Goal: Information Seeking & Learning: Find specific fact

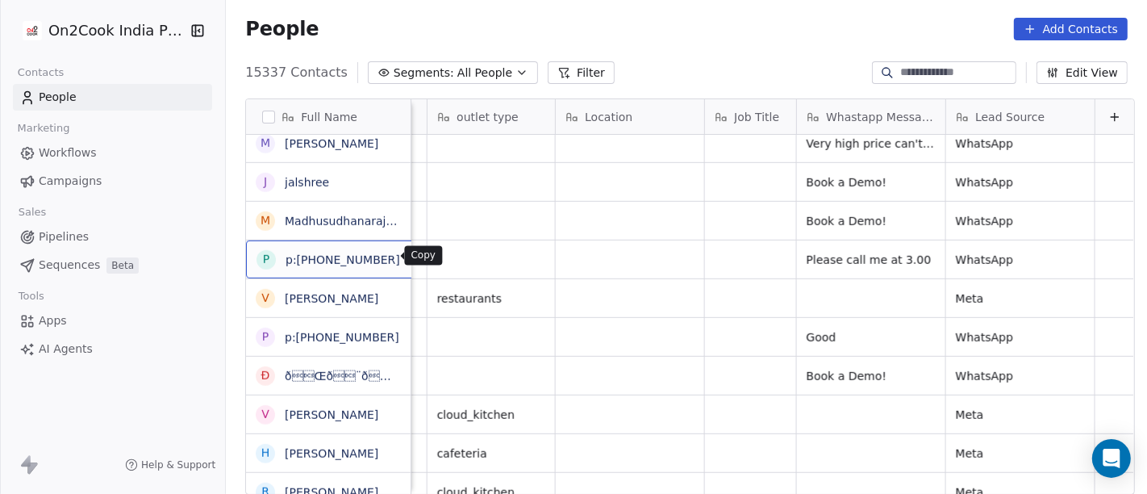
click at [413, 257] on icon "grid" at bounding box center [419, 257] width 13 height 13
click at [907, 71] on input at bounding box center [956, 73] width 113 height 16
paste input "**********"
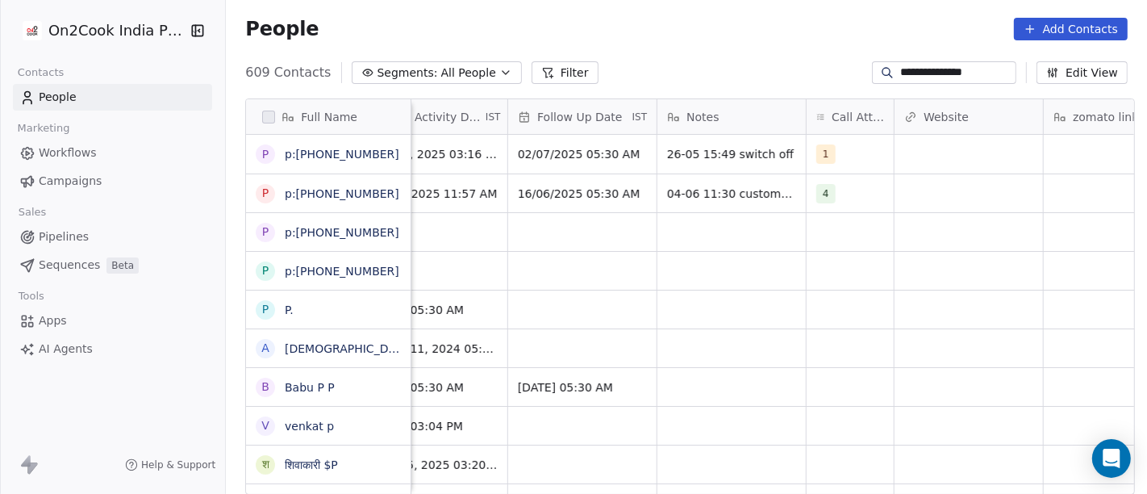
type input "**********"
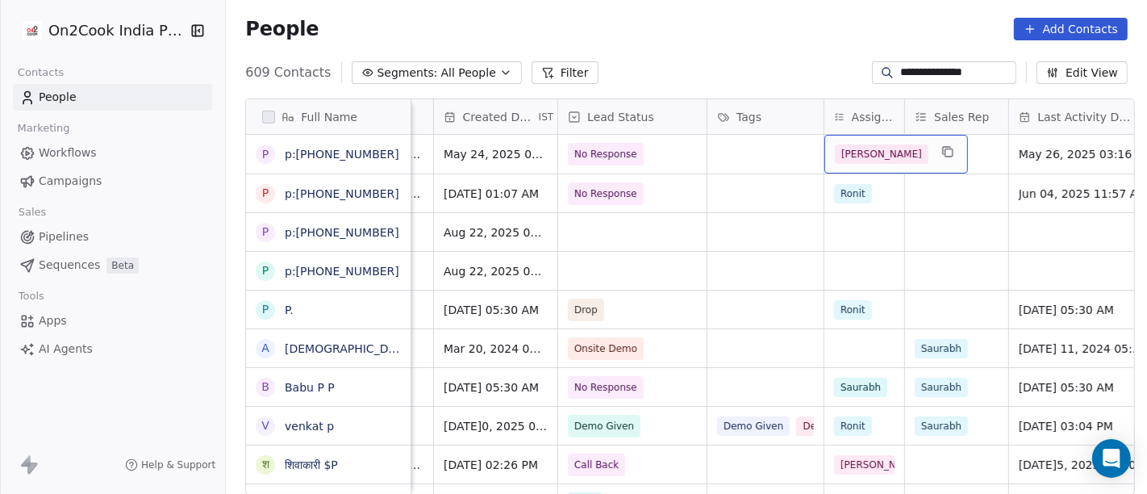
click at [848, 159] on span "[PERSON_NAME]" at bounding box center [882, 153] width 94 height 19
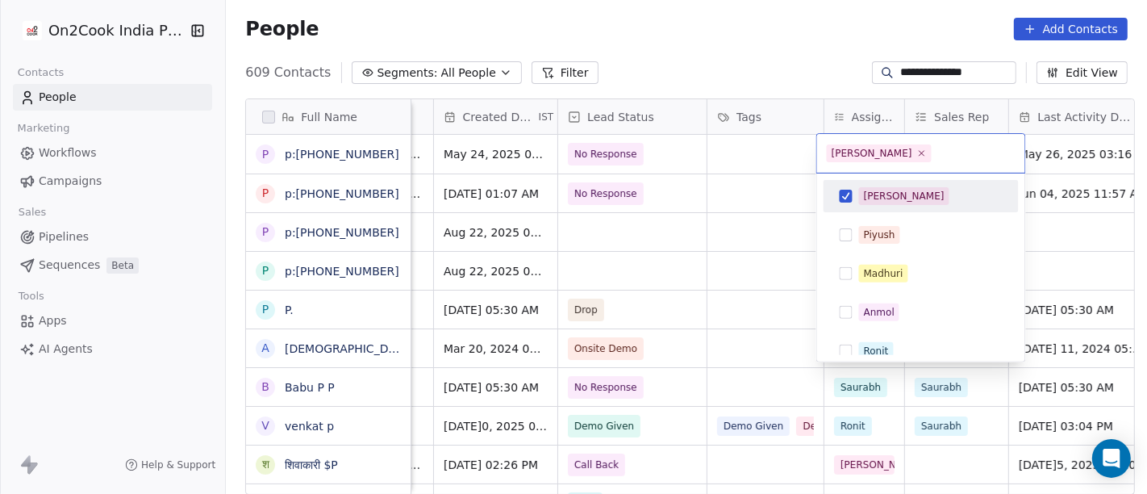
click at [730, 213] on html "**********" at bounding box center [573, 247] width 1147 height 494
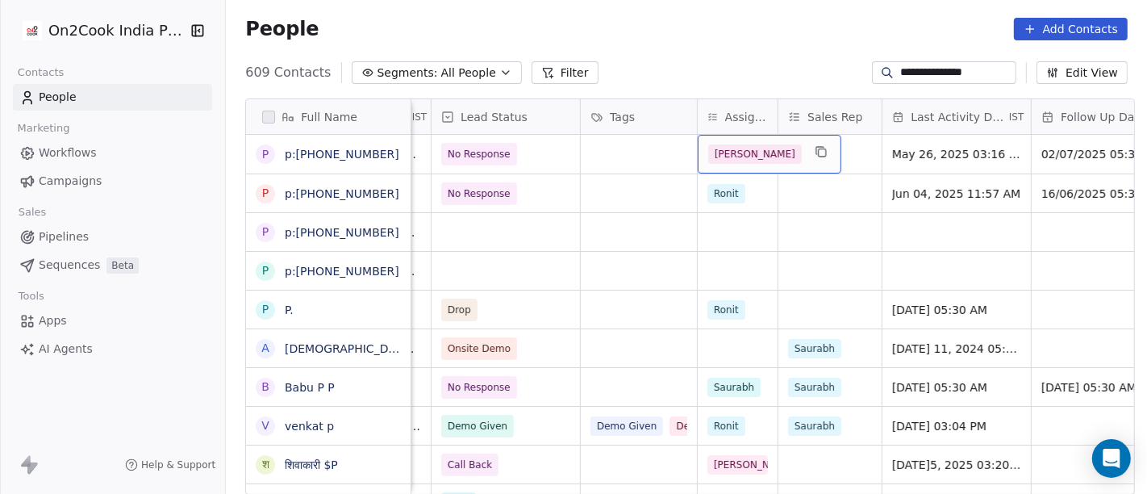
click at [718, 154] on span "[PERSON_NAME]" at bounding box center [755, 153] width 94 height 19
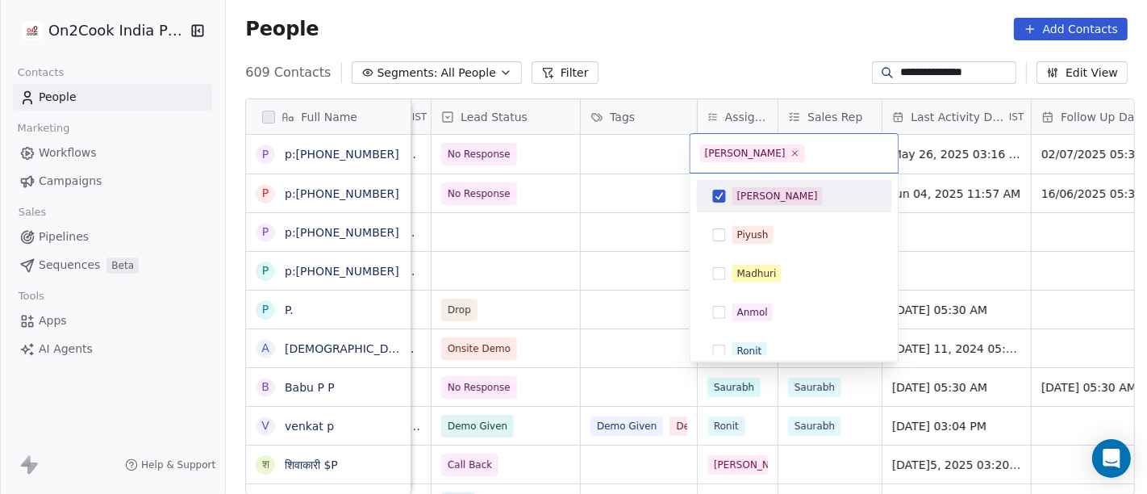
click at [720, 196] on button "Suggestions" at bounding box center [719, 196] width 13 height 13
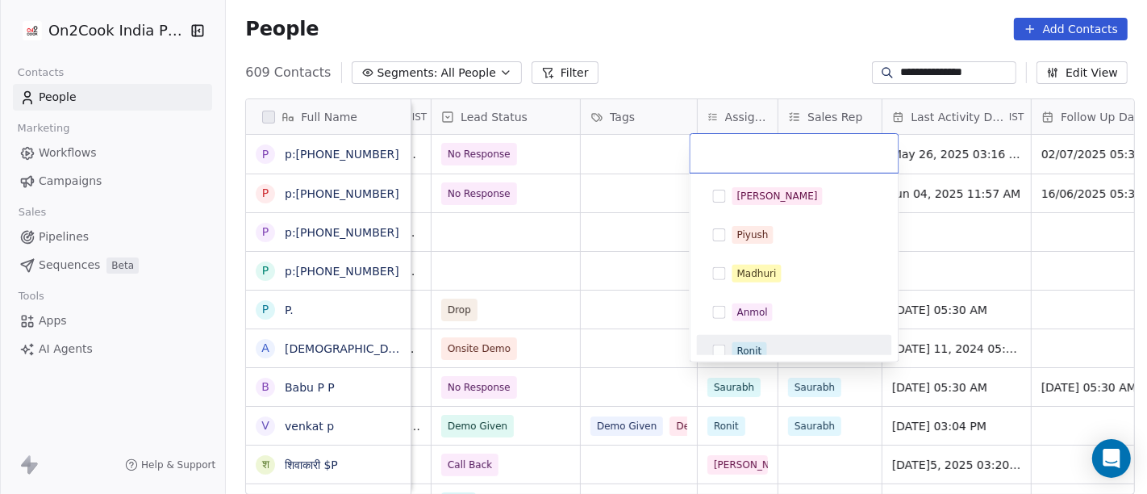
click at [719, 342] on div "Ronit" at bounding box center [794, 351] width 182 height 26
click at [587, 273] on html "**********" at bounding box center [573, 247] width 1147 height 494
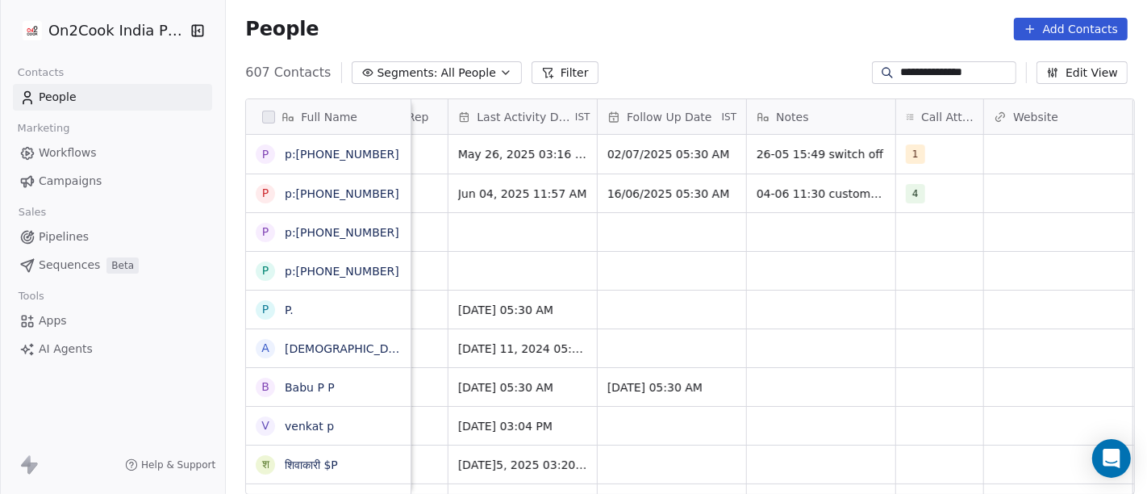
scroll to position [0, 1046]
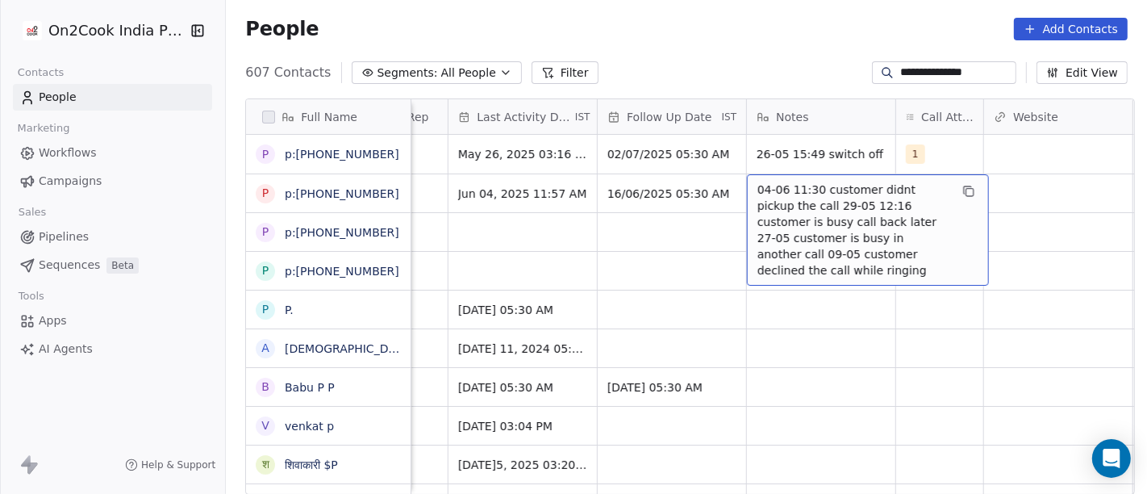
click at [792, 185] on span "04-06 11:30 customer didnt pickup the call 29-05 12:16 customer is busy call ba…" at bounding box center [853, 229] width 192 height 97
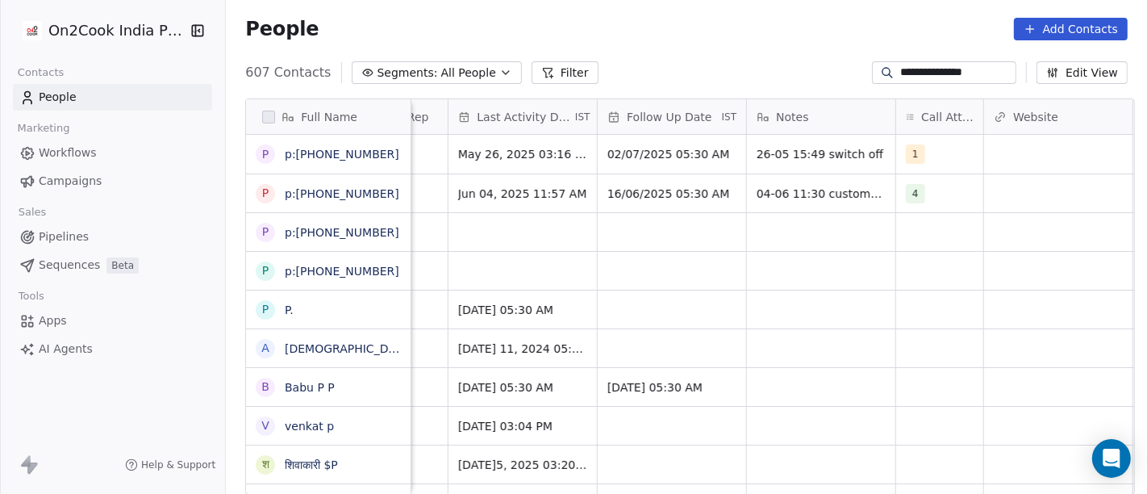
click at [657, 241] on html "**********" at bounding box center [573, 247] width 1147 height 494
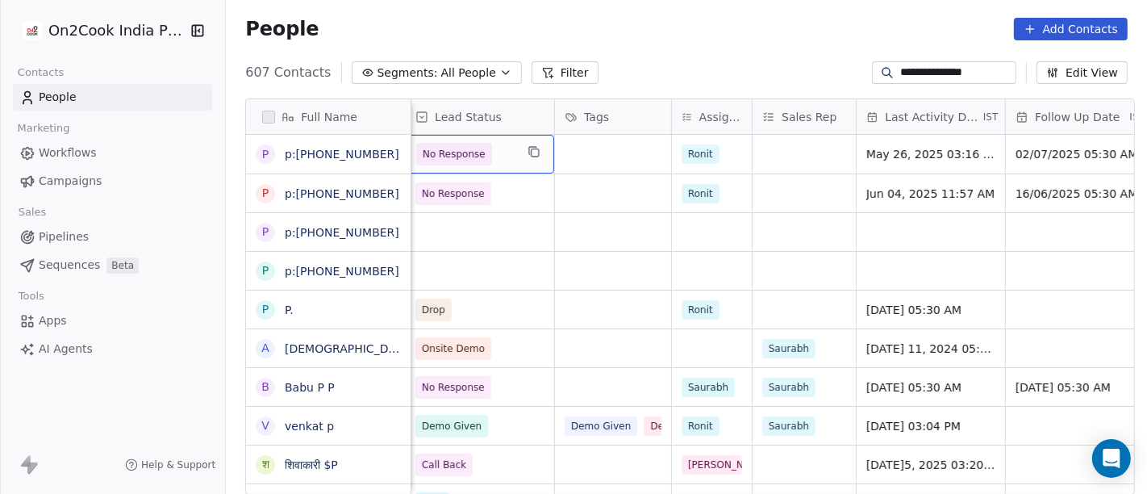
scroll to position [0, 632]
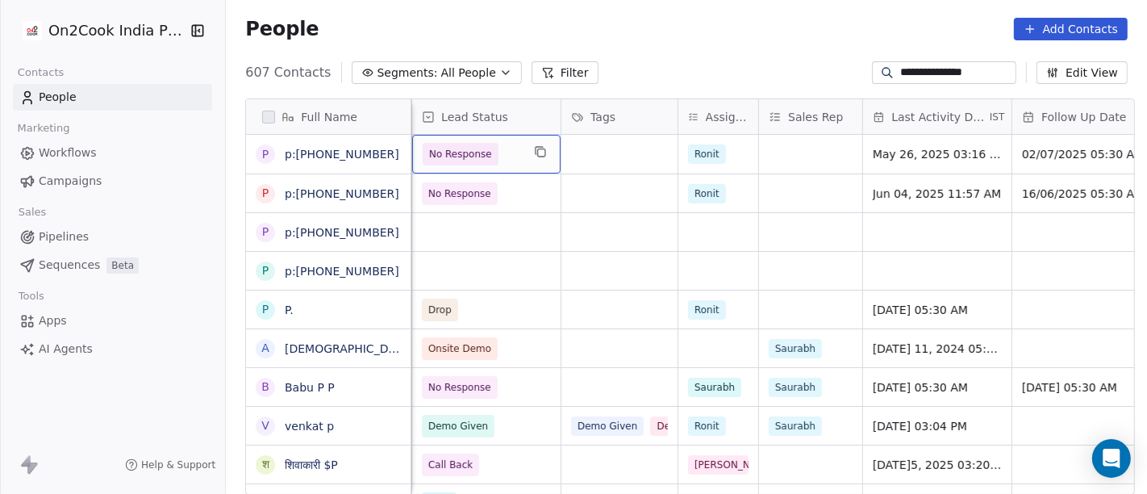
click at [476, 153] on span "No Response" at bounding box center [460, 154] width 63 height 16
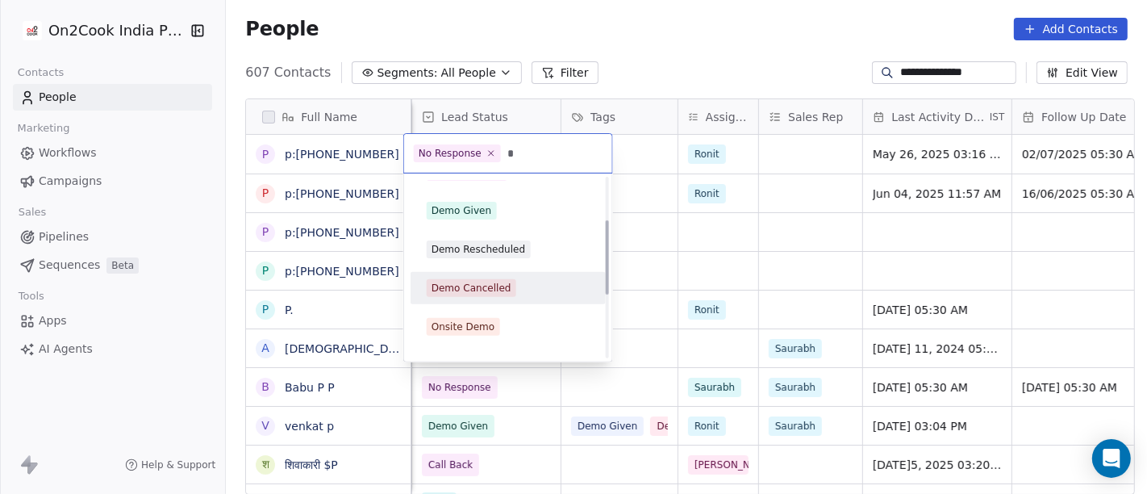
scroll to position [0, 0]
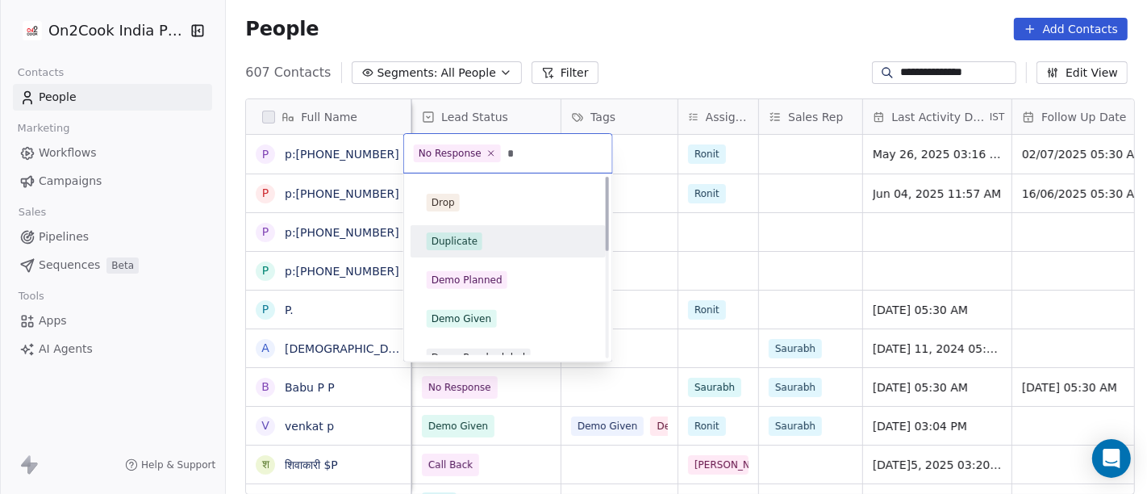
type input "*"
click at [463, 244] on div "Duplicate" at bounding box center [455, 241] width 46 height 15
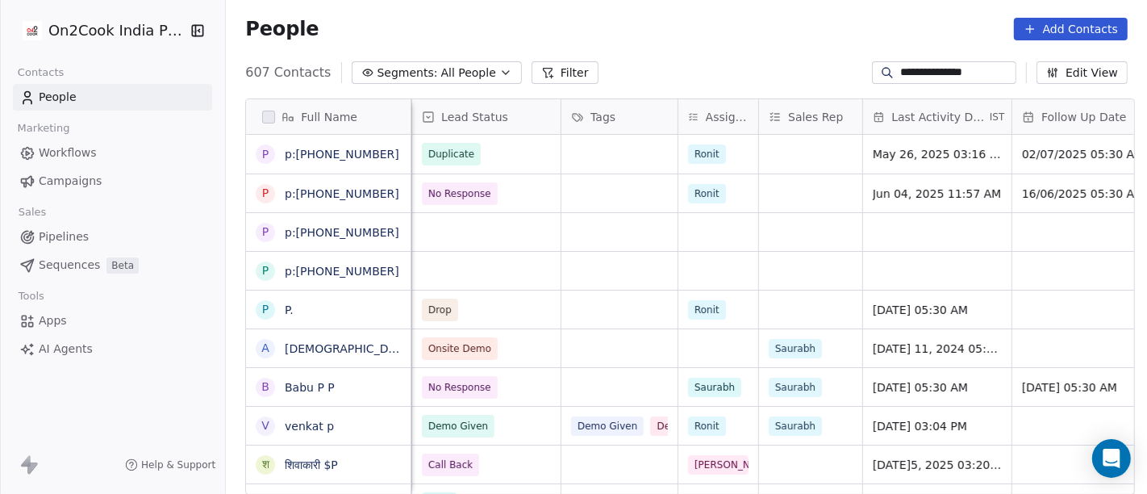
click at [711, 44] on div "People Add Contacts" at bounding box center [686, 28] width 921 height 61
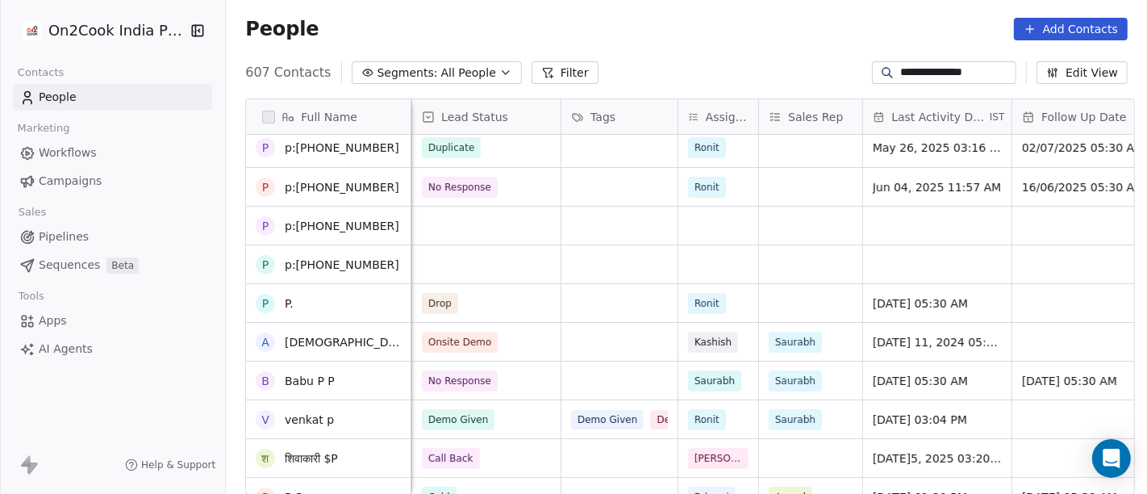
scroll to position [6, 0]
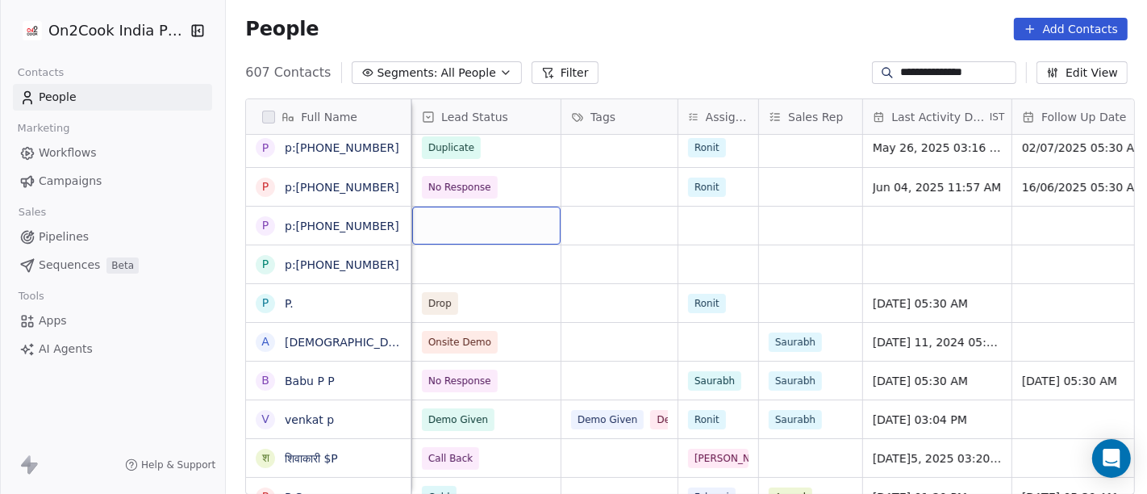
click at [488, 224] on div "grid" at bounding box center [486, 226] width 148 height 38
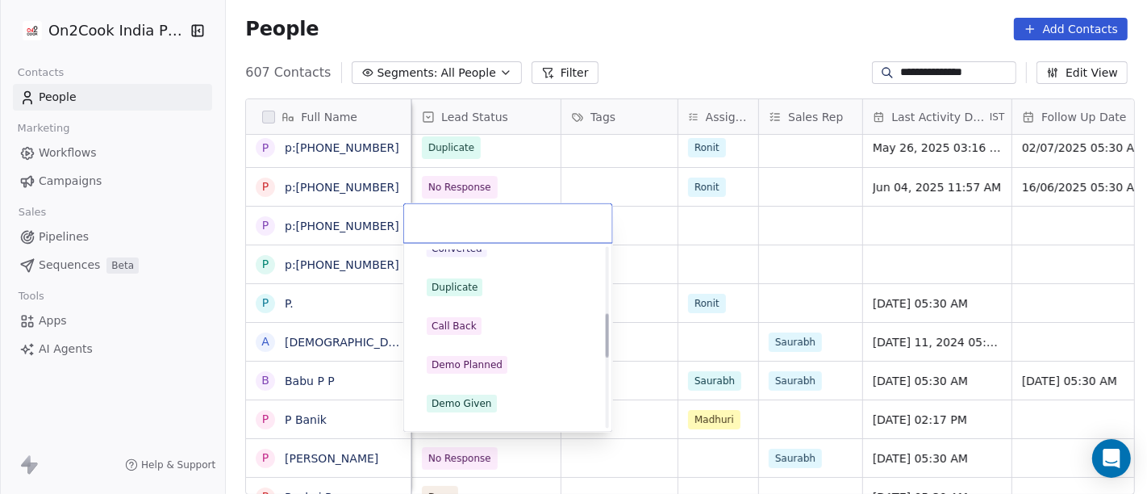
scroll to position [269, 0]
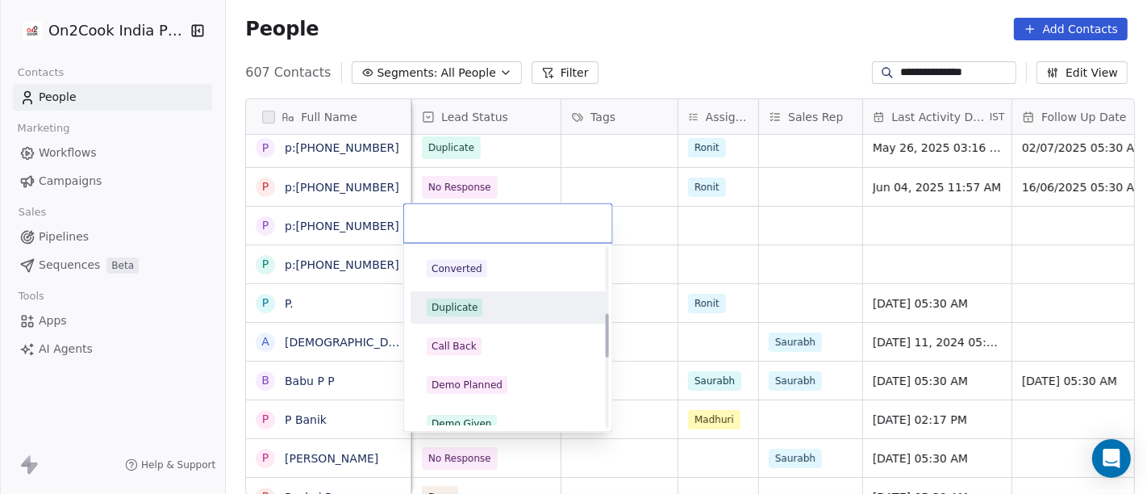
click at [457, 298] on span "Duplicate" at bounding box center [455, 307] width 56 height 18
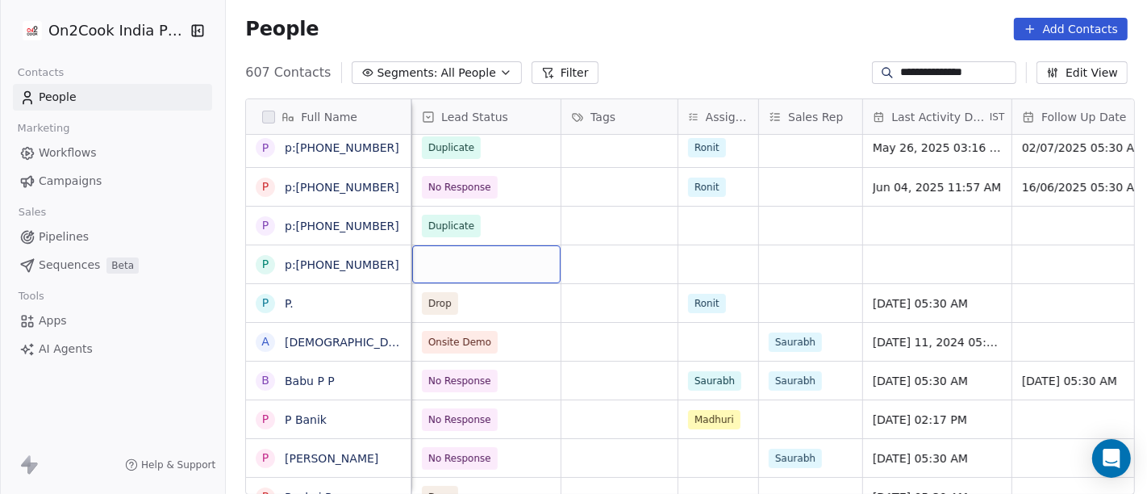
click at [482, 254] on div "grid" at bounding box center [486, 264] width 148 height 38
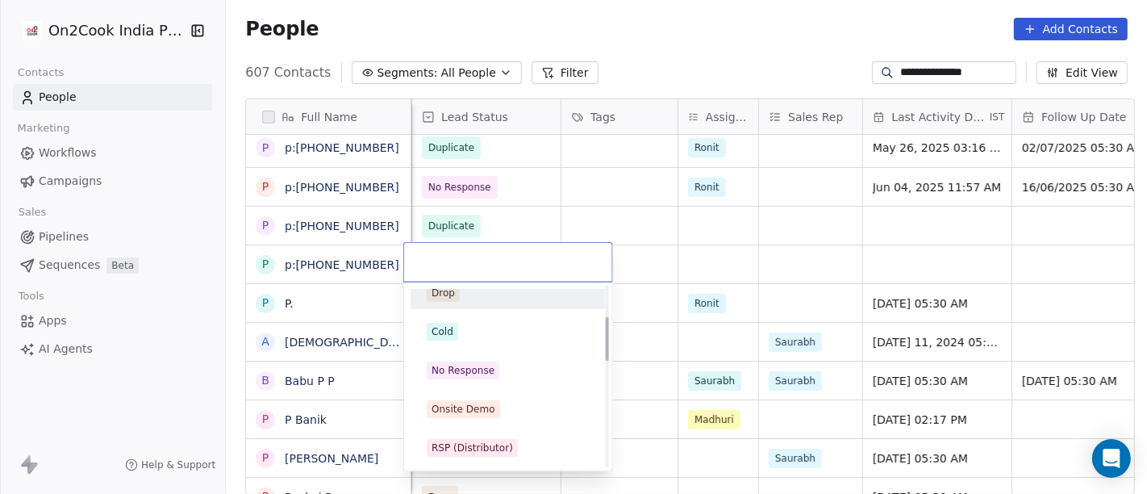
scroll to position [179, 0]
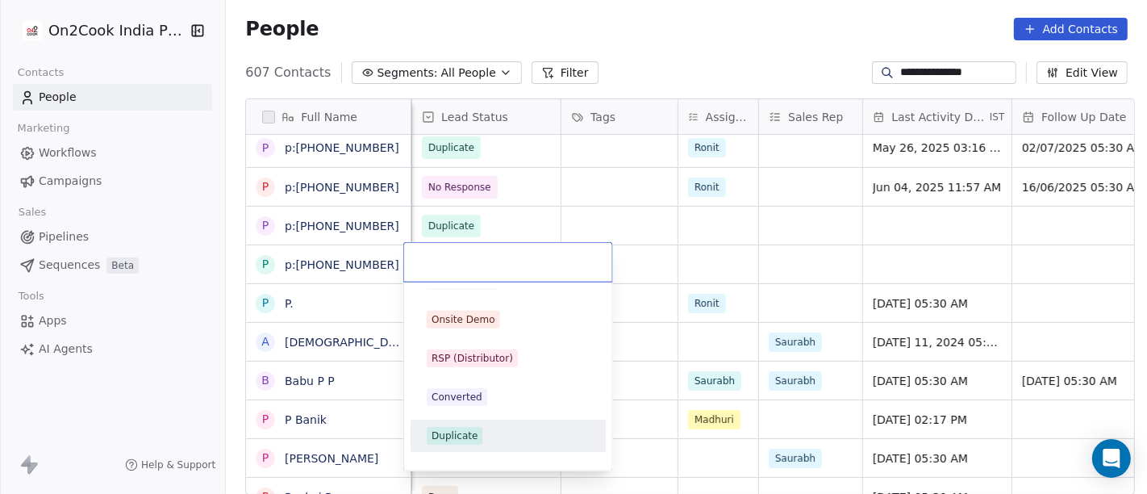
click at [474, 430] on span "Duplicate" at bounding box center [455, 436] width 56 height 18
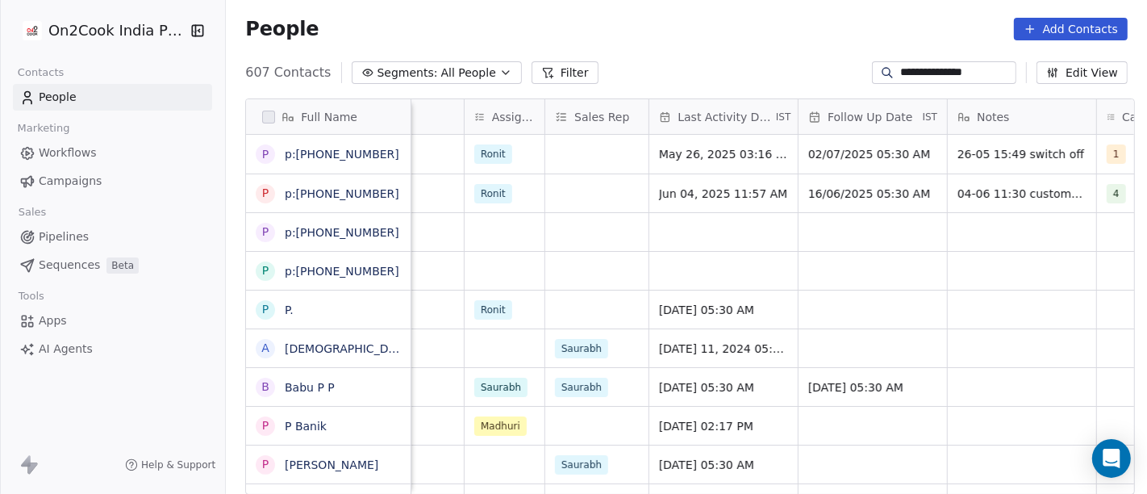
scroll to position [0, 845]
click at [670, 231] on div "grid" at bounding box center [723, 232] width 148 height 38
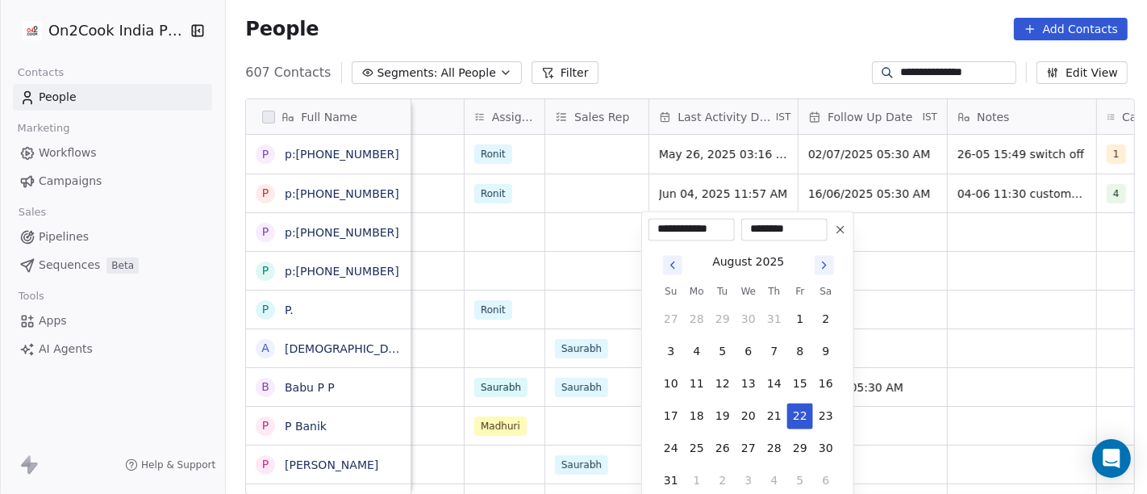
click at [838, 232] on icon at bounding box center [840, 229] width 13 height 13
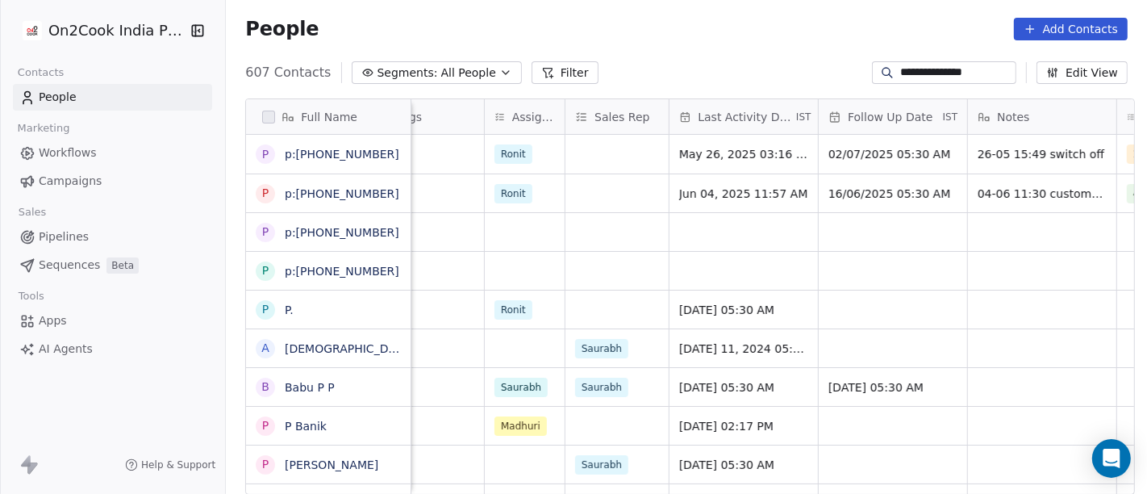
scroll to position [0, 1106]
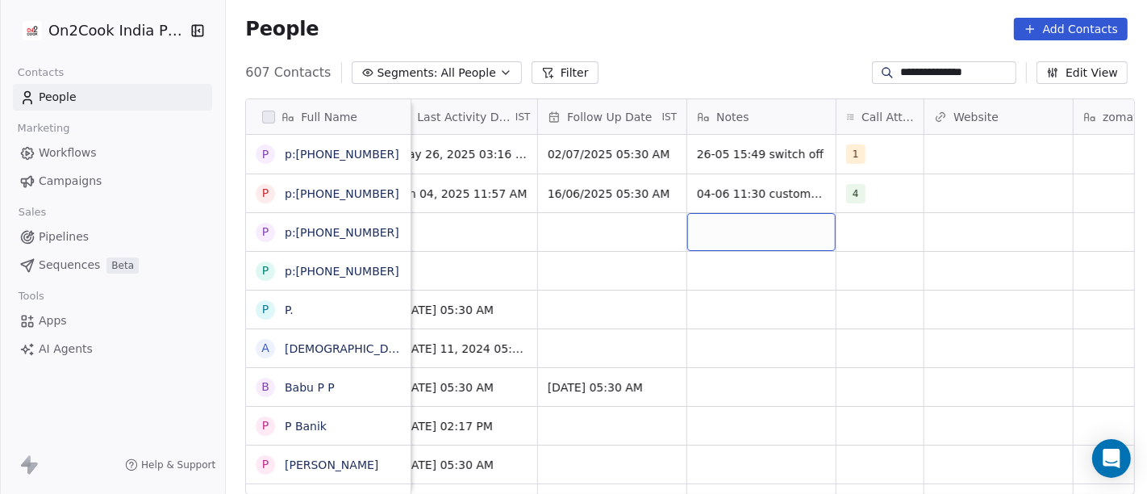
click at [808, 226] on div "grid" at bounding box center [761, 232] width 148 height 38
type textarea "**********"
click at [767, 257] on textarea "**********" at bounding box center [753, 236] width 147 height 50
click at [785, 277] on html "**********" at bounding box center [573, 247] width 1147 height 494
click at [732, 275] on div "grid" at bounding box center [761, 271] width 148 height 38
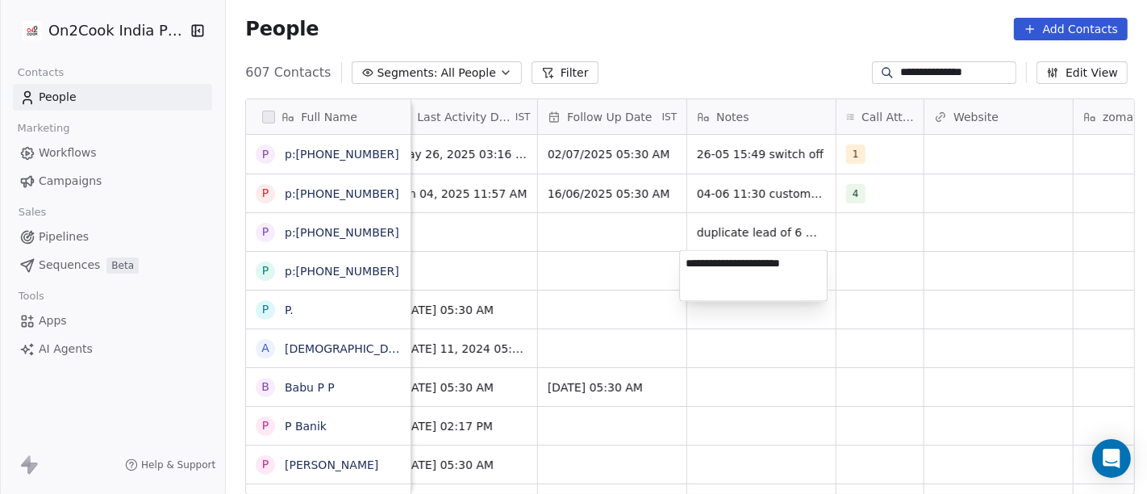
type textarea "**********"
click at [695, 352] on html "**********" at bounding box center [573, 247] width 1147 height 494
click at [704, 342] on html "**********" at bounding box center [573, 247] width 1147 height 494
click at [969, 77] on input "**********" at bounding box center [956, 73] width 113 height 16
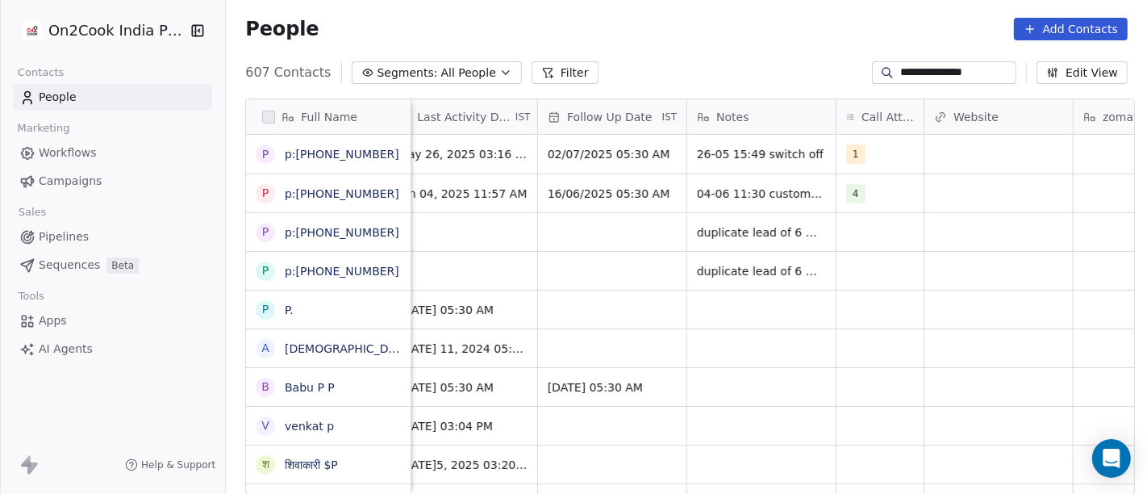
click at [969, 77] on input "**********" at bounding box center [956, 73] width 113 height 16
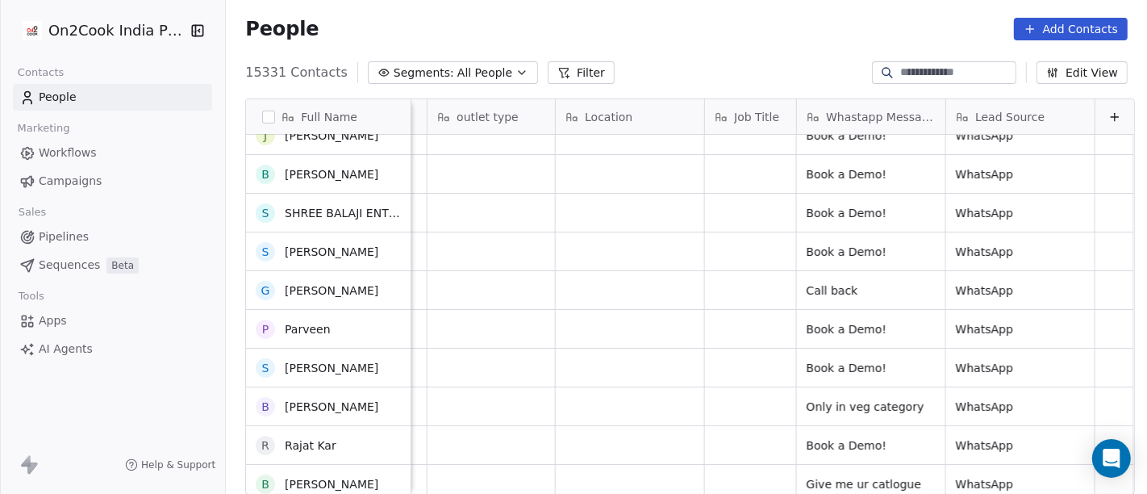
scroll to position [202, 0]
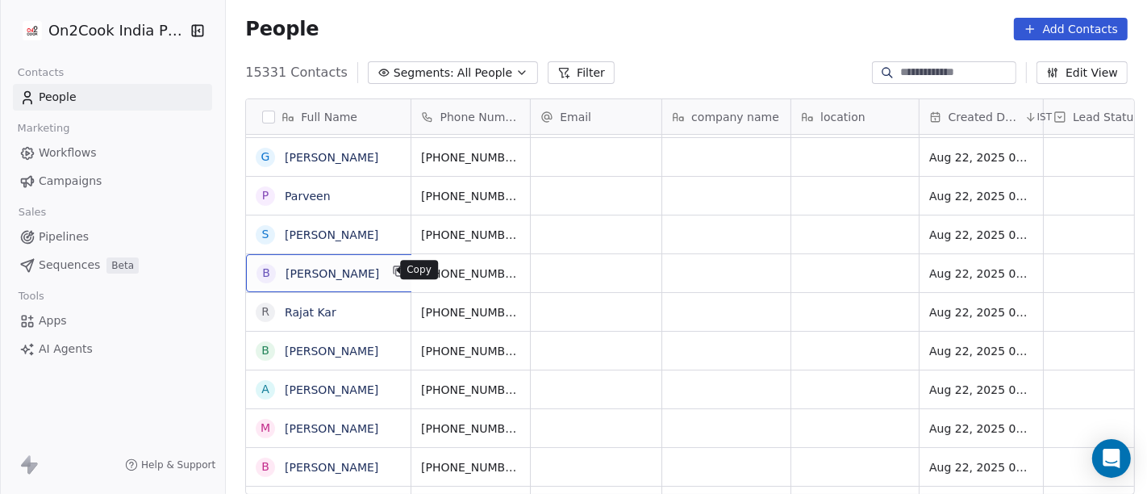
click at [393, 273] on icon "grid" at bounding box center [399, 271] width 13 height 13
click at [915, 69] on input at bounding box center [956, 73] width 113 height 16
paste input "**********"
type input "**********"
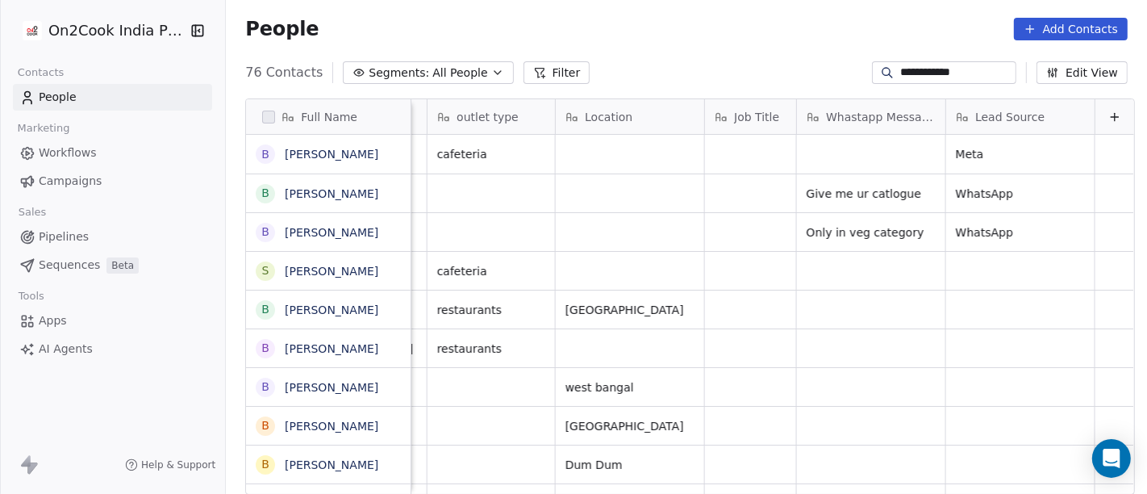
click at [917, 74] on input "**********" at bounding box center [956, 73] width 113 height 16
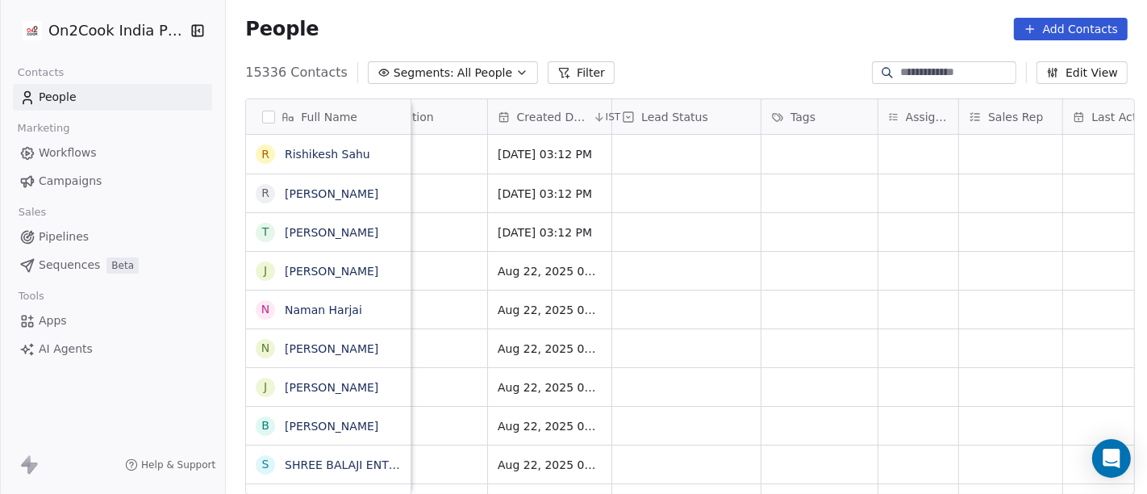
scroll to position [0, 428]
click at [711, 296] on div "grid" at bounding box center [689, 309] width 148 height 38
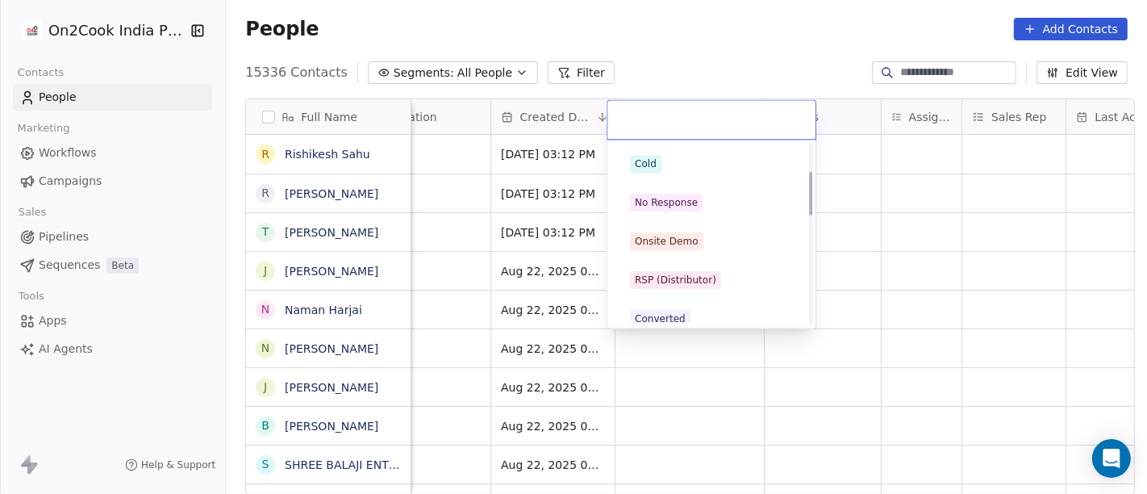
scroll to position [114, 0]
click at [455, 222] on html "On2Cook India Pvt. Ltd. Contacts People Marketing Workflows Campaigns Sales Pip…" at bounding box center [573, 247] width 1147 height 494
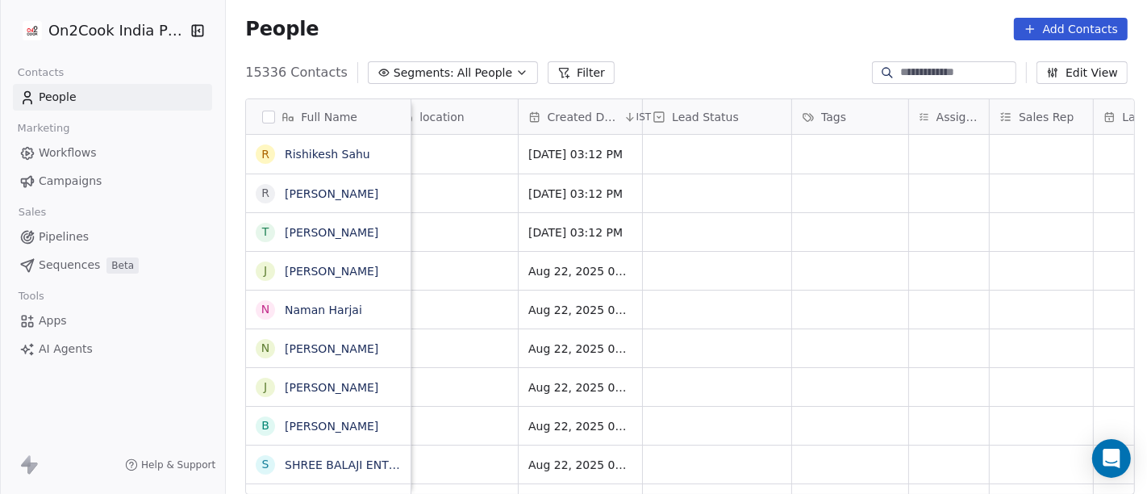
scroll to position [0, 398]
click at [679, 226] on div "grid" at bounding box center [719, 232] width 148 height 38
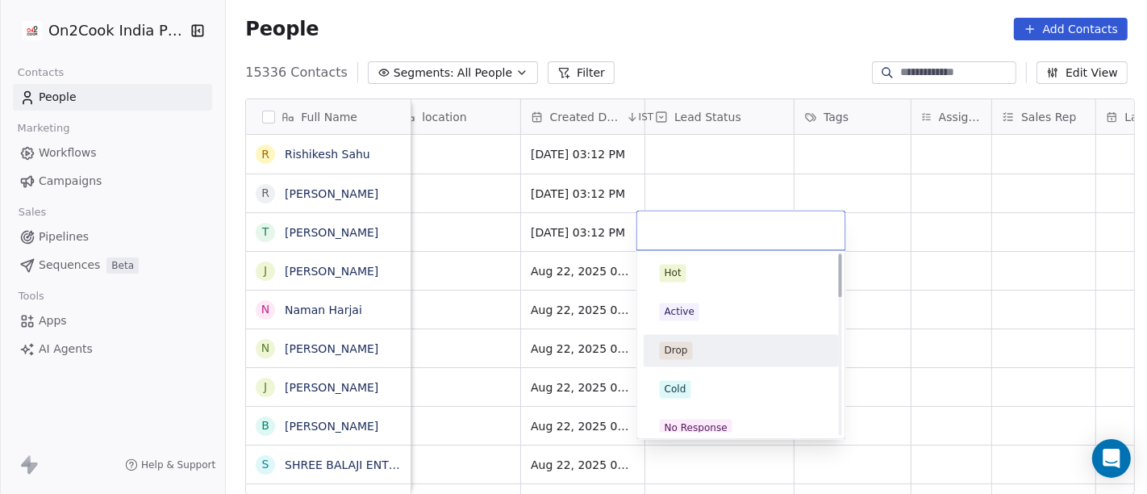
scroll to position [2, 0]
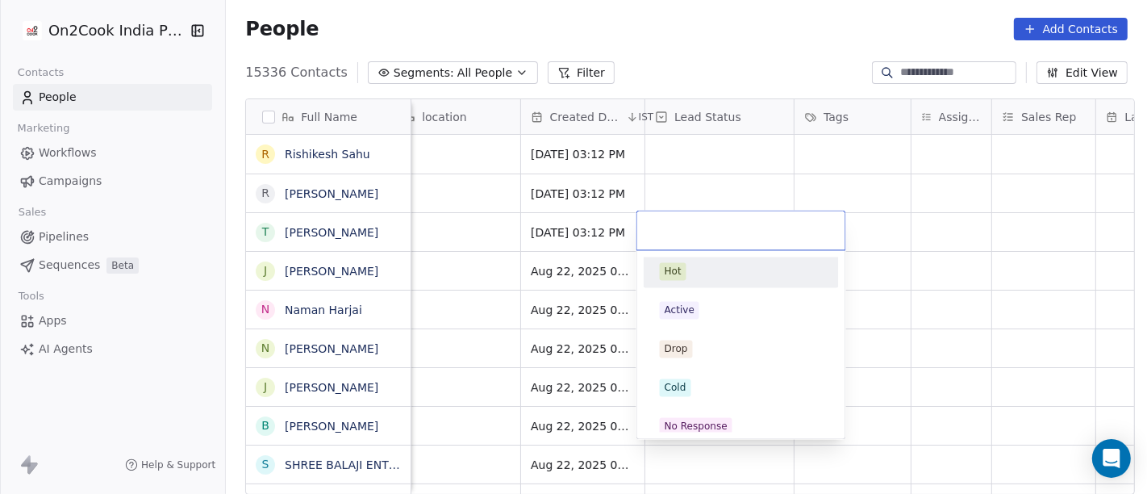
click at [864, 194] on html "On2Cook India Pvt. Ltd. Contacts People Marketing Workflows Campaigns Sales Pip…" at bounding box center [573, 247] width 1147 height 494
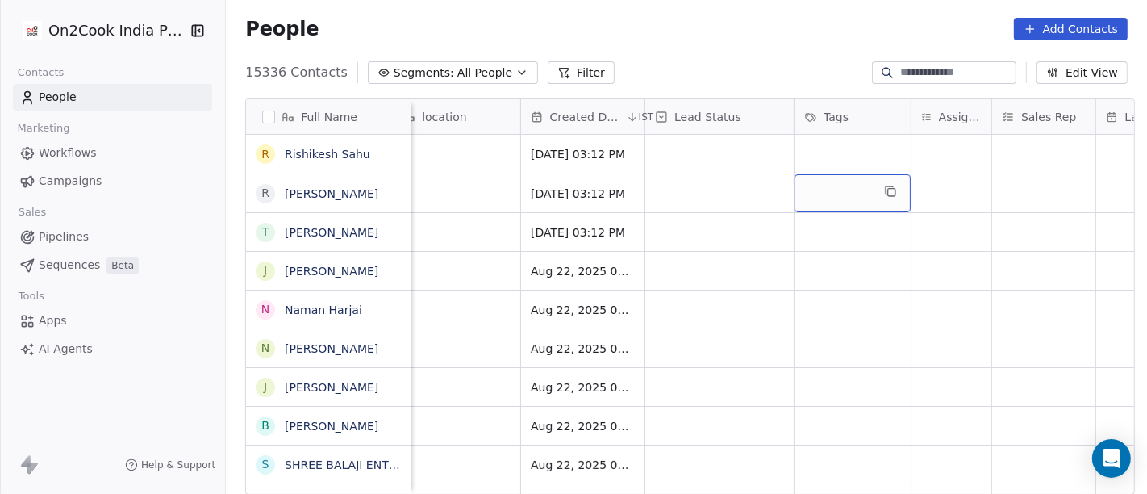
click at [864, 194] on div "grid" at bounding box center [853, 193] width 116 height 38
click at [824, 184] on div "grid" at bounding box center [853, 193] width 116 height 38
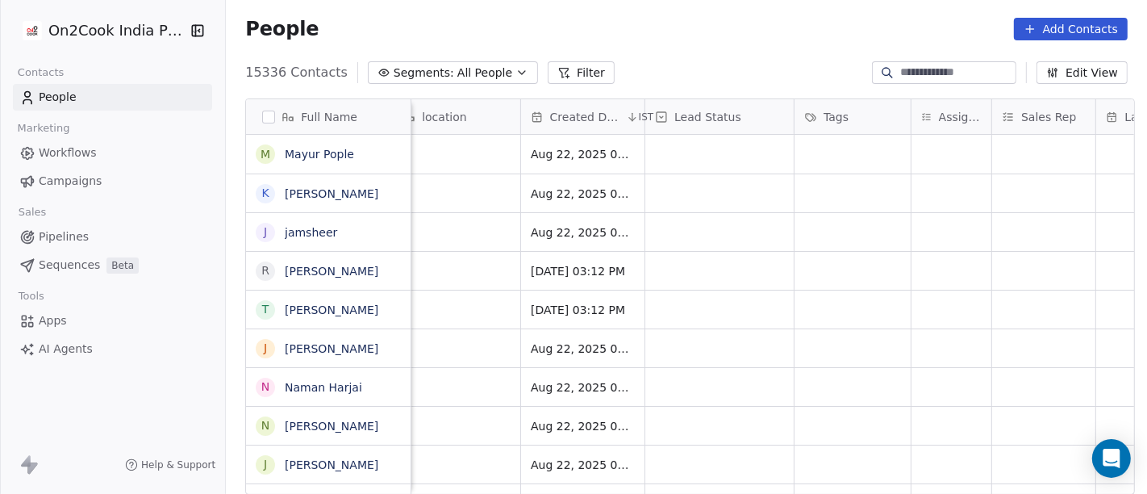
click at [699, 269] on html "On2Cook India Pvt. Ltd. Contacts People Marketing Workflows Campaigns Sales Pip…" at bounding box center [573, 247] width 1147 height 494
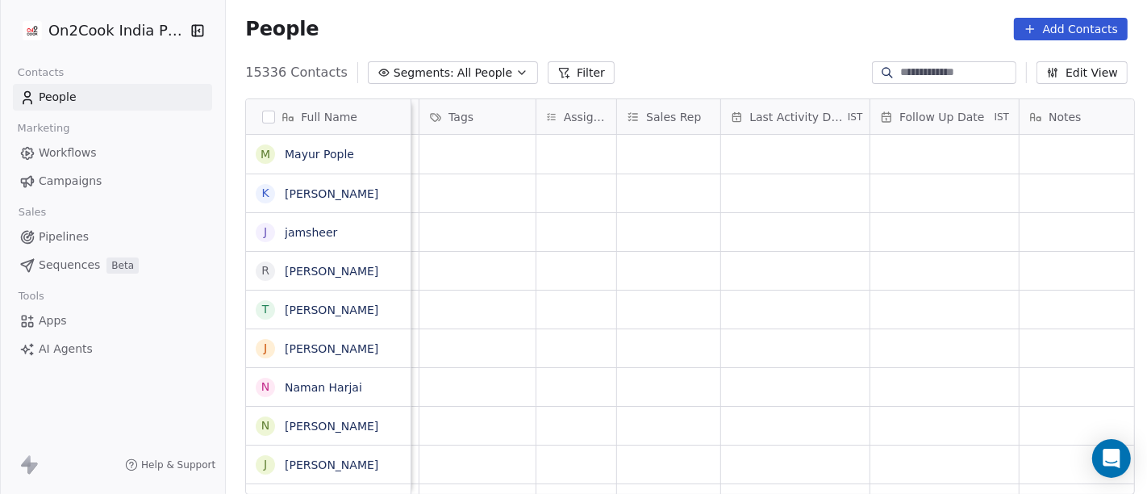
scroll to position [0, 774]
click at [586, 230] on div "grid" at bounding box center [576, 232] width 80 height 38
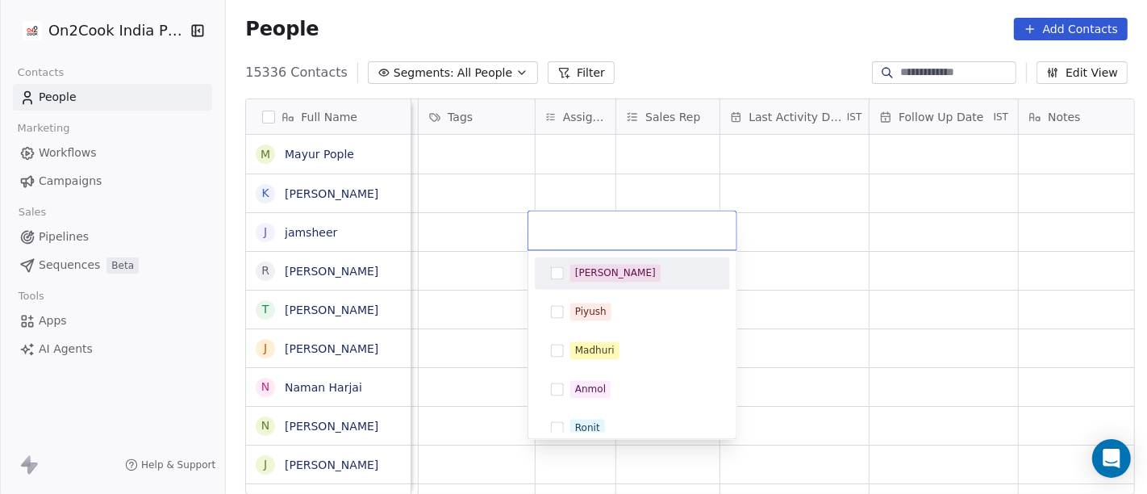
click at [769, 239] on html "On2Cook India Pvt. Ltd. Contacts People Marketing Workflows Campaigns Sales Pip…" at bounding box center [573, 247] width 1147 height 494
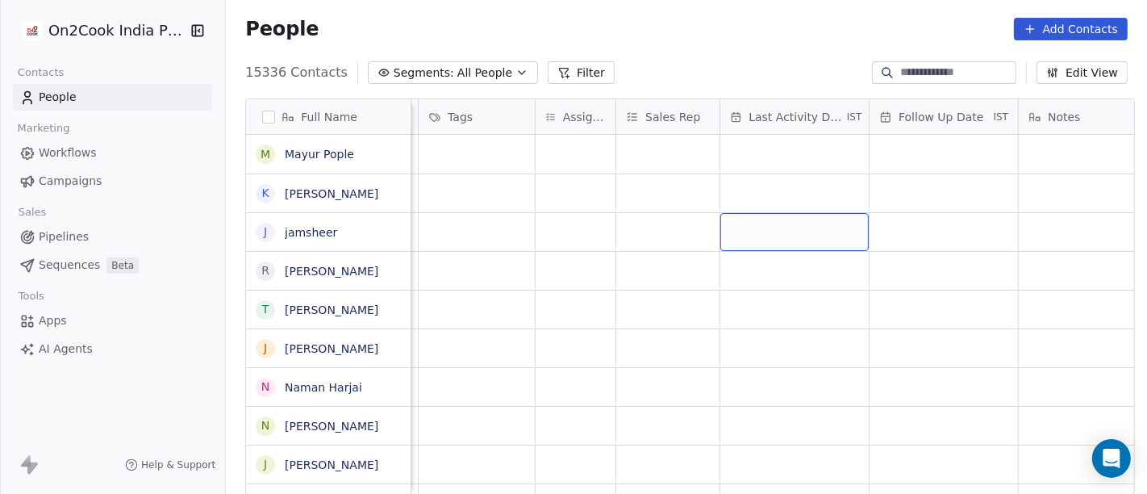
click at [769, 239] on div "grid" at bounding box center [794, 232] width 148 height 38
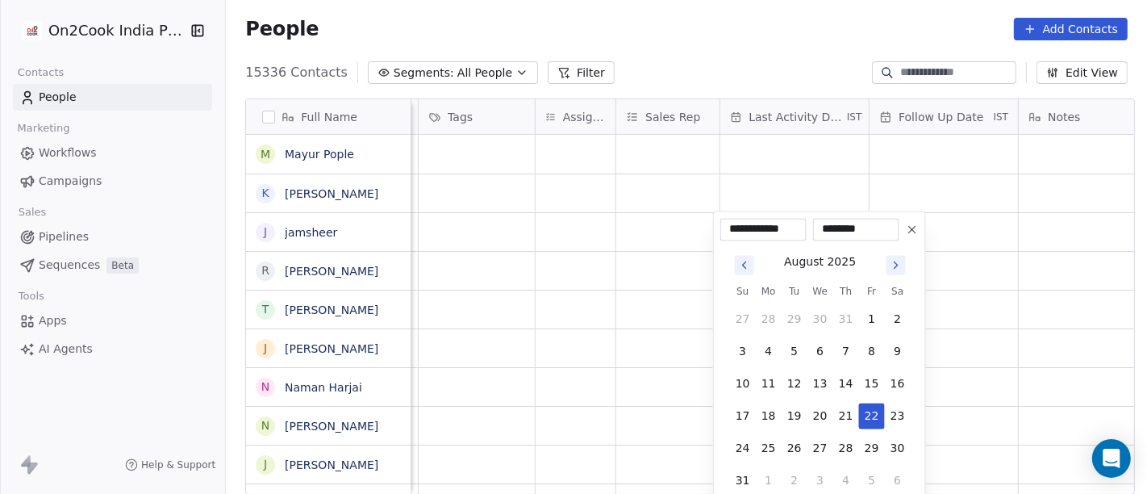
drag, startPoint x: 924, startPoint y: 210, endPoint x: 952, endPoint y: 192, distance: 32.7
click at [952, 192] on html "On2Cook India Pvt. Ltd. Contacts People Marketing Workflows Campaigns Sales Pip…" at bounding box center [573, 247] width 1147 height 494
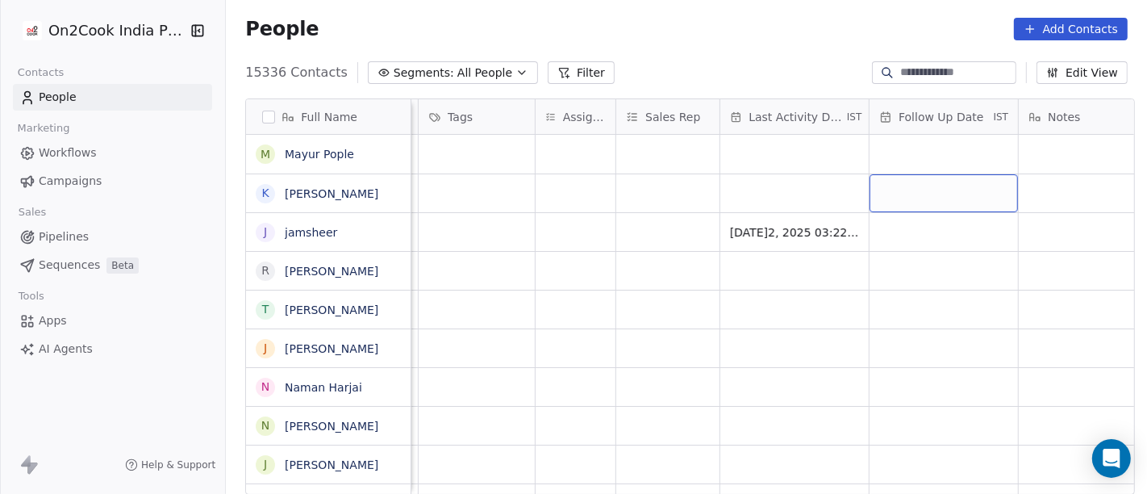
click at [952, 192] on div "grid" at bounding box center [944, 193] width 148 height 38
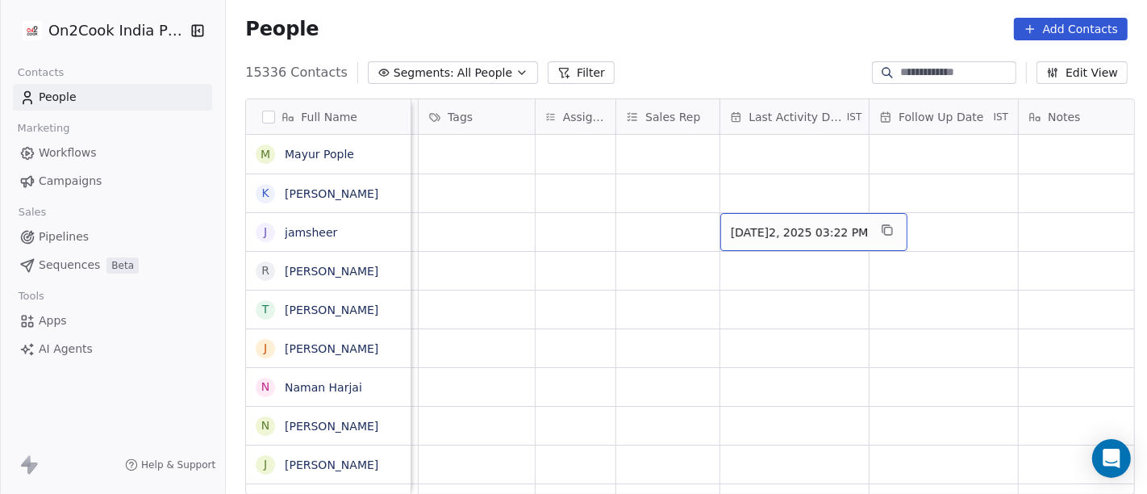
click at [807, 228] on span "Aug 22, 2025 03:22 PM" at bounding box center [800, 232] width 138 height 16
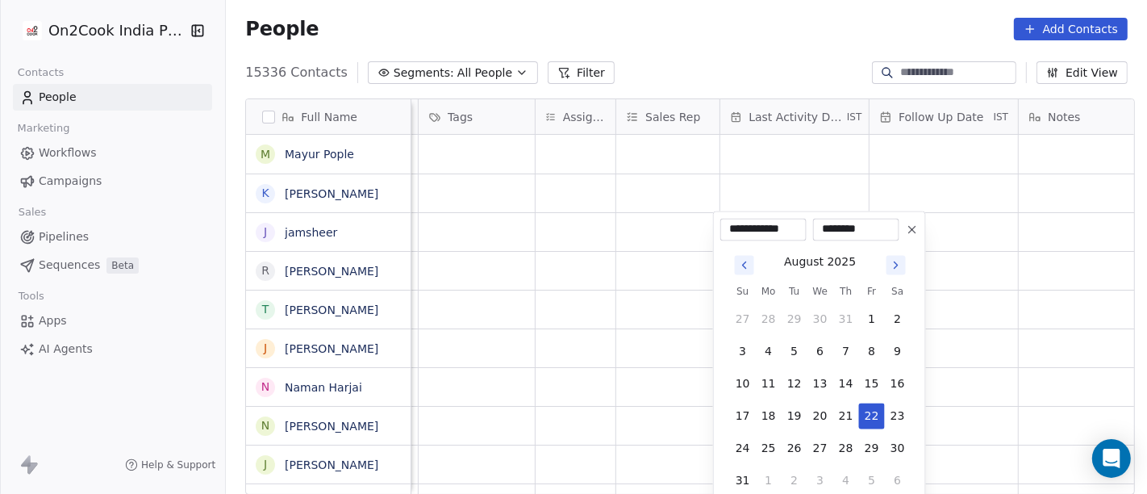
click at [917, 234] on icon at bounding box center [912, 229] width 13 height 13
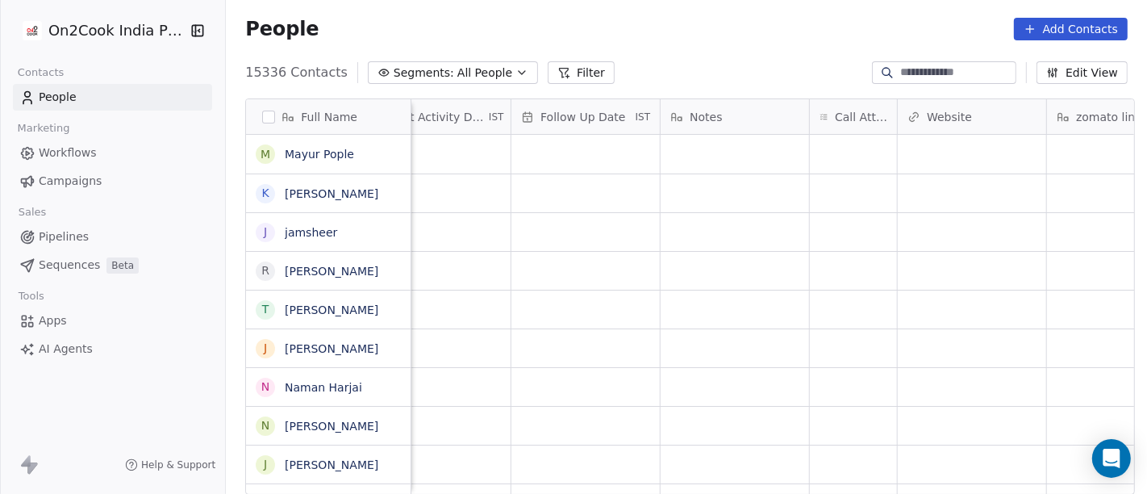
scroll to position [0, 1159]
click at [815, 208] on div "grid" at bounding box center [826, 193] width 87 height 38
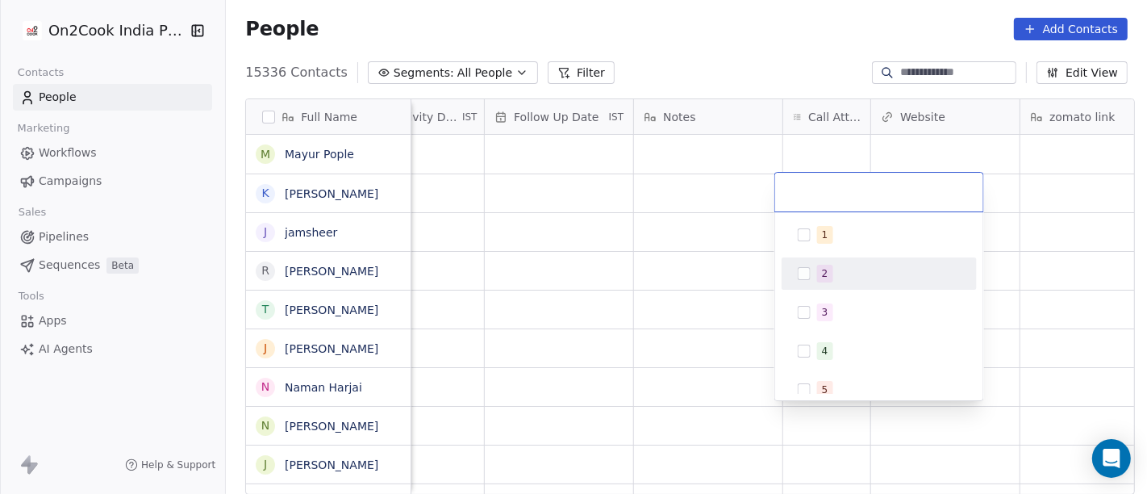
click at [904, 156] on html "On2Cook India Pvt. Ltd. Contacts People Marketing Workflows Campaigns Sales Pip…" at bounding box center [573, 247] width 1147 height 494
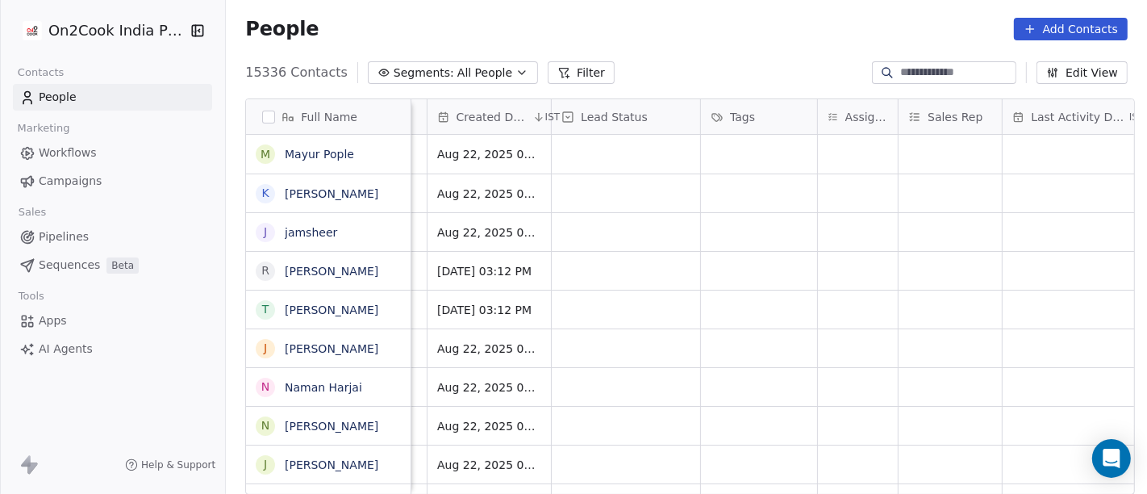
scroll to position [0, 490]
click at [925, 75] on input at bounding box center [956, 73] width 113 height 16
paste input "**********"
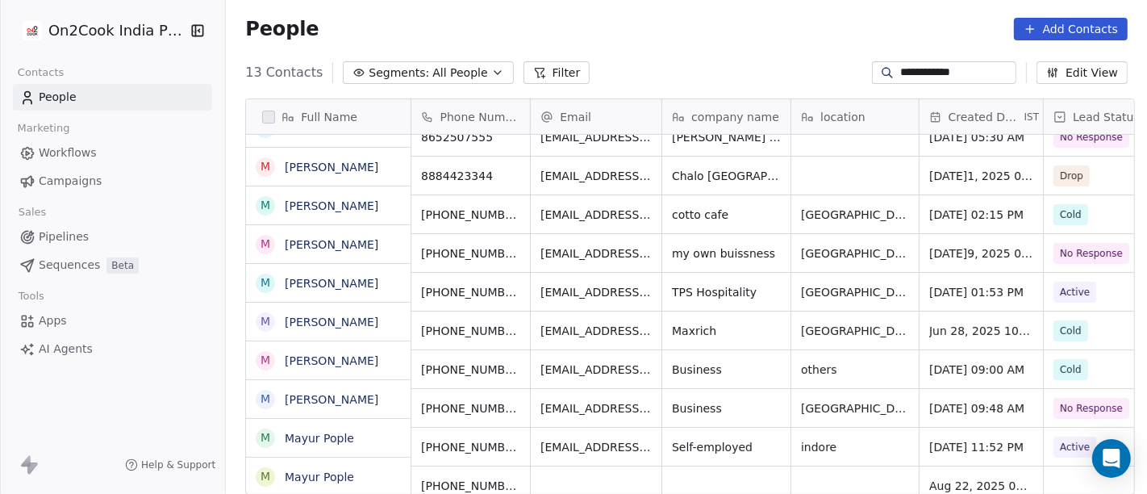
scroll to position [143, 0]
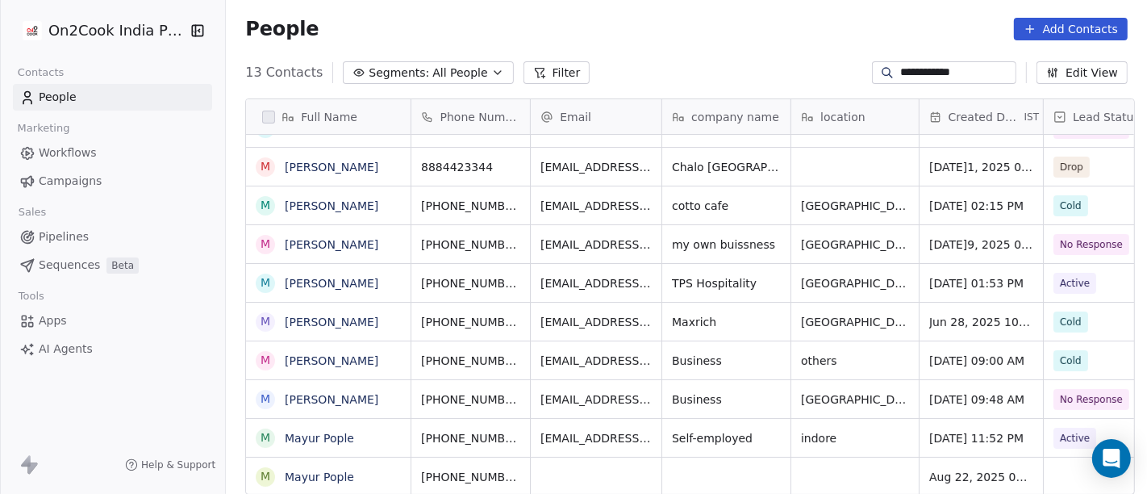
type input "**********"
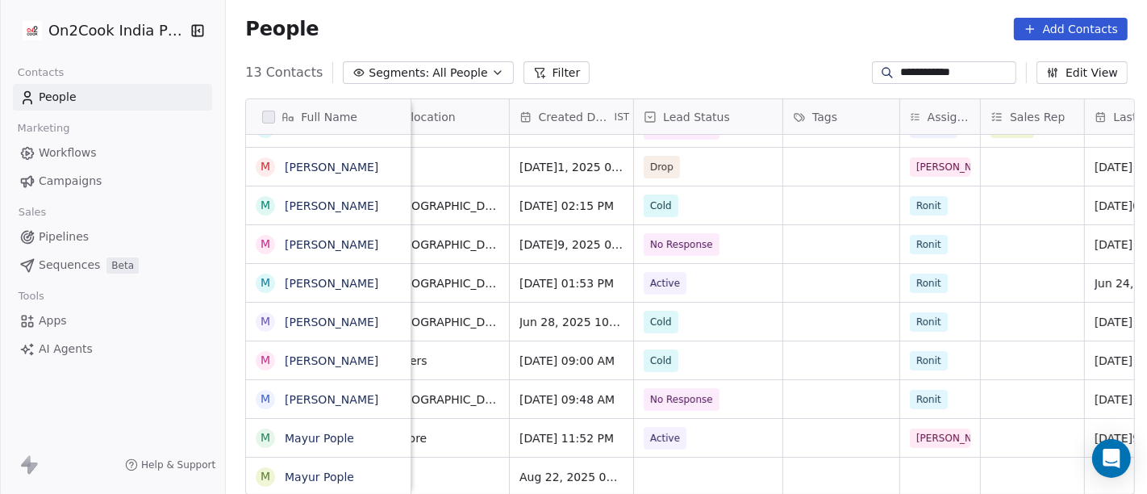
scroll to position [14, 433]
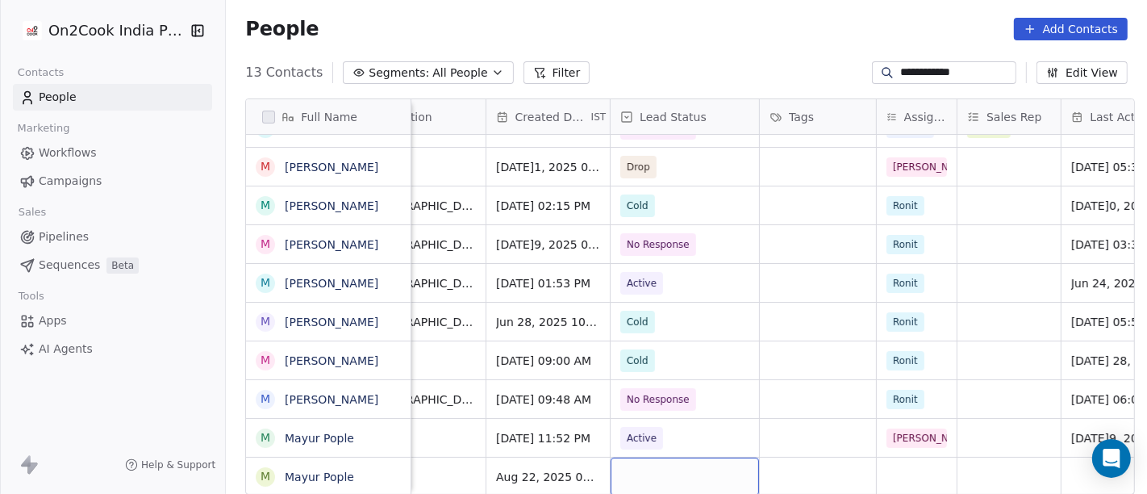
click at [670, 457] on div "grid" at bounding box center [685, 476] width 148 height 38
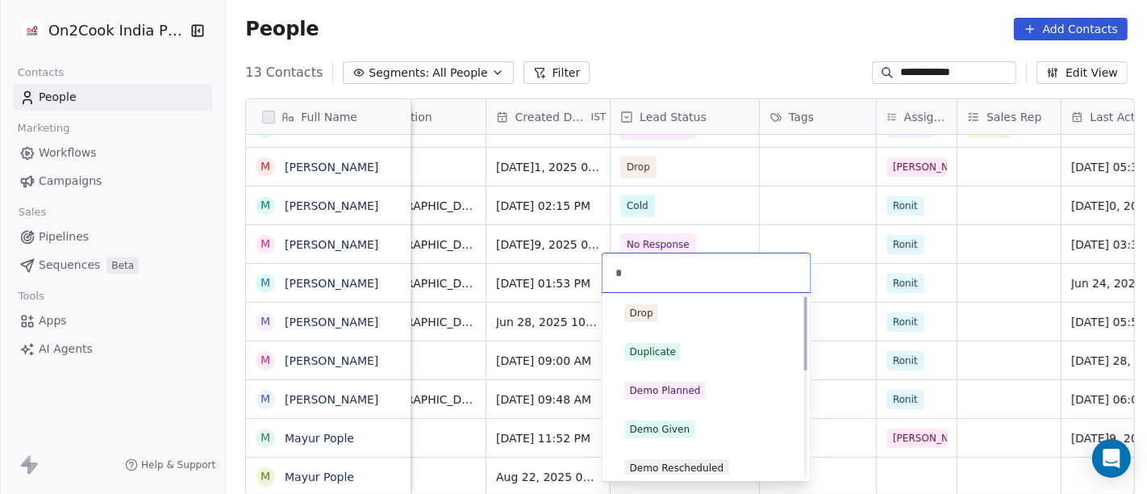
scroll to position [0, 0]
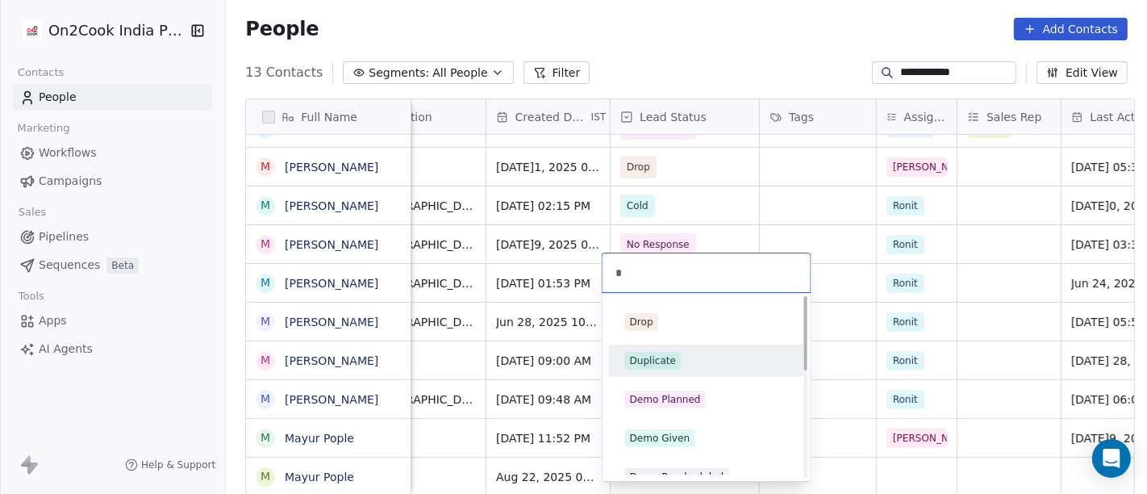
type input "*"
click at [668, 366] on div "Duplicate" at bounding box center [653, 360] width 46 height 15
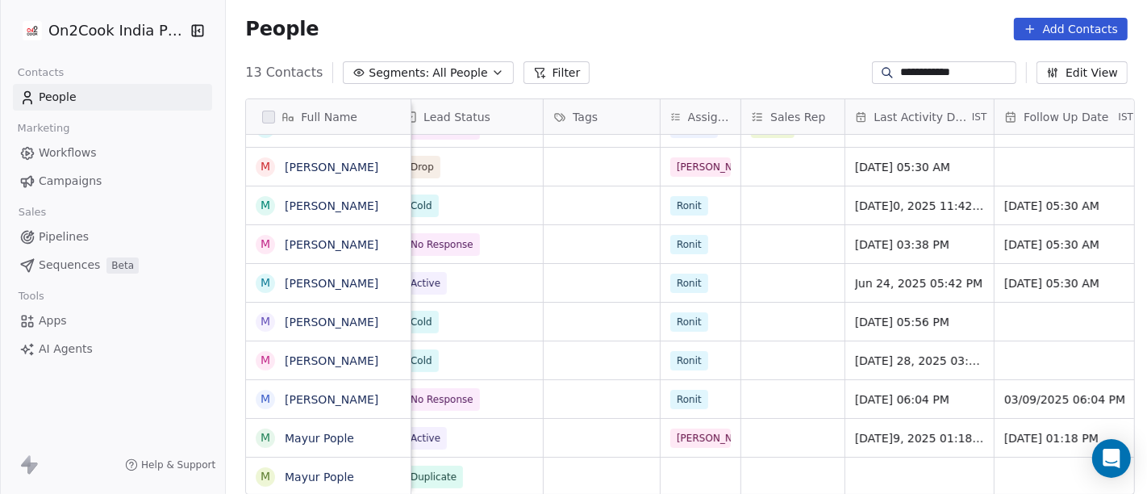
scroll to position [14, 650]
click at [677, 457] on div "grid" at bounding box center [700, 476] width 80 height 38
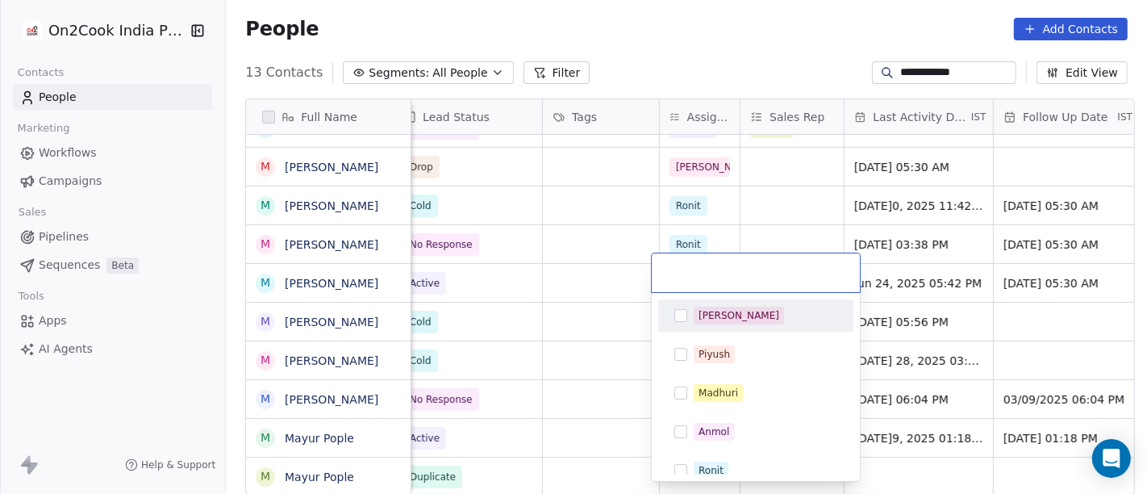
click at [757, 299] on div "[PERSON_NAME]" at bounding box center [755, 315] width 195 height 32
drag, startPoint x: 807, startPoint y: 215, endPoint x: 812, endPoint y: 229, distance: 14.3
click at [808, 215] on html "**********" at bounding box center [573, 247] width 1147 height 494
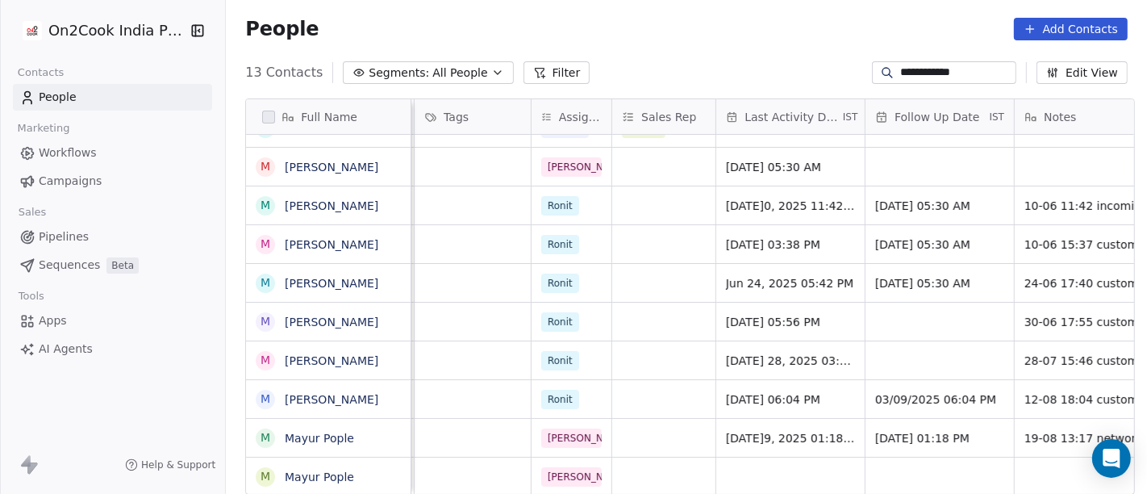
scroll to position [14, 788]
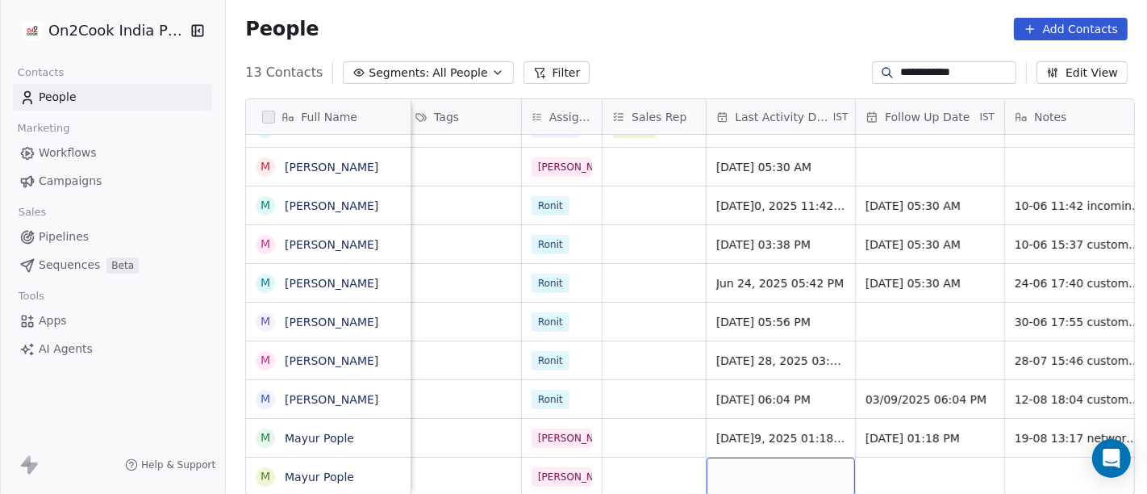
click at [774, 457] on div "grid" at bounding box center [781, 476] width 148 height 38
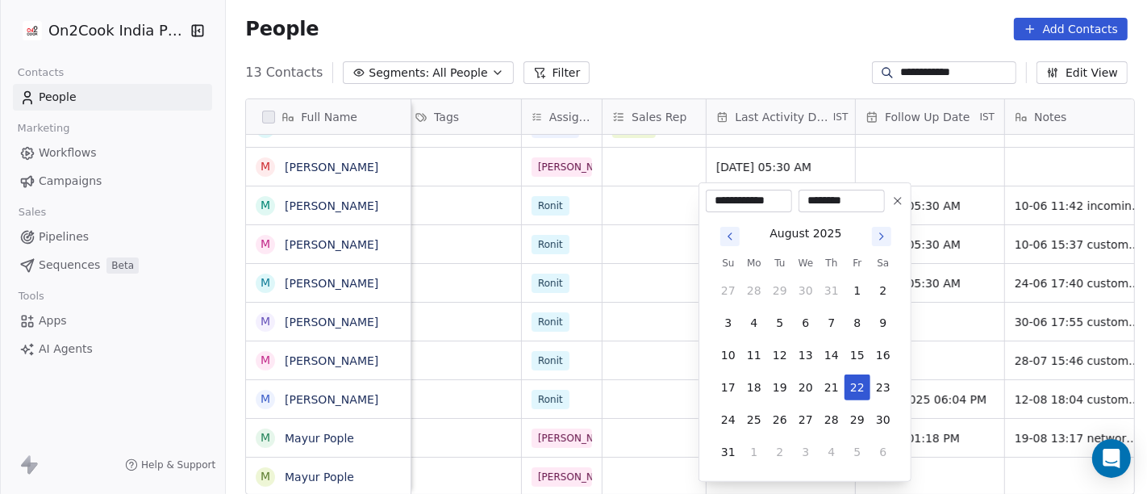
click at [907, 207] on button at bounding box center [897, 200] width 19 height 19
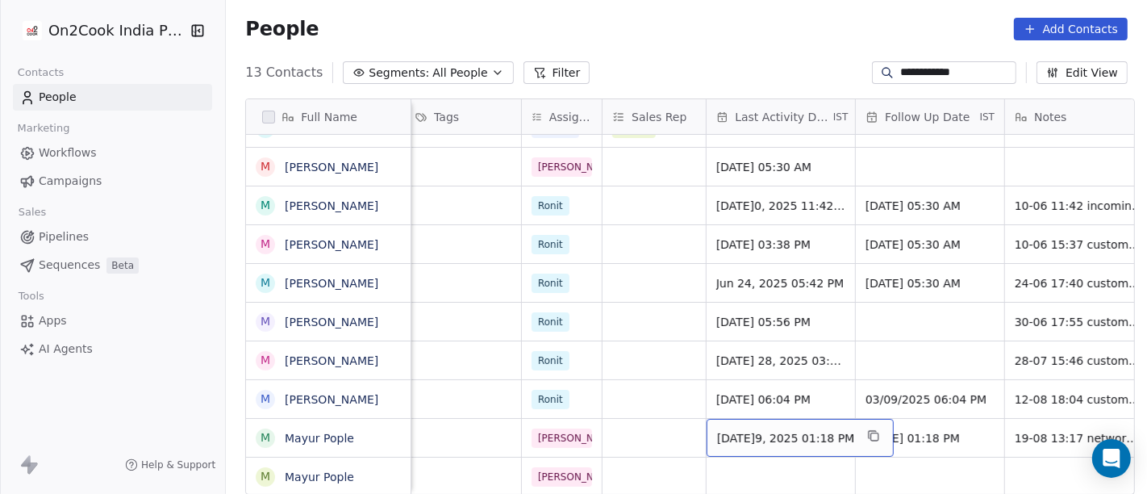
click at [726, 430] on span "Aug 19, 2025 01:18 PM" at bounding box center [786, 438] width 138 height 16
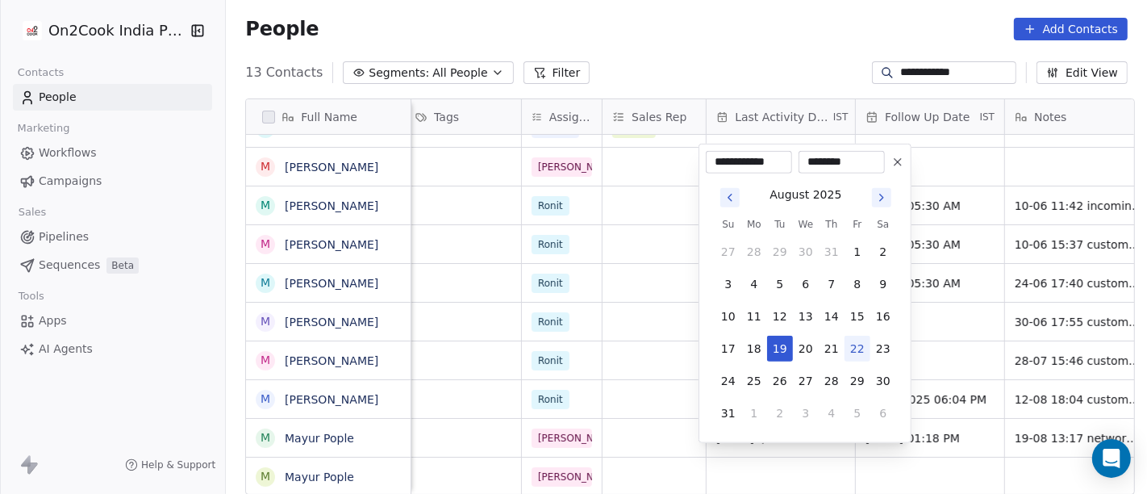
click at [861, 348] on button "22" at bounding box center [858, 349] width 26 height 26
type input "**********"
click at [694, 343] on html "**********" at bounding box center [573, 247] width 1147 height 494
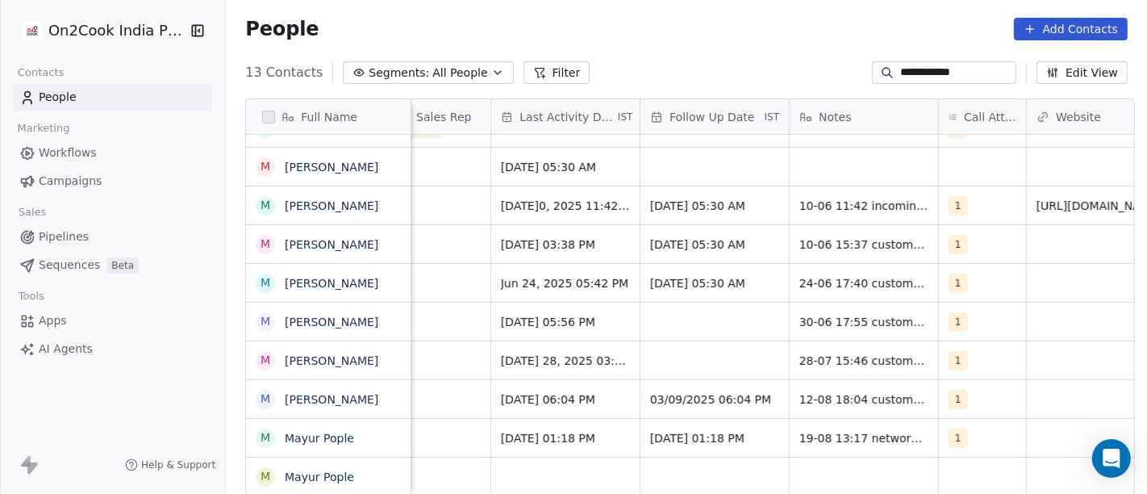
scroll to position [14, 1007]
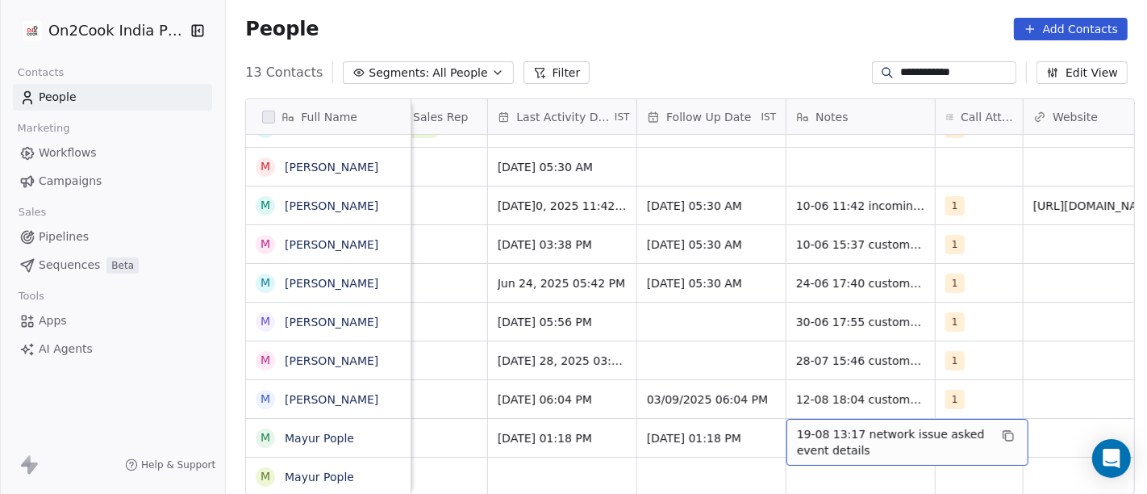
click at [837, 426] on span "19-08 13:17 network issue asked event details" at bounding box center [893, 442] width 192 height 32
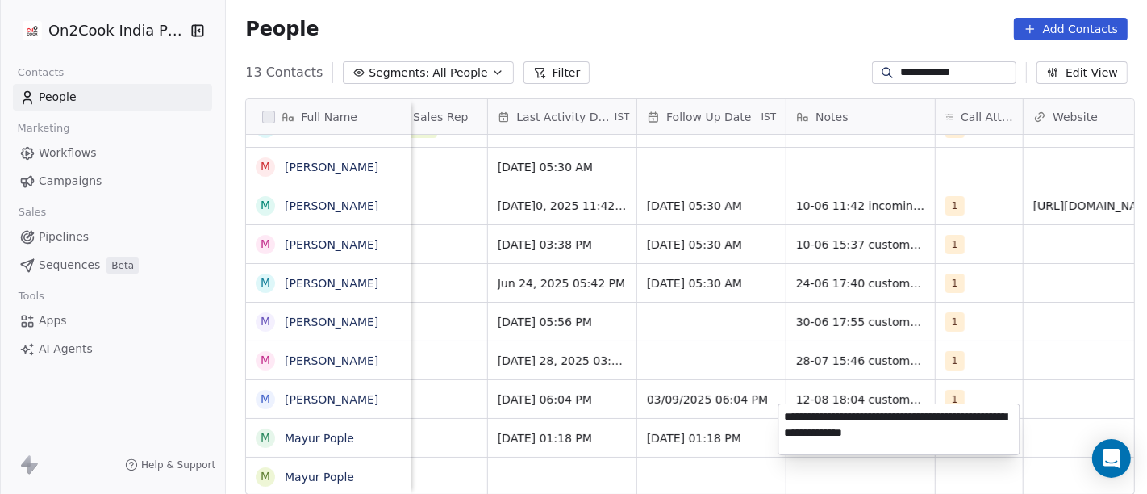
type textarea "**********"
click at [636, 466] on html "**********" at bounding box center [573, 247] width 1147 height 494
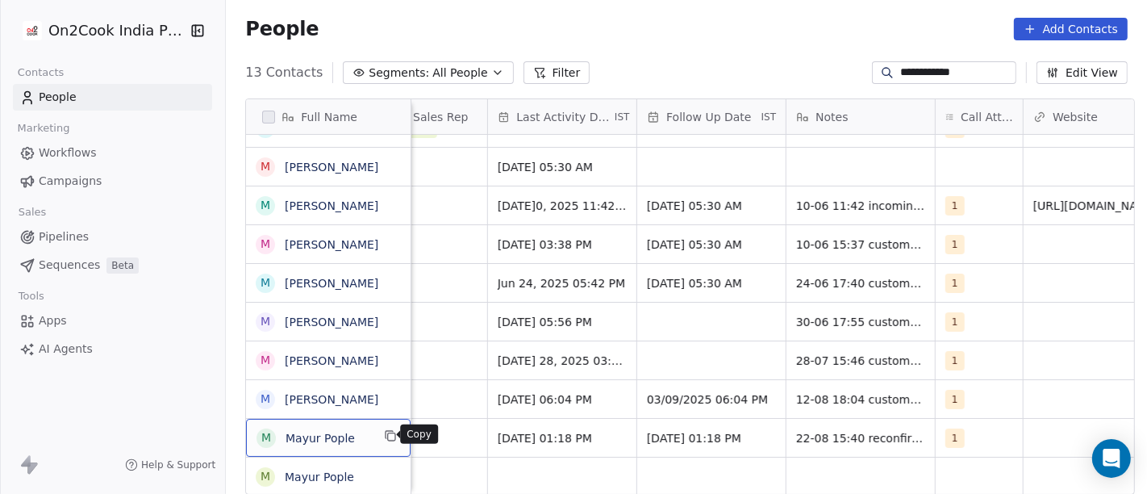
click at [384, 432] on icon "grid" at bounding box center [390, 435] width 13 height 13
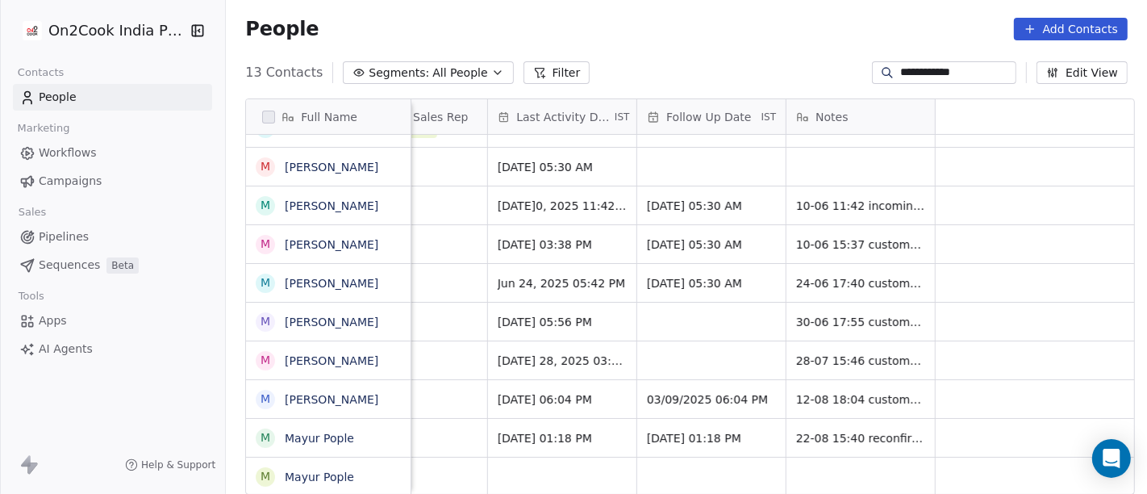
scroll to position [14, 0]
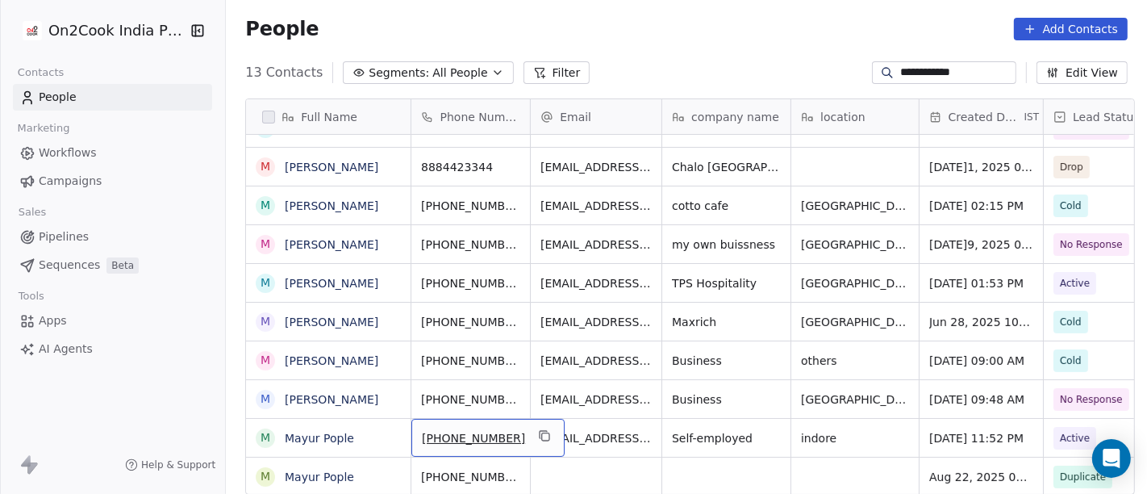
click at [473, 430] on span "[PHONE_NUMBER]" at bounding box center [473, 438] width 103 height 16
drag, startPoint x: 433, startPoint y: 421, endPoint x: 536, endPoint y: 415, distance: 103.4
click at [536, 415] on div "**********" at bounding box center [470, 423] width 135 height 40
click at [587, 414] on html "**********" at bounding box center [573, 247] width 1147 height 494
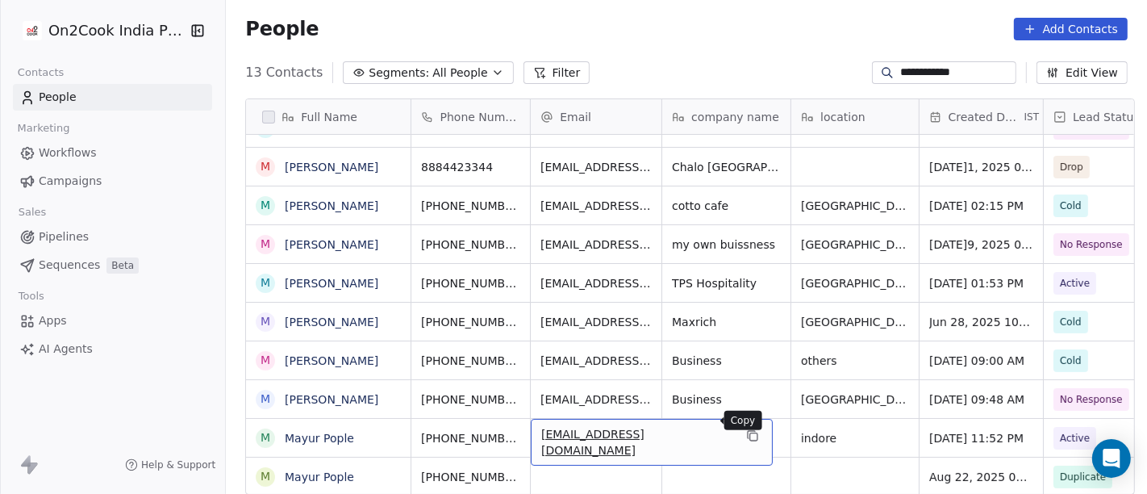
click at [746, 429] on icon "grid" at bounding box center [752, 435] width 13 height 13
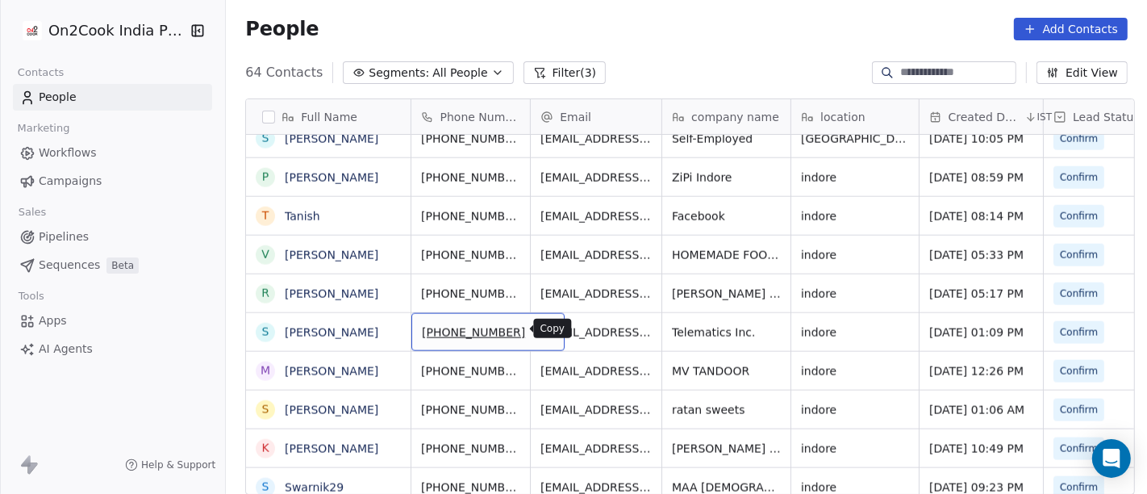
click at [539, 332] on icon "grid" at bounding box center [545, 329] width 13 height 13
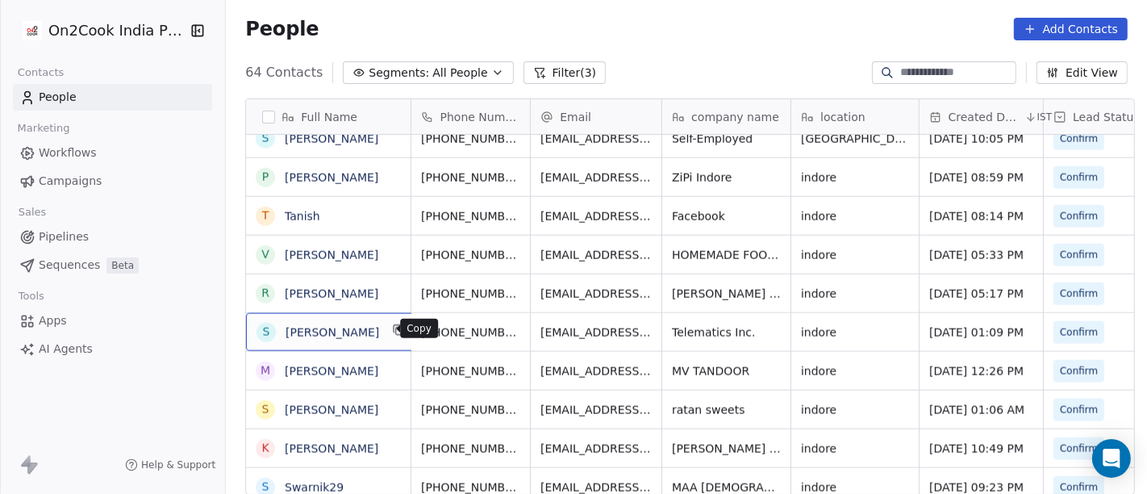
click at [393, 331] on icon "grid" at bounding box center [399, 329] width 13 height 13
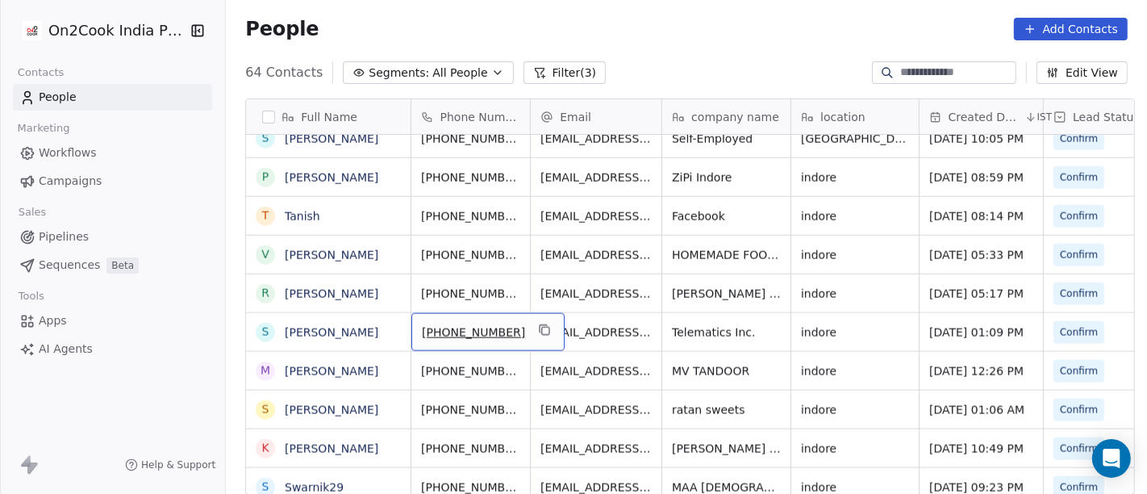
click at [440, 335] on span "+919300094930" at bounding box center [473, 332] width 103 height 16
click at [549, 325] on html "On2Cook India Pvt. Ltd. Contacts People Marketing Workflows Campaigns Sales Pip…" at bounding box center [573, 247] width 1147 height 494
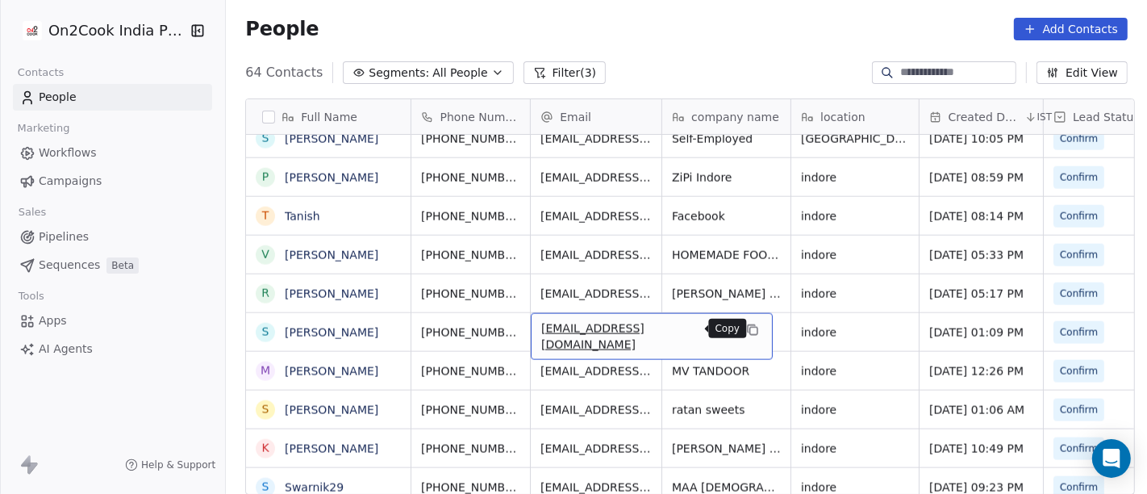
click at [743, 326] on button "grid" at bounding box center [752, 329] width 19 height 19
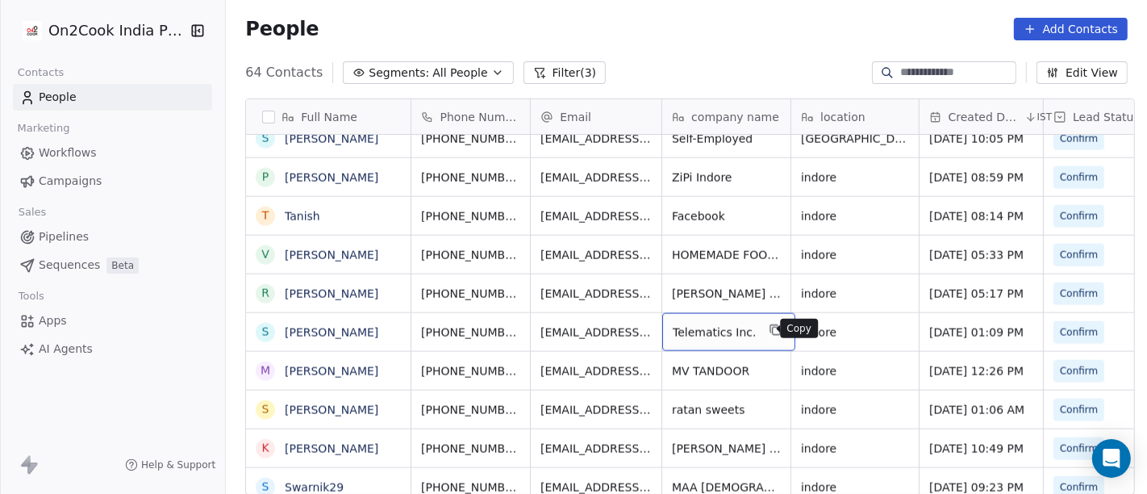
click at [771, 325] on icon "grid" at bounding box center [774, 328] width 7 height 7
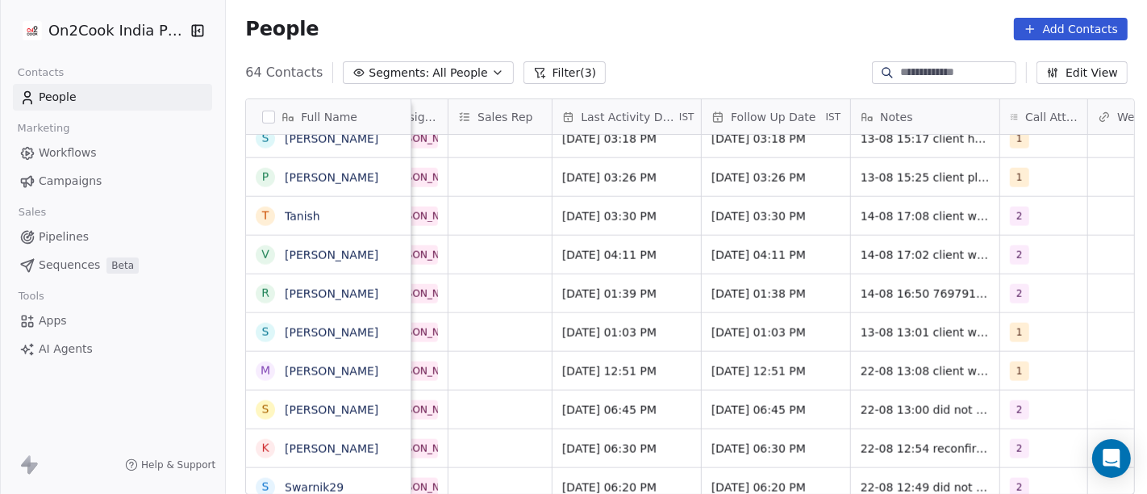
scroll to position [0, 946]
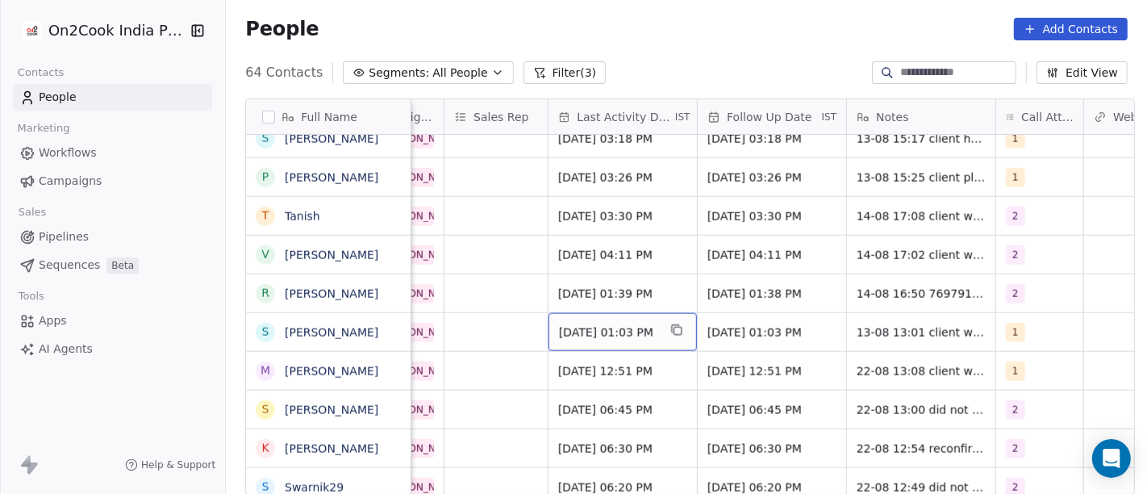
click at [560, 328] on span "Aug 13, 2025 01:03 PM" at bounding box center [608, 332] width 98 height 16
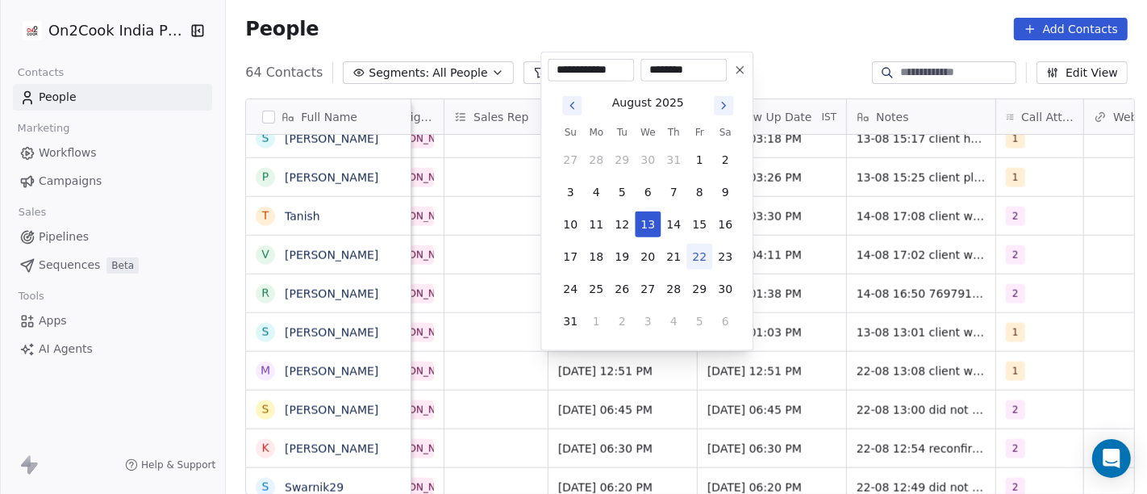
click at [692, 252] on button "22" at bounding box center [699, 257] width 26 height 26
type input "**********"
click at [790, 42] on html "On2Cook India Pvt. Ltd. Contacts People Marketing Workflows Campaigns Sales Pip…" at bounding box center [573, 247] width 1147 height 494
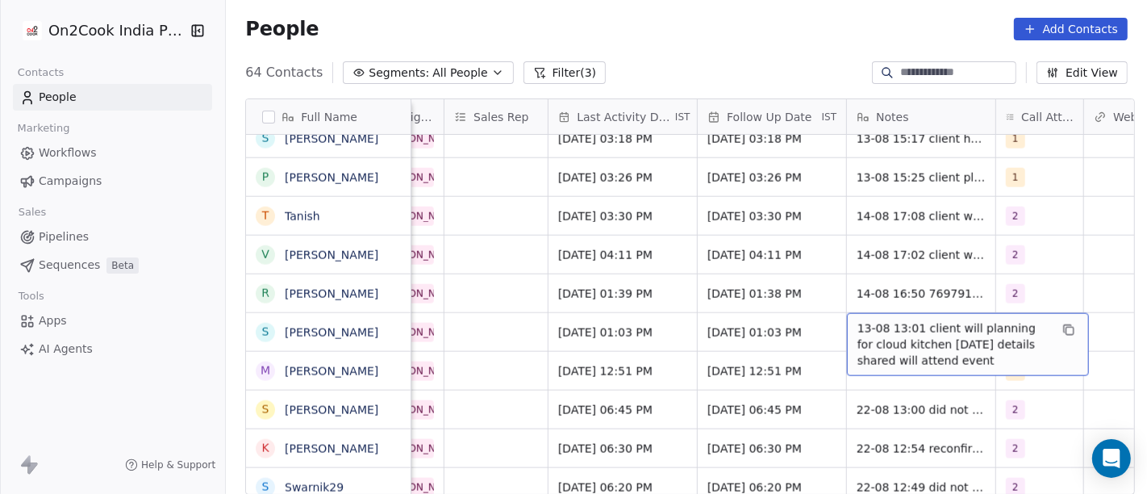
click at [891, 328] on span "13-08 13:01 client will planning for cloud kitchen in 2 months details shared w…" at bounding box center [953, 344] width 192 height 48
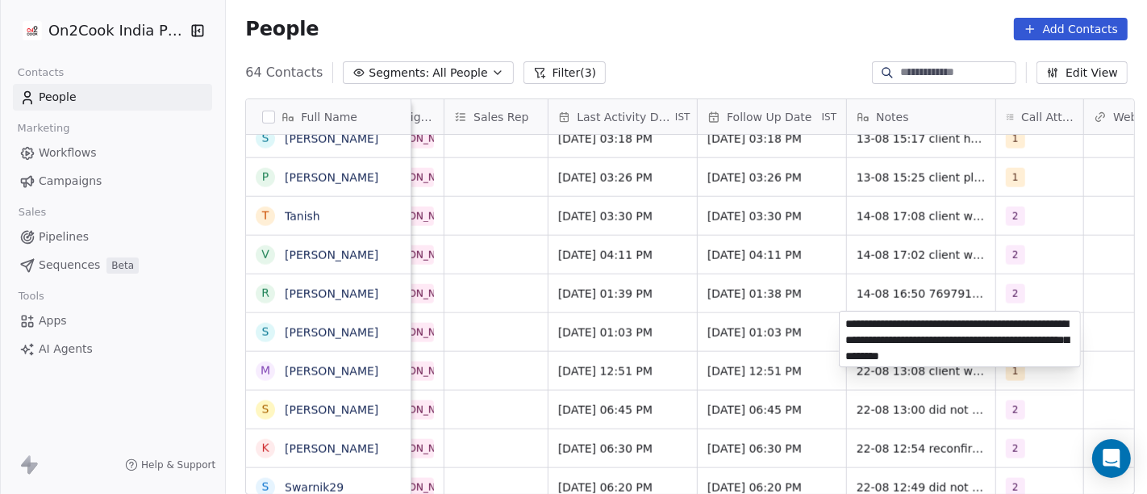
type textarea "**********"
click at [737, 337] on html "On2Cook India Pvt. Ltd. Contacts People Marketing Workflows Campaigns Sales Pip…" at bounding box center [573, 247] width 1147 height 494
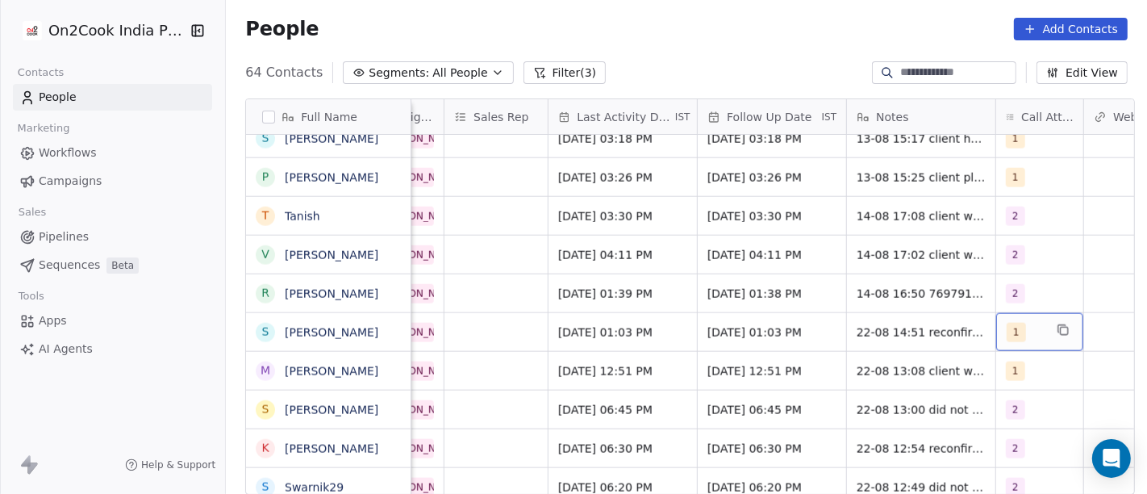
click at [1029, 319] on div "1" at bounding box center [1039, 332] width 87 height 38
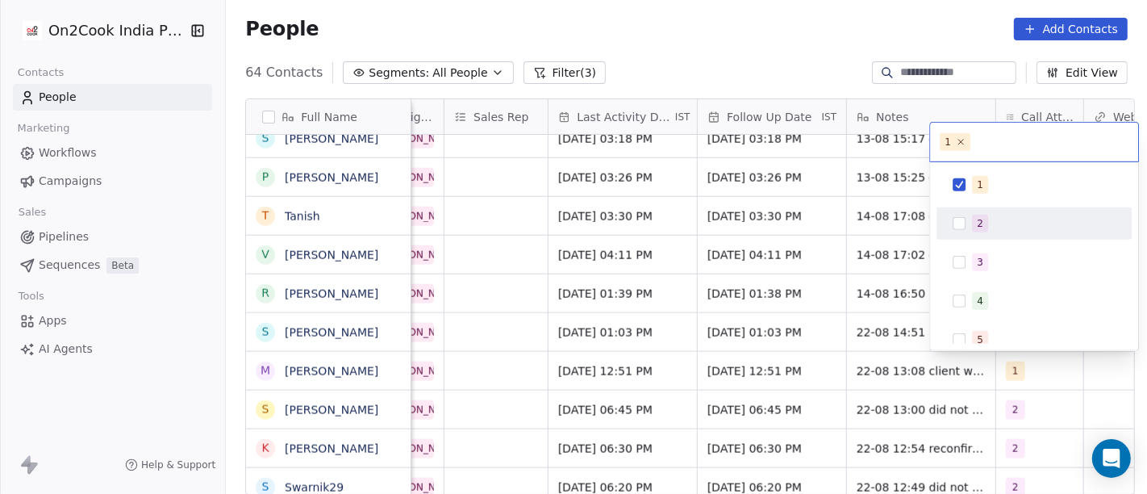
click at [962, 224] on button "Suggestions" at bounding box center [959, 223] width 13 height 13
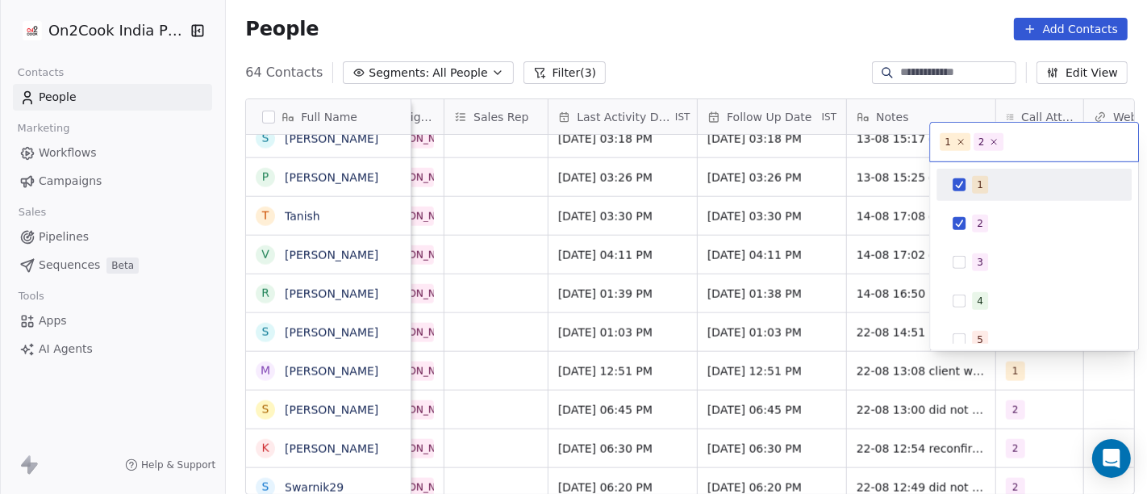
click at [963, 183] on button "Suggestions" at bounding box center [959, 184] width 13 height 13
click at [699, 71] on html "On2Cook India Pvt. Ltd. Contacts People Marketing Workflows Campaigns Sales Pip…" at bounding box center [573, 247] width 1147 height 494
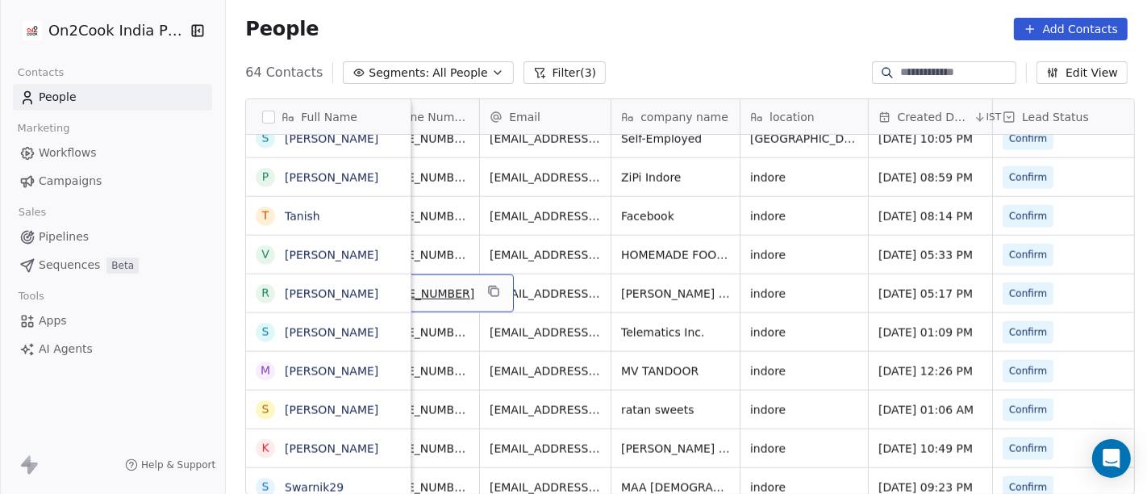
scroll to position [0, 0]
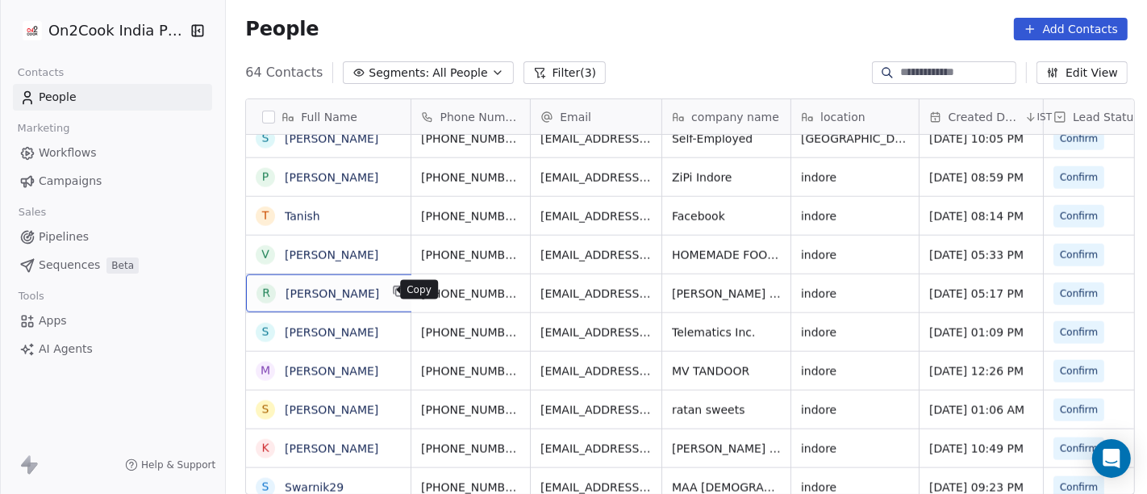
click at [393, 290] on icon "grid" at bounding box center [399, 291] width 13 height 13
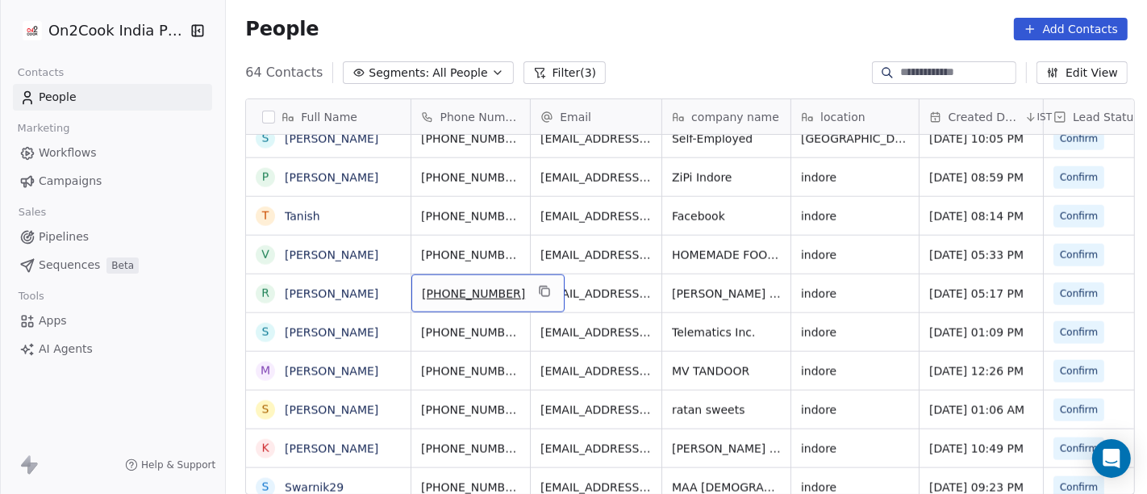
click at [445, 288] on span "+917987568131" at bounding box center [473, 294] width 103 height 16
drag, startPoint x: 431, startPoint y: 290, endPoint x: 515, endPoint y: 290, distance: 83.9
click at [515, 290] on input "**********" at bounding box center [470, 292] width 127 height 32
click at [575, 293] on html "On2Cook India Pvt. Ltd. Contacts People Marketing Workflows Campaigns Sales Pip…" at bounding box center [573, 247] width 1147 height 494
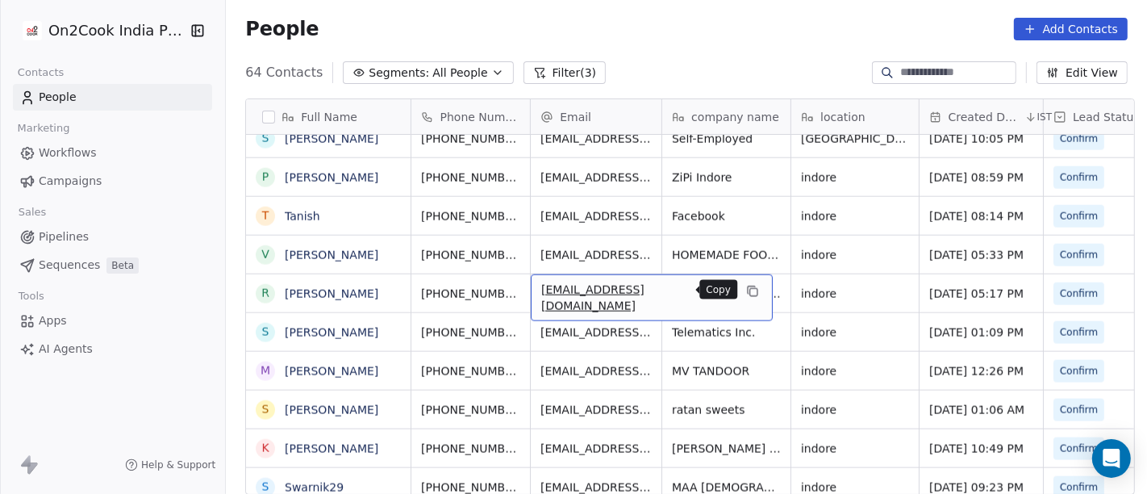
click at [750, 289] on icon "grid" at bounding box center [753, 292] width 7 height 7
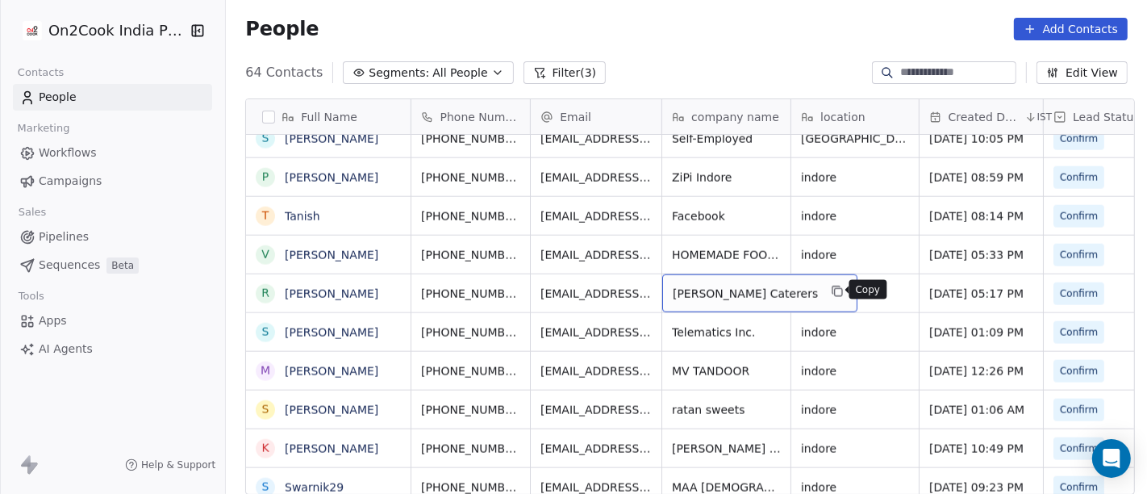
click at [832, 288] on icon "grid" at bounding box center [838, 291] width 13 height 13
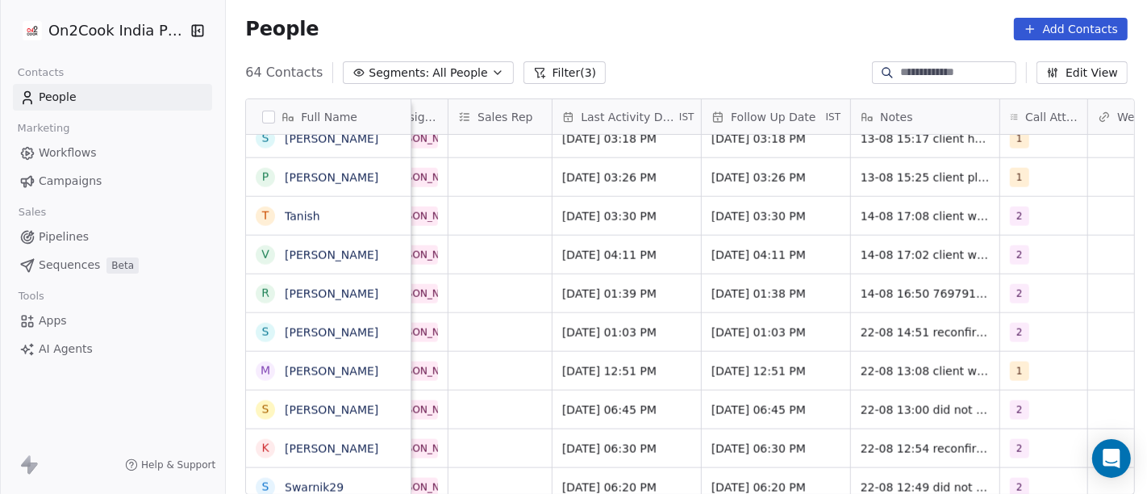
scroll to position [0, 995]
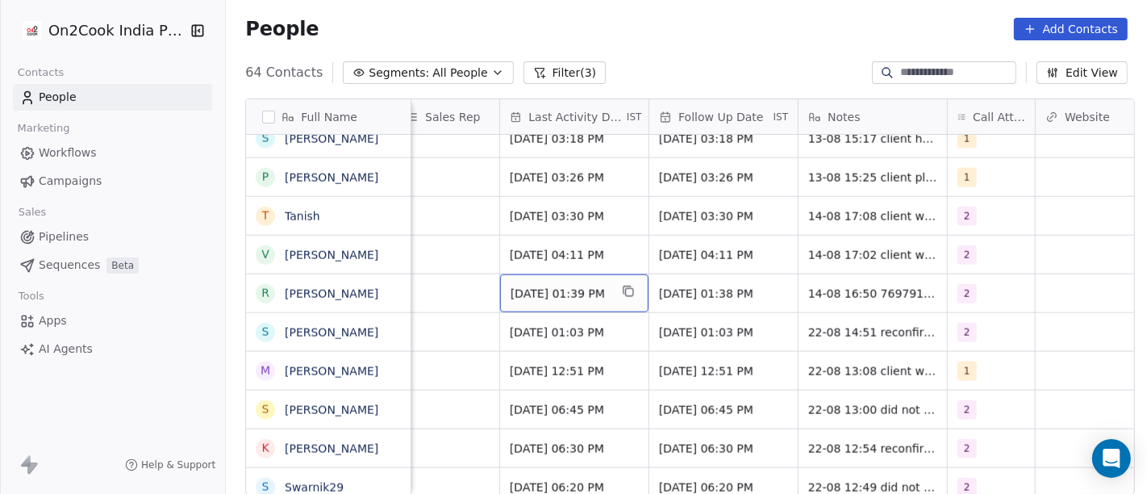
click at [572, 294] on span "Aug 14, 2025 01:39 PM" at bounding box center [560, 294] width 98 height 16
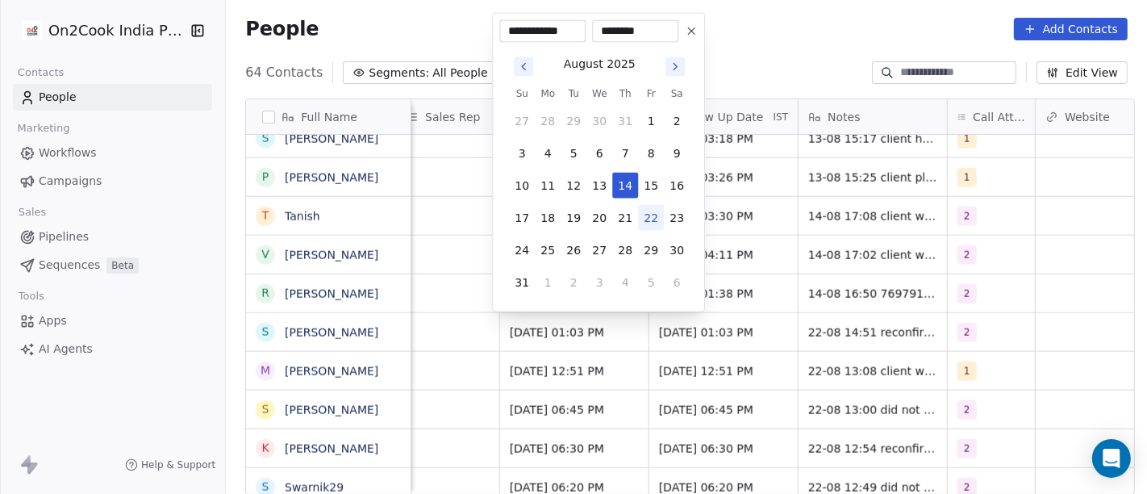
click at [657, 213] on button "22" at bounding box center [651, 218] width 26 height 26
type input "**********"
click at [744, 42] on html "On2Cook India Pvt. Ltd. Contacts People Marketing Workflows Campaigns Sales Pip…" at bounding box center [573, 247] width 1147 height 494
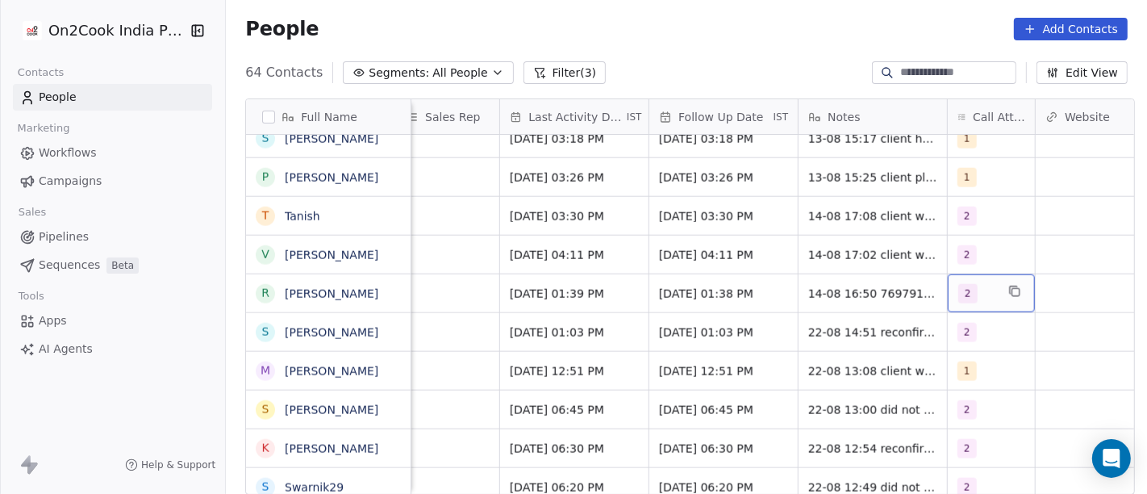
click at [961, 290] on span "2" at bounding box center [967, 293] width 19 height 19
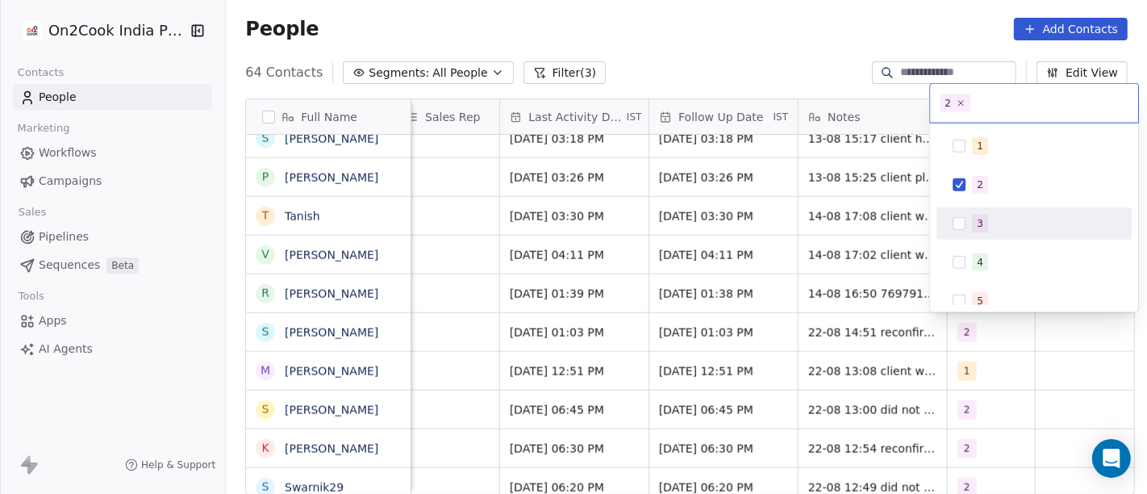
click at [979, 218] on div "3" at bounding box center [980, 223] width 6 height 15
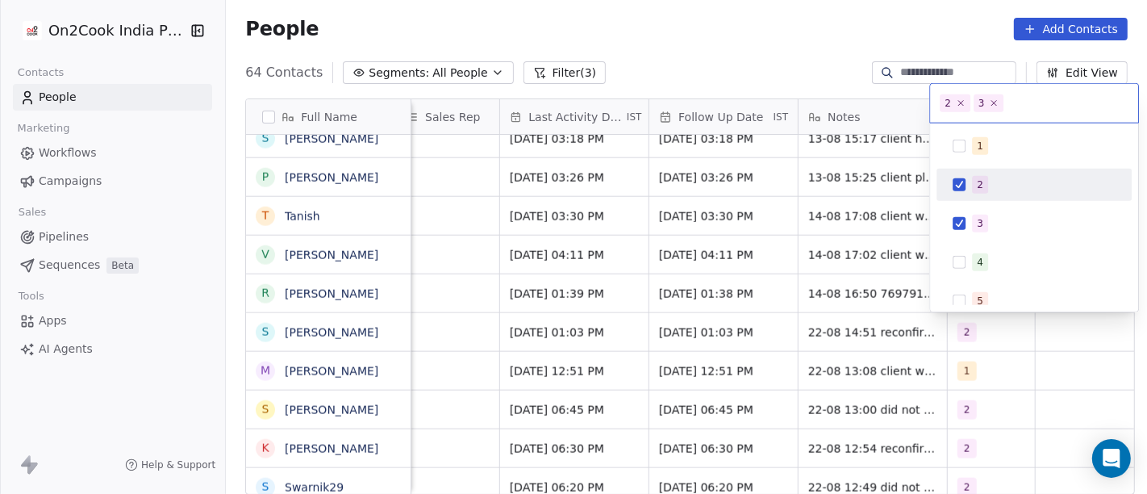
click at [972, 186] on span "2" at bounding box center [980, 185] width 16 height 18
click at [843, 79] on html "On2Cook India Pvt. Ltd. Contacts People Marketing Workflows Campaigns Sales Pip…" at bounding box center [573, 247] width 1147 height 494
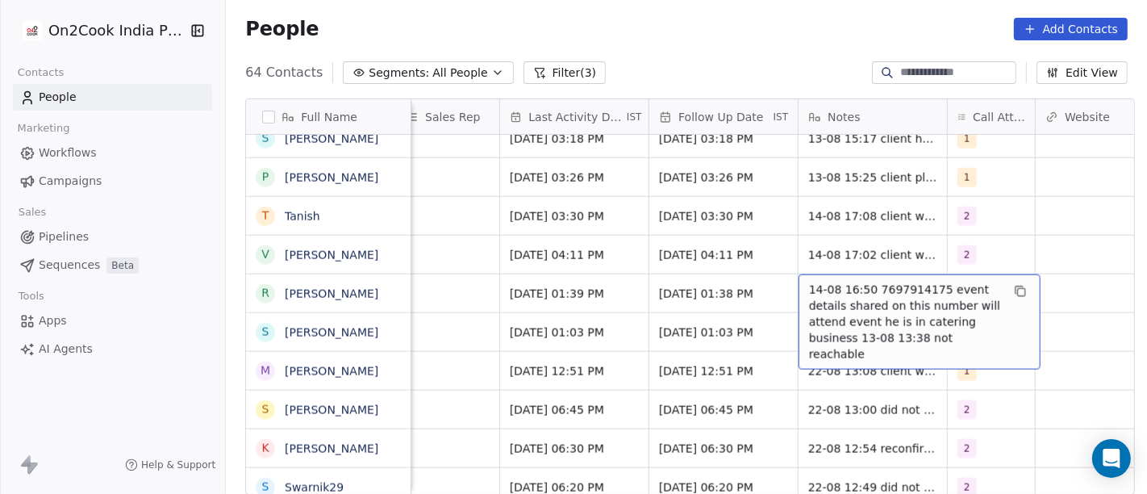
click at [814, 293] on span "14-08 16:50 7697914175 event details shared on this number will attend event he…" at bounding box center [905, 322] width 192 height 81
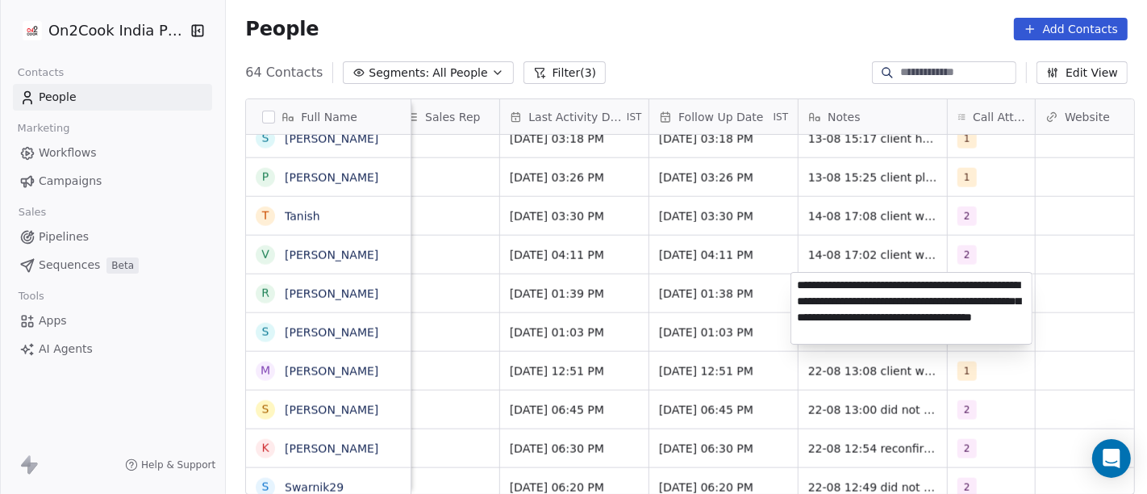
type textarea "**********"
click at [746, 296] on html "On2Cook India Pvt. Ltd. Contacts People Marketing Workflows Campaigns Sales Pip…" at bounding box center [573, 247] width 1147 height 494
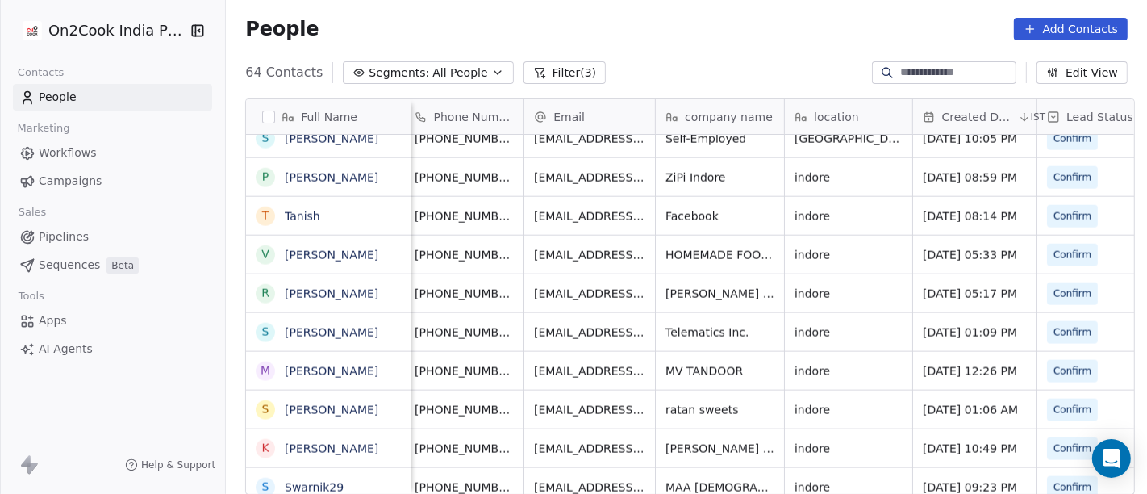
scroll to position [0, 0]
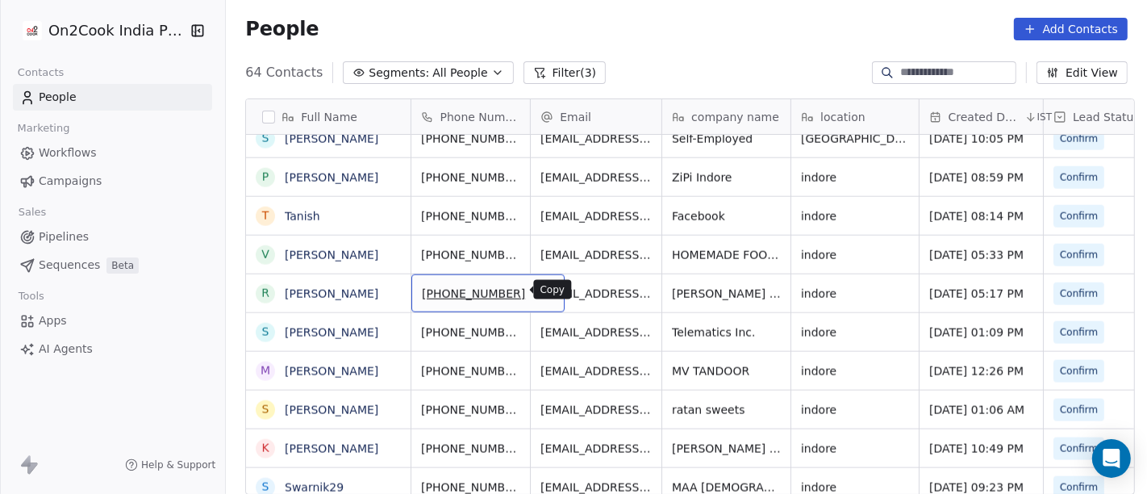
click at [542, 292] on icon "grid" at bounding box center [545, 292] width 7 height 7
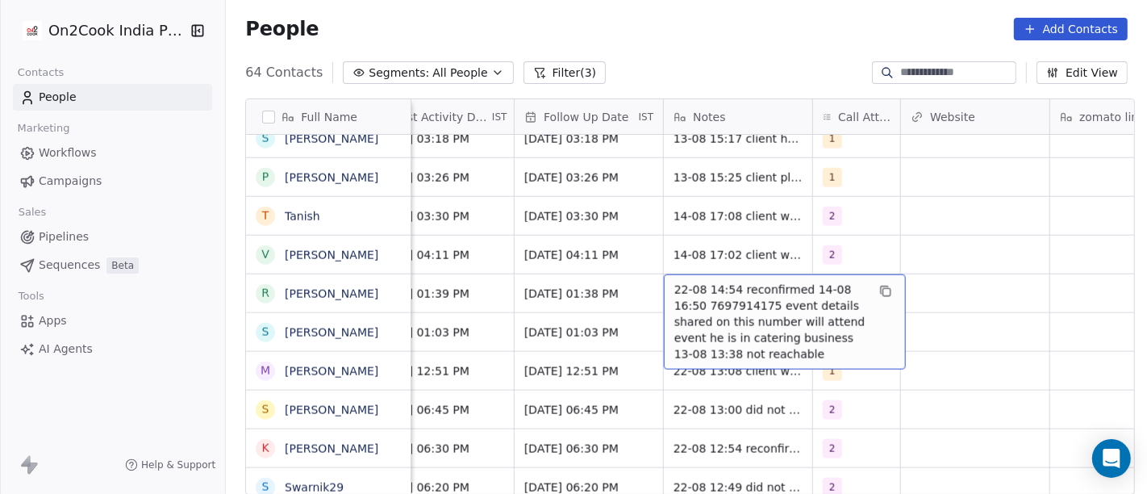
scroll to position [0, 1131]
click at [736, 286] on span "22-08 14:54 reconfirmed 14-08 16:50 7697914175 event details shared on this num…" at bounding box center [769, 322] width 192 height 81
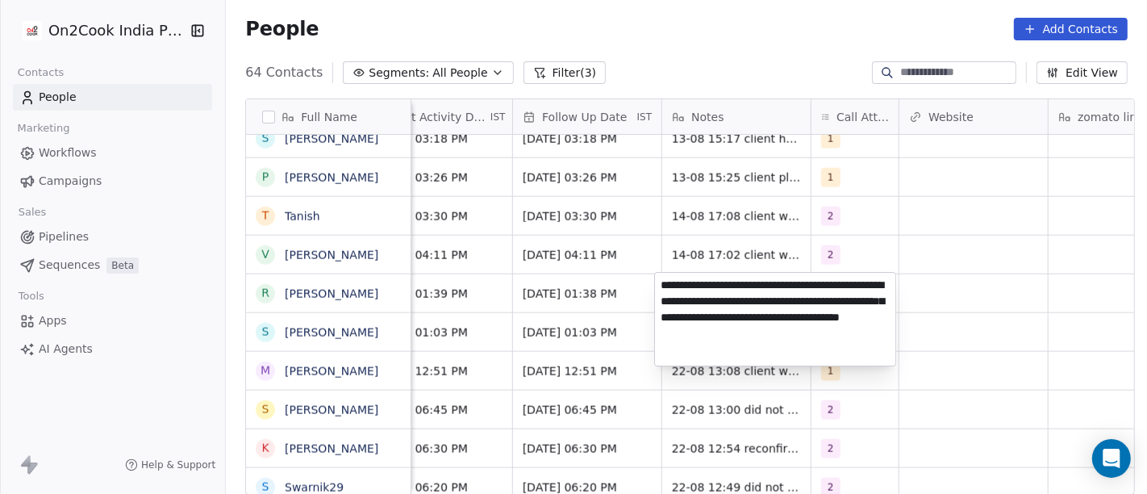
click at [694, 301] on textarea "**********" at bounding box center [775, 319] width 240 height 93
click at [973, 304] on html "On2Cook India Pvt. Ltd. Contacts People Marketing Workflows Campaigns Sales Pip…" at bounding box center [573, 247] width 1147 height 494
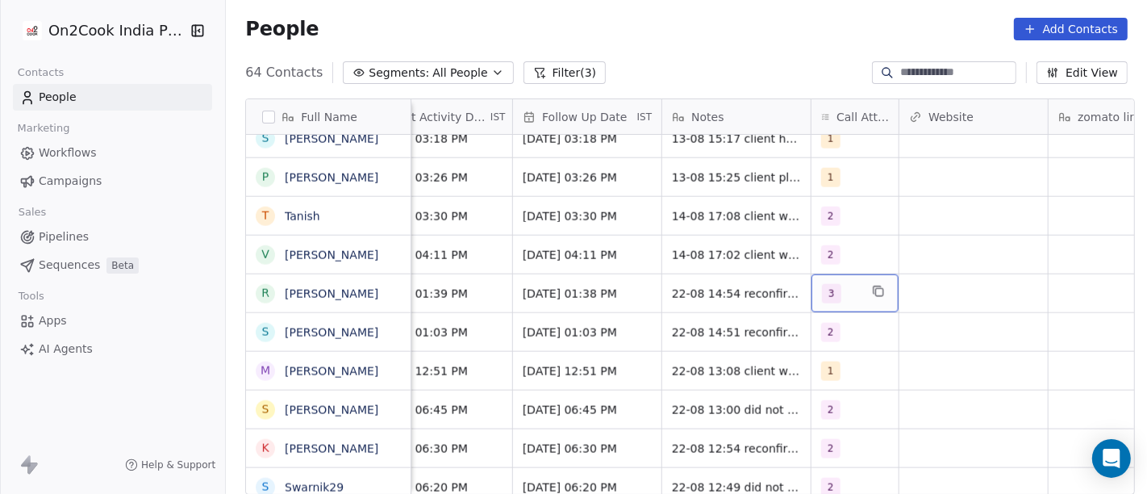
click at [861, 280] on div "3" at bounding box center [855, 293] width 87 height 38
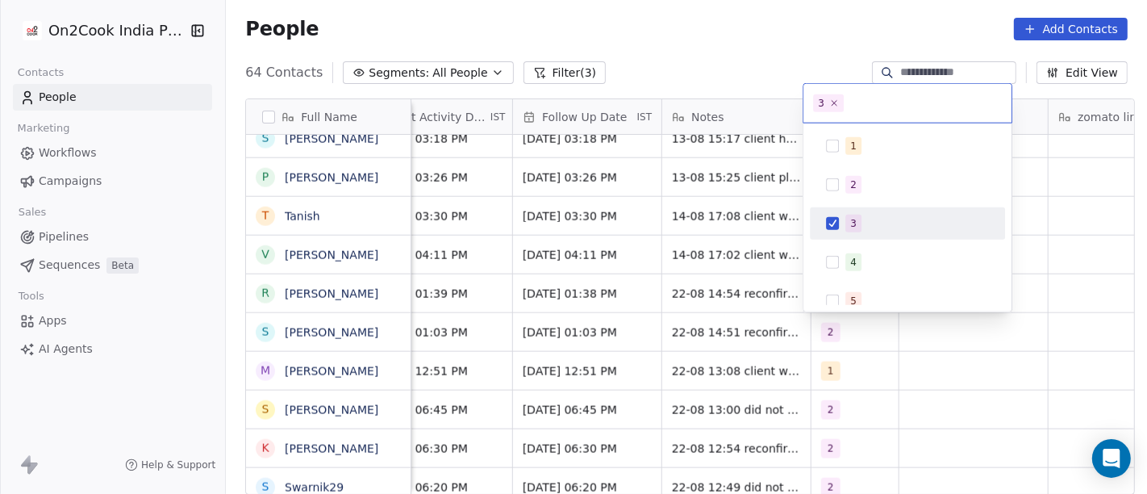
click at [868, 218] on div "3" at bounding box center [917, 224] width 144 height 18
click at [863, 228] on div "3" at bounding box center [917, 224] width 144 height 18
click at [1046, 229] on html "On2Cook India Pvt. Ltd. Contacts People Marketing Workflows Campaigns Sales Pip…" at bounding box center [573, 247] width 1147 height 494
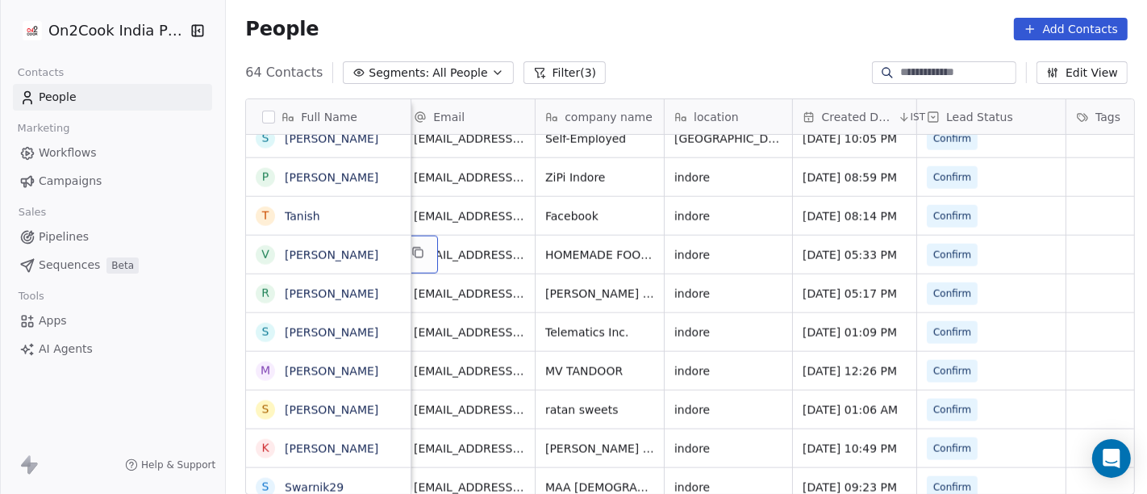
scroll to position [0, 0]
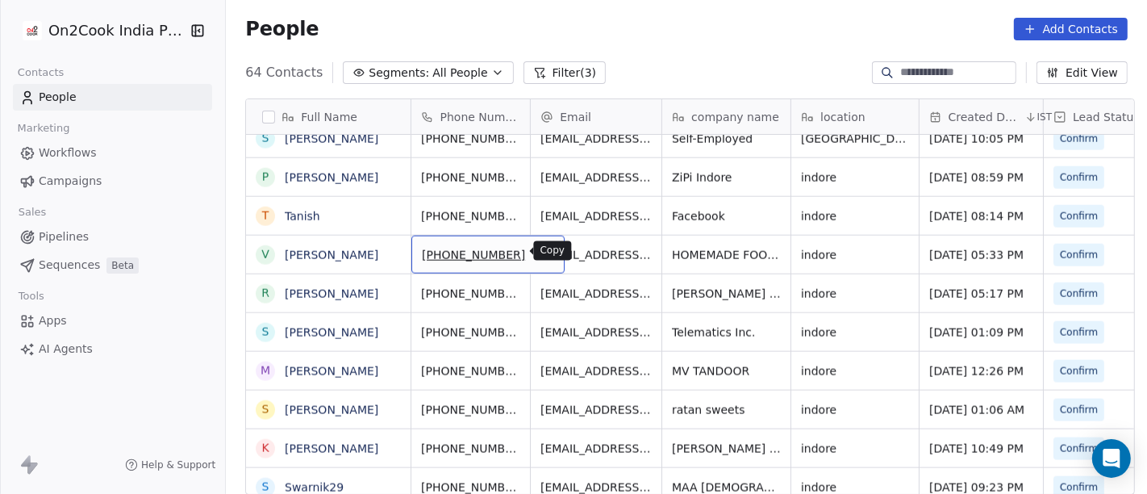
click at [539, 252] on icon "grid" at bounding box center [545, 252] width 13 height 13
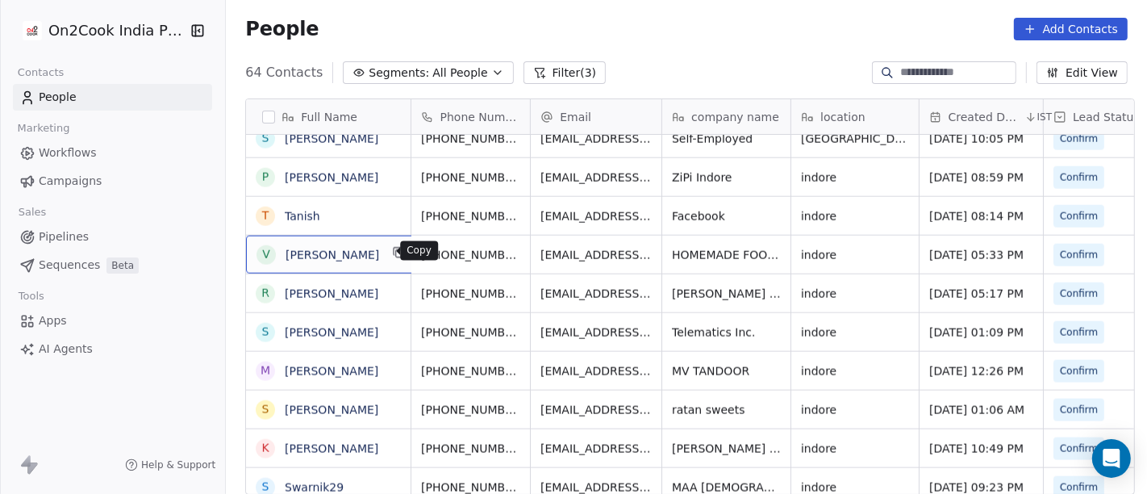
click at [393, 256] on icon "grid" at bounding box center [399, 252] width 13 height 13
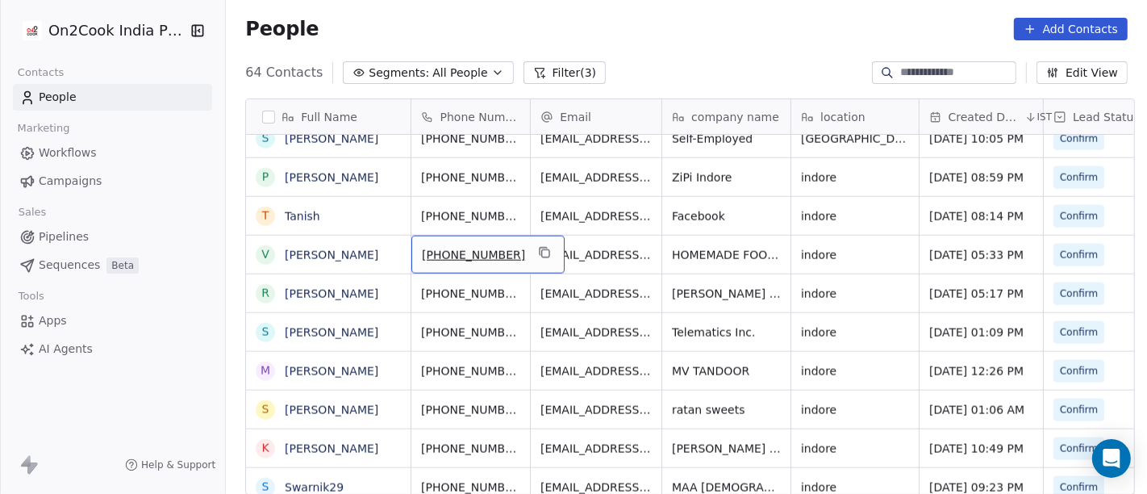
click at [431, 258] on span "+919811744407" at bounding box center [473, 255] width 103 height 16
drag, startPoint x: 432, startPoint y: 255, endPoint x: 523, endPoint y: 250, distance: 90.5
click at [523, 250] on input "**********" at bounding box center [470, 253] width 127 height 32
click at [555, 248] on html "On2Cook India Pvt. Ltd. Contacts People Marketing Workflows Campaigns Sales Pip…" at bounding box center [573, 247] width 1147 height 494
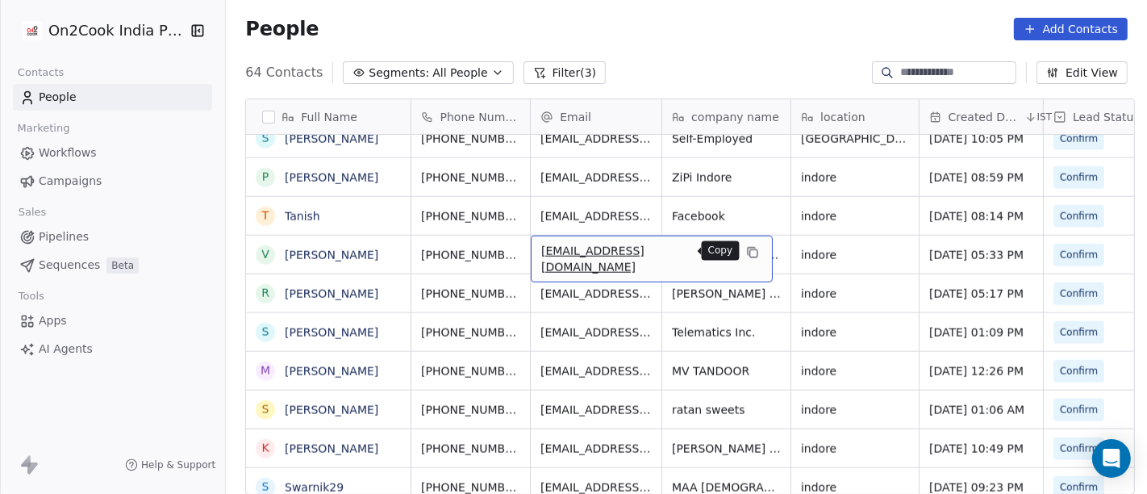
click at [750, 250] on icon "grid" at bounding box center [753, 253] width 7 height 7
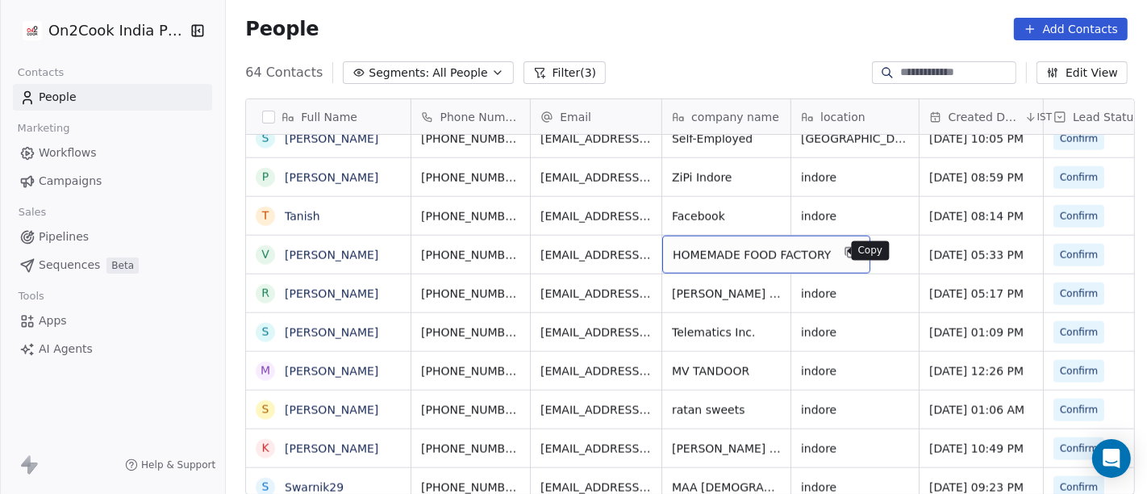
click at [845, 250] on icon "grid" at bounding box center [851, 252] width 13 height 13
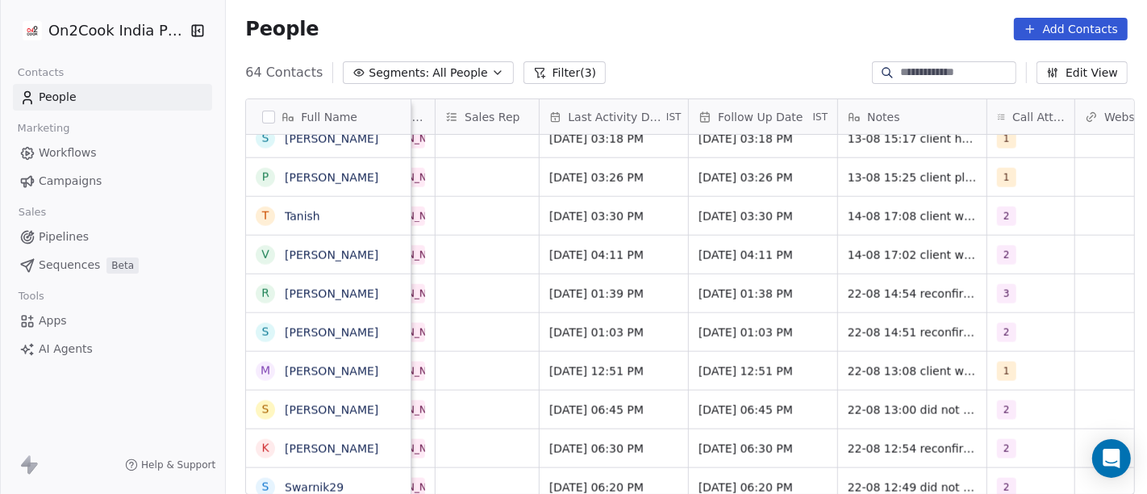
scroll to position [0, 956]
click at [577, 247] on span "Aug 14, 2025 04:11 PM" at bounding box center [598, 255] width 98 height 16
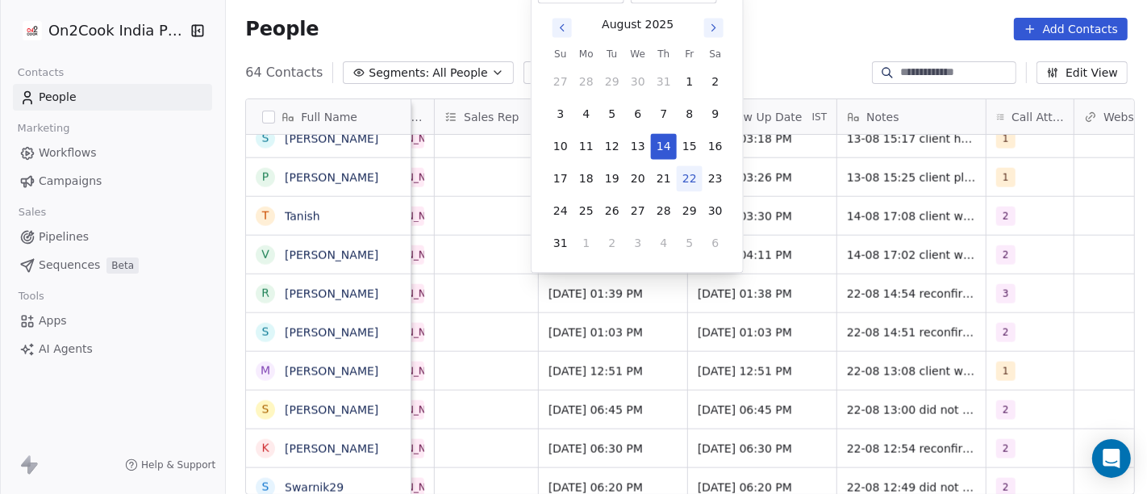
click at [693, 176] on button "22" at bounding box center [690, 178] width 26 height 26
type input "**********"
click at [856, 28] on html "On2Cook India Pvt. Ltd. Contacts People Marketing Workflows Campaigns Sales Pip…" at bounding box center [573, 247] width 1147 height 494
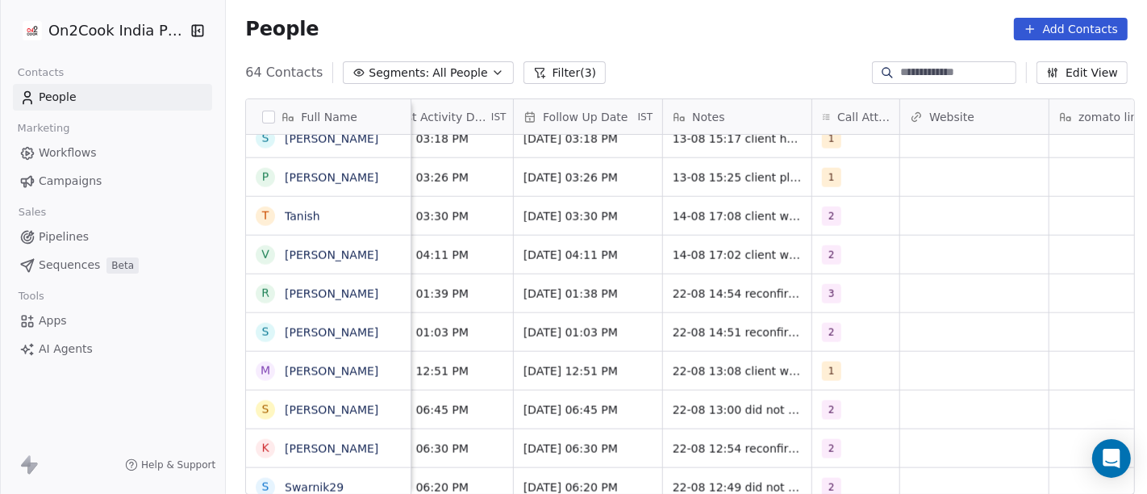
scroll to position [0, 1156]
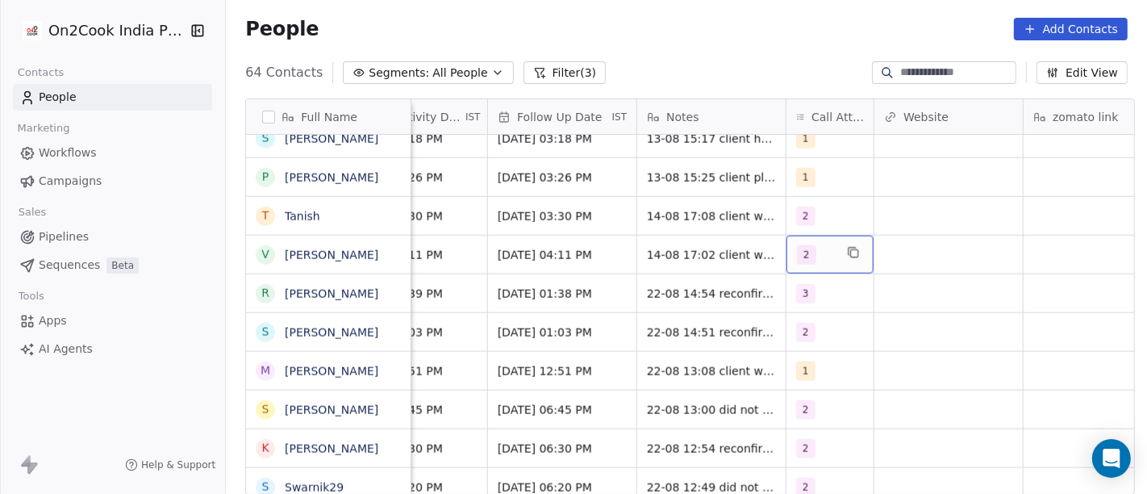
click at [812, 256] on div "2" at bounding box center [815, 254] width 37 height 19
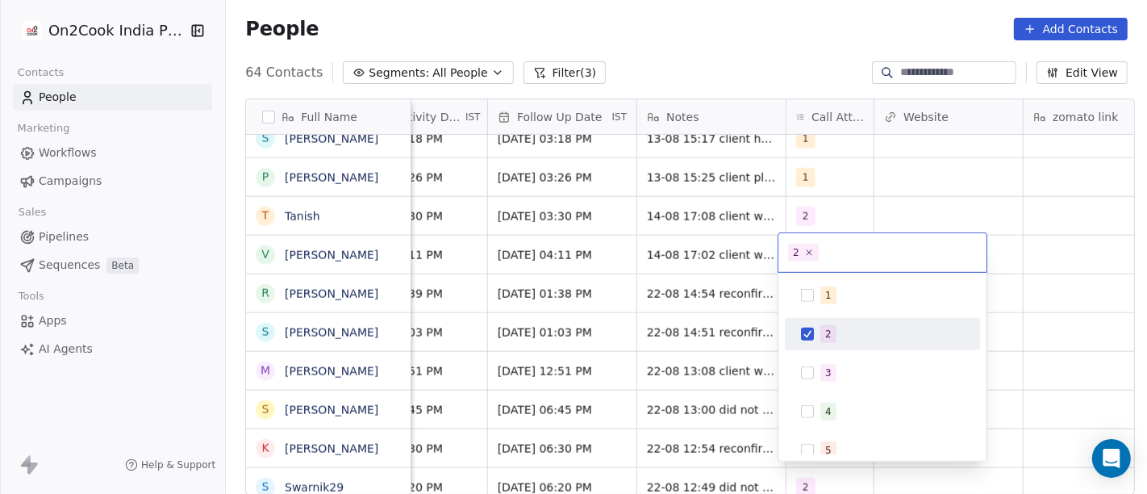
click at [825, 336] on div "2" at bounding box center [828, 334] width 6 height 15
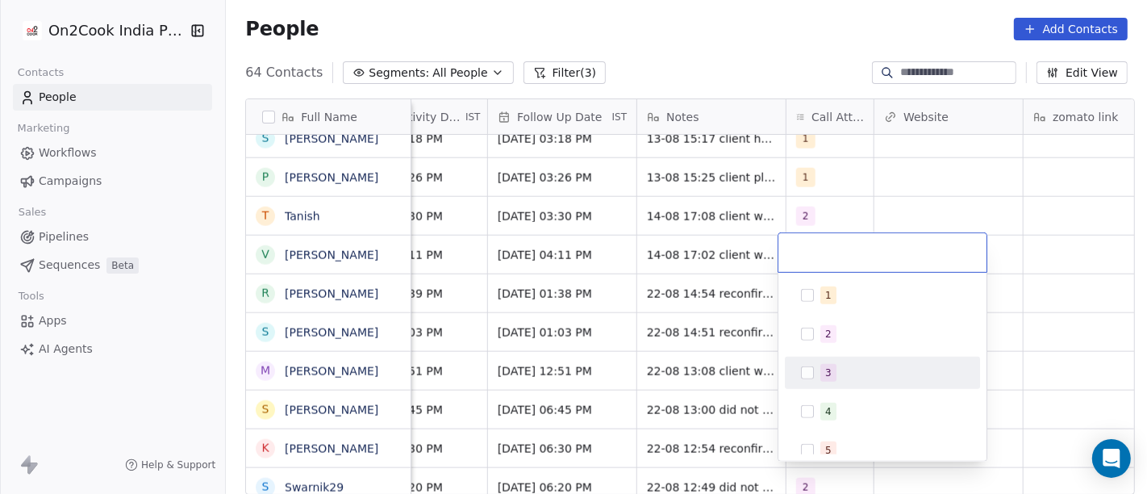
click at [826, 364] on span "3" at bounding box center [828, 373] width 16 height 18
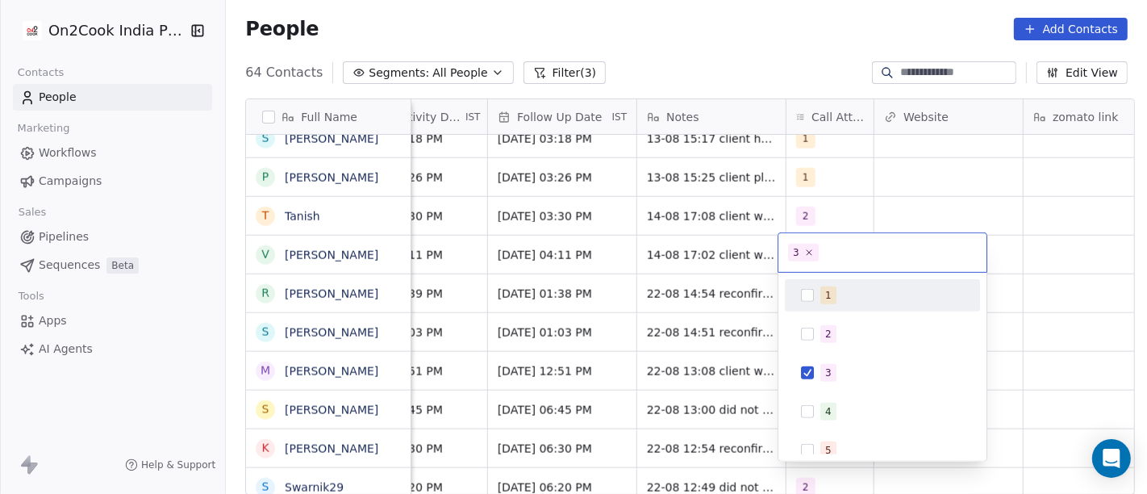
click at [739, 260] on html "On2Cook India Pvt. Ltd. Contacts People Marketing Workflows Campaigns Sales Pip…" at bounding box center [573, 247] width 1147 height 494
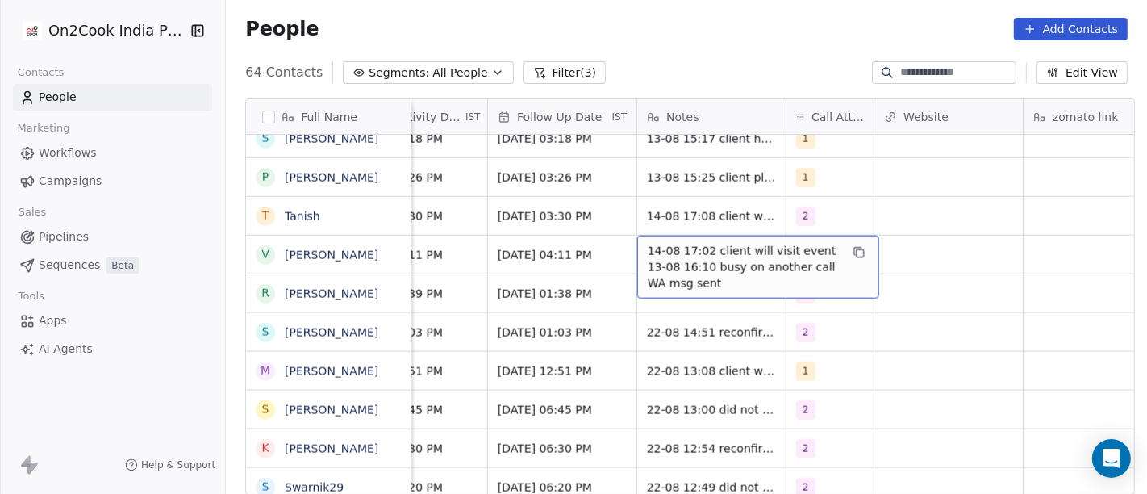
click at [671, 258] on span "14-08 17:02 client will visit event 13-08 16:10 busy on another call WA msg sent" at bounding box center [744, 267] width 192 height 48
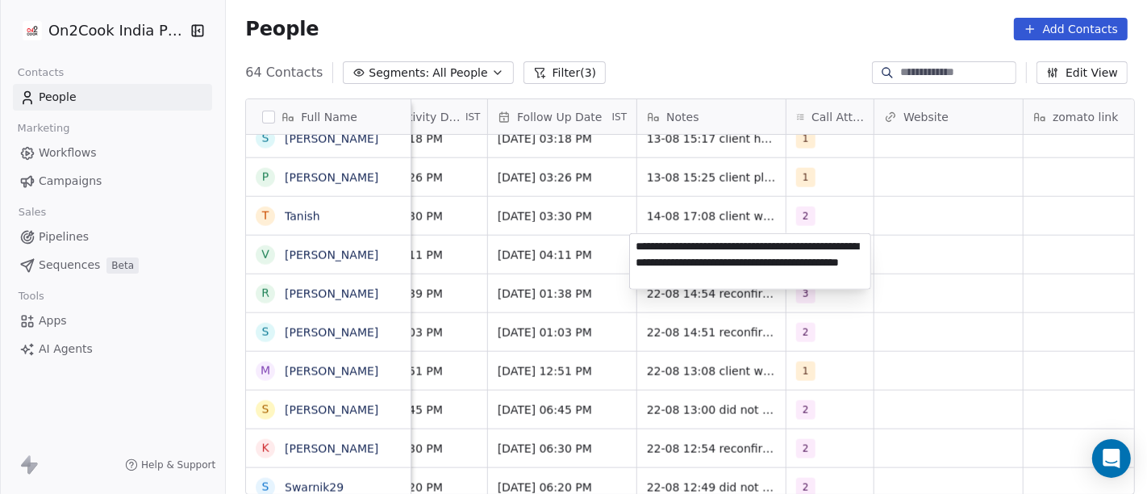
type textarea "**********"
click at [508, 284] on html "On2Cook India Pvt. Ltd. Contacts People Marketing Workflows Campaigns Sales Pip…" at bounding box center [573, 247] width 1147 height 494
click at [518, 261] on html "On2Cook India Pvt. Ltd. Contacts People Marketing Workflows Campaigns Sales Pip…" at bounding box center [573, 247] width 1147 height 494
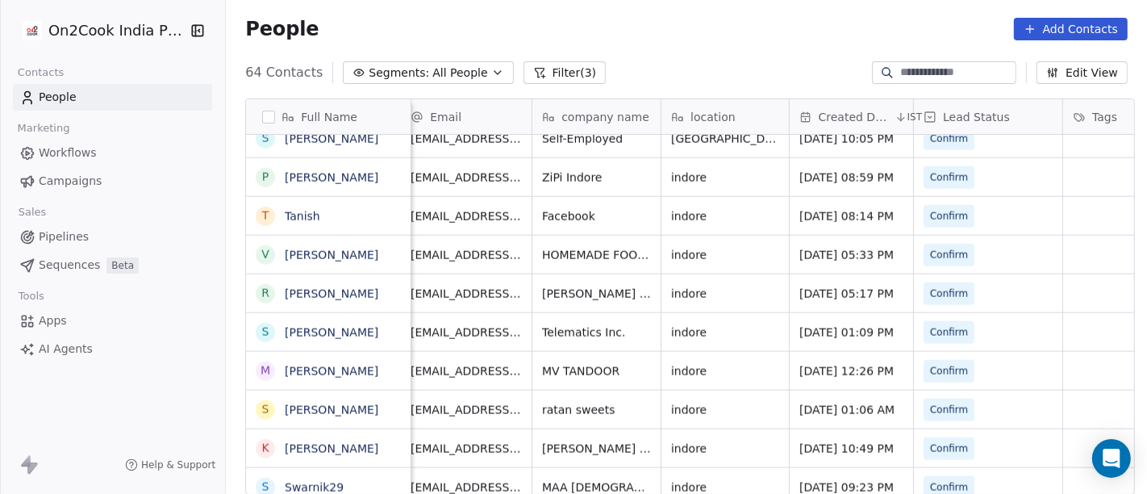
scroll to position [5, 0]
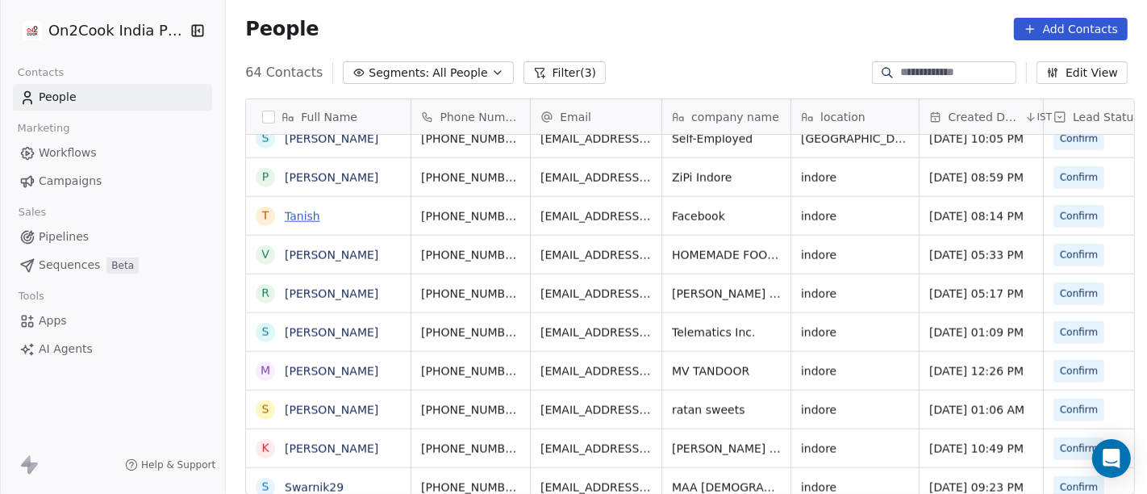
click at [294, 211] on link "Tanish" at bounding box center [302, 216] width 35 height 13
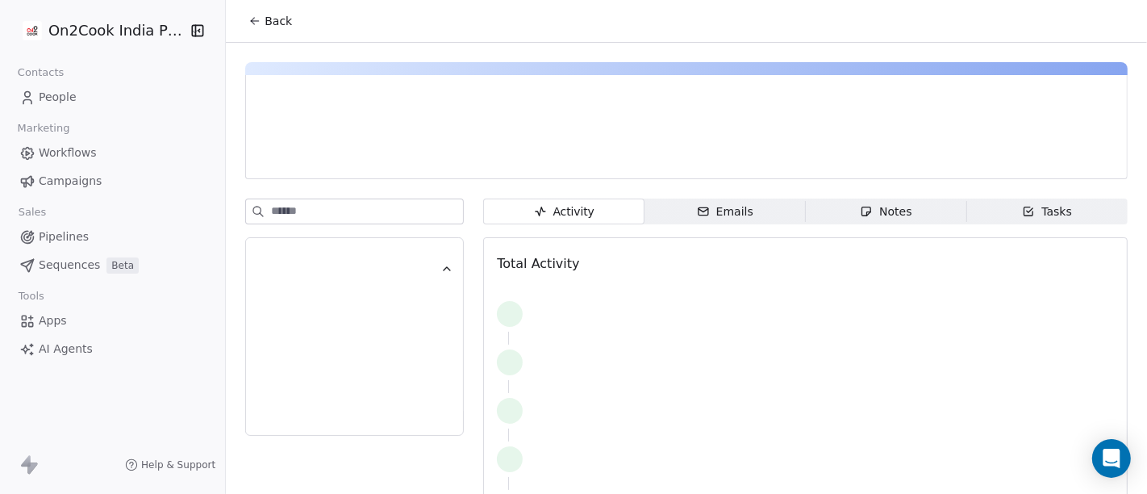
click at [246, 30] on button "Back" at bounding box center [270, 20] width 63 height 29
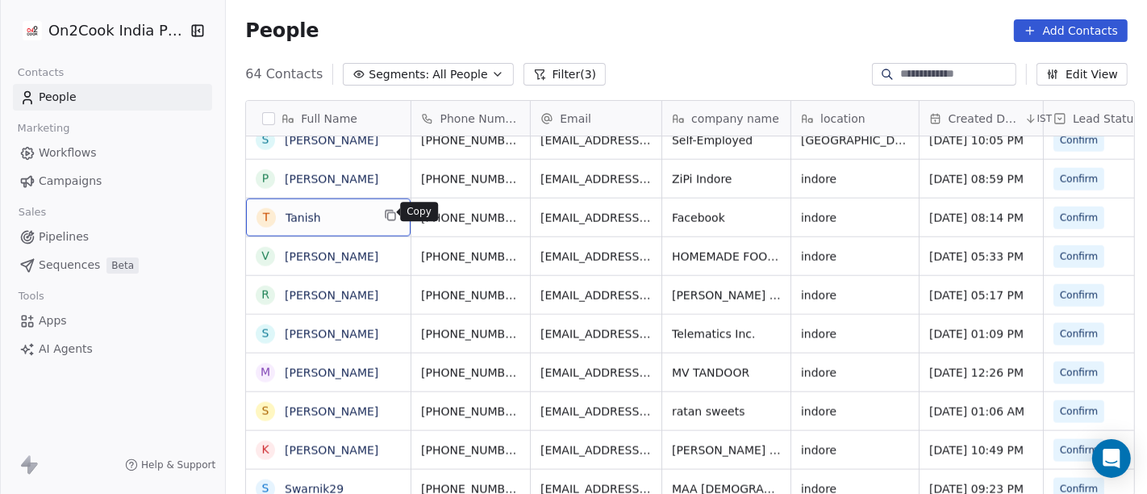
scroll to position [2, 0]
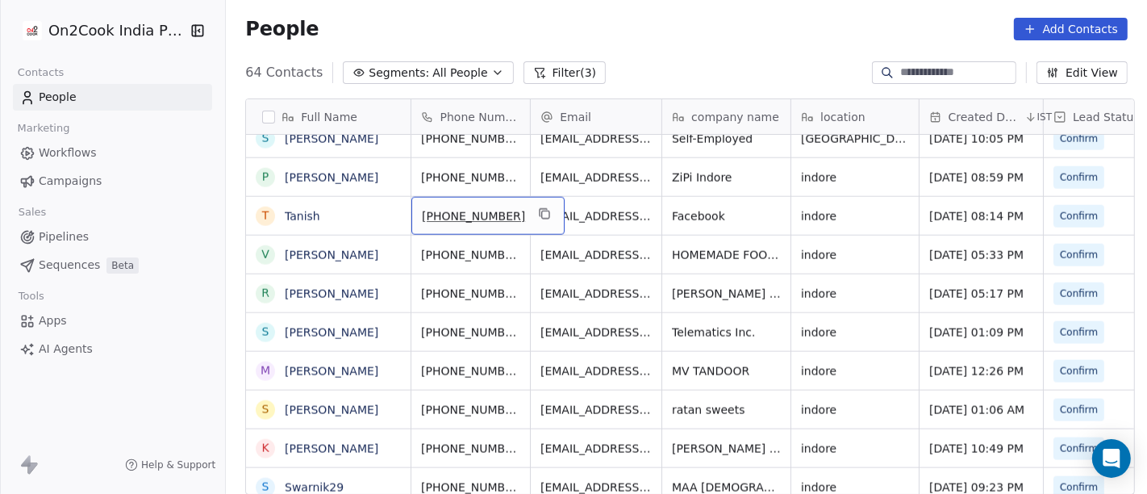
click at [526, 211] on div "+917987065592" at bounding box center [487, 216] width 153 height 38
click at [539, 213] on icon "grid" at bounding box center [545, 213] width 13 height 13
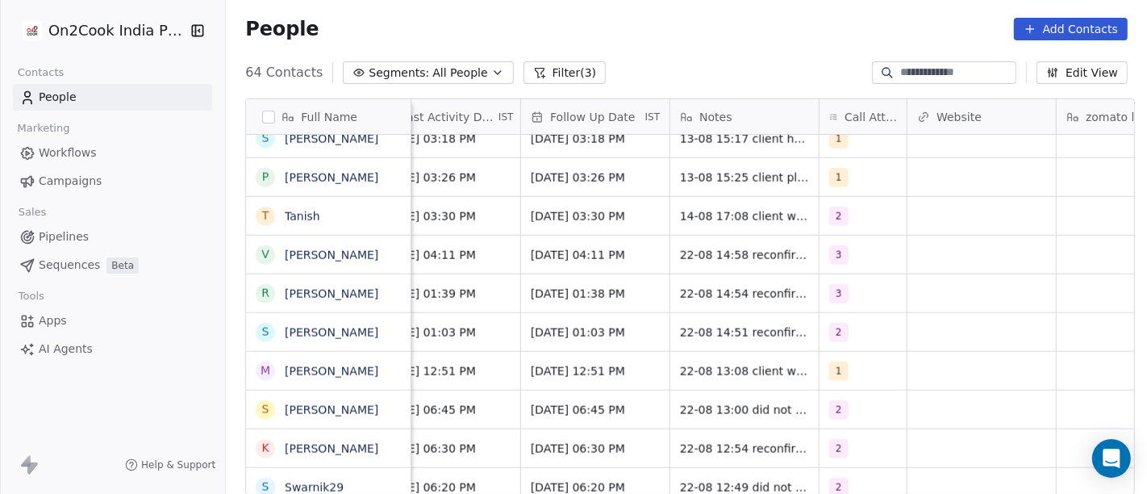
scroll to position [0, 1124]
click at [829, 210] on span "2" at bounding box center [838, 216] width 19 height 19
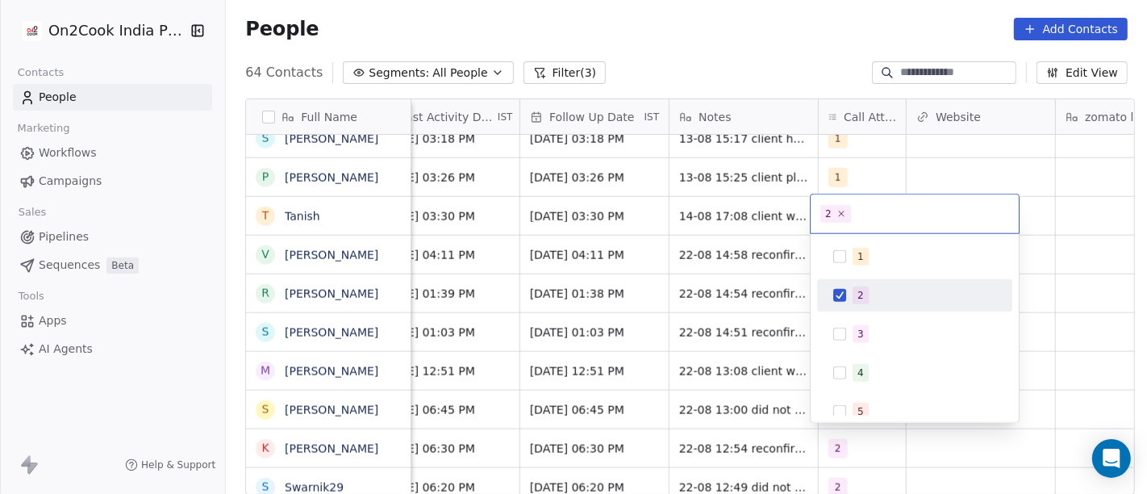
click at [856, 294] on span "2" at bounding box center [861, 295] width 16 height 18
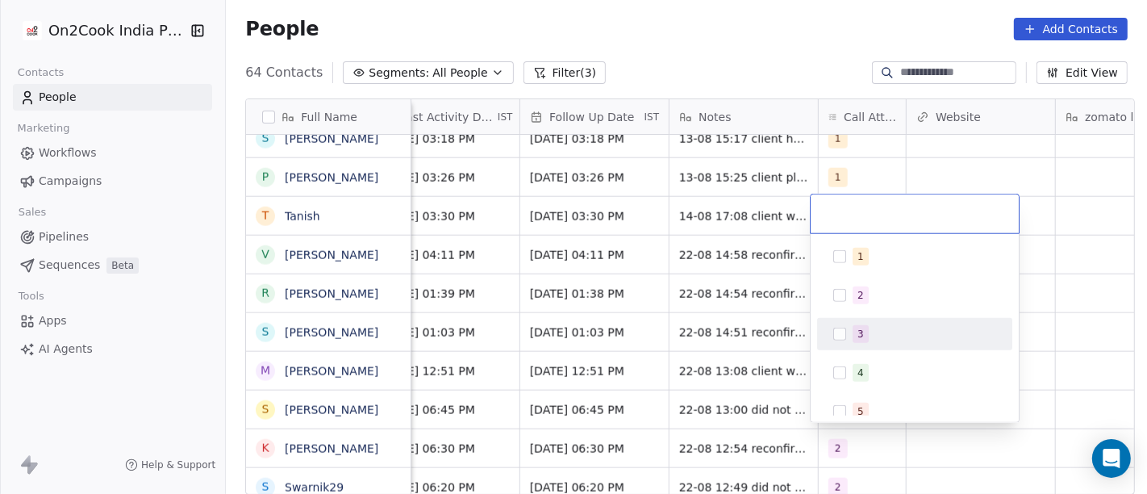
click at [867, 332] on span "3" at bounding box center [861, 334] width 16 height 18
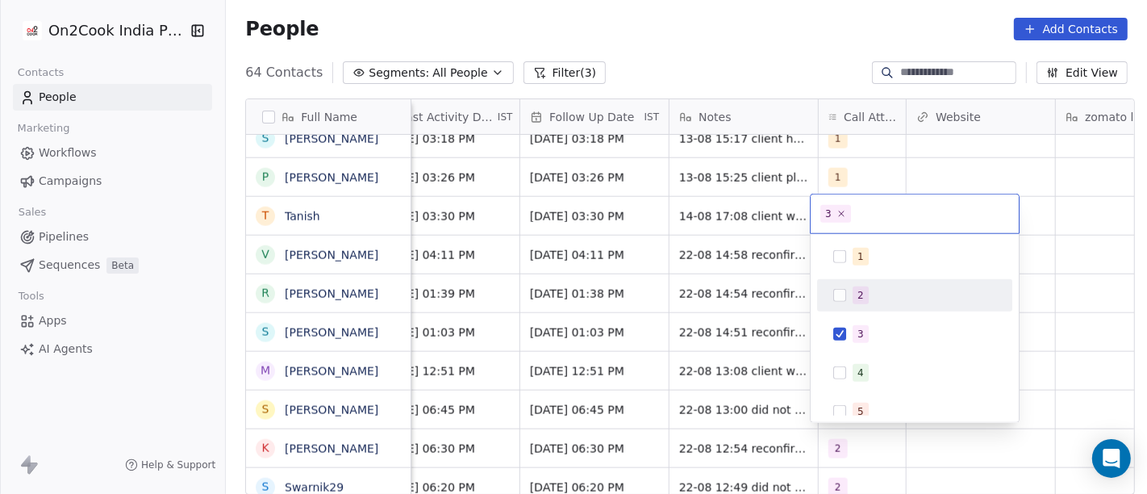
click at [753, 219] on html "On2Cook India Pvt. Ltd. Contacts People Marketing Workflows Campaigns Sales Pip…" at bounding box center [573, 247] width 1147 height 494
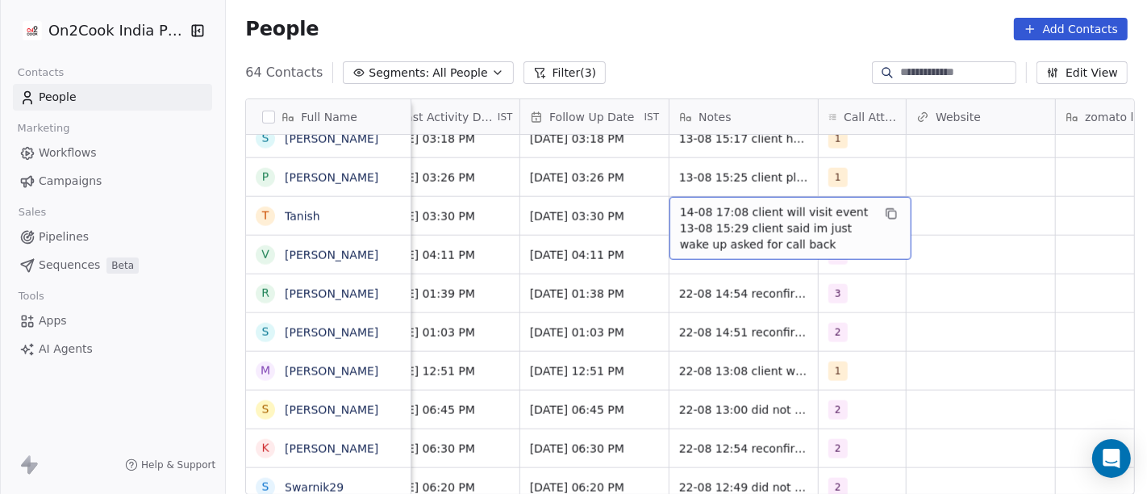
click at [728, 215] on span "14-08 17:08 client will visit event 13-08 15:29 client said im just wake up ask…" at bounding box center [776, 228] width 192 height 48
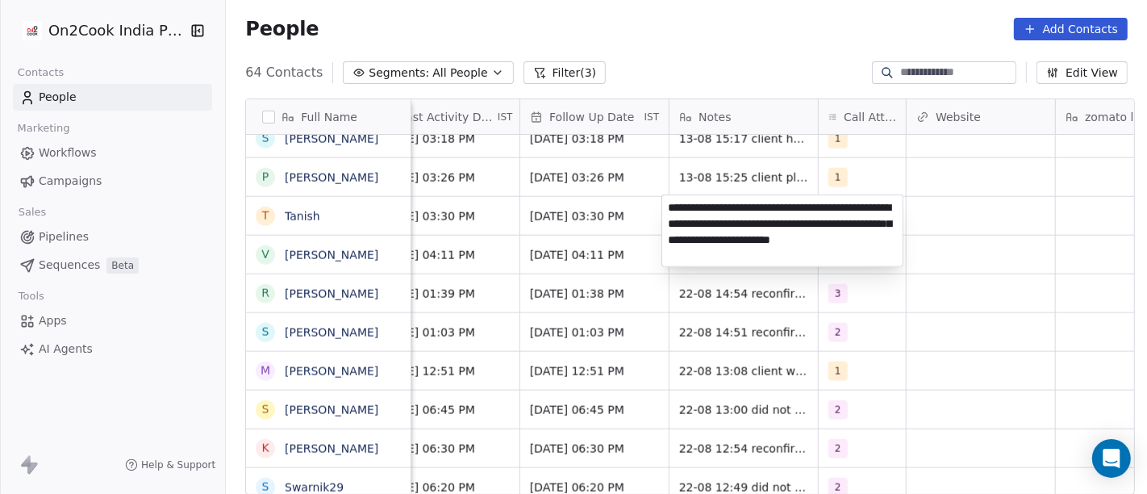
type textarea "**********"
click at [629, 220] on html "On2Cook India Pvt. Ltd. Contacts People Marketing Workflows Campaigns Sales Pip…" at bounding box center [573, 247] width 1147 height 494
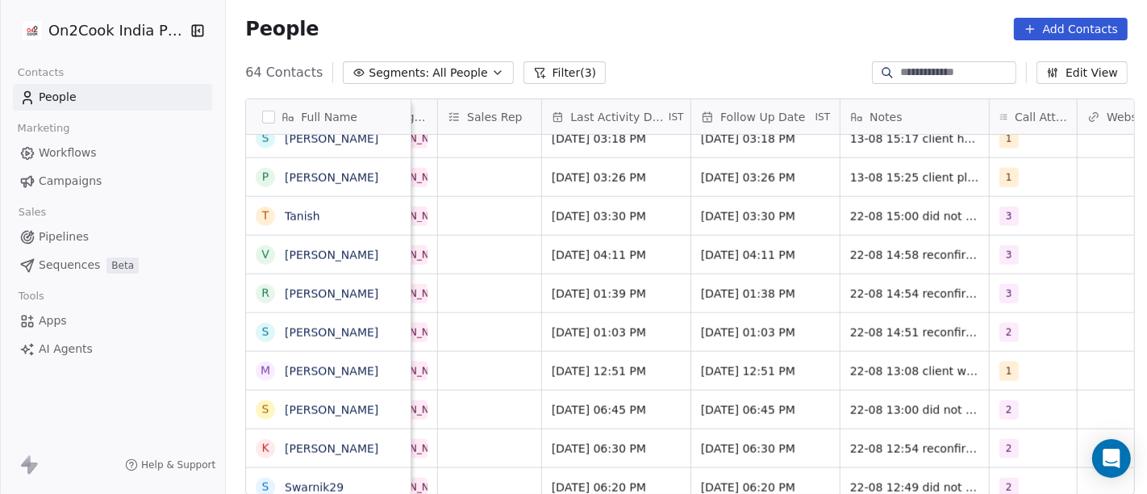
scroll to position [0, 949]
click at [561, 219] on span "Aug 14, 2025 03:30 PM" at bounding box center [605, 216] width 98 height 16
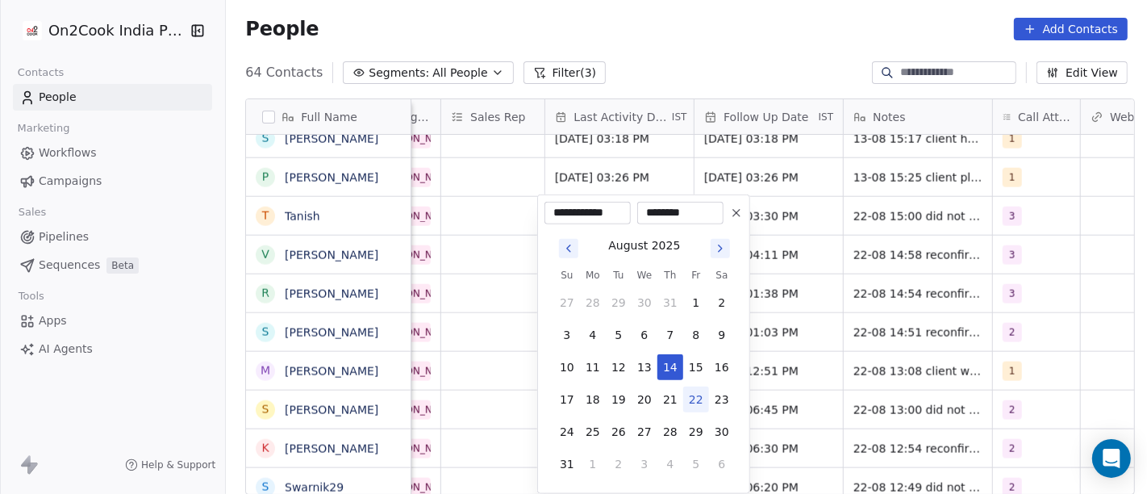
click at [703, 411] on tbody "27 28 29 30 31 1 2 3 4 5 6 7 8 9 10 11 12 13 14 15 16 17 18 19 20 21 22 23 24 2…" at bounding box center [644, 380] width 181 height 194
click at [700, 400] on button "22" at bounding box center [696, 399] width 26 height 26
type input "**********"
click at [808, 280] on html "On2Cook India Pvt. Ltd. Contacts People Marketing Workflows Campaigns Sales Pip…" at bounding box center [573, 247] width 1147 height 494
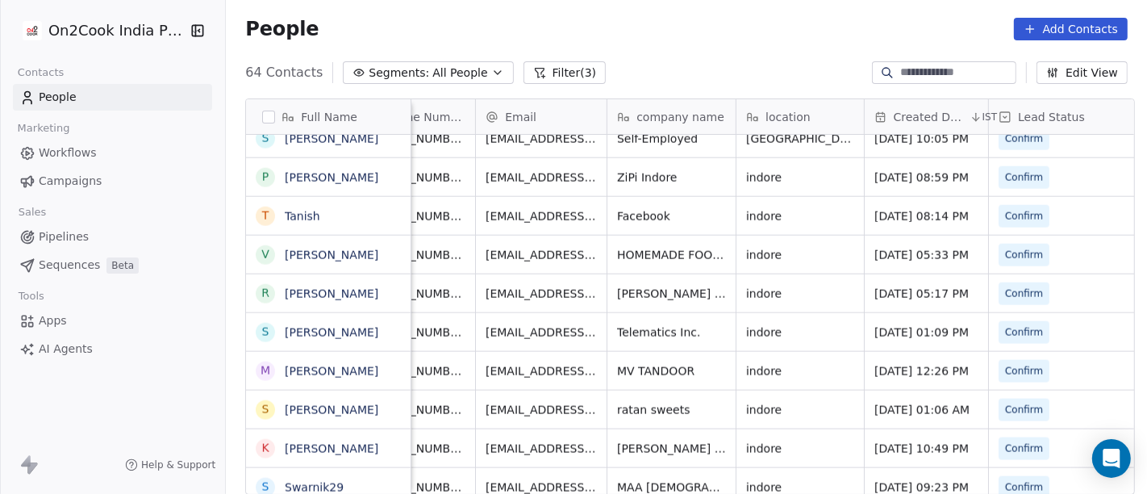
scroll to position [0, 0]
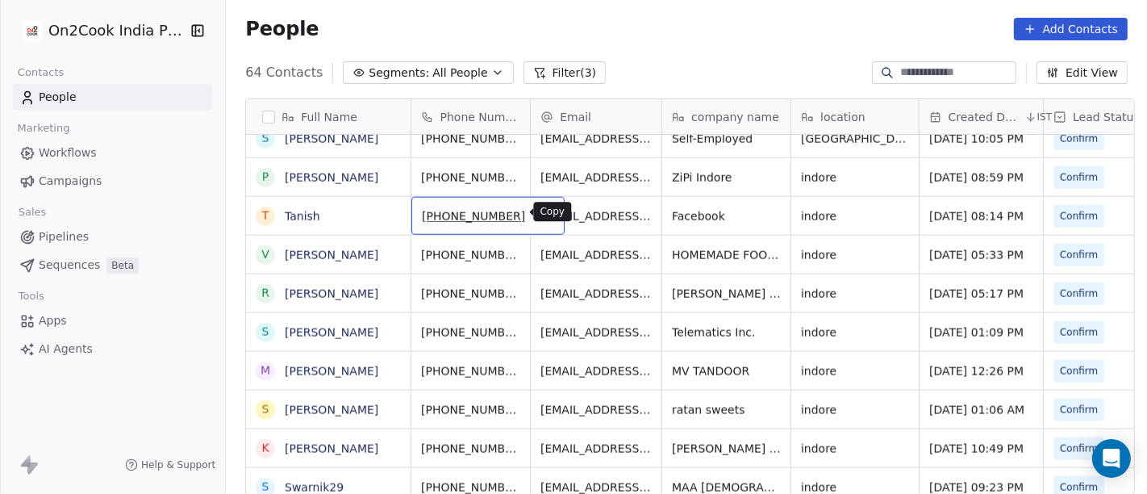
click at [542, 214] on icon "grid" at bounding box center [545, 214] width 7 height 7
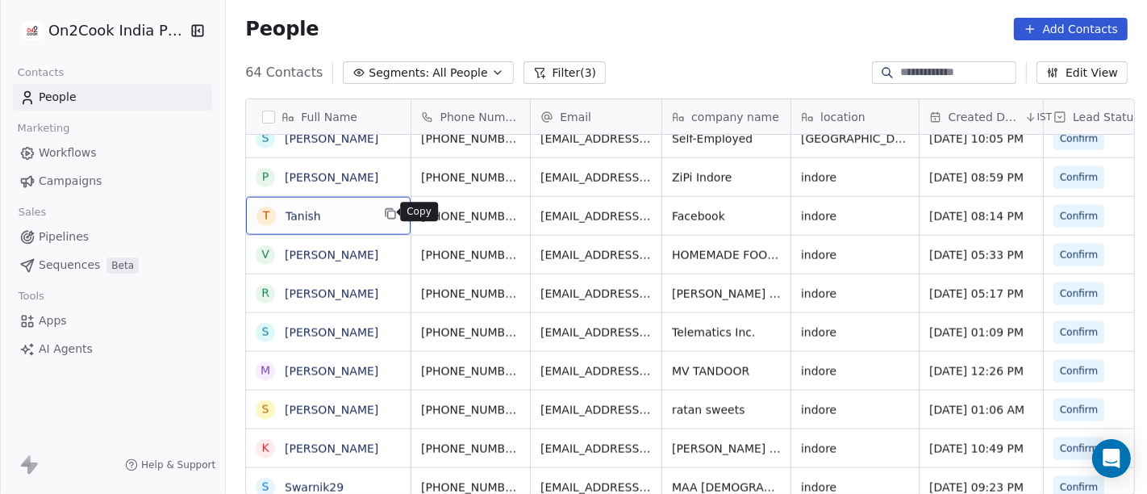
click at [388, 211] on icon "grid" at bounding box center [391, 214] width 7 height 7
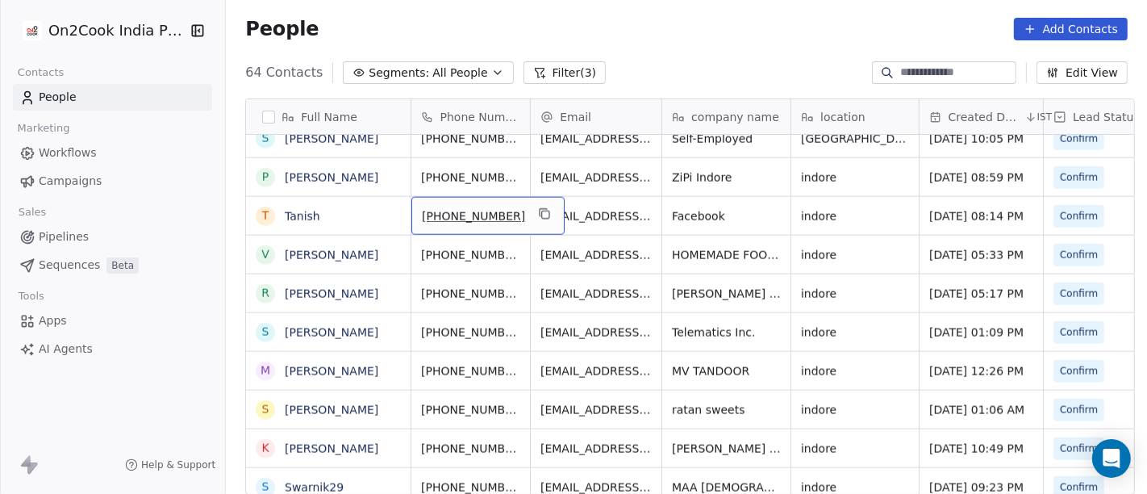
click at [482, 210] on span "+917987065592" at bounding box center [473, 216] width 103 height 16
click at [444, 209] on input "**********" at bounding box center [470, 214] width 127 height 32
drag, startPoint x: 433, startPoint y: 207, endPoint x: 532, endPoint y: 207, distance: 99.2
click at [532, 207] on input "**********" at bounding box center [470, 214] width 127 height 32
click at [587, 212] on html "On2Cook India Pvt. Ltd. Contacts People Marketing Workflows Campaigns Sales Pip…" at bounding box center [573, 247] width 1147 height 494
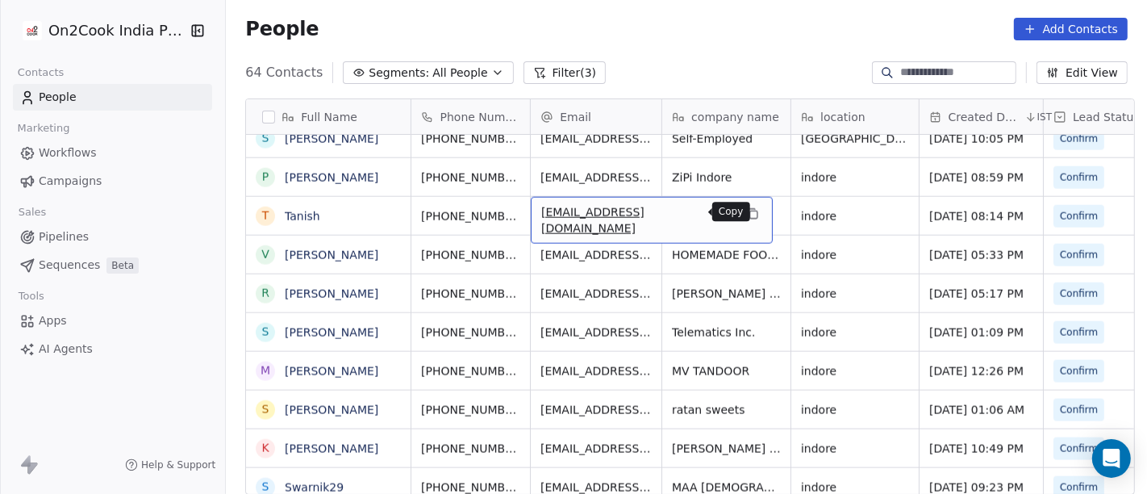
click at [746, 215] on icon "grid" at bounding box center [752, 213] width 13 height 13
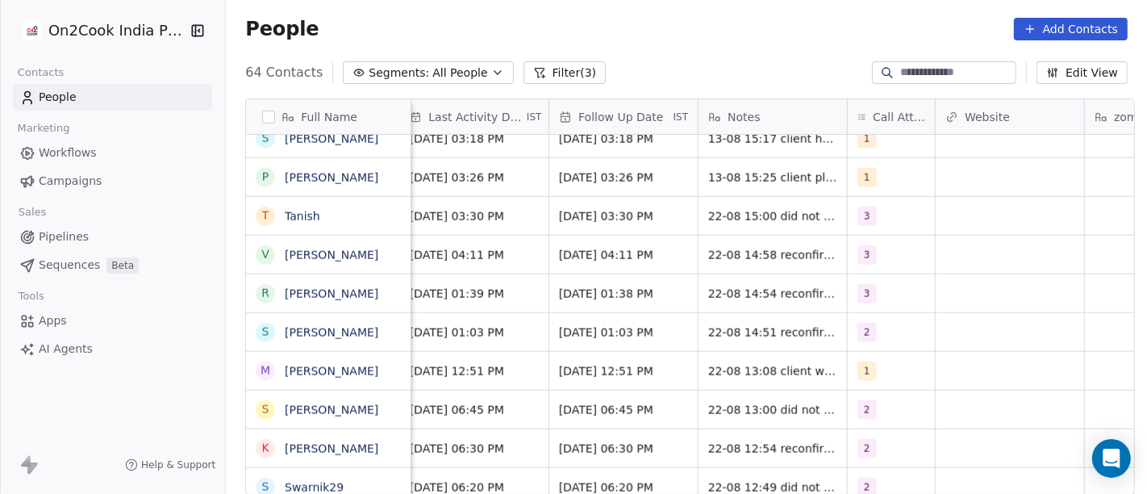
scroll to position [0, 1099]
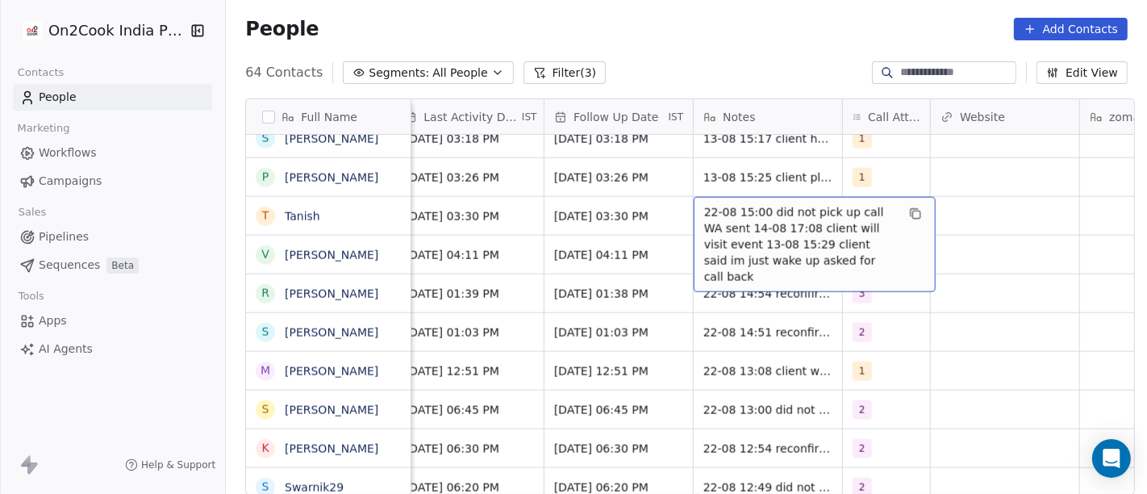
click at [694, 218] on div "22-08 15:00 did not pick up call WA sent 14-08 17:08 client will visit event 13…" at bounding box center [815, 244] width 242 height 95
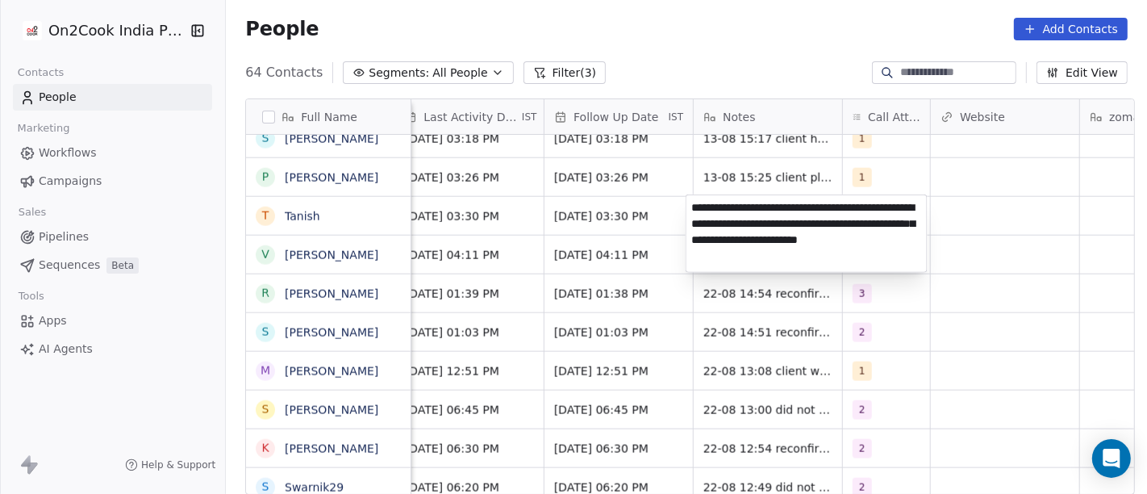
click at [963, 232] on html "On2Cook India Pvt. Ltd. Contacts People Marketing Workflows Campaigns Sales Pip…" at bounding box center [573, 247] width 1147 height 494
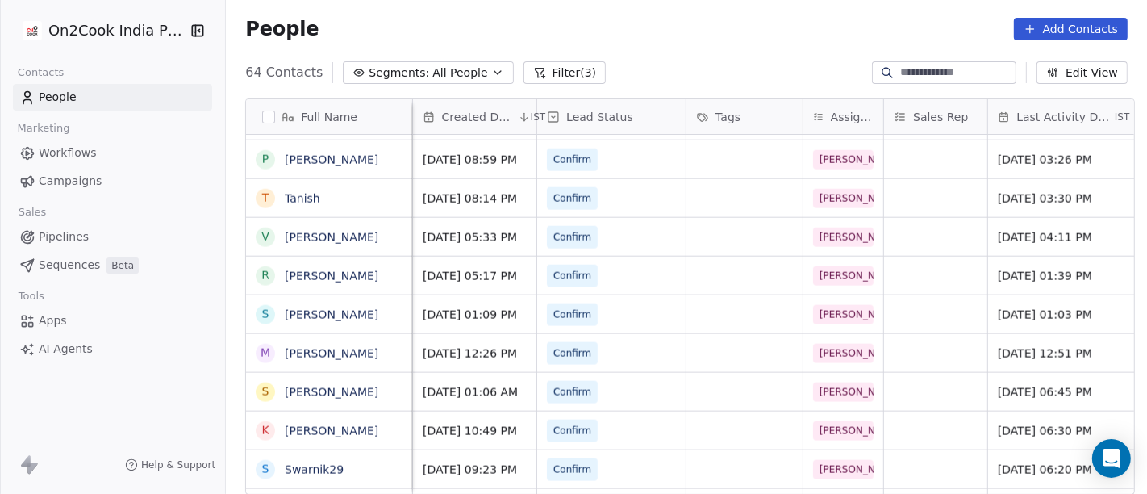
scroll to position [0, 0]
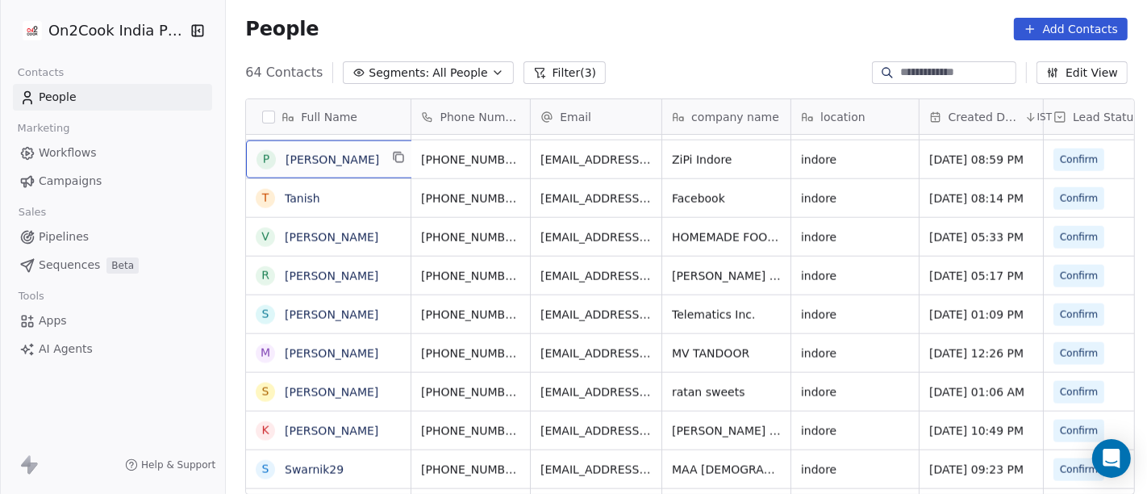
drag, startPoint x: 396, startPoint y: 160, endPoint x: 386, endPoint y: 158, distance: 10.6
click at [390, 160] on div "P Pranav Singhi" at bounding box center [332, 159] width 173 height 38
click at [393, 158] on icon "grid" at bounding box center [399, 157] width 13 height 13
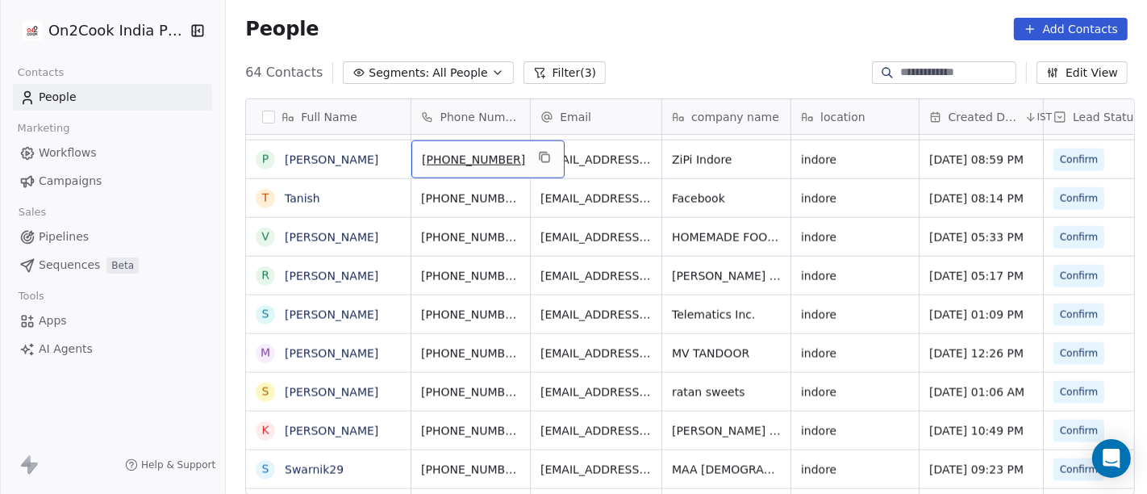
click at [449, 161] on span "+919713070779" at bounding box center [473, 160] width 103 height 16
click at [433, 154] on input "**********" at bounding box center [470, 159] width 127 height 32
click at [606, 155] on html "On2Cook India Pvt. Ltd. Contacts People Marketing Workflows Campaigns Sales Pip…" at bounding box center [573, 247] width 1147 height 494
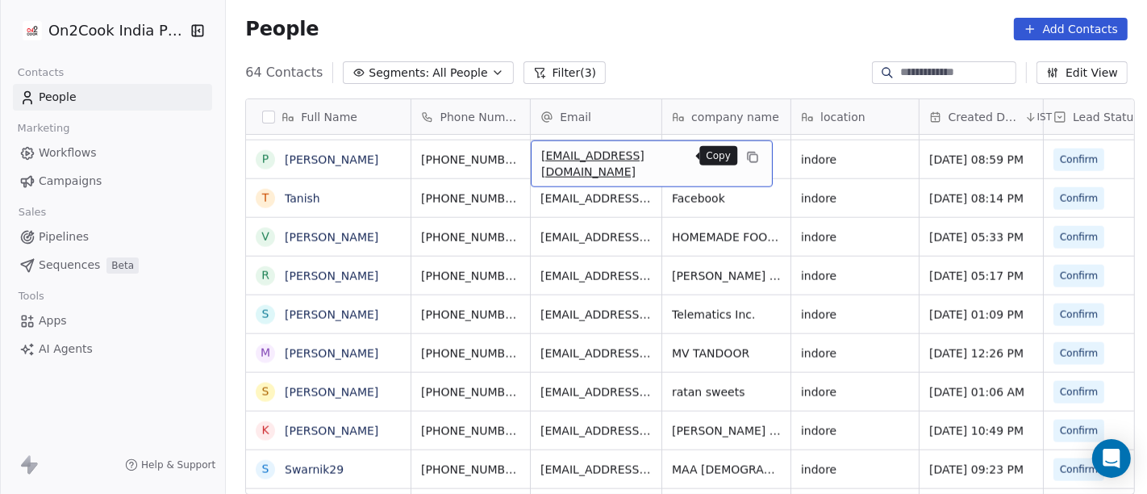
click at [746, 152] on icon "grid" at bounding box center [752, 157] width 13 height 13
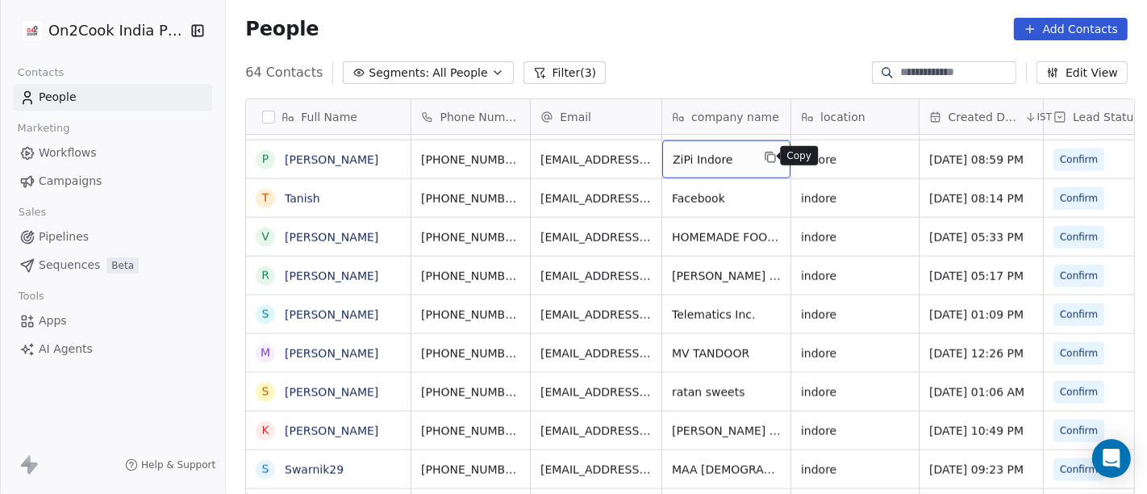
click at [766, 151] on icon "grid" at bounding box center [770, 157] width 13 height 13
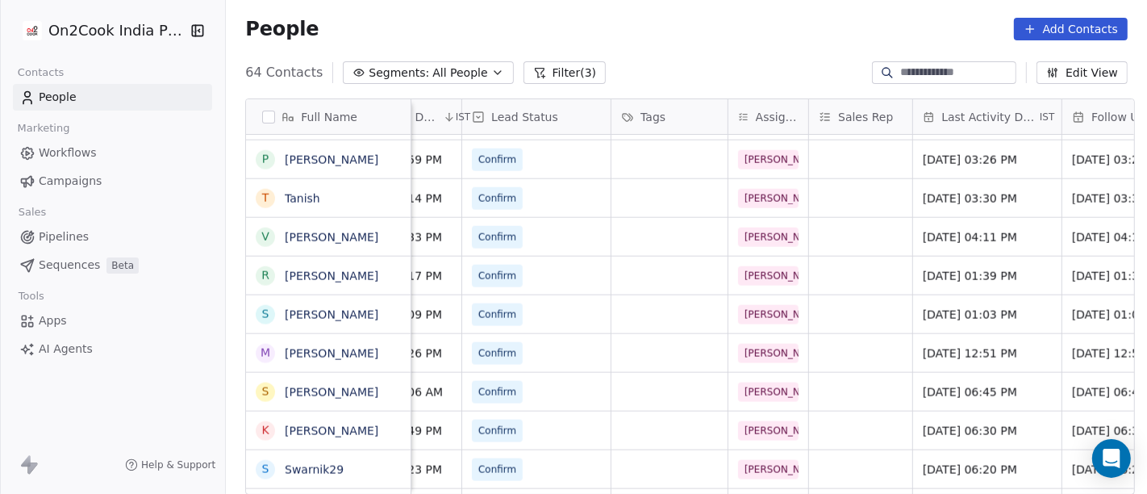
scroll to position [0, 582]
click at [973, 179] on div "Aug 22, 2025 03:30 PM" at bounding box center [986, 198] width 148 height 38
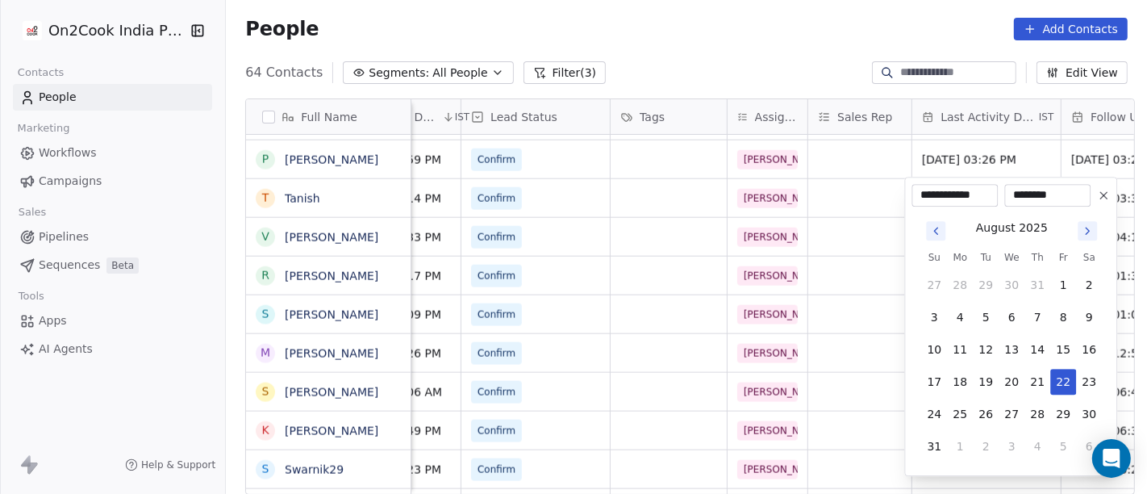
click at [959, 157] on html "On2Cook India Pvt. Ltd. Contacts People Marketing Workflows Campaigns Sales Pip…" at bounding box center [573, 247] width 1147 height 494
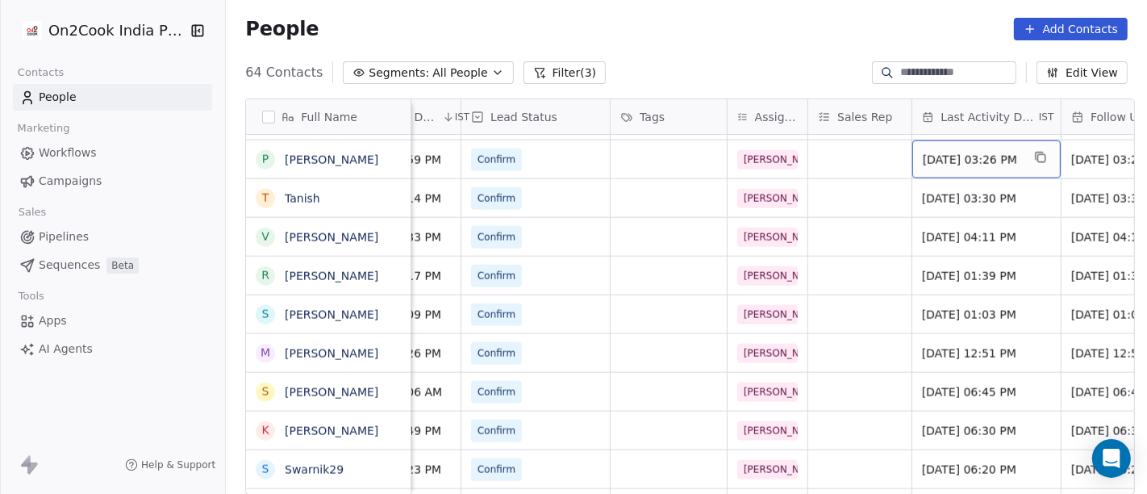
click at [959, 157] on span "Aug 13, 2025 03:26 PM" at bounding box center [972, 160] width 98 height 16
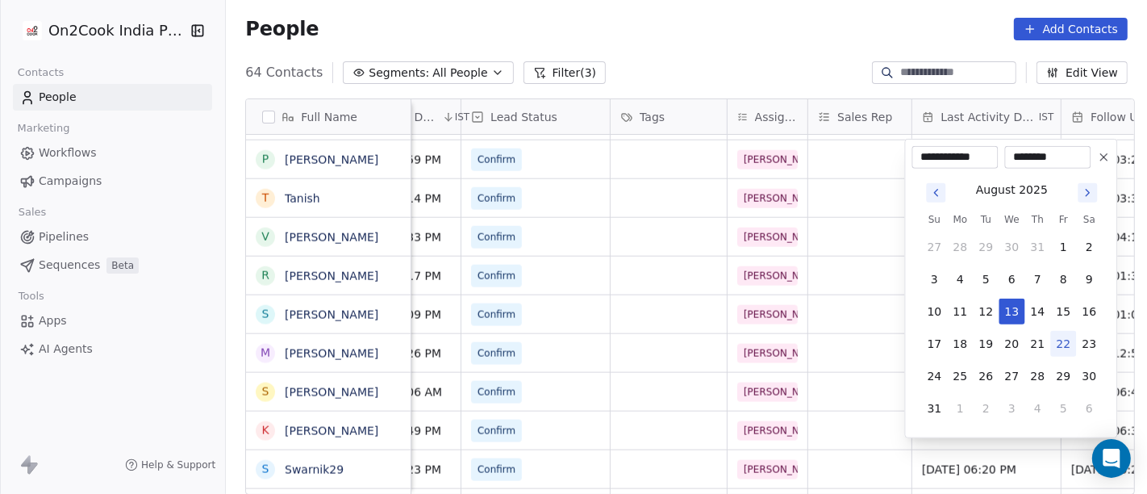
click at [1064, 342] on button "22" at bounding box center [1063, 344] width 26 height 26
type input "**********"
click at [871, 181] on html "On2Cook India Pvt. Ltd. Contacts People Marketing Workflows Campaigns Sales Pip…" at bounding box center [573, 247] width 1147 height 494
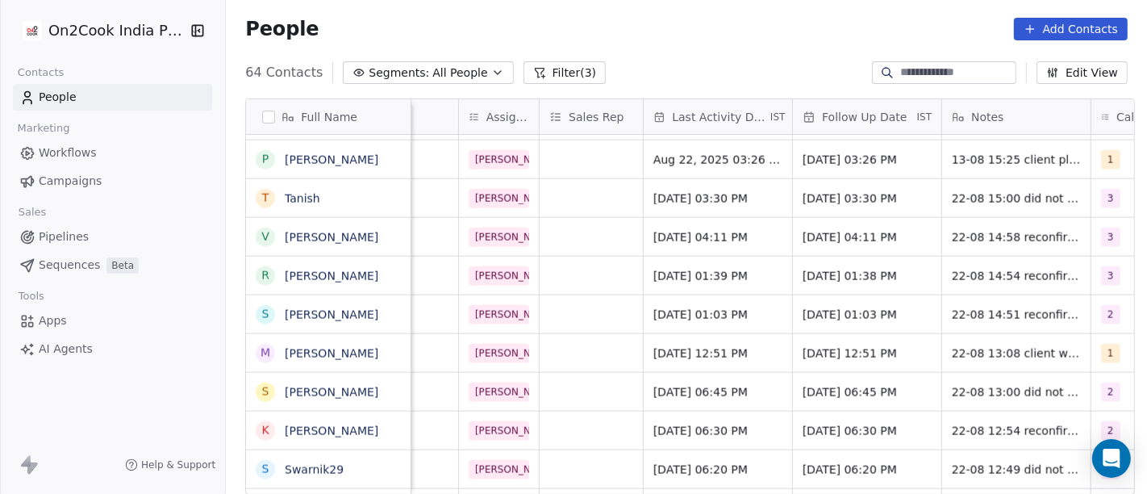
scroll to position [0, 924]
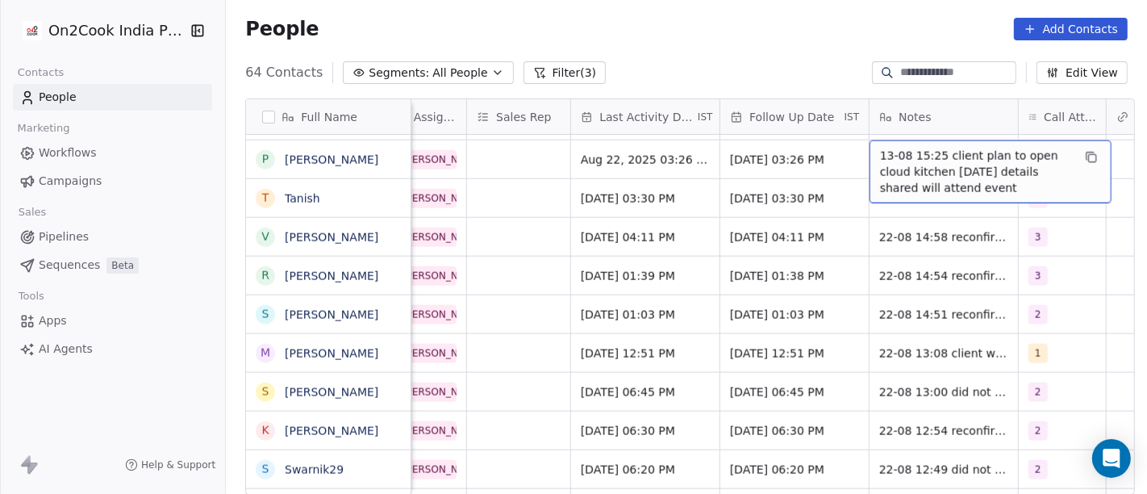
click at [939, 165] on span "13-08 15:25 client plan to open cloud kitchen in 2 months details shared will a…" at bounding box center [976, 172] width 192 height 48
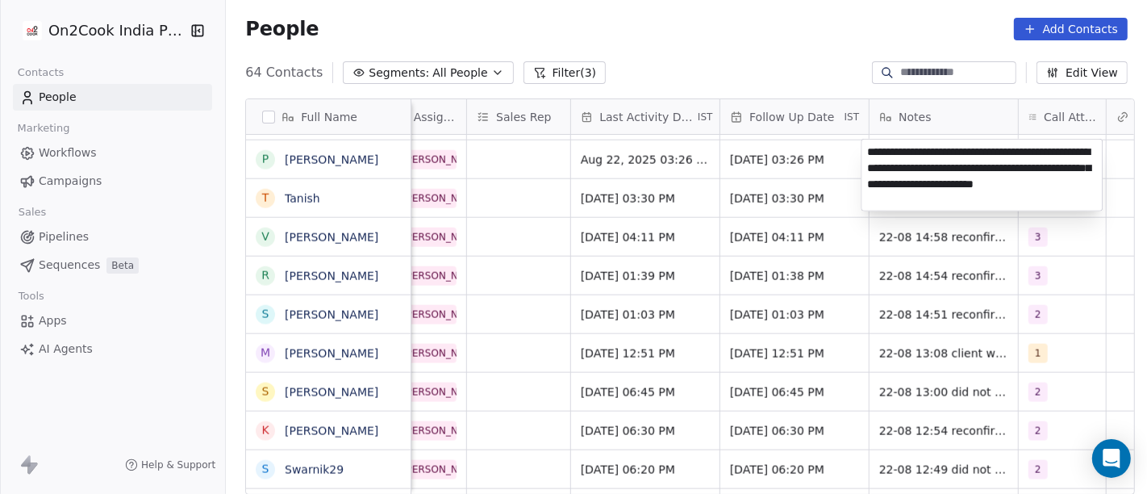
type textarea "**********"
click at [778, 151] on html "On2Cook India Pvt. Ltd. Contacts People Marketing Workflows Campaigns Sales Pip…" at bounding box center [573, 247] width 1147 height 494
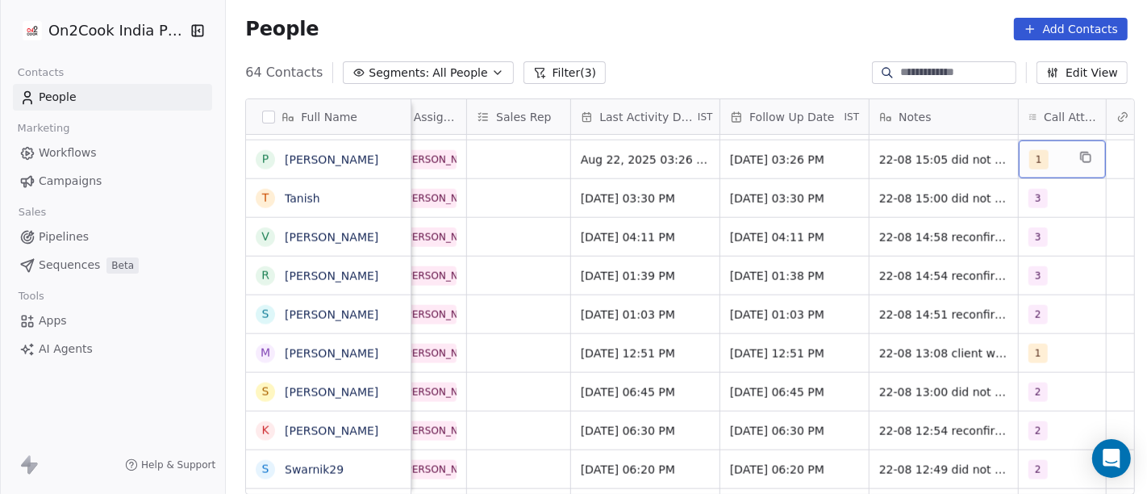
click at [1053, 165] on div "1" at bounding box center [1047, 159] width 37 height 19
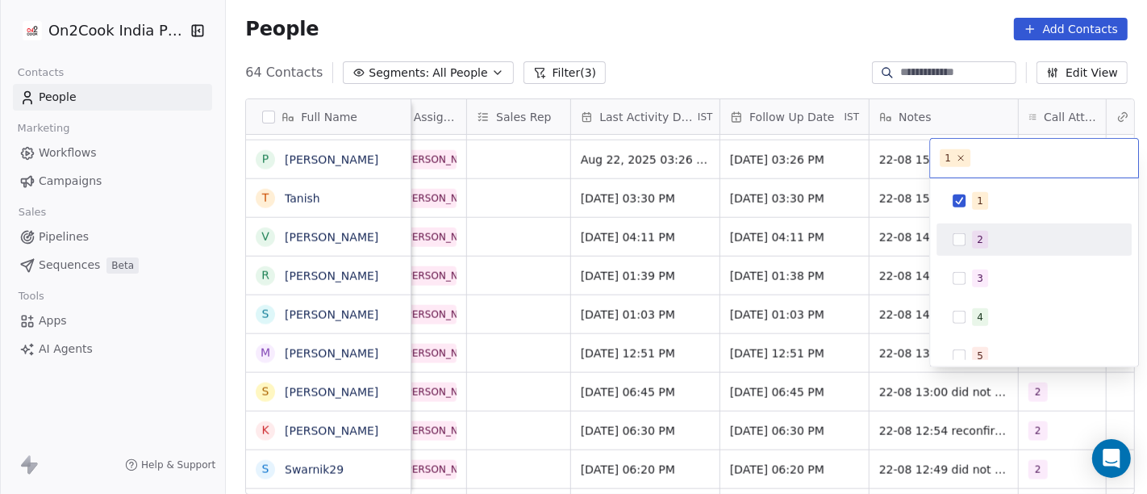
click at [982, 250] on div "2" at bounding box center [1034, 240] width 182 height 26
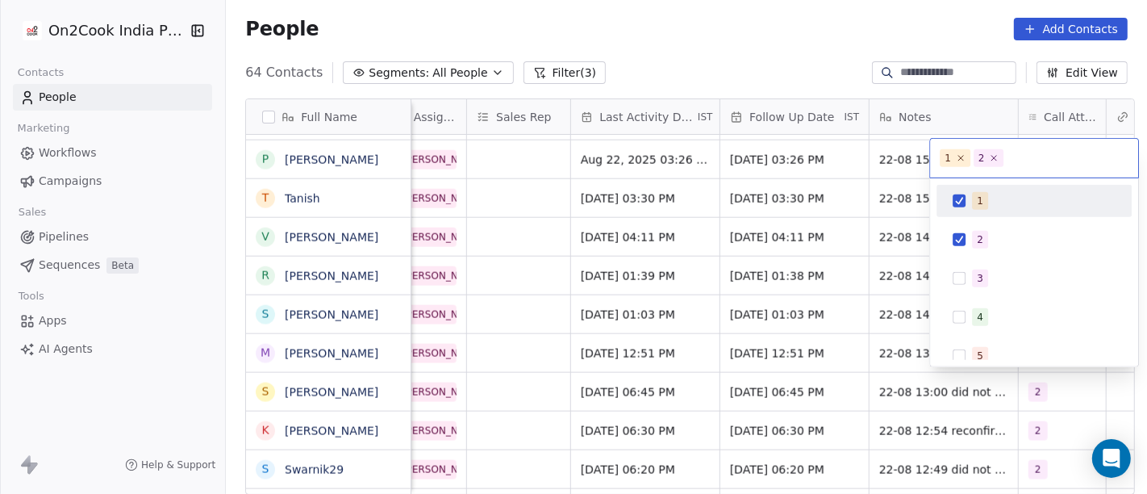
click at [966, 205] on div "1" at bounding box center [1034, 201] width 182 height 26
click at [791, 17] on html "On2Cook India Pvt. Ltd. Contacts People Marketing Workflows Campaigns Sales Pip…" at bounding box center [573, 247] width 1147 height 494
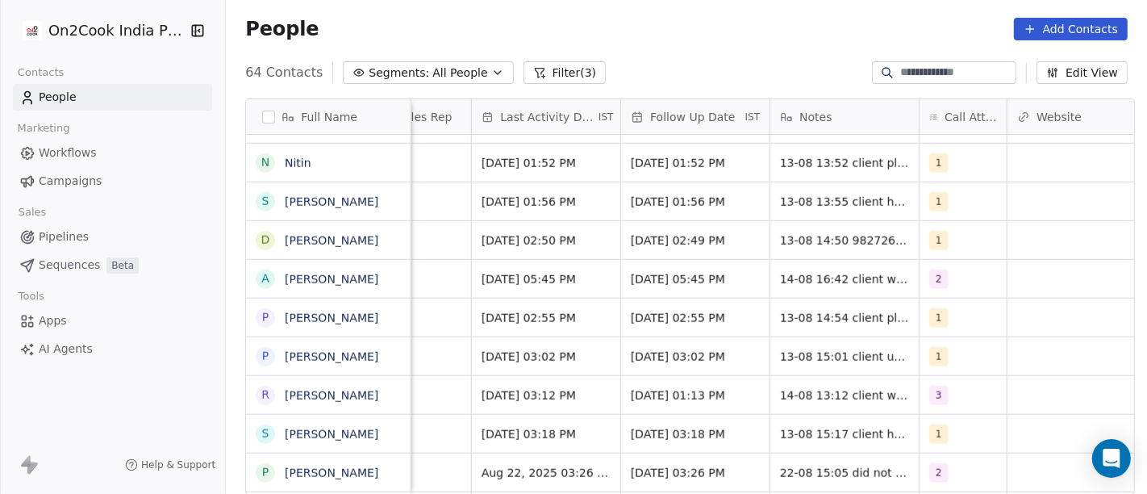
scroll to position [1470, 0]
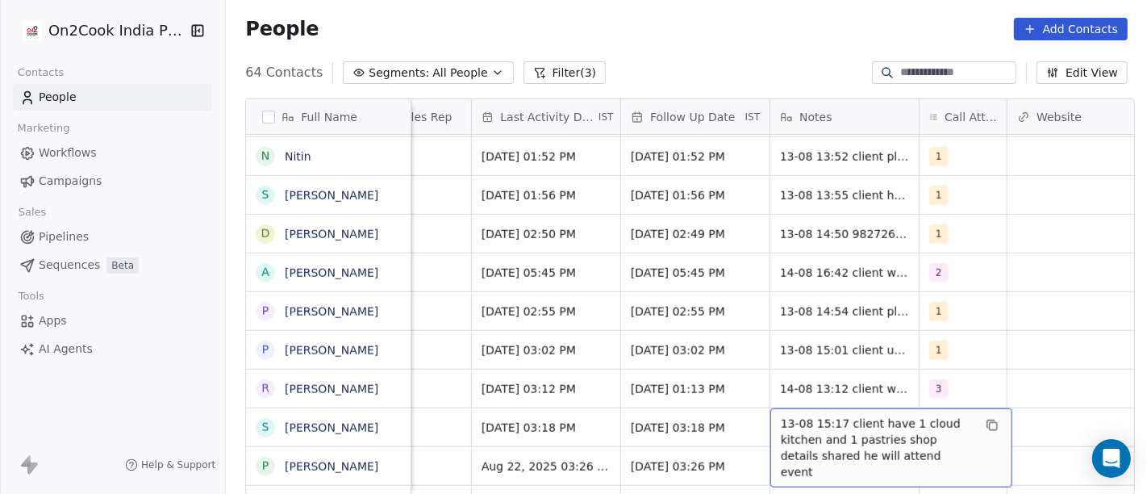
click at [832, 420] on span "13-08 15:17 client have 1 cloud kitchen and 1 pastries shop details shared he w…" at bounding box center [877, 447] width 192 height 65
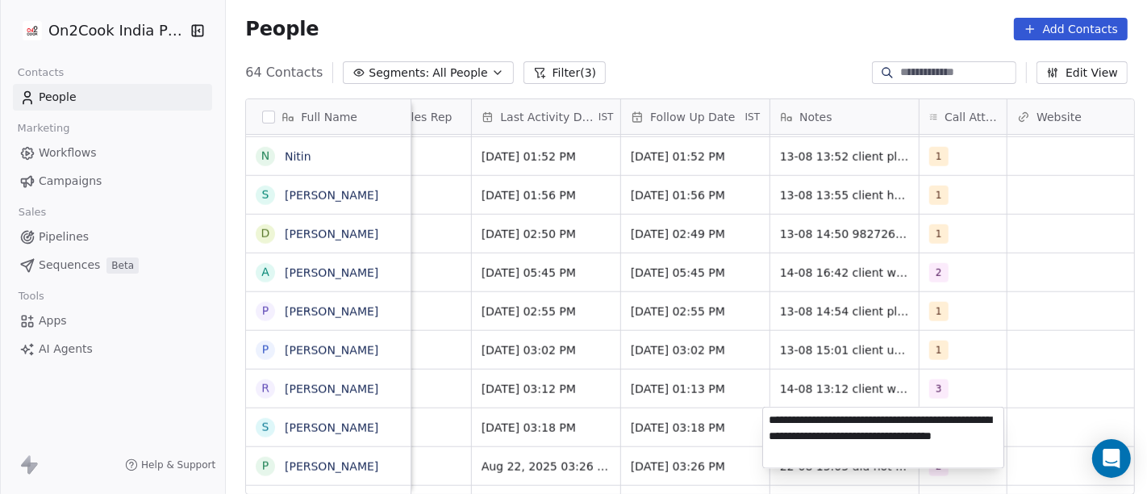
click at [663, 422] on html "On2Cook India Pvt. Ltd. Contacts People Marketing Workflows Campaigns Sales Pip…" at bounding box center [573, 247] width 1147 height 494
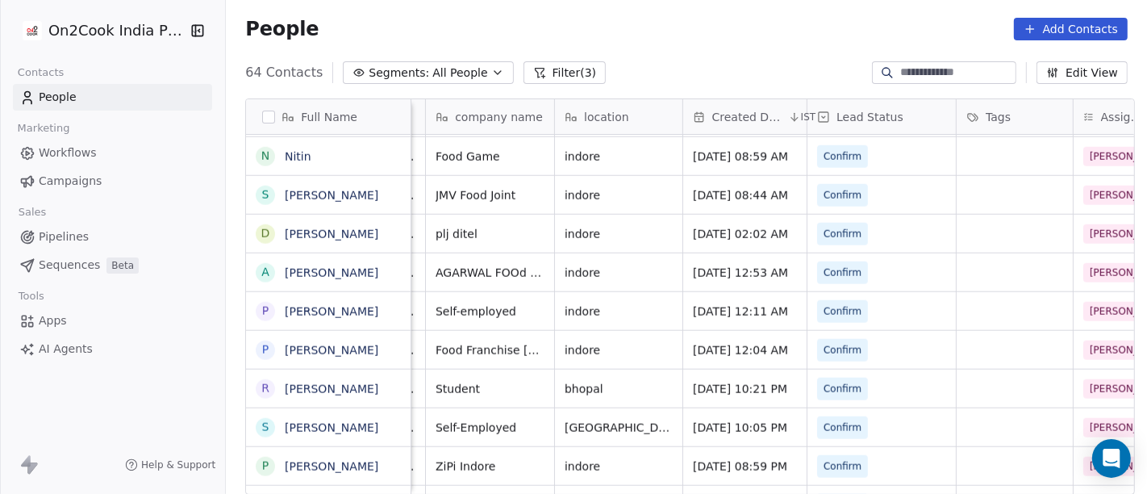
scroll to position [0, 0]
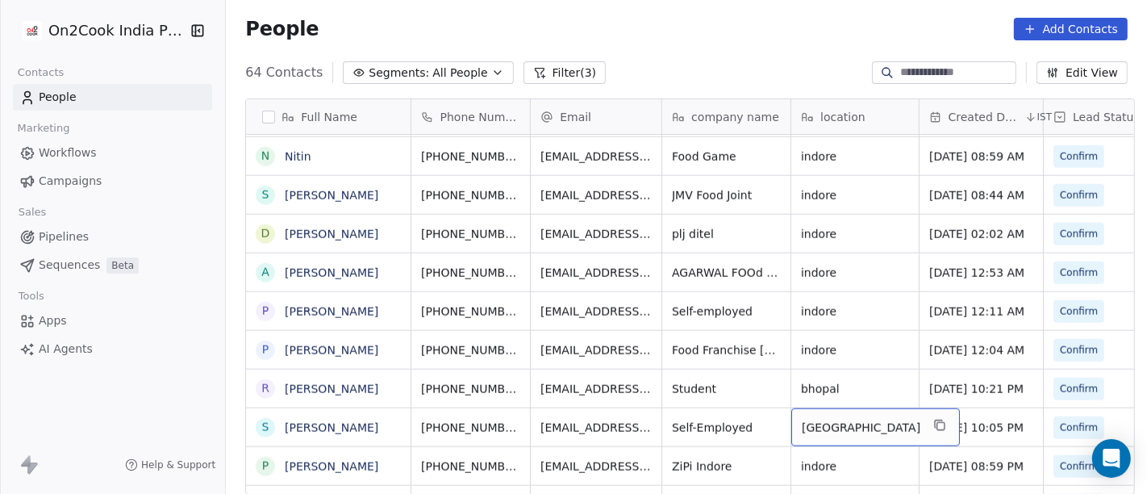
click at [802, 427] on span "chandigarh" at bounding box center [861, 427] width 119 height 16
click at [799, 427] on textarea "**********" at bounding box center [848, 432] width 126 height 50
type textarea "******"
click at [699, 427] on html "On2Cook India Pvt. Ltd. Contacts People Marketing Workflows Campaigns Sales Pip…" at bounding box center [573, 247] width 1147 height 494
click at [656, 416] on html "On2Cook India Pvt. Ltd. Contacts People Marketing Workflows Campaigns Sales Pip…" at bounding box center [573, 247] width 1147 height 494
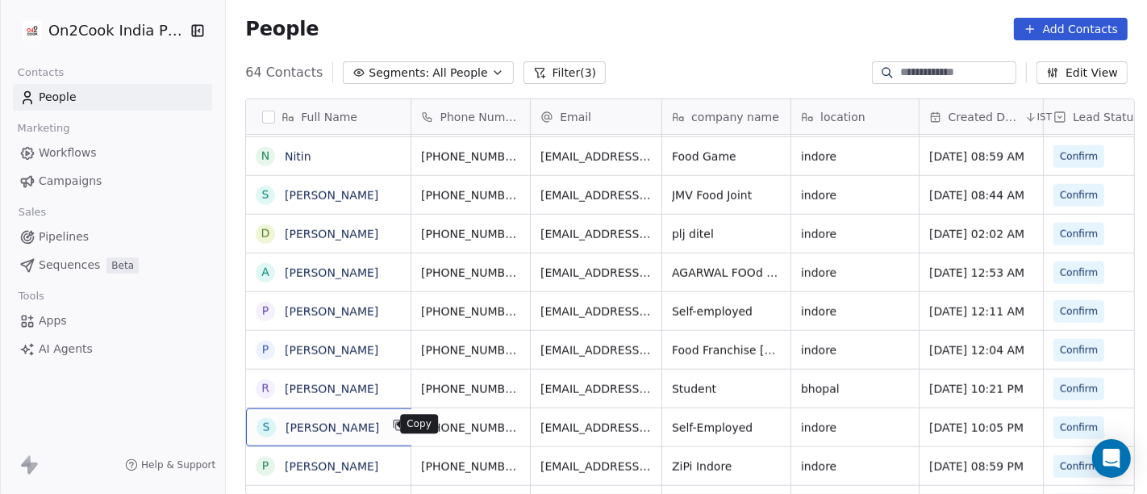
click at [393, 428] on icon "grid" at bounding box center [399, 425] width 13 height 13
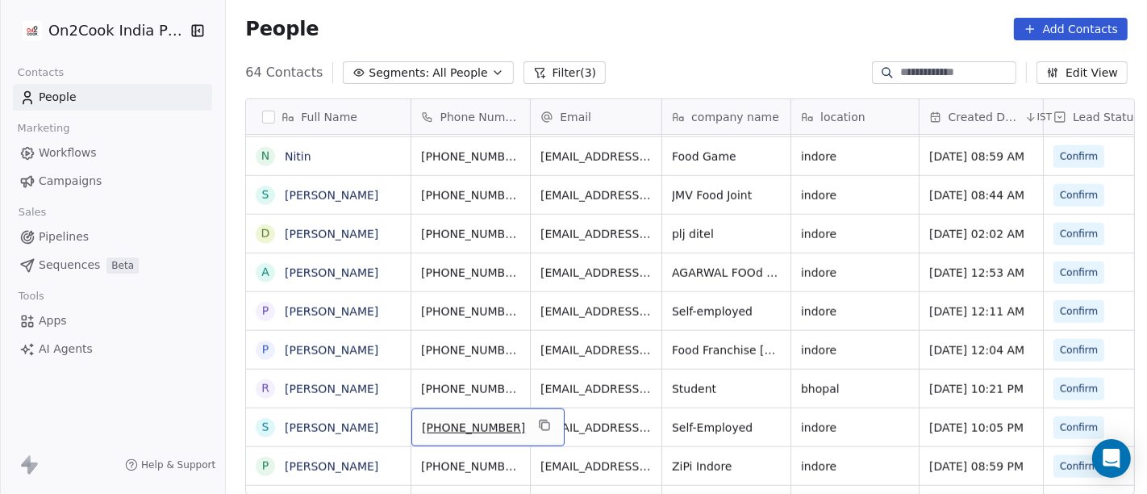
click at [430, 420] on span "+918103053783" at bounding box center [473, 427] width 103 height 16
click at [439, 425] on input "**********" at bounding box center [470, 427] width 127 height 32
drag, startPoint x: 433, startPoint y: 426, endPoint x: 511, endPoint y: 430, distance: 78.4
click at [511, 430] on input "**********" at bounding box center [470, 427] width 127 height 32
click at [597, 437] on html "On2Cook India Pvt. Ltd. Contacts People Marketing Workflows Campaigns Sales Pip…" at bounding box center [573, 247] width 1147 height 494
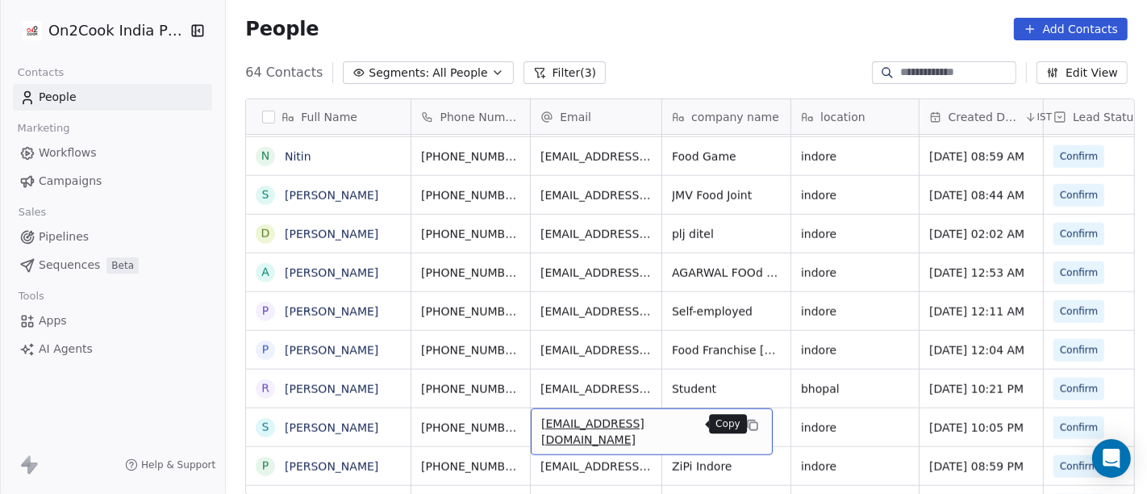
click at [750, 423] on icon "grid" at bounding box center [753, 426] width 7 height 7
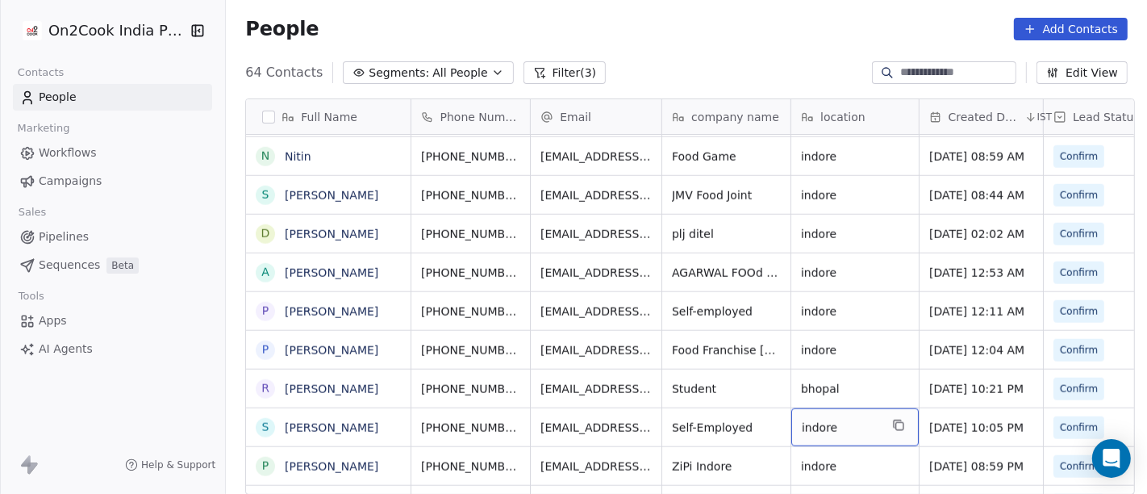
click at [880, 428] on div "indore" at bounding box center [854, 427] width 127 height 38
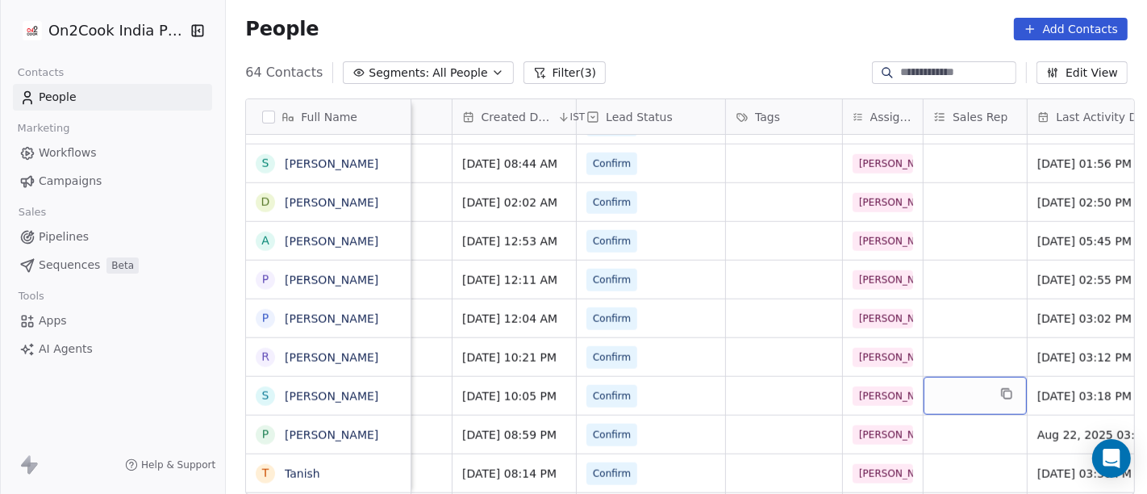
scroll to position [5, 0]
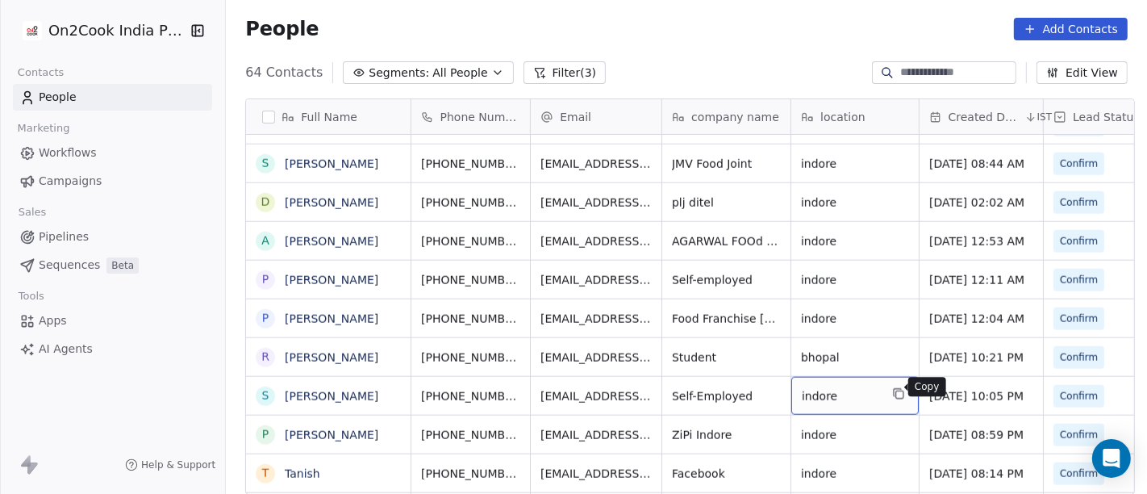
click at [892, 388] on icon "grid" at bounding box center [898, 393] width 13 height 13
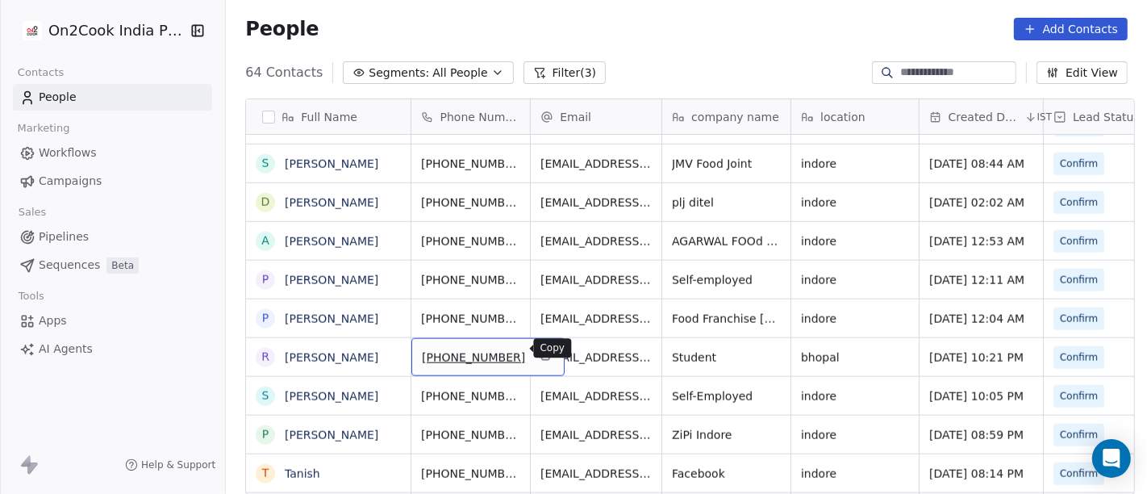
click at [539, 349] on icon "grid" at bounding box center [545, 354] width 13 height 13
click at [542, 353] on icon "grid" at bounding box center [545, 356] width 7 height 7
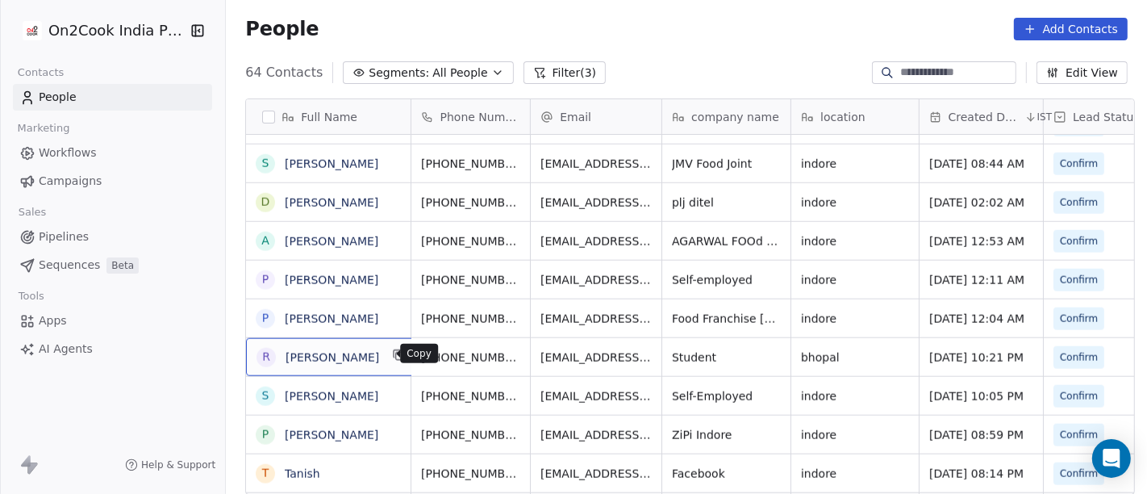
click at [393, 353] on icon "grid" at bounding box center [399, 354] width 13 height 13
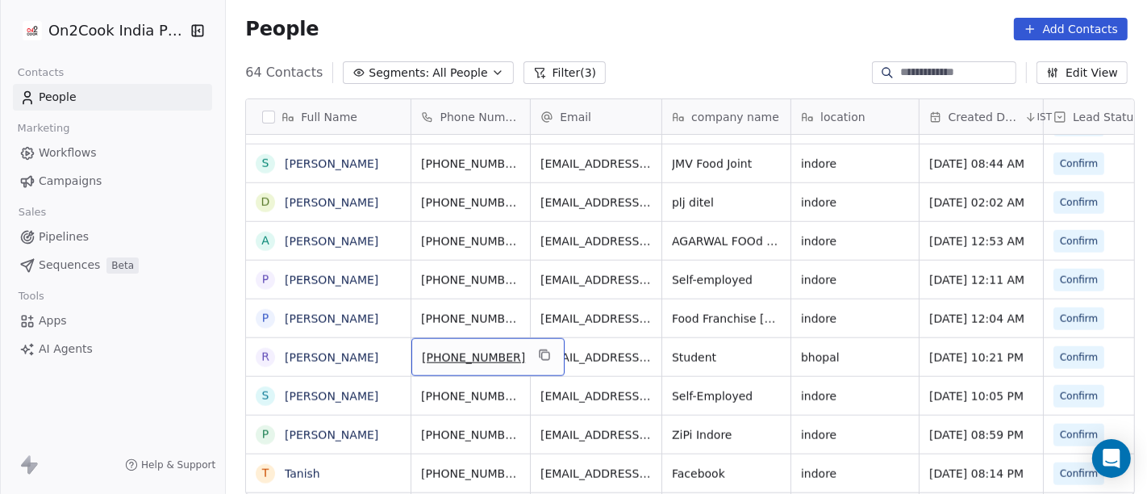
click at [442, 353] on span "+919407090031" at bounding box center [473, 357] width 103 height 16
drag, startPoint x: 435, startPoint y: 345, endPoint x: 539, endPoint y: 353, distance: 104.4
click at [539, 353] on html "On2Cook India Pvt. Ltd. Contacts People Marketing Workflows Campaigns Sales Pip…" at bounding box center [573, 247] width 1147 height 494
click at [580, 346] on html "On2Cook India Pvt. Ltd. Contacts People Marketing Workflows Campaigns Sales Pip…" at bounding box center [573, 247] width 1147 height 494
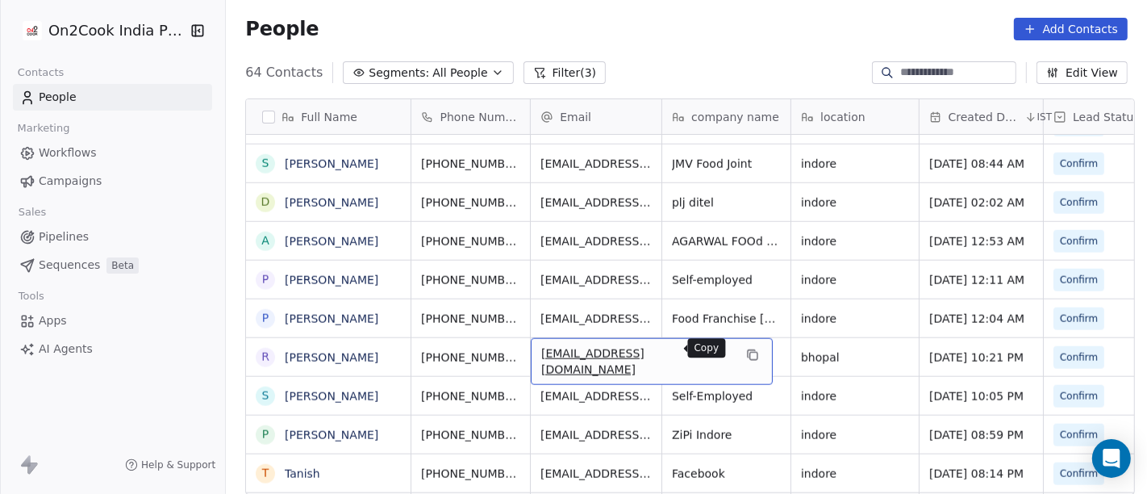
click at [746, 348] on icon "grid" at bounding box center [752, 354] width 13 height 13
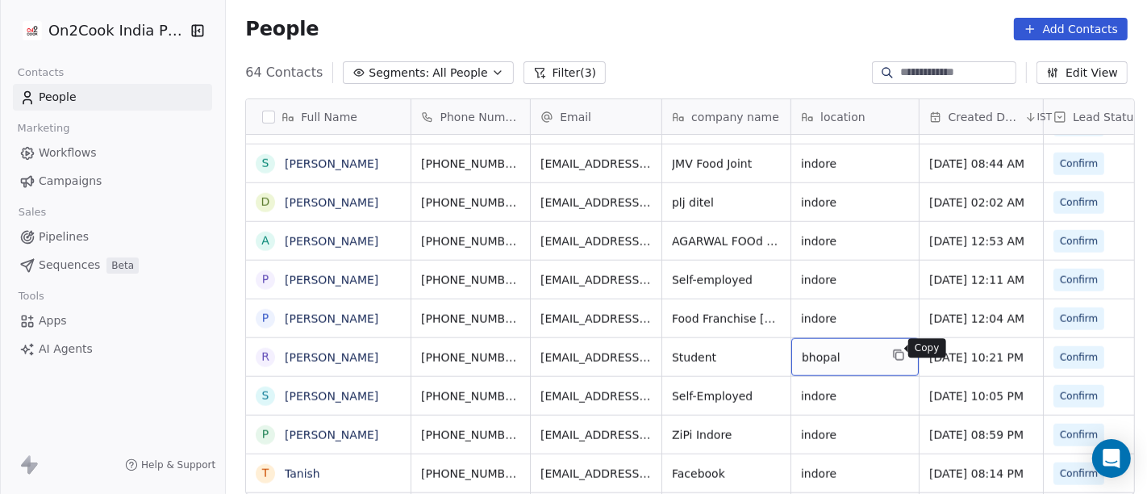
click at [892, 353] on icon "grid" at bounding box center [898, 354] width 13 height 13
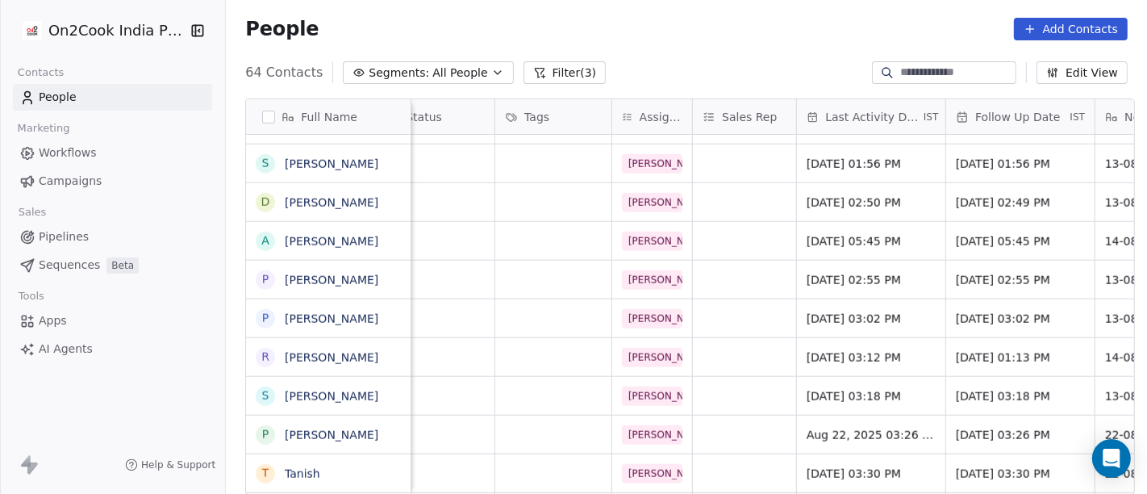
scroll to position [5, 696]
click at [835, 311] on span "Aug 13, 2025 03:02 PM" at bounding box center [858, 319] width 98 height 16
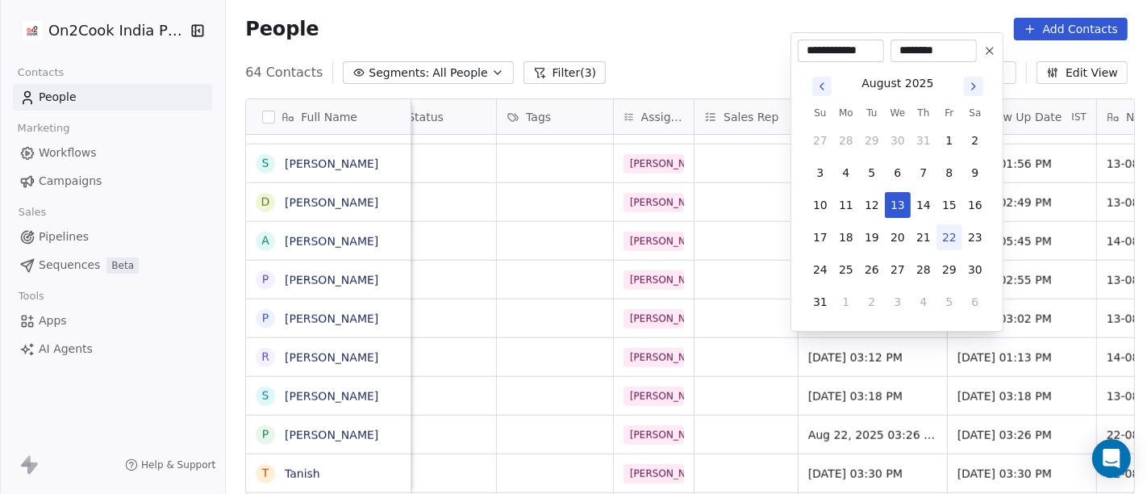
click at [947, 238] on button "22" at bounding box center [950, 237] width 26 height 26
type input "**********"
click at [737, 282] on html "On2Cook India Pvt. Ltd. Contacts People Marketing Workflows Campaigns Sales Pip…" at bounding box center [573, 247] width 1147 height 494
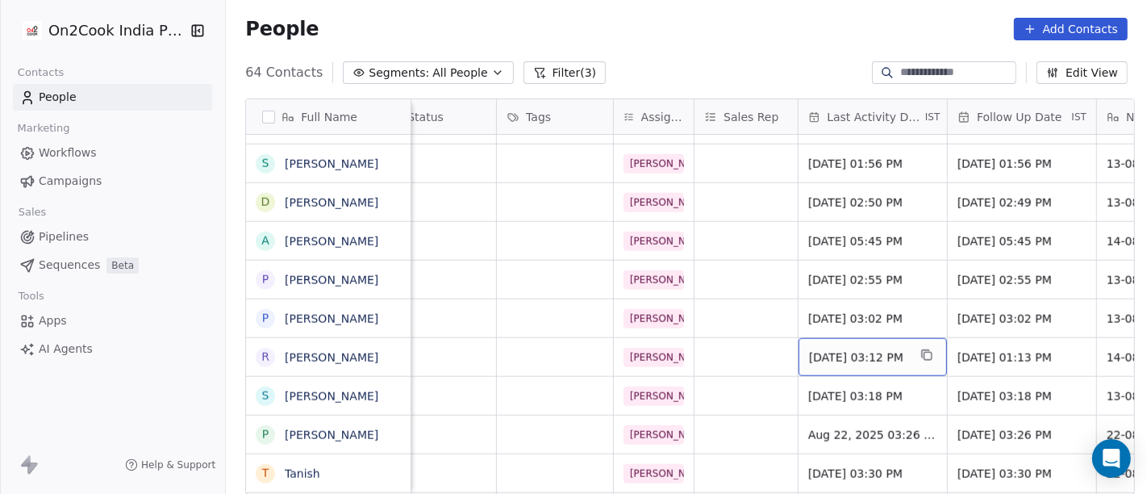
click at [876, 340] on div "Aug 14, 2025 03:12 PM" at bounding box center [873, 357] width 148 height 38
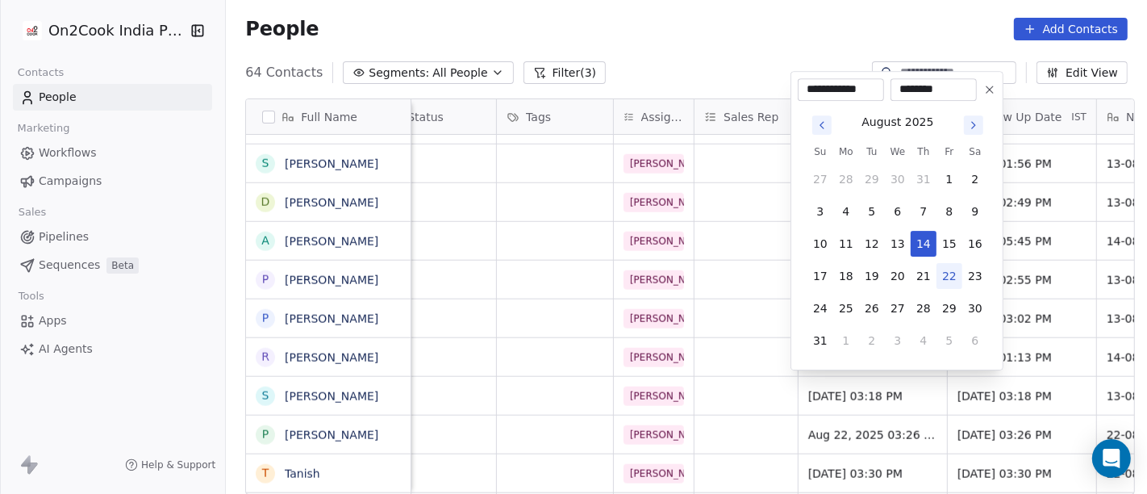
click at [948, 271] on button "22" at bounding box center [950, 276] width 26 height 26
click at [816, 302] on button "24" at bounding box center [820, 308] width 26 height 26
type input "**********"
click at [852, 385] on html "On2Cook India Pvt. Ltd. Contacts People Marketing Workflows Campaigns Sales Pip…" at bounding box center [573, 247] width 1147 height 494
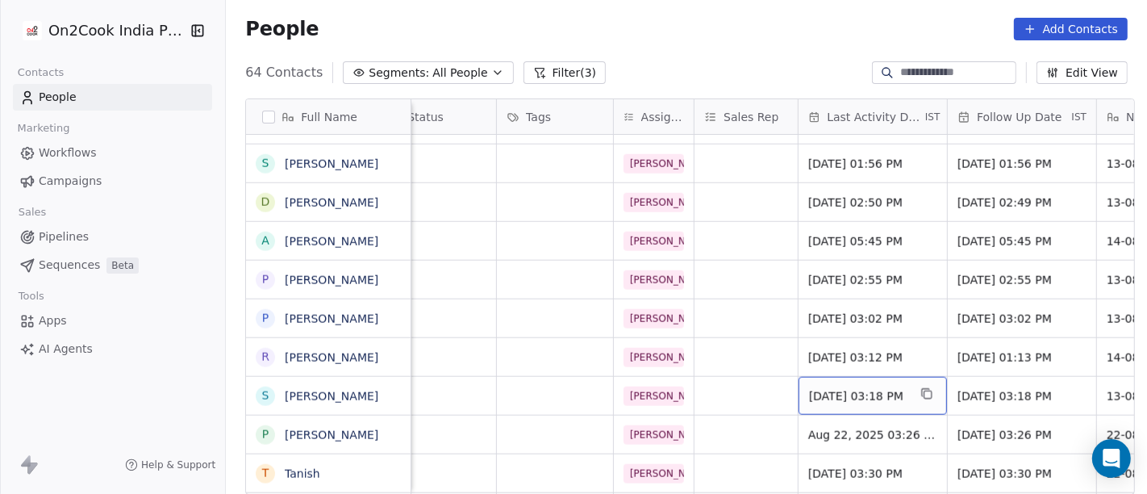
click at [853, 388] on span "Aug 13, 2025 03:18 PM" at bounding box center [858, 396] width 98 height 16
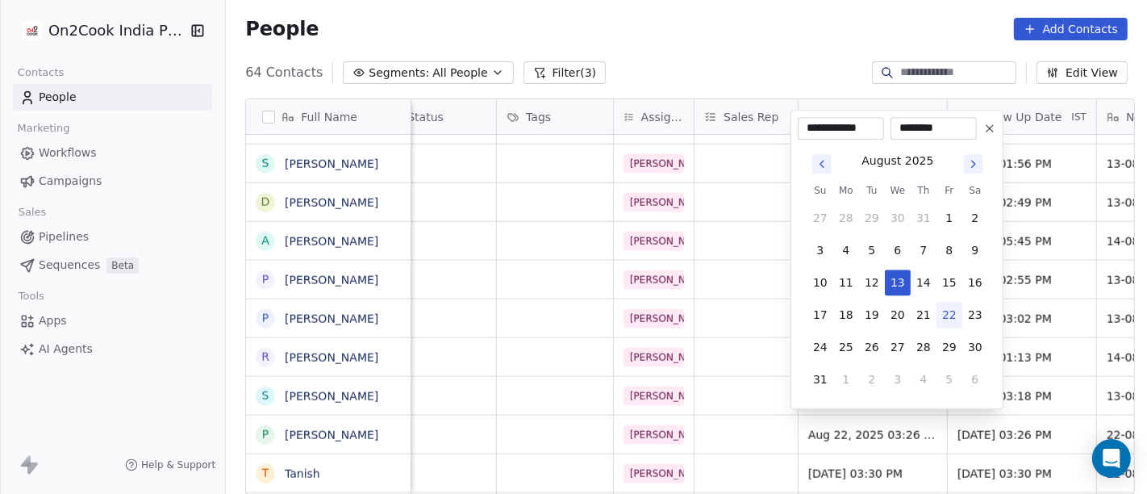
click at [947, 314] on button "22" at bounding box center [950, 315] width 26 height 26
type input "**********"
click at [719, 336] on html "On2Cook India Pvt. Ltd. Contacts People Marketing Workflows Campaigns Sales Pip…" at bounding box center [573, 247] width 1147 height 494
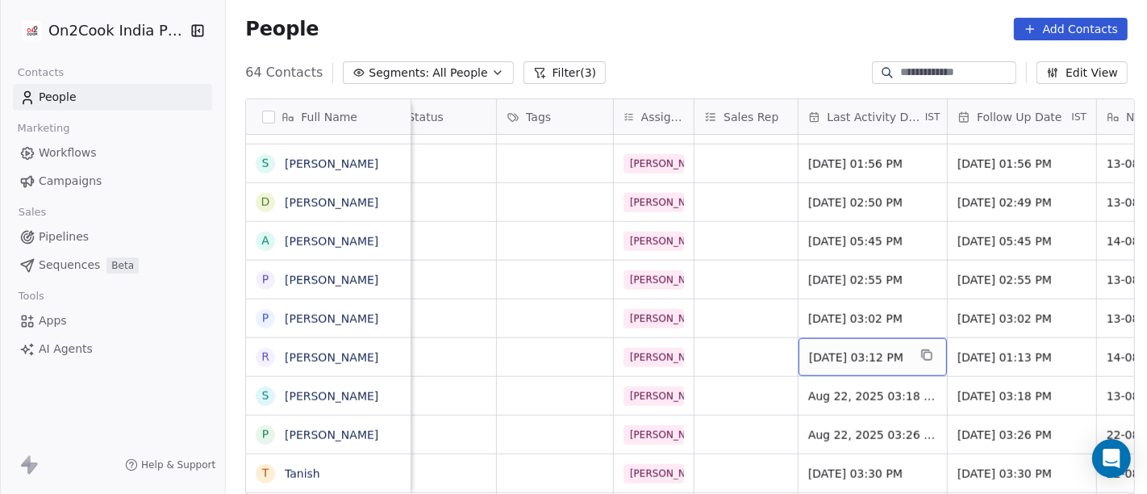
click at [836, 340] on div "Aug 24, 2025 03:12 PM" at bounding box center [873, 357] width 148 height 38
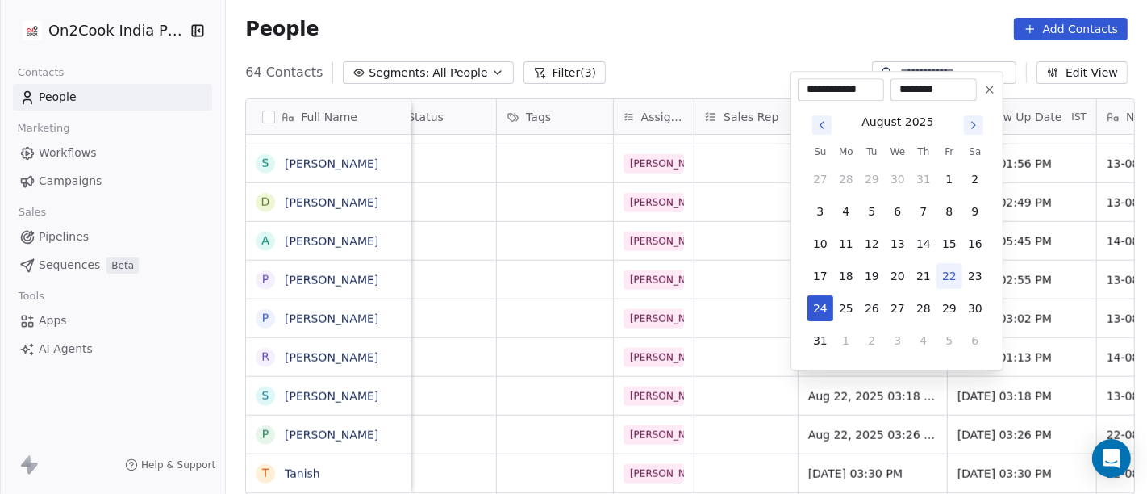
click at [949, 270] on button "22" at bounding box center [950, 276] width 26 height 26
type input "**********"
click at [714, 312] on html "On2Cook India Pvt. Ltd. Contacts People Marketing Workflows Campaigns Sales Pip…" at bounding box center [573, 247] width 1147 height 494
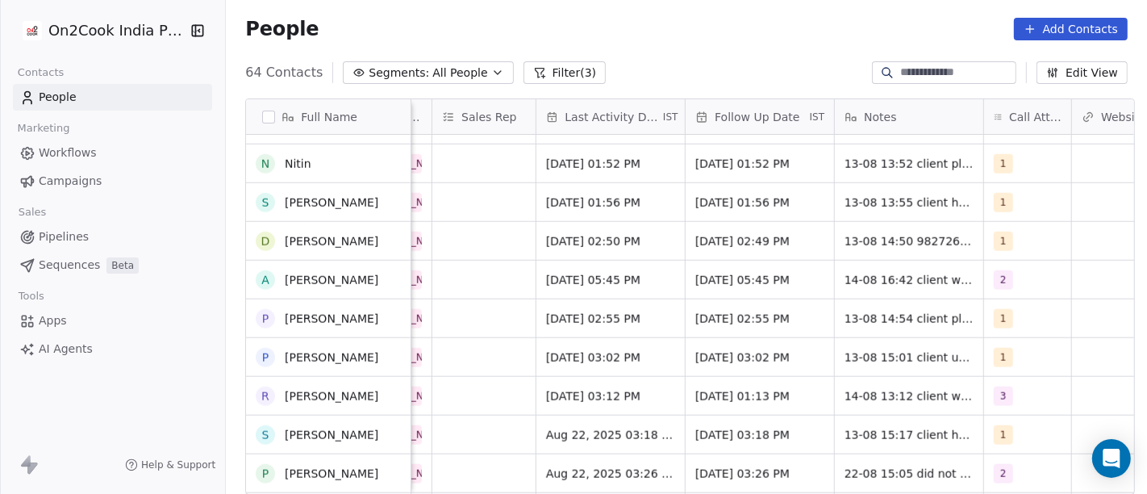
scroll to position [1470, 0]
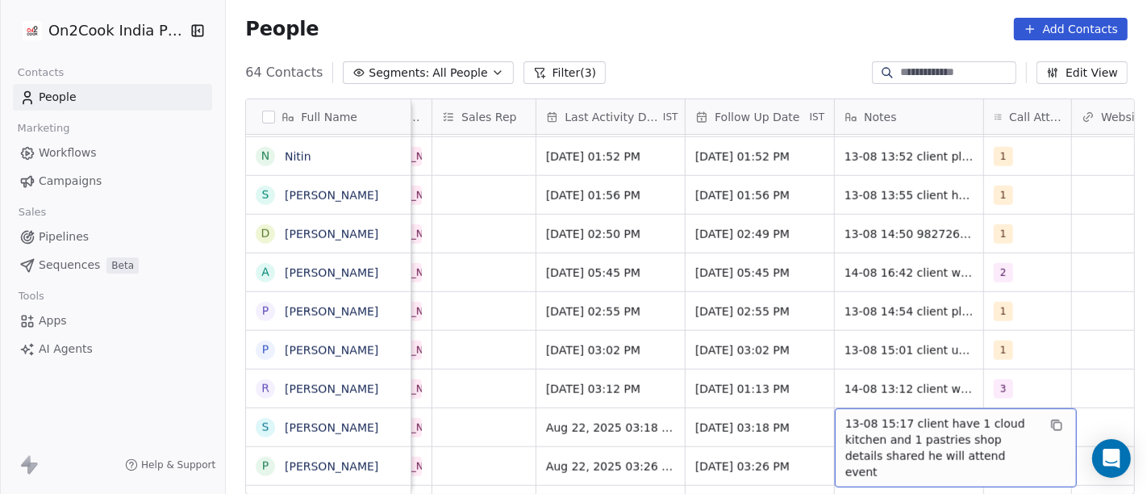
click at [882, 419] on span "13-08 15:17 client have 1 cloud kitchen and 1 pastries shop details shared he w…" at bounding box center [941, 447] width 192 height 65
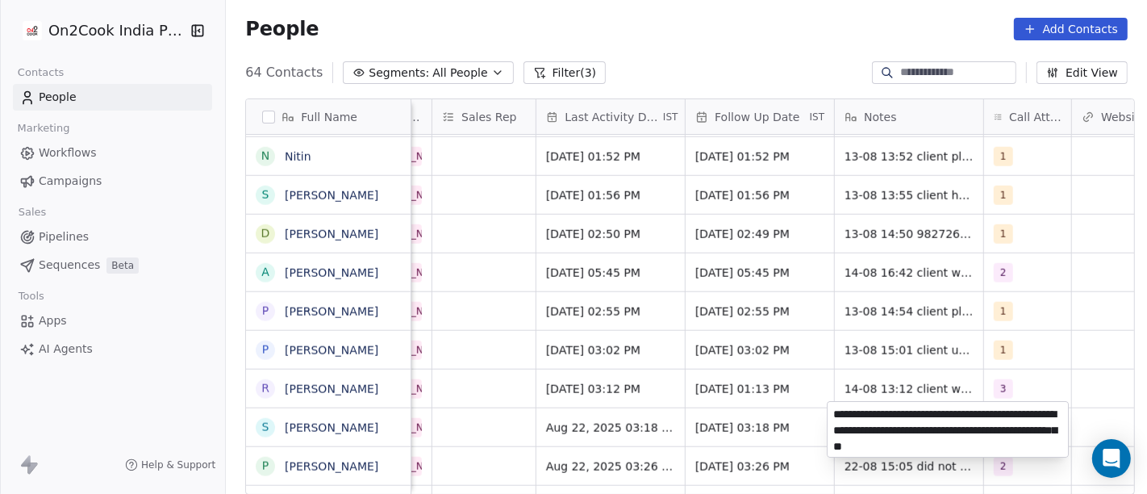
type textarea "**********"
click at [866, 389] on html "On2Cook India Pvt. Ltd. Contacts People Marketing Workflows Campaigns Sales Pip…" at bounding box center [573, 247] width 1147 height 494
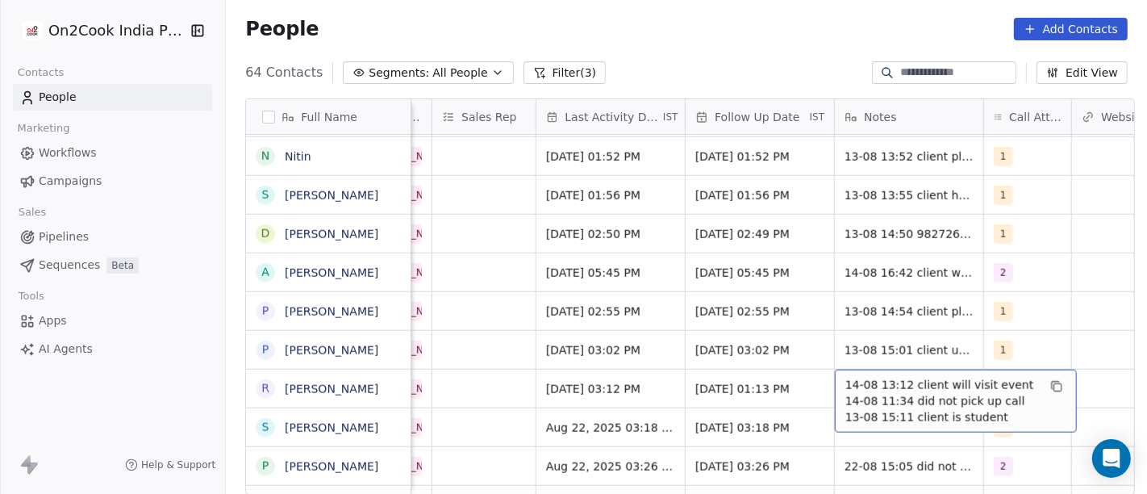
click at [859, 384] on span "14-08 13:12 client will visit event 14-08 11:34 did not pick up call 13-08 15:1…" at bounding box center [941, 401] width 192 height 48
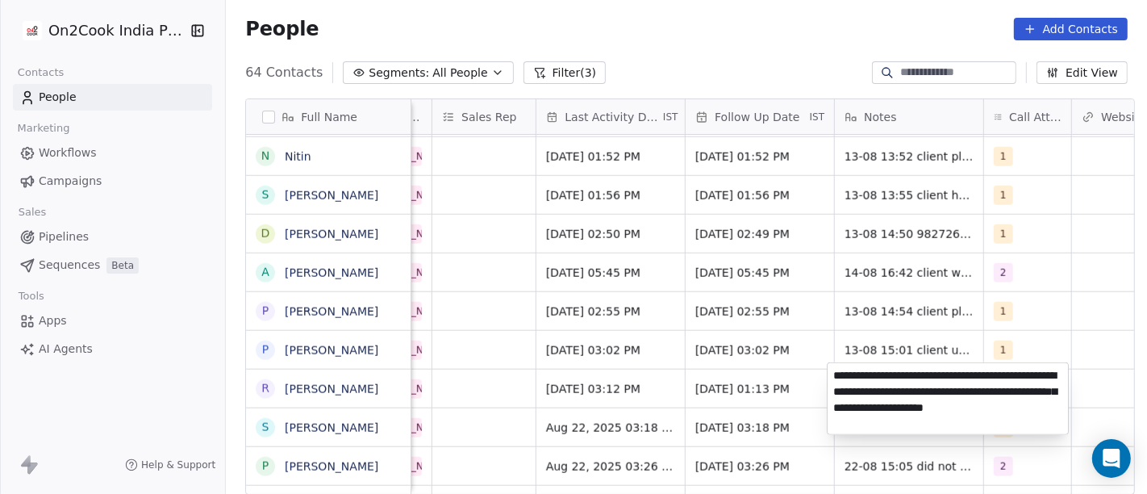
type textarea "**********"
click at [615, 377] on html "On2Cook India Pvt. Ltd. Contacts People Marketing Workflows Campaigns Sales Pip…" at bounding box center [573, 247] width 1147 height 494
click at [587, 388] on html "On2Cook India Pvt. Ltd. Contacts People Marketing Workflows Campaigns Sales Pip…" at bounding box center [573, 247] width 1147 height 494
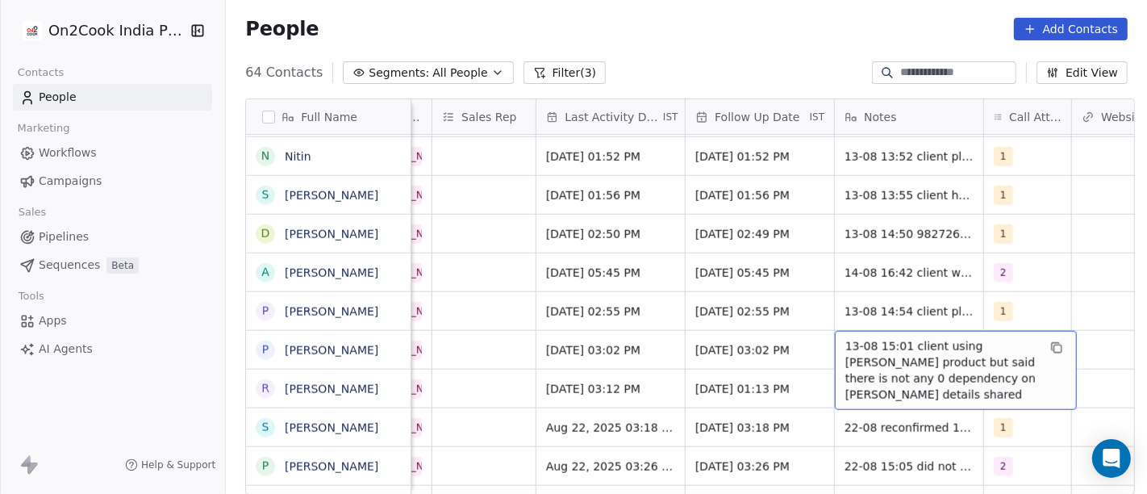
click at [870, 339] on span "13-08 15:01 client using mukunda product but said there is not any 0 dependency…" at bounding box center [941, 370] width 192 height 65
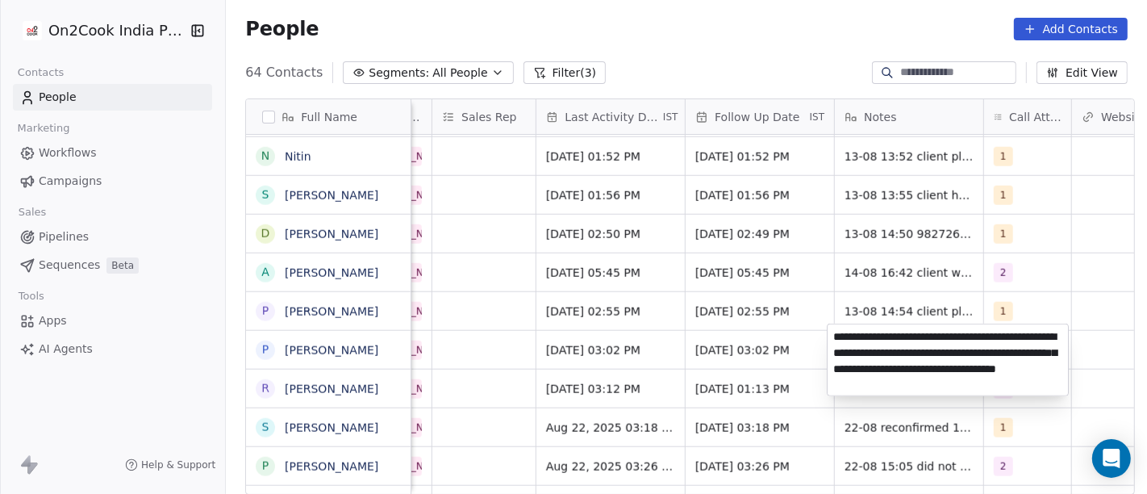
type textarea "**********"
click at [763, 326] on html "On2Cook India Pvt. Ltd. Contacts People Marketing Workflows Campaigns Sales Pip…" at bounding box center [573, 247] width 1147 height 494
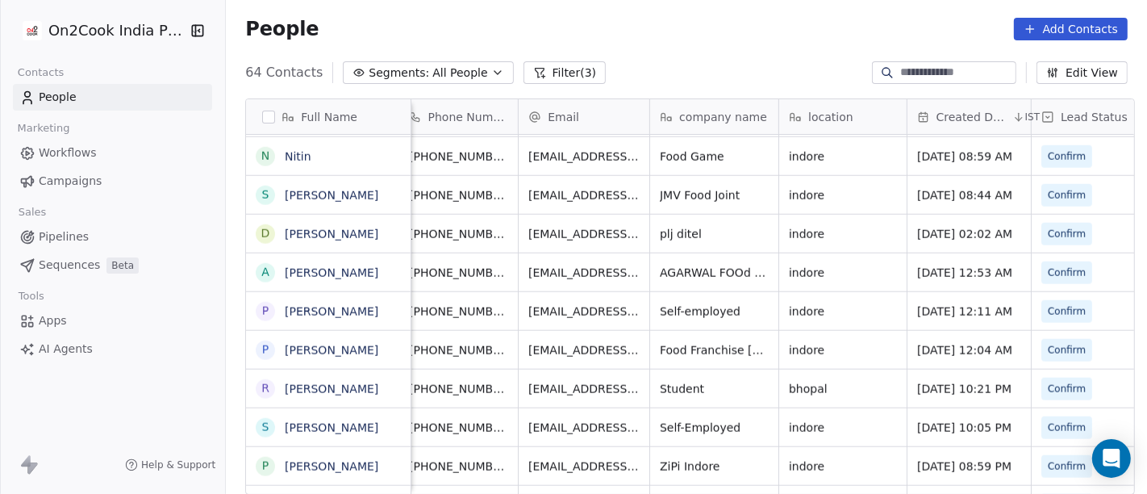
scroll to position [5, 0]
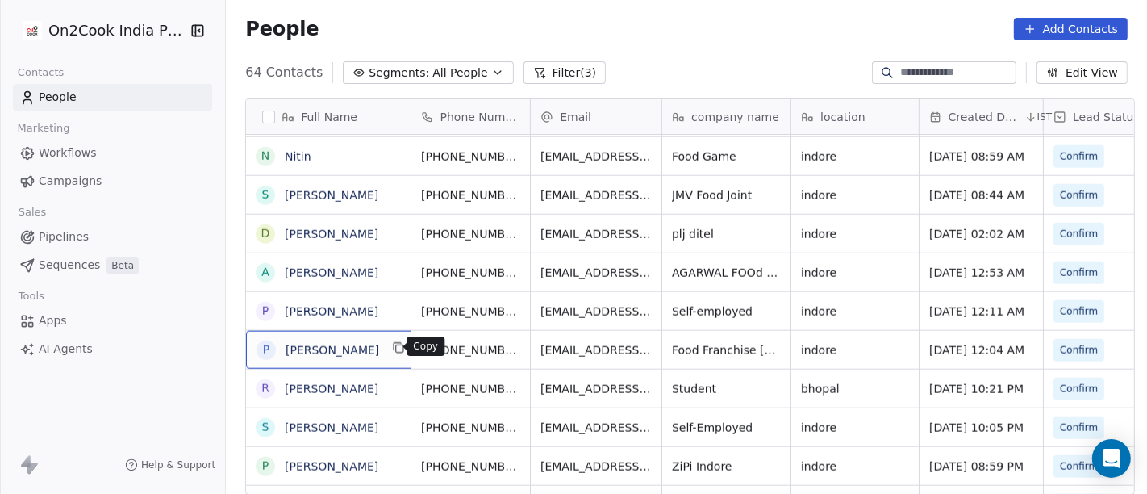
click at [393, 347] on icon "grid" at bounding box center [399, 347] width 13 height 13
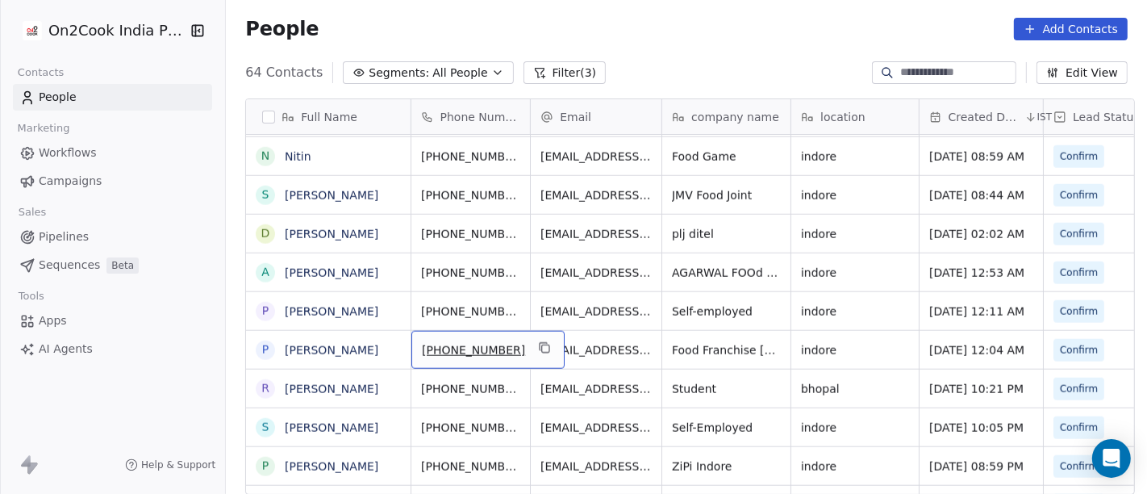
click at [444, 342] on span "+919826024240" at bounding box center [473, 350] width 103 height 16
drag, startPoint x: 436, startPoint y: 340, endPoint x: 539, endPoint y: 340, distance: 103.3
click at [539, 340] on html "On2Cook India Pvt. Ltd. Contacts People Marketing Workflows Campaigns Sales Pip…" at bounding box center [573, 247] width 1147 height 494
click at [615, 353] on html "On2Cook India Pvt. Ltd. Contacts People Marketing Workflows Campaigns Sales Pip…" at bounding box center [573, 247] width 1147 height 494
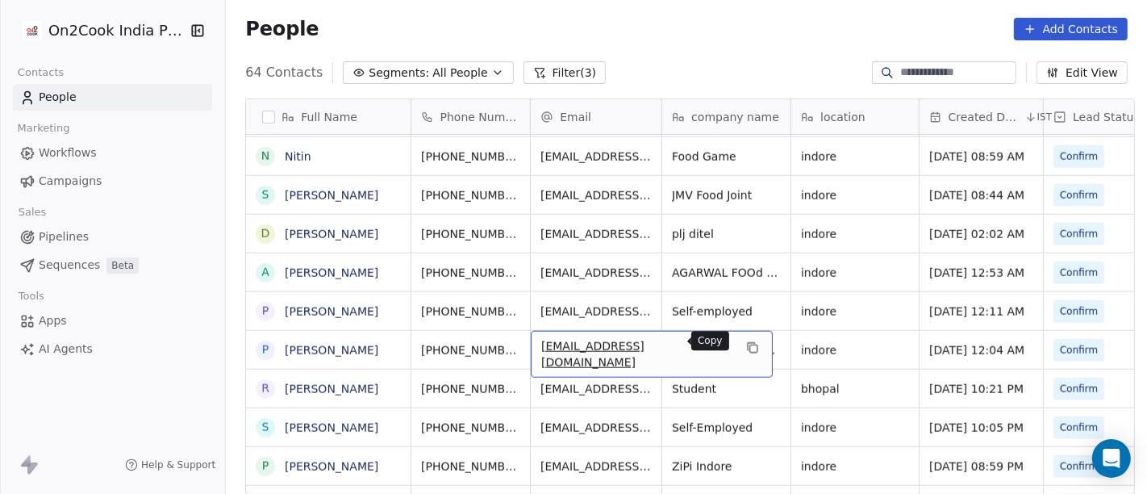
click at [746, 341] on icon "grid" at bounding box center [752, 347] width 13 height 13
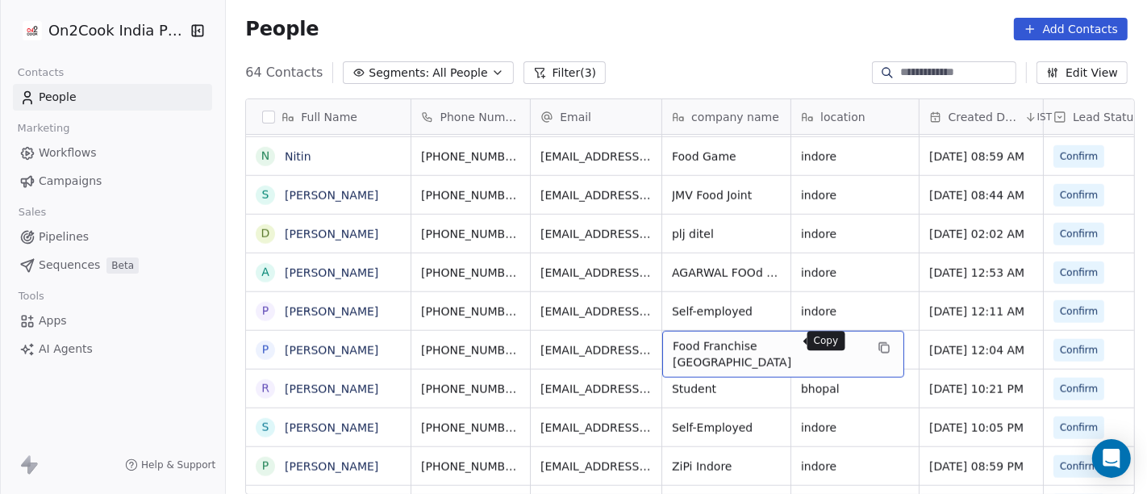
click at [878, 344] on icon "grid" at bounding box center [884, 347] width 13 height 13
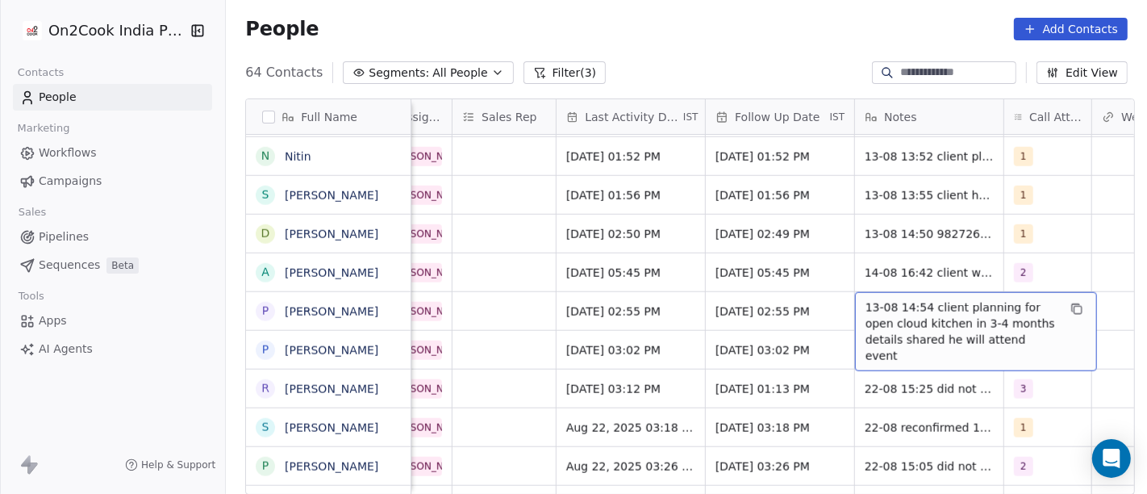
scroll to position [5, 941]
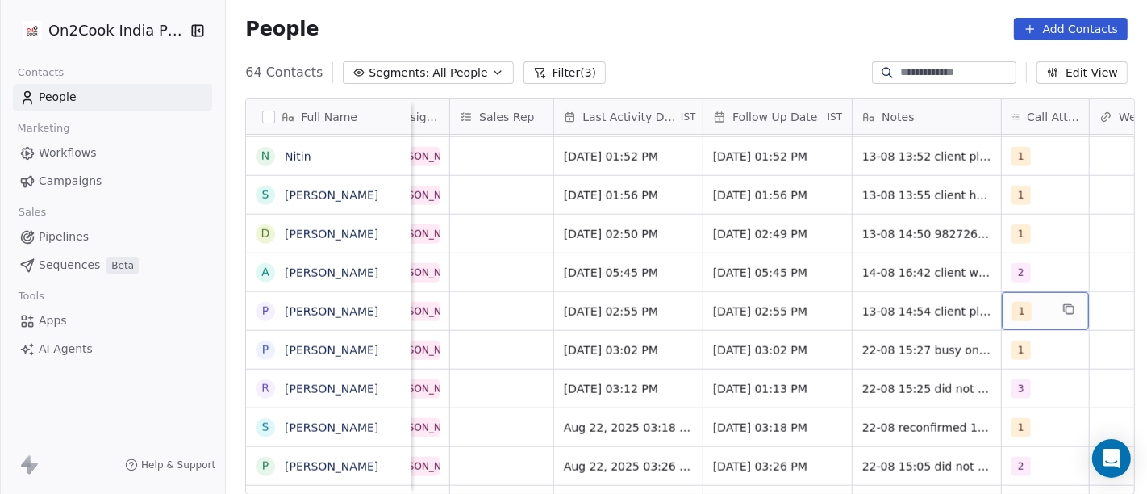
click at [1025, 292] on div "1" at bounding box center [1045, 311] width 87 height 38
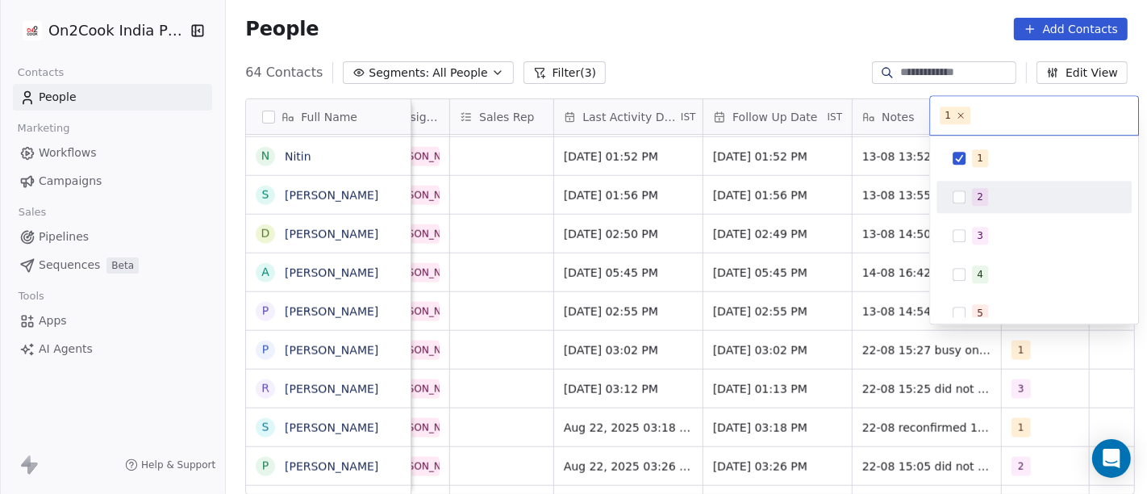
click at [992, 194] on div "2" at bounding box center [1044, 197] width 144 height 18
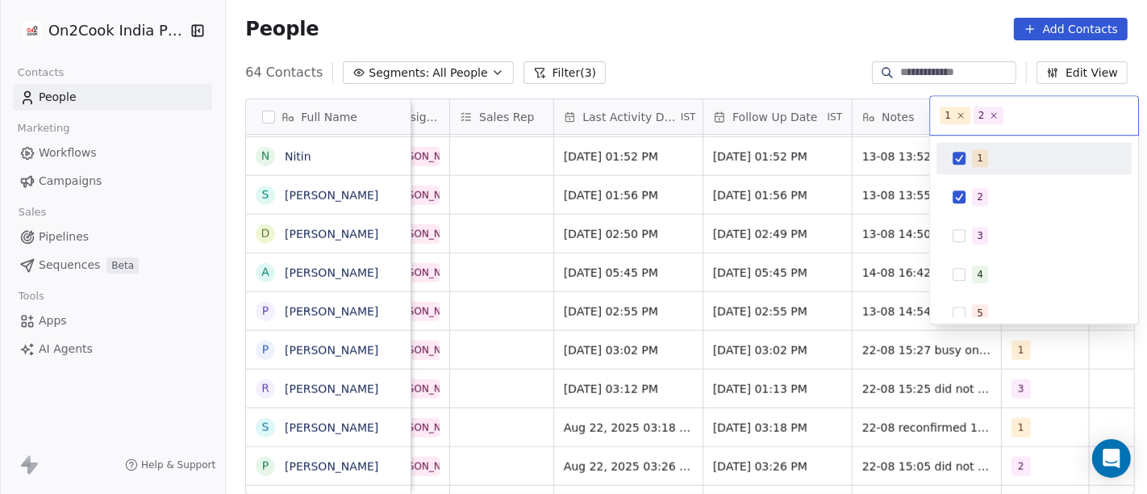
click at [965, 156] on button "Suggestions" at bounding box center [959, 158] width 13 height 13
click at [781, 67] on html "On2Cook India Pvt. Ltd. Contacts People Marketing Workflows Campaigns Sales Pip…" at bounding box center [573, 247] width 1147 height 494
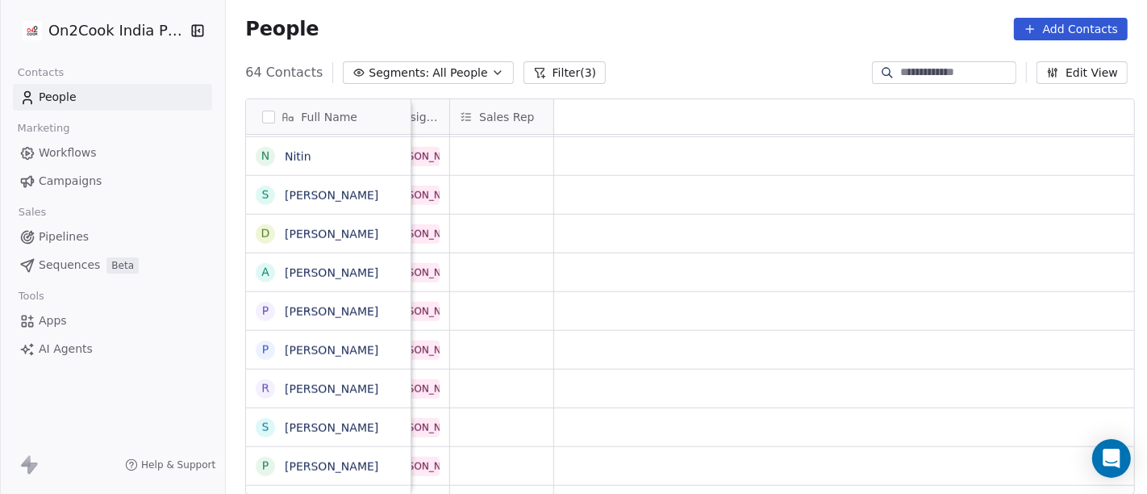
scroll to position [5, 0]
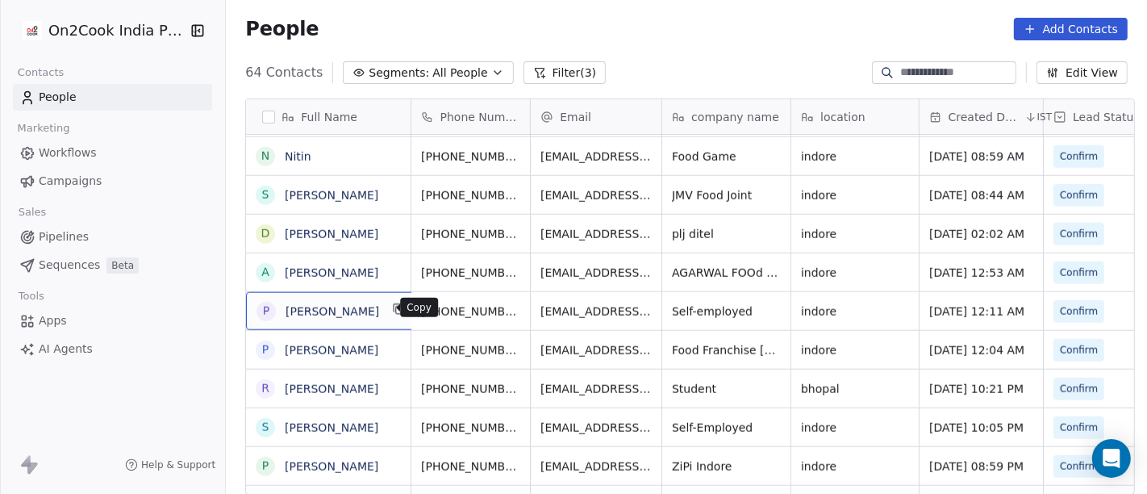
click at [390, 313] on button "grid" at bounding box center [399, 308] width 19 height 19
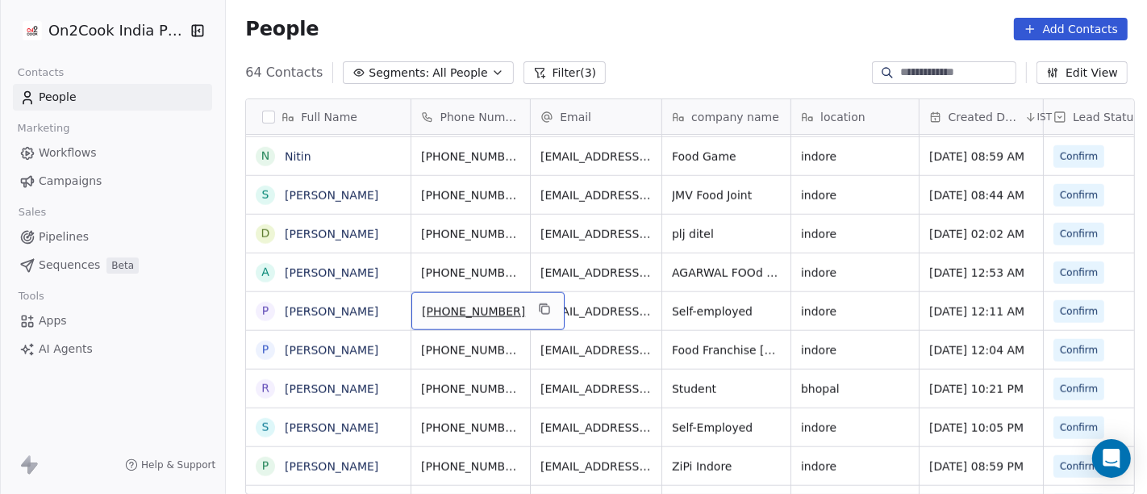
click at [478, 303] on span "+919826140045" at bounding box center [473, 311] width 103 height 16
drag, startPoint x: 430, startPoint y: 305, endPoint x: 541, endPoint y: 302, distance: 111.3
click at [541, 302] on html "On2Cook India Pvt. Ltd. Contacts People Marketing Workflows Campaigns Sales Pip…" at bounding box center [573, 247] width 1147 height 494
click at [592, 310] on html "On2Cook India Pvt. Ltd. Contacts People Marketing Workflows Campaigns Sales Pip…" at bounding box center [573, 247] width 1147 height 494
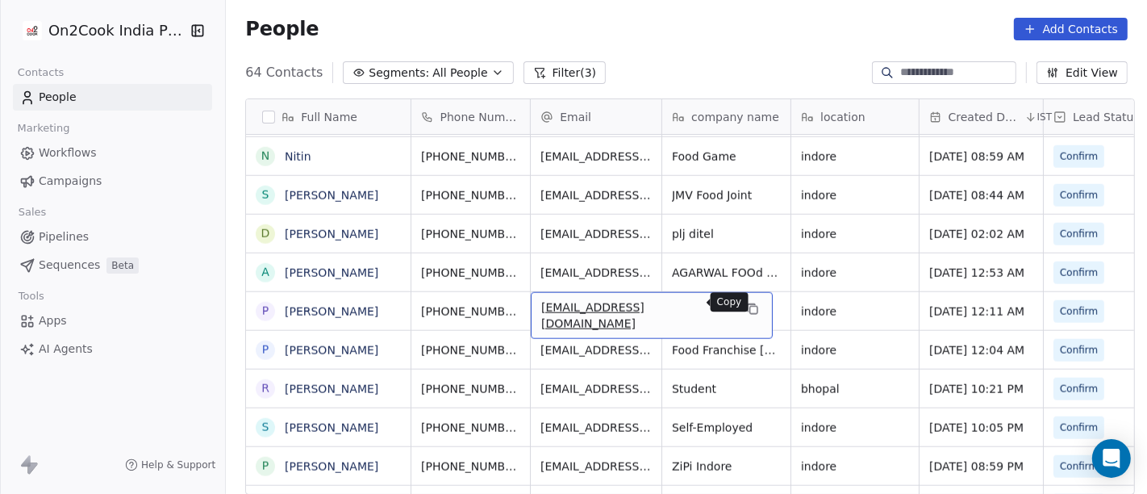
click at [746, 304] on icon "grid" at bounding box center [752, 308] width 13 height 13
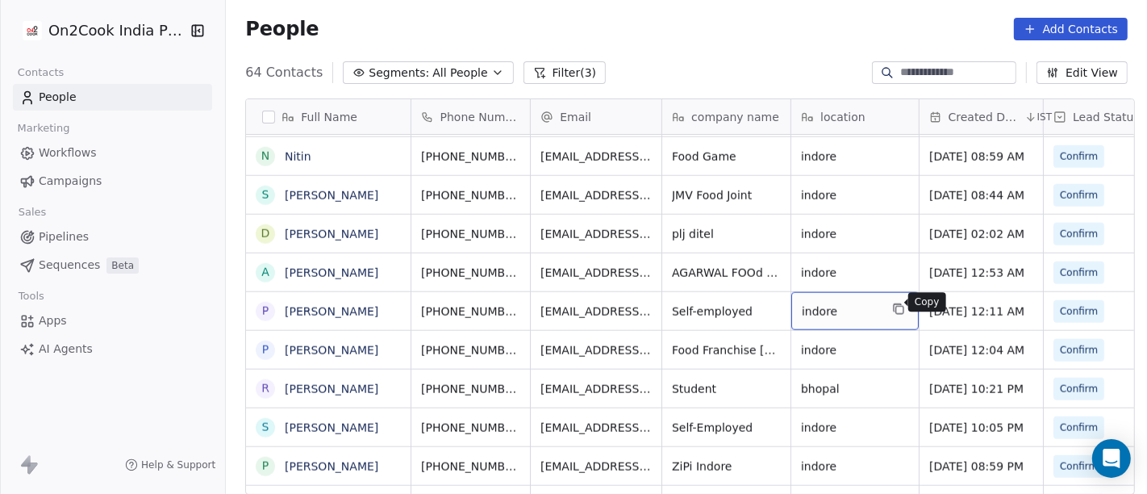
click at [896, 307] on icon "grid" at bounding box center [899, 310] width 7 height 7
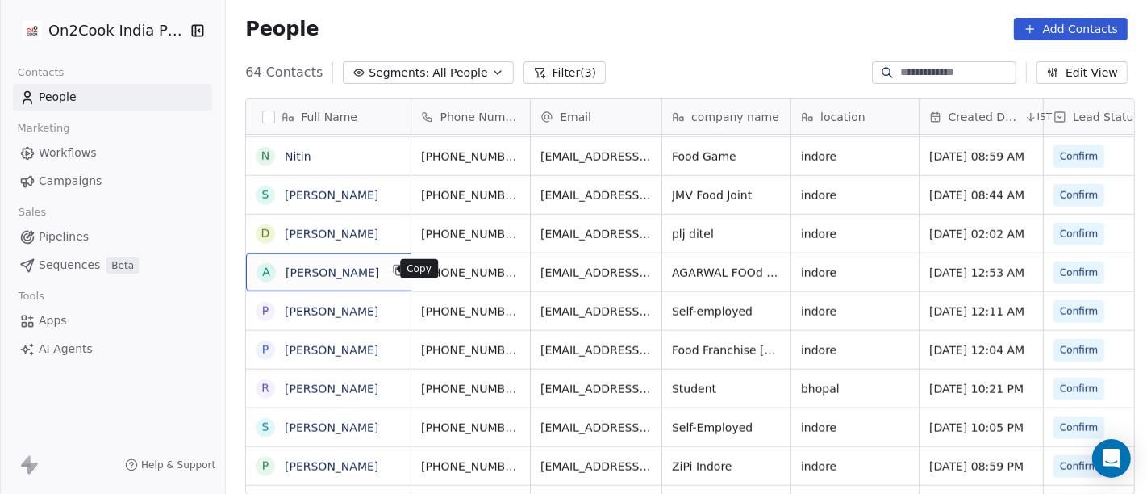
click at [396, 269] on icon "grid" at bounding box center [399, 271] width 7 height 7
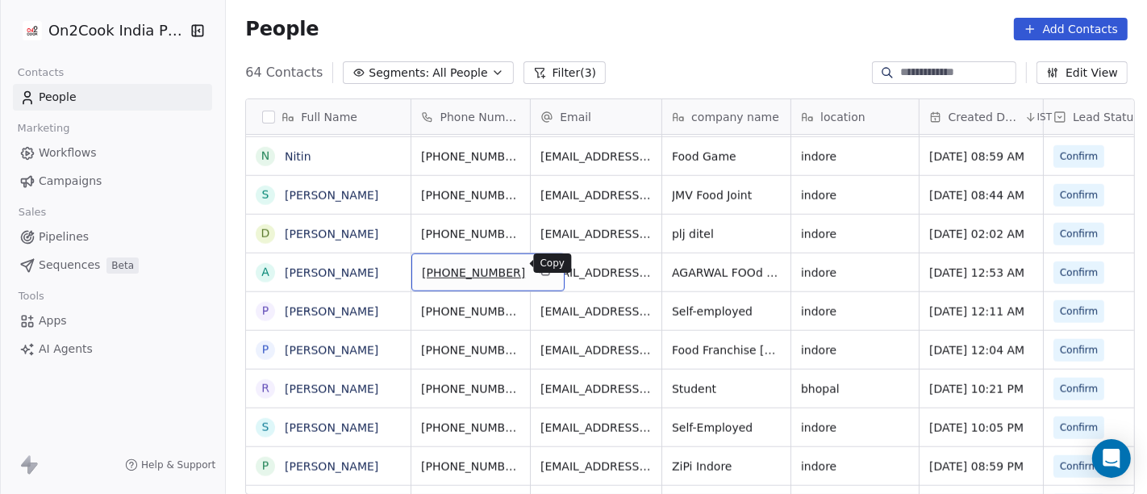
click at [539, 267] on icon "grid" at bounding box center [545, 270] width 13 height 13
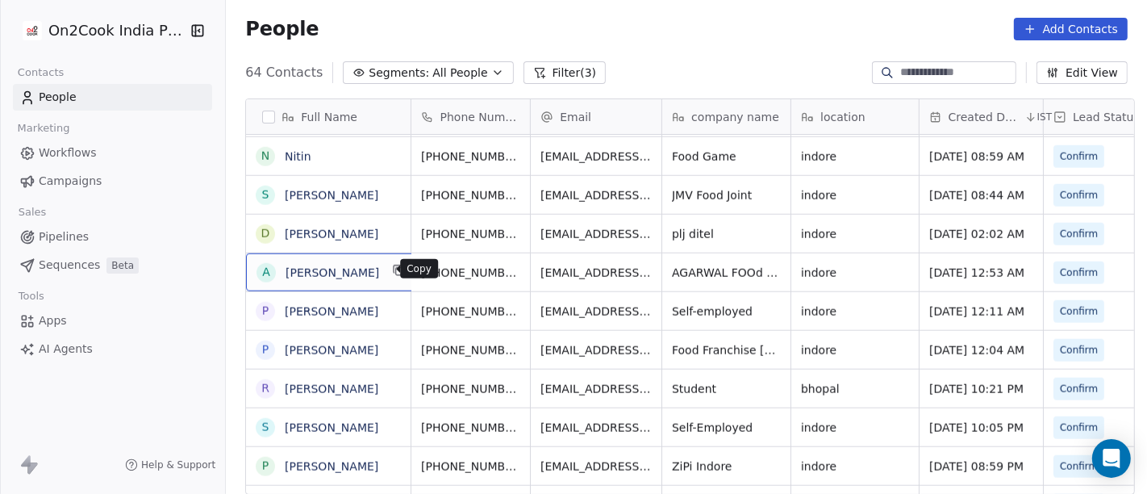
click at [390, 277] on button "grid" at bounding box center [399, 270] width 19 height 19
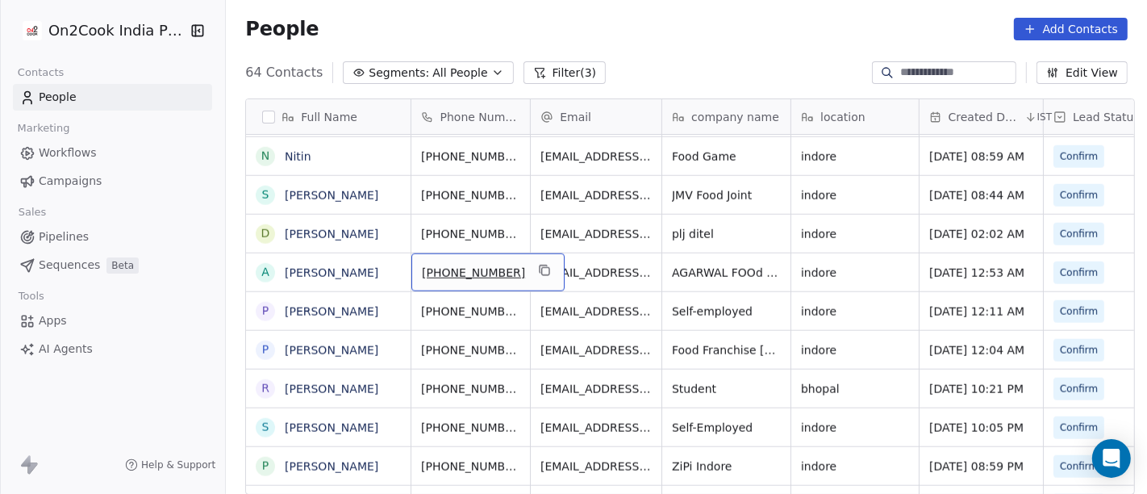
click at [441, 270] on span "+918999344876" at bounding box center [473, 273] width 103 height 16
drag, startPoint x: 432, startPoint y: 266, endPoint x: 543, endPoint y: 266, distance: 110.5
click at [543, 266] on html "On2Cook India Pvt. Ltd. Contacts People Marketing Workflows Campaigns Sales Pip…" at bounding box center [573, 247] width 1147 height 494
type input "*"
type input "**********"
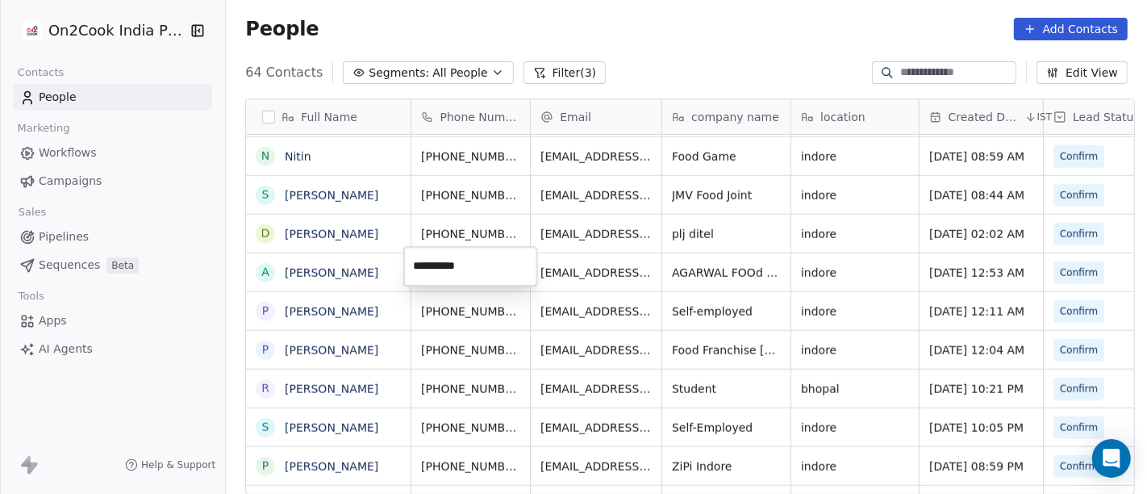
click at [565, 261] on html "On2Cook India Pvt. Ltd. Contacts People Marketing Workflows Campaigns Sales Pip…" at bounding box center [573, 247] width 1147 height 494
click at [507, 264] on icon "grid" at bounding box center [513, 270] width 13 height 13
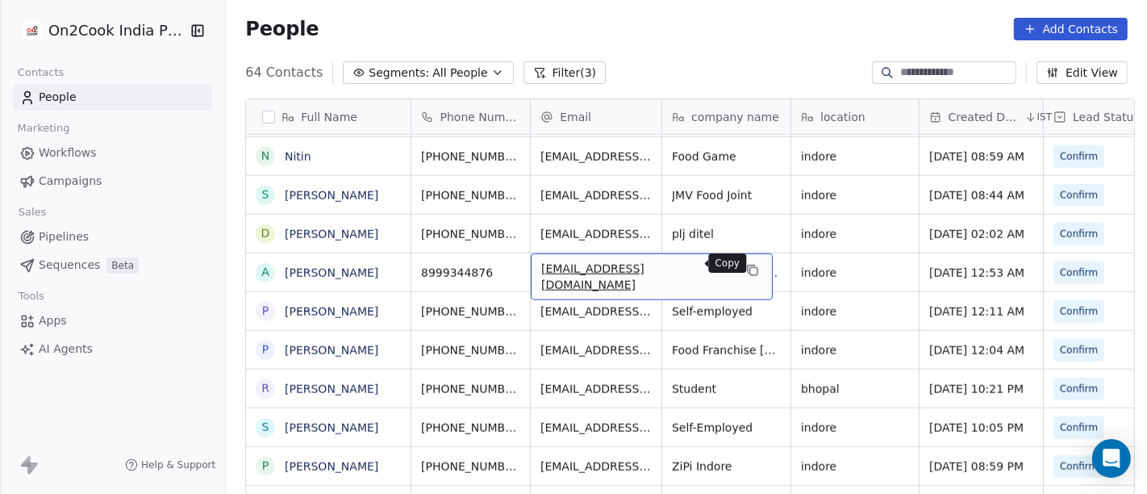
click at [746, 269] on icon "grid" at bounding box center [752, 270] width 13 height 13
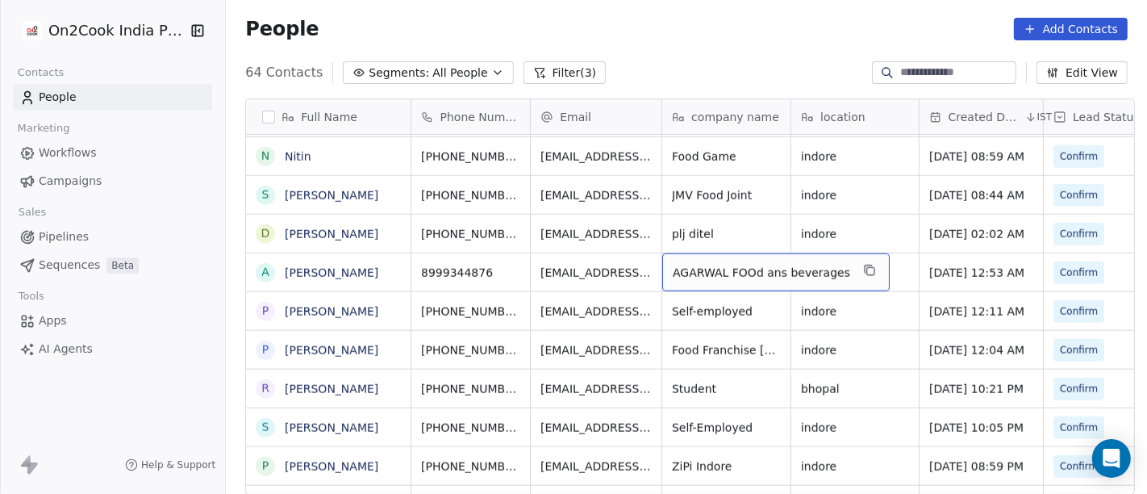
click at [859, 265] on div "AGARWAL FOOd ans beverages" at bounding box center [775, 272] width 227 height 38
click at [863, 264] on icon "grid" at bounding box center [869, 270] width 13 height 13
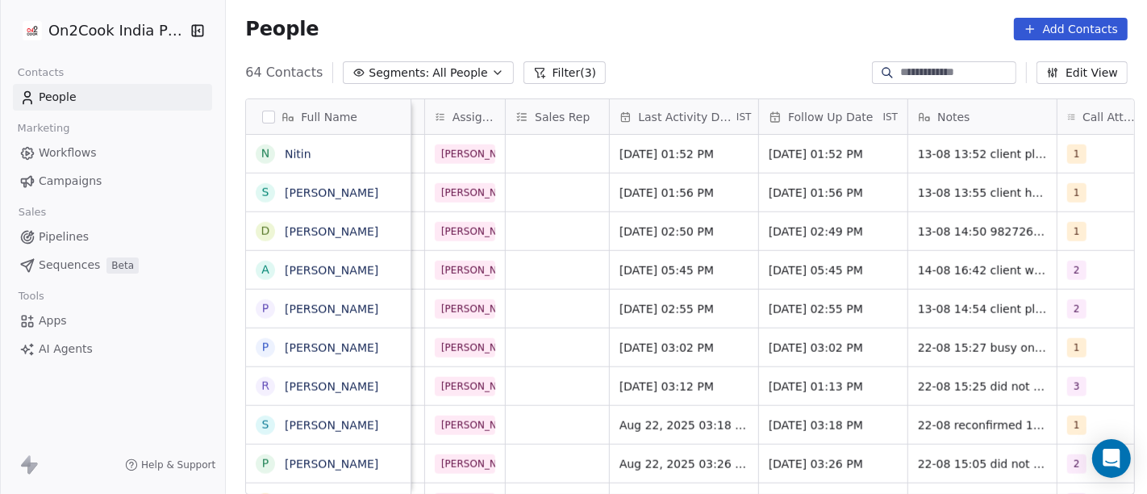
scroll to position [5, 887]
click at [618, 266] on span "Aug 14, 2025 05:45 PM" at bounding box center [667, 270] width 98 height 16
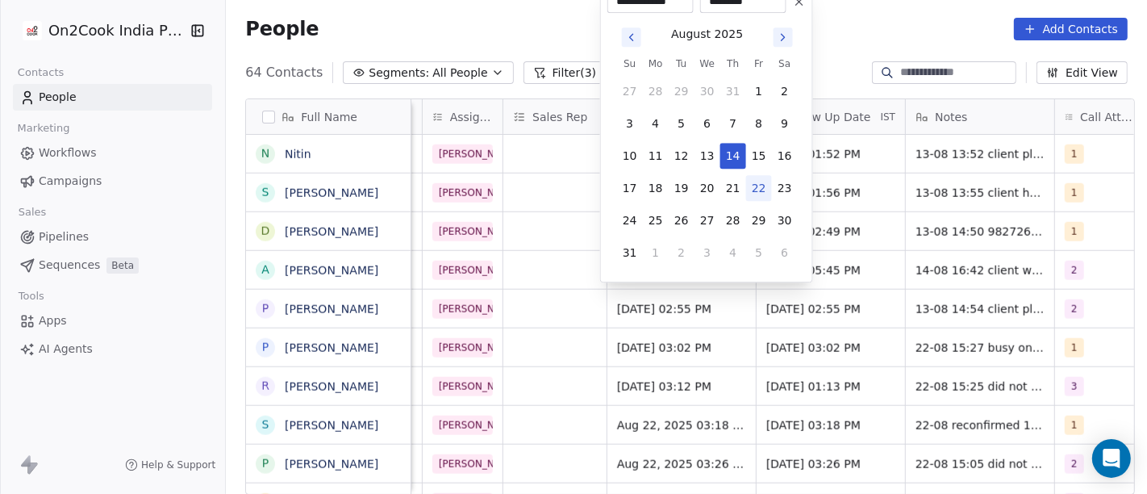
click at [747, 189] on button "22" at bounding box center [759, 188] width 26 height 26
type input "**********"
click at [888, 196] on html "On2Cook India Pvt. Ltd. Contacts People Marketing Workflows Campaigns Sales Pip…" at bounding box center [573, 247] width 1147 height 494
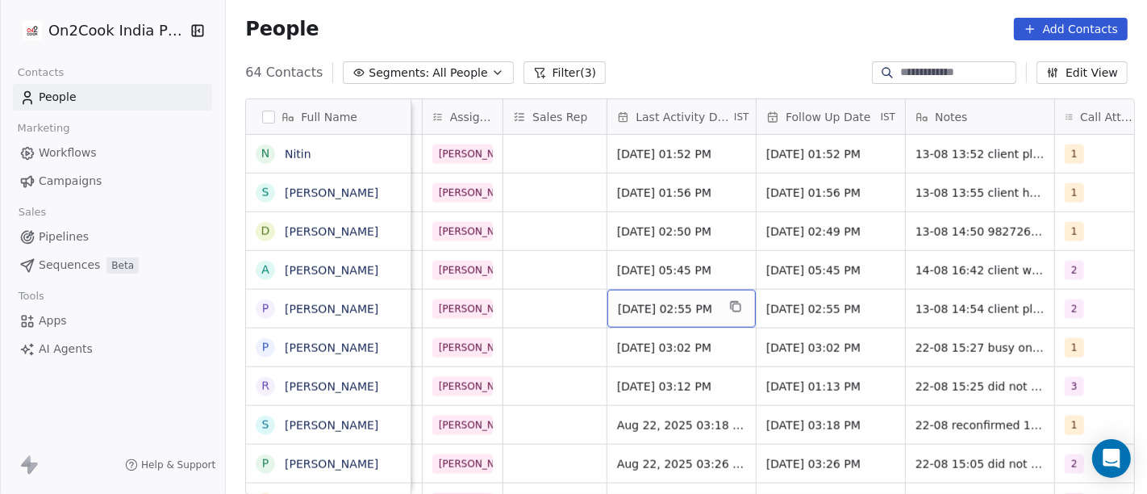
click at [640, 301] on span "Aug 13, 2025 02:55 PM" at bounding box center [667, 309] width 98 height 16
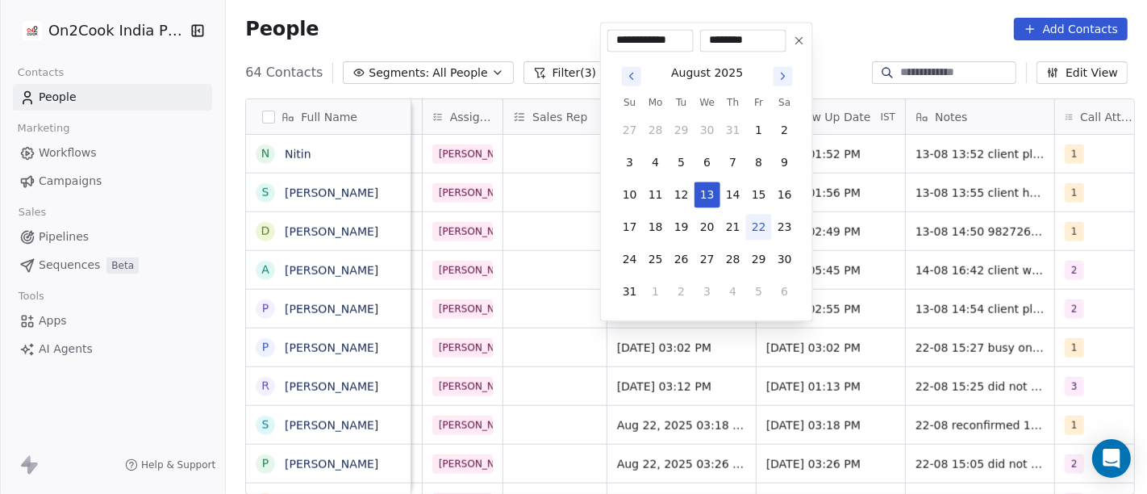
click at [758, 224] on button "22" at bounding box center [759, 227] width 26 height 26
type input "**********"
click at [897, 246] on html "On2Cook India Pvt. Ltd. Contacts People Marketing Workflows Campaigns Sales Pip…" at bounding box center [573, 247] width 1147 height 494
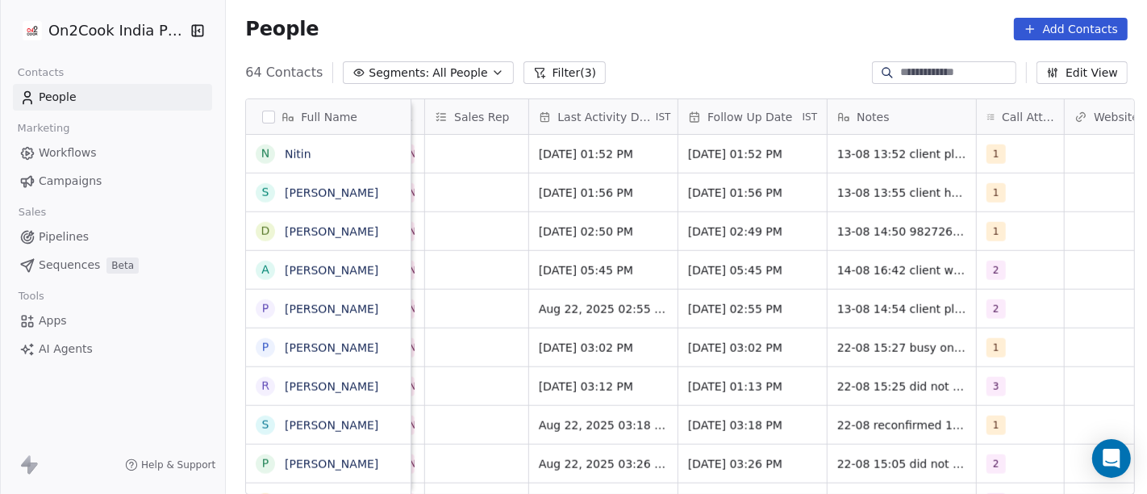
scroll to position [5, 998]
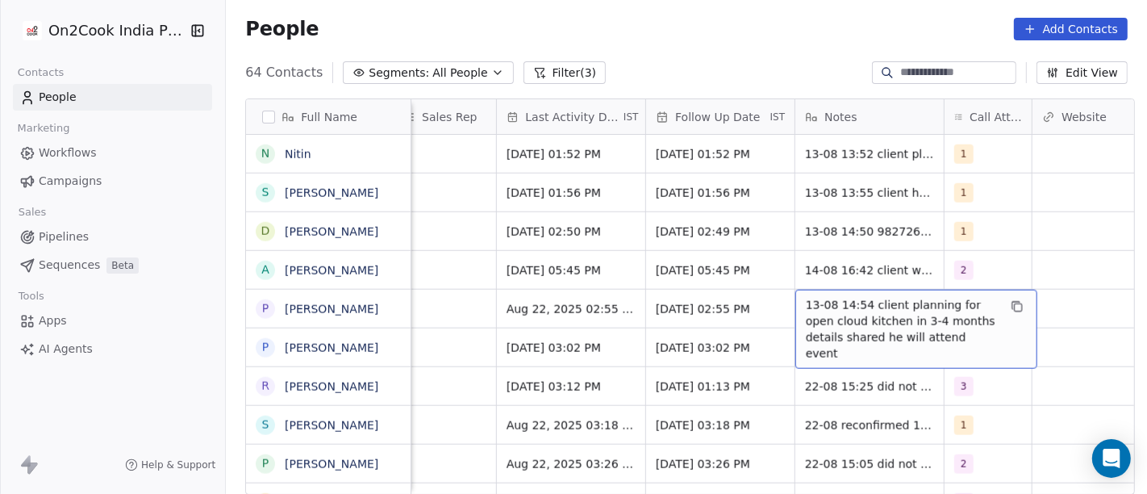
click at [816, 305] on span "13-08 14:54 client planning for open cloud kitchen in 3-4 months details shared…" at bounding box center [902, 329] width 192 height 65
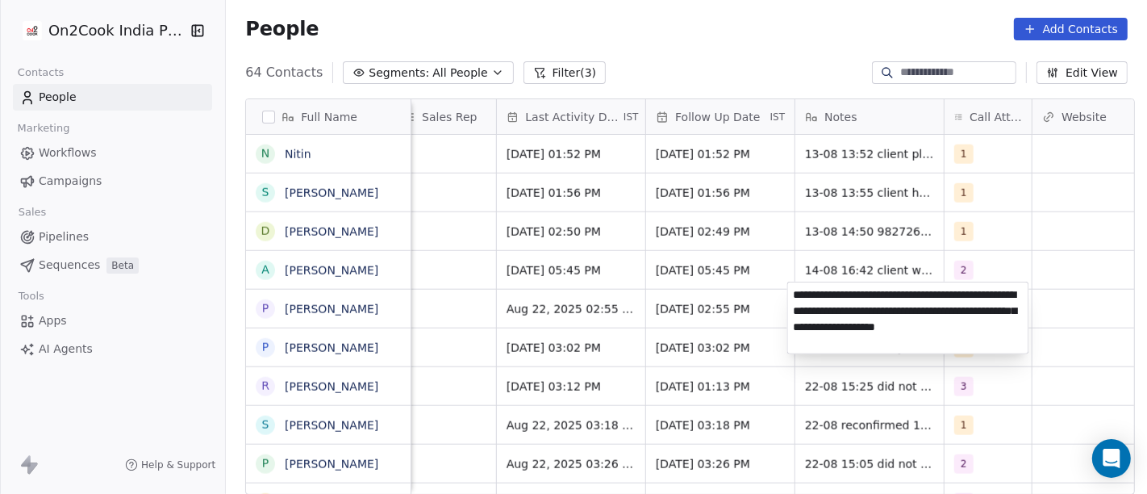
type textarea "**********"
click at [999, 252] on html "On2Cook India Pvt. Ltd. Contacts People Marketing Workflows Campaigns Sales Pip…" at bounding box center [573, 247] width 1147 height 494
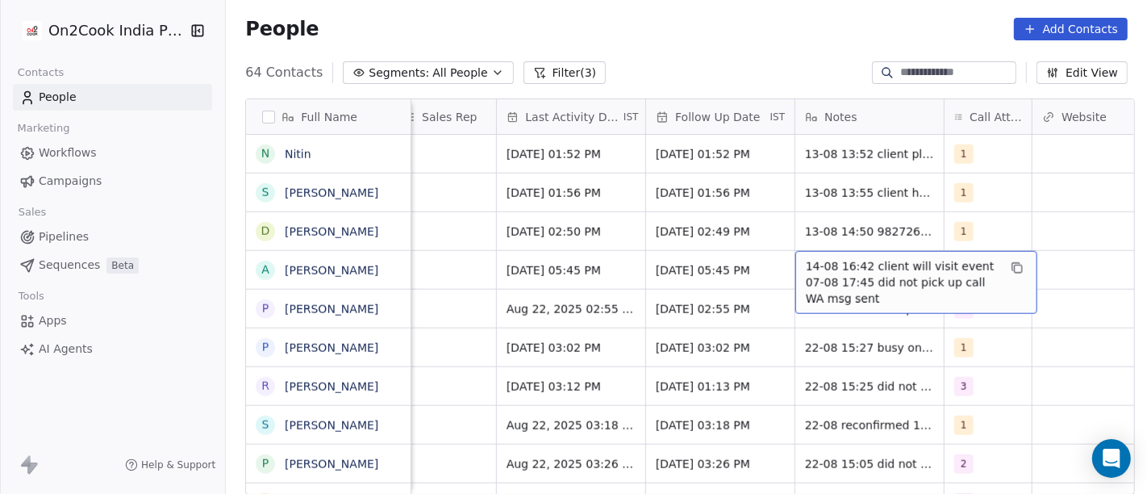
click at [875, 264] on span "14-08 16:42 client will visit event 07-08 17:45 did not pick up call WA msg sent" at bounding box center [902, 282] width 192 height 48
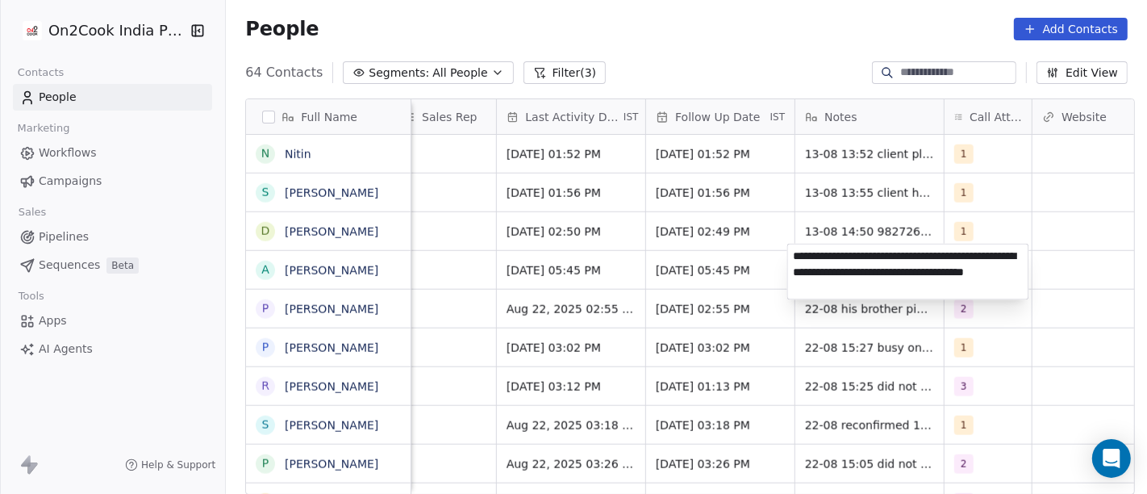
type textarea "**********"
click at [674, 253] on html "On2Cook India Pvt. Ltd. Contacts People Marketing Workflows Campaigns Sales Pip…" at bounding box center [573, 247] width 1147 height 494
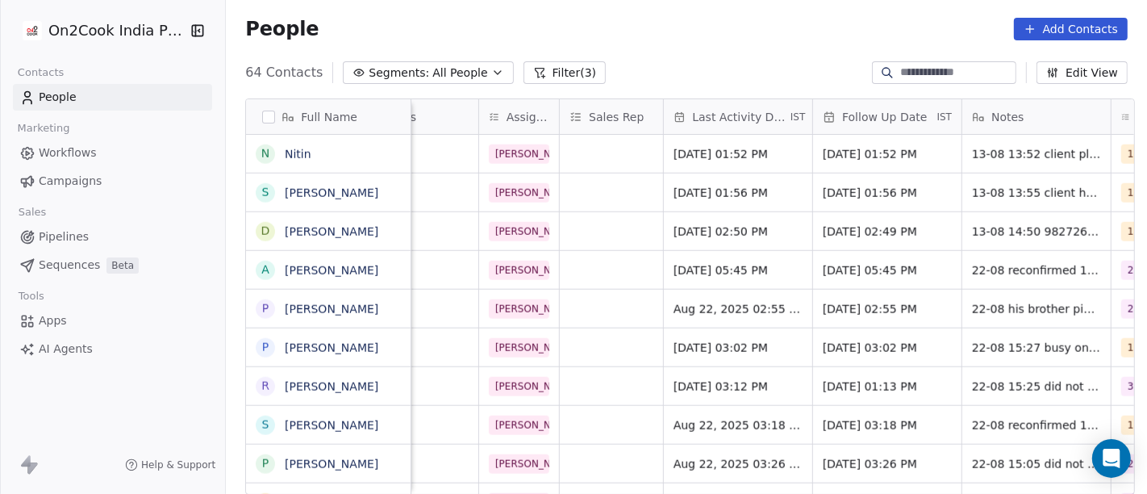
scroll to position [5, 0]
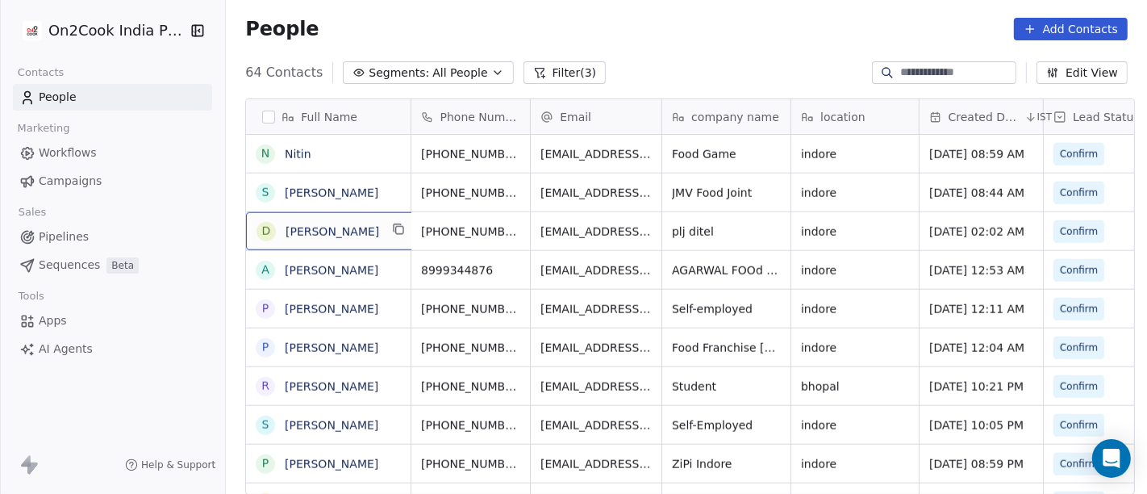
click at [393, 225] on div "D Dilip Mehta" at bounding box center [332, 231] width 173 height 38
click at [393, 225] on icon "grid" at bounding box center [399, 229] width 13 height 13
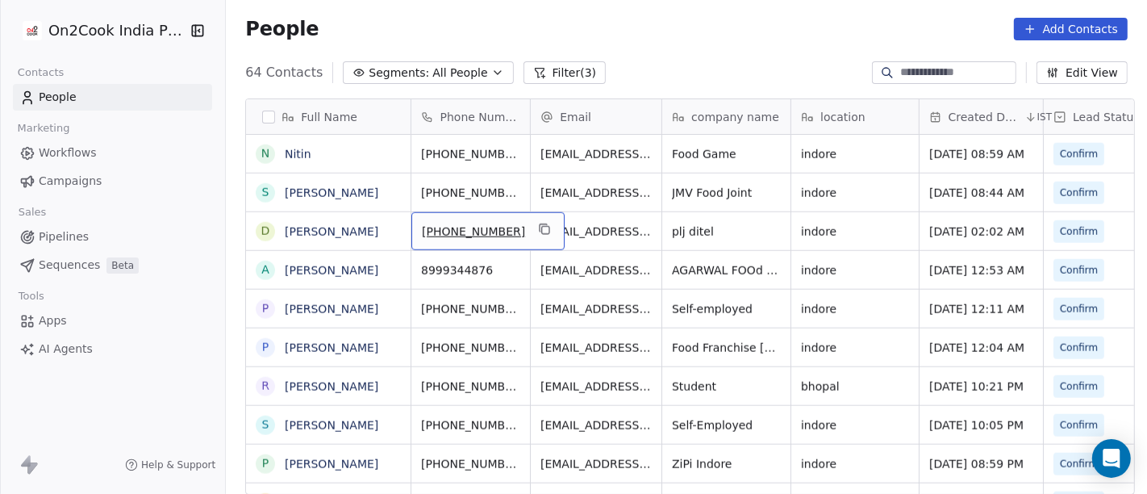
click at [478, 223] on span "+919425682222" at bounding box center [473, 231] width 103 height 16
drag, startPoint x: 431, startPoint y: 223, endPoint x: 534, endPoint y: 223, distance: 103.3
click at [534, 223] on div "**********" at bounding box center [470, 224] width 133 height 39
click at [582, 223] on html "On2Cook India Pvt. Ltd. Contacts People Marketing Workflows Campaigns Sales Pip…" at bounding box center [573, 247] width 1147 height 494
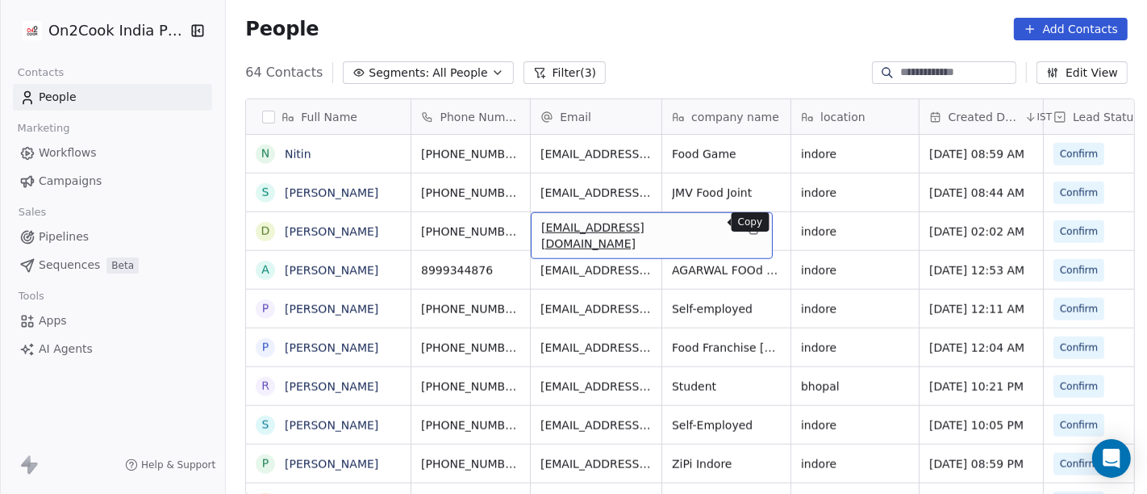
click at [746, 224] on icon "grid" at bounding box center [752, 229] width 13 height 13
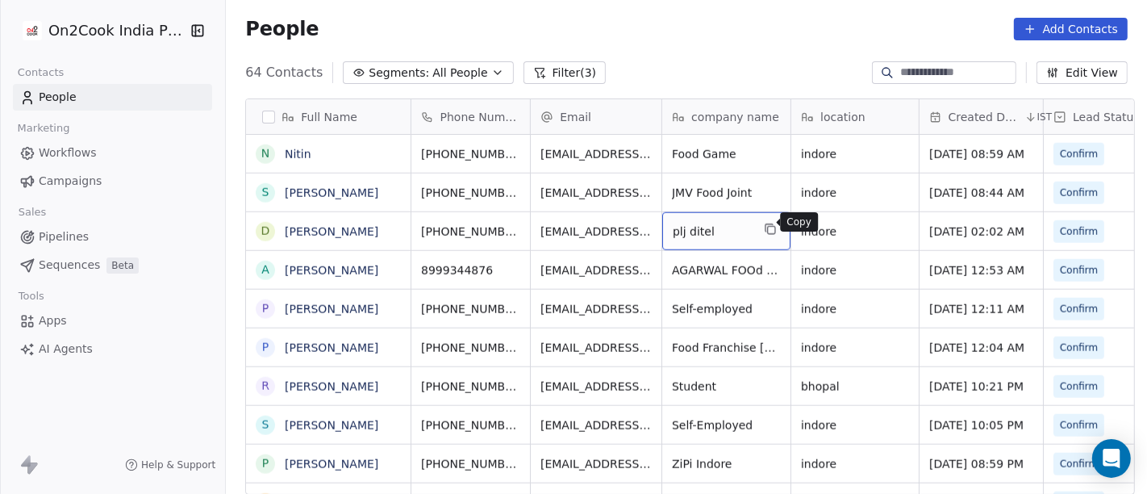
click at [767, 223] on icon "grid" at bounding box center [770, 229] width 13 height 13
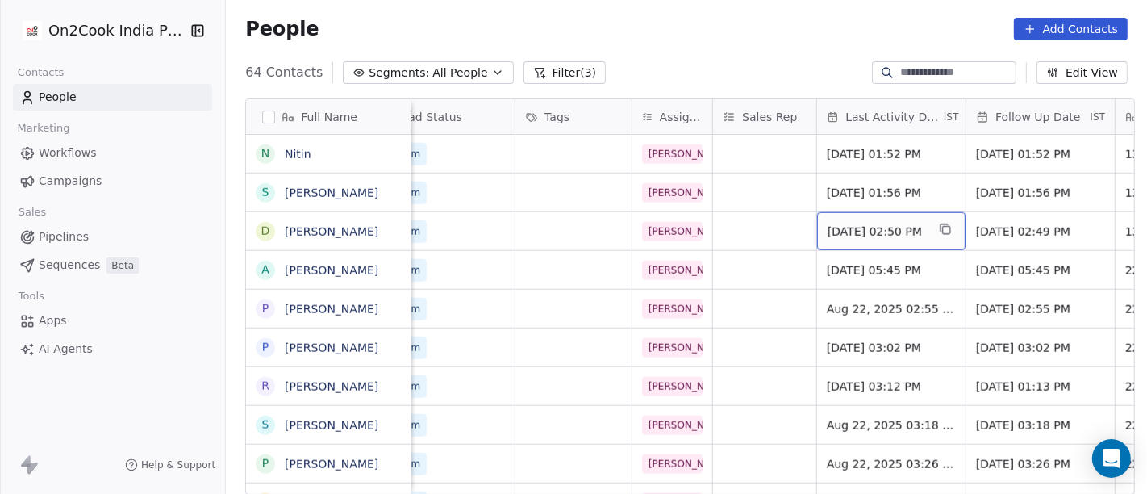
scroll to position [5, 677]
click at [849, 223] on span "Aug 13, 2025 02:50 PM" at bounding box center [877, 231] width 98 height 16
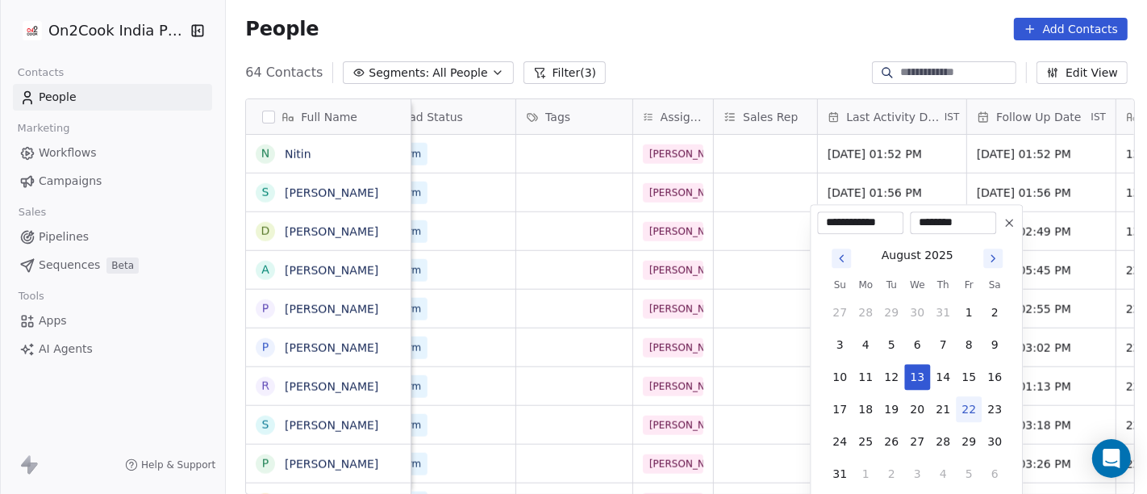
click at [974, 406] on button "22" at bounding box center [969, 409] width 26 height 26
type input "**********"
click at [740, 37] on html "On2Cook India Pvt. Ltd. Contacts People Marketing Workflows Campaigns Sales Pip…" at bounding box center [573, 247] width 1147 height 494
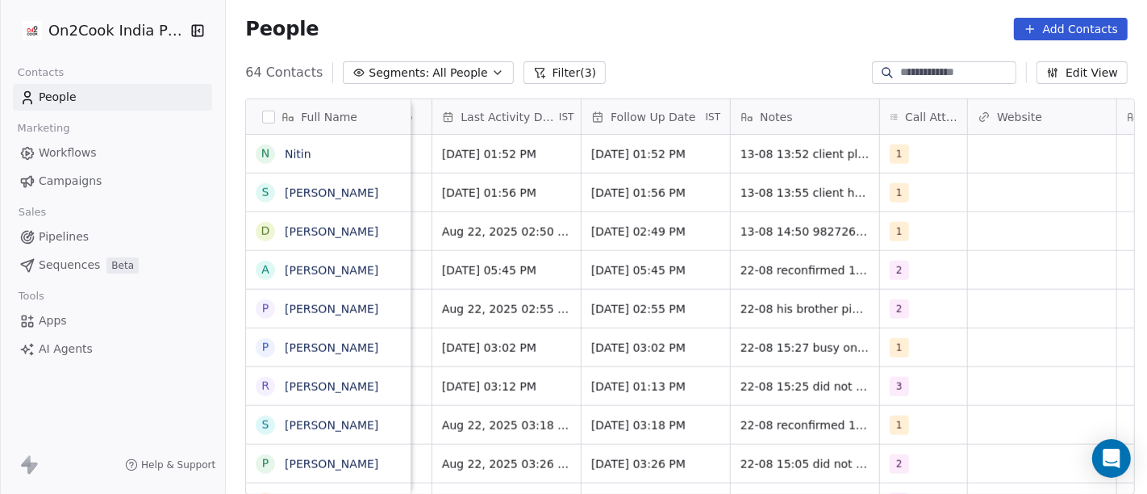
scroll to position [5, 1067]
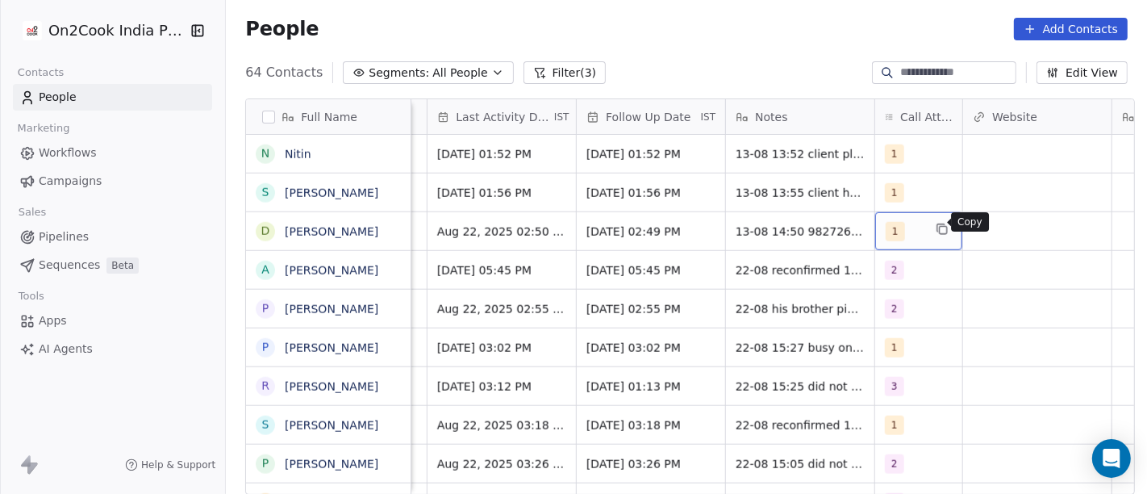
click at [933, 222] on button "grid" at bounding box center [942, 228] width 19 height 19
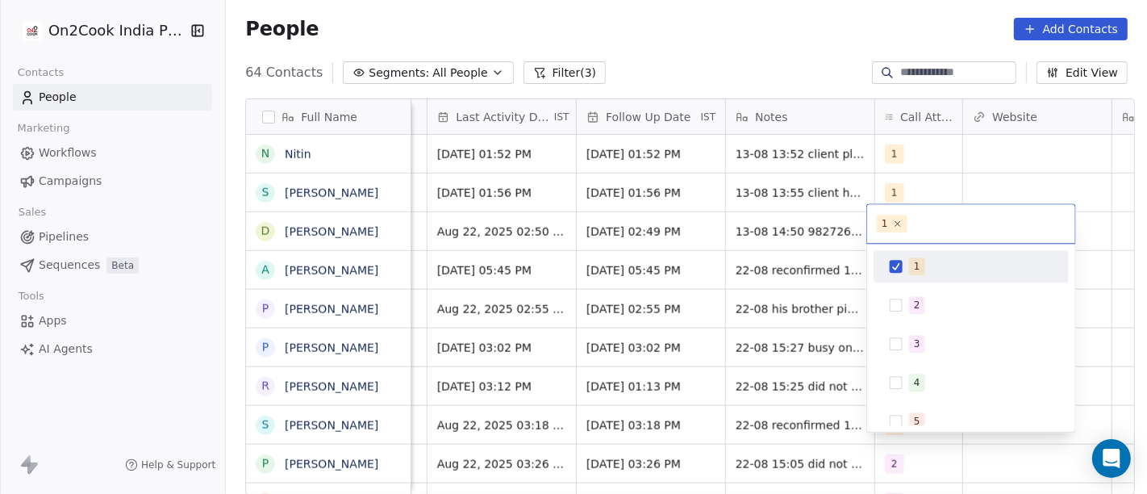
click at [901, 270] on button "Suggestions" at bounding box center [896, 266] width 13 height 13
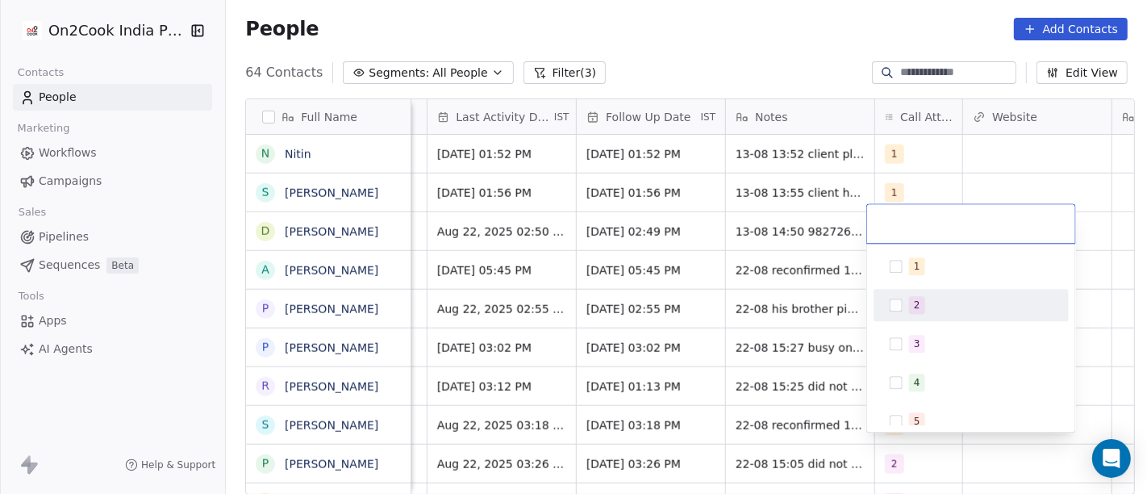
click at [910, 296] on span "2" at bounding box center [917, 305] width 16 height 18
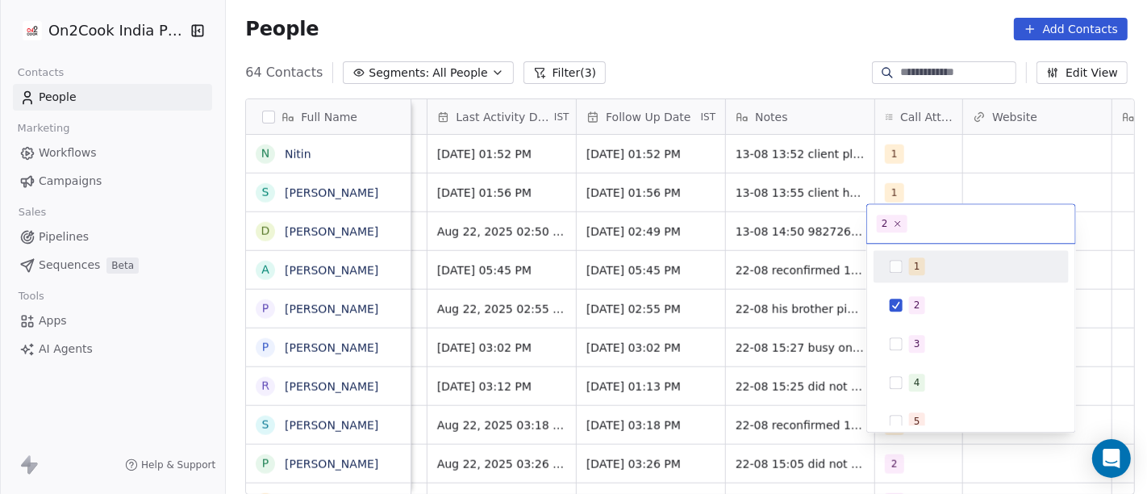
click at [829, 224] on html "On2Cook India Pvt. Ltd. Contacts People Marketing Workflows Campaigns Sales Pip…" at bounding box center [573, 247] width 1147 height 494
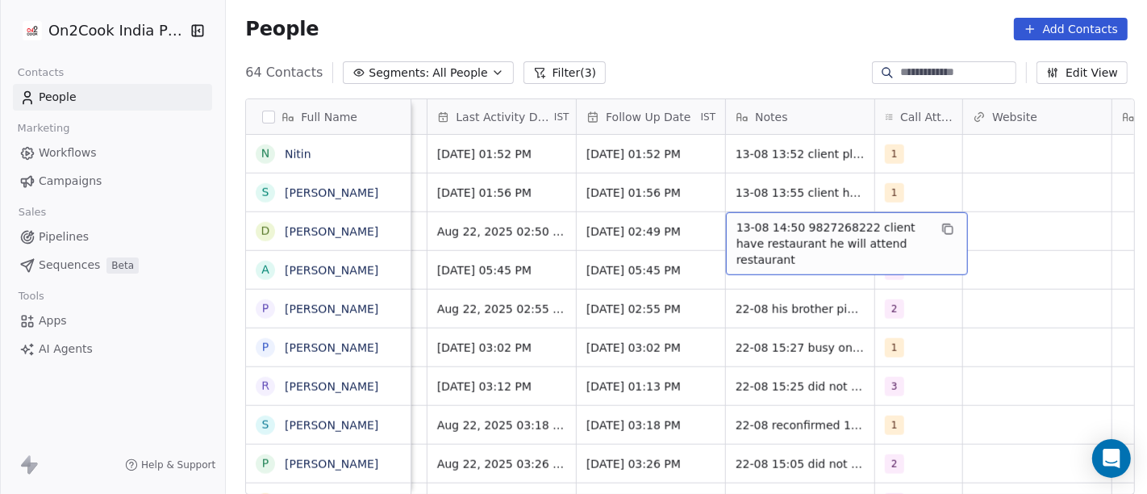
click at [791, 224] on span "13-08 14:50 9827268222 client have restaurant he will attend restaurant" at bounding box center [832, 243] width 192 height 48
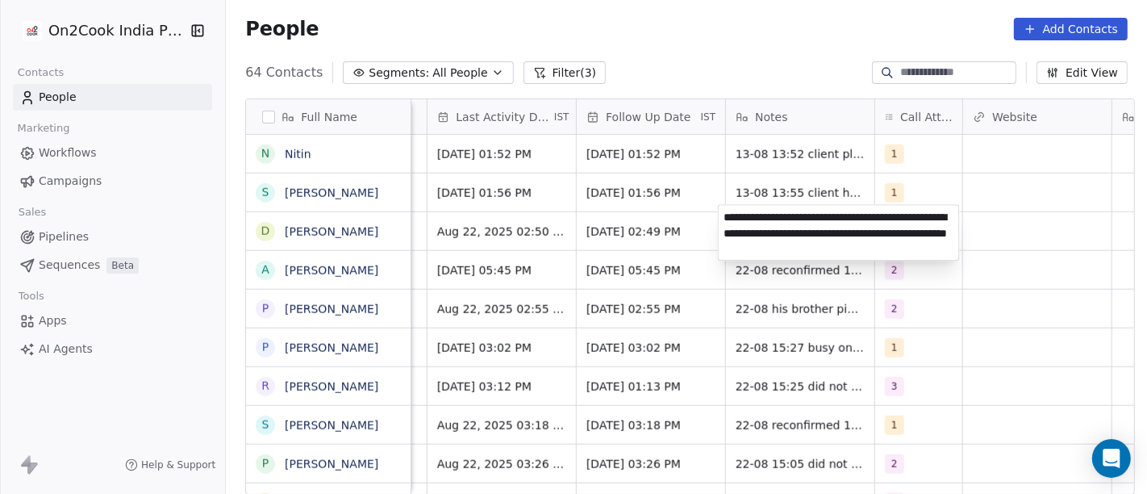
click at [959, 340] on html "On2Cook India Pvt. Ltd. Contacts People Marketing Workflows Campaigns Sales Pip…" at bounding box center [573, 247] width 1147 height 494
click at [753, 237] on textarea "**********" at bounding box center [839, 232] width 240 height 55
type textarea "**********"
click at [998, 315] on html "On2Cook India Pvt. Ltd. Contacts People Marketing Workflows Campaigns Sales Pip…" at bounding box center [573, 247] width 1147 height 494
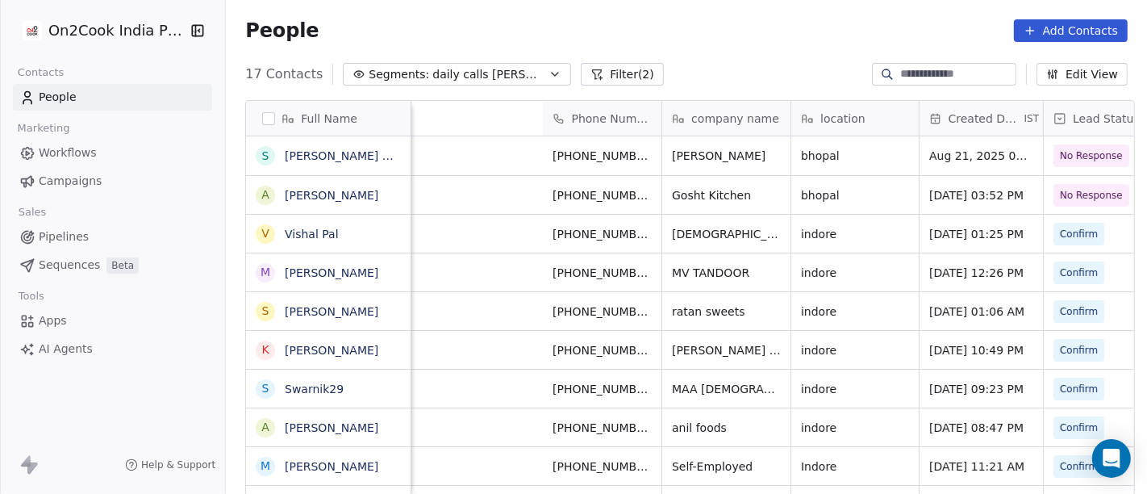
scroll to position [421, 915]
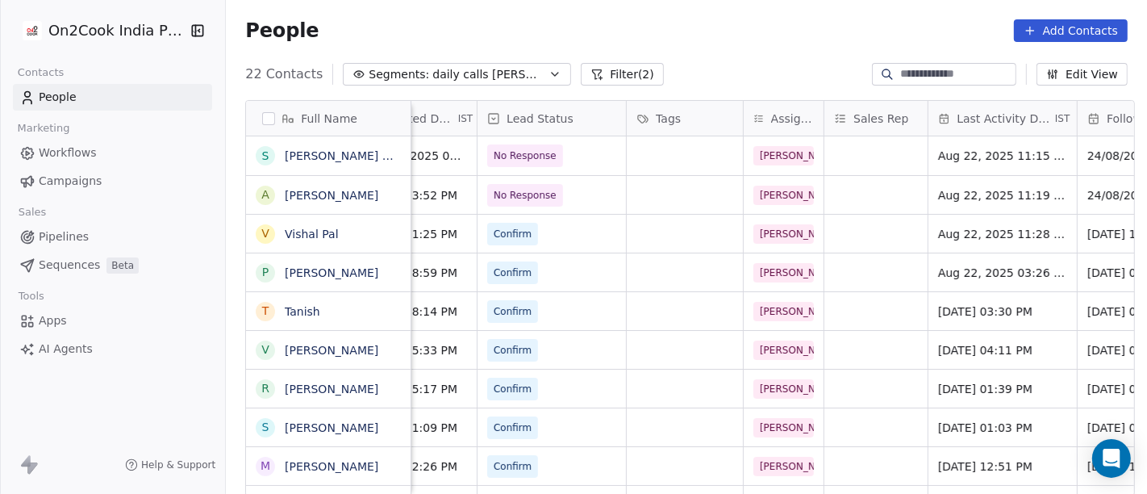
click at [586, 73] on button "Filter (2)" at bounding box center [622, 74] width 83 height 23
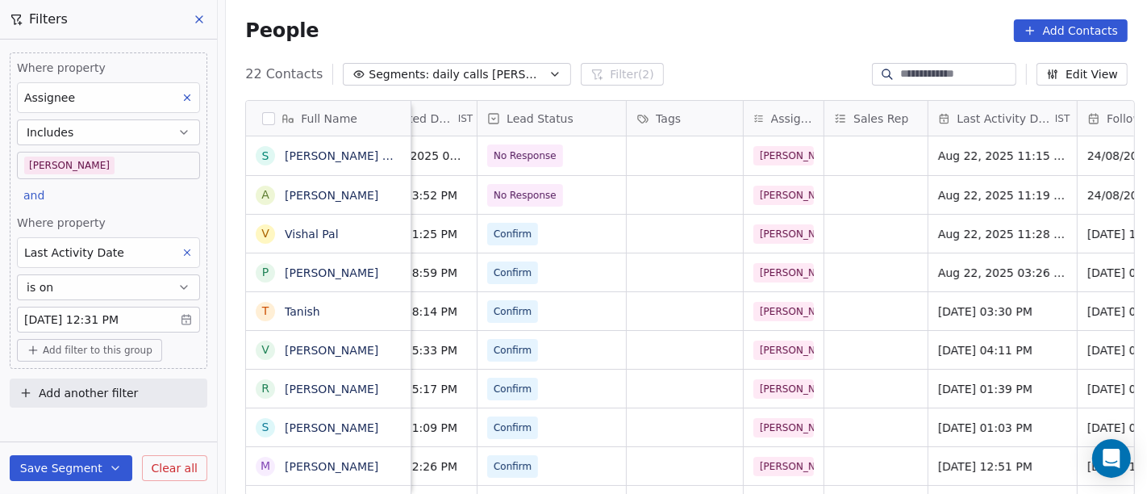
click at [122, 157] on body "On2Cook India Pvt. Ltd. Contacts People Marketing Workflows Campaigns Sales Pip…" at bounding box center [573, 247] width 1147 height 494
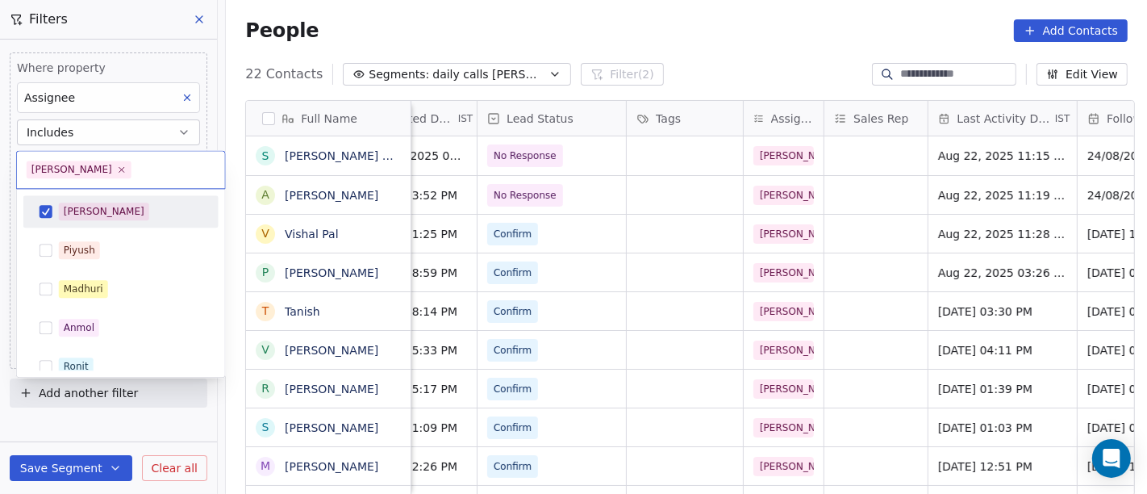
click at [153, 206] on div "Salim" at bounding box center [131, 211] width 144 height 18
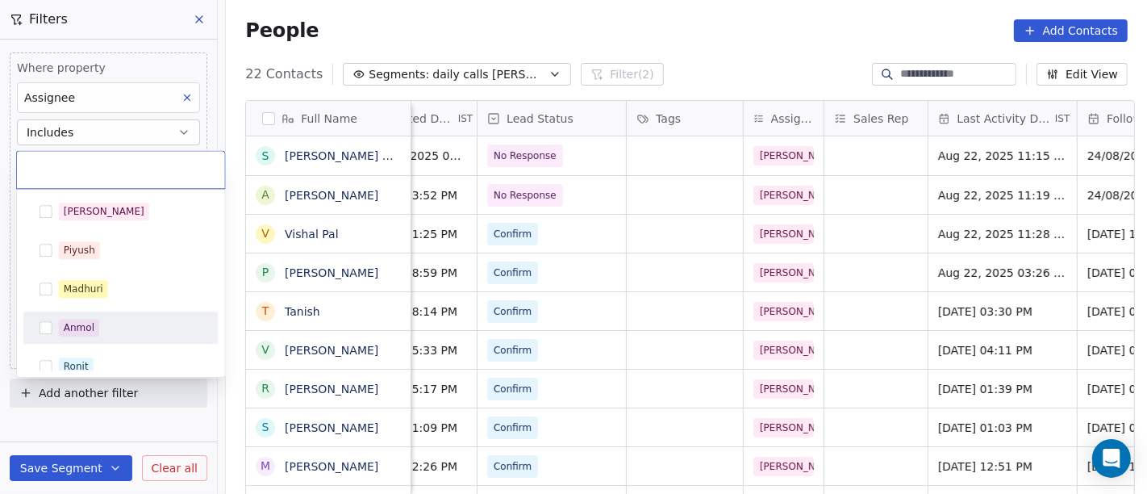
click at [117, 348] on div "Salim Piyush Madhuri Anmol Ronit Saurabh Sapan Falguni Mary Ajay Ankit Rohit" at bounding box center [120, 424] width 195 height 458
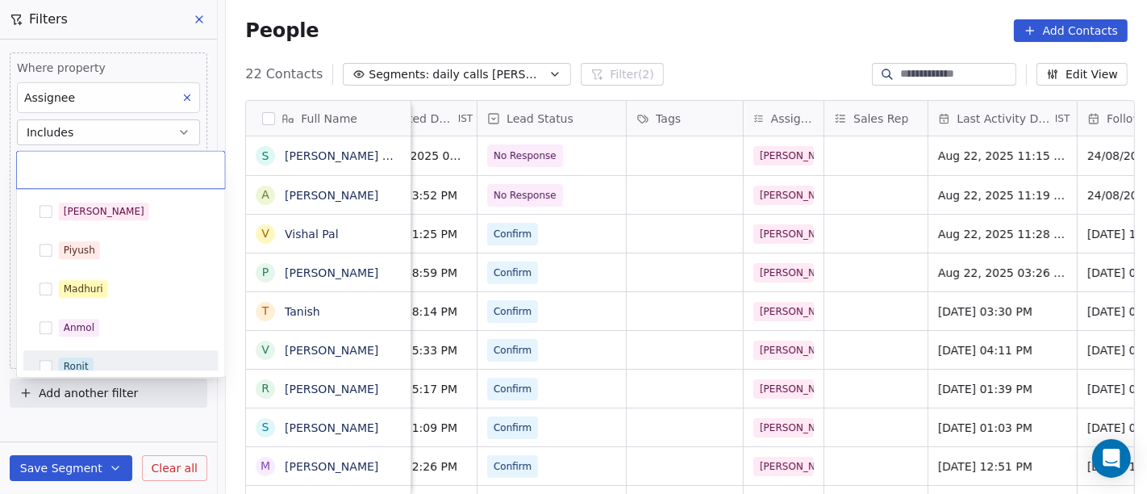
click at [117, 357] on div "Ronit" at bounding box center [131, 366] width 144 height 18
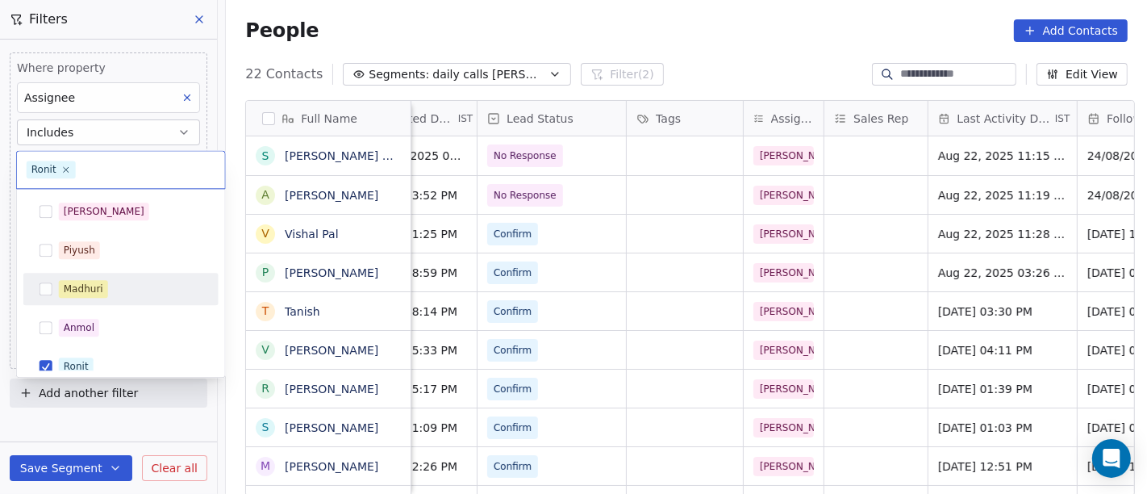
click at [495, 27] on html "On2Cook India Pvt. Ltd. Contacts People Marketing Workflows Campaigns Sales Pip…" at bounding box center [573, 247] width 1147 height 494
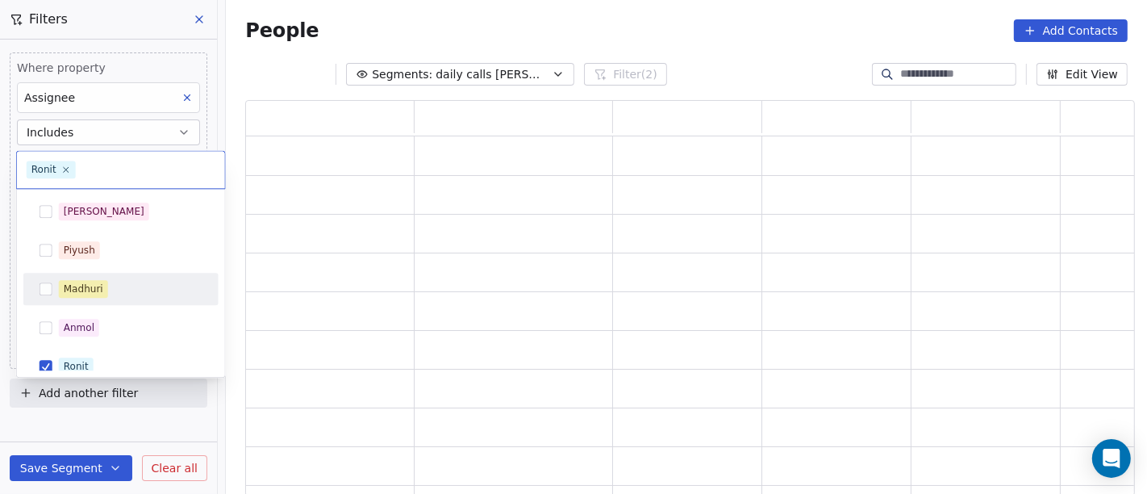
scroll to position [382, 876]
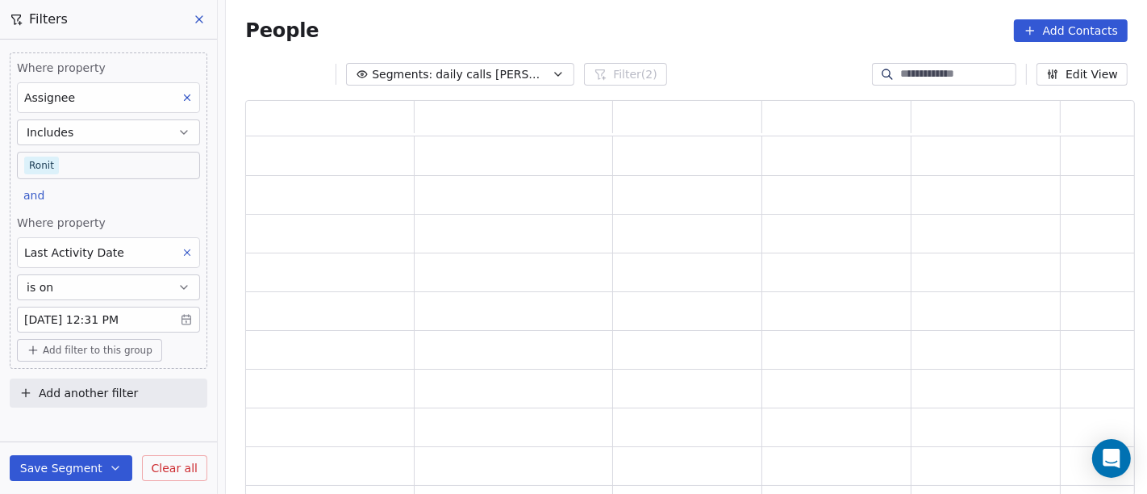
click at [554, 15] on div "People Add Contacts" at bounding box center [686, 30] width 921 height 61
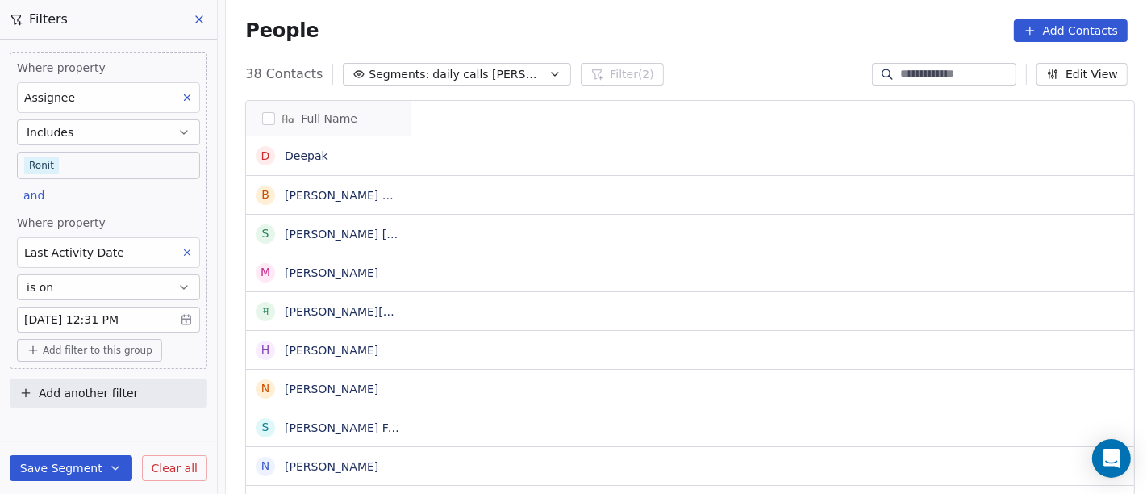
scroll to position [14, 14]
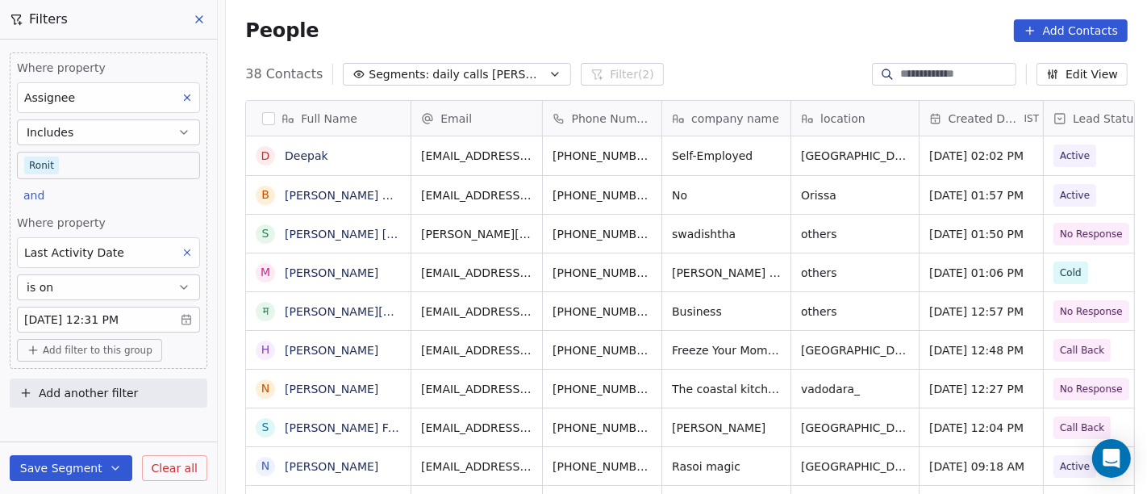
click at [73, 173] on body "On2Cook India Pvt. Ltd. Contacts People Marketing Workflows Campaigns Sales Pip…" at bounding box center [573, 247] width 1147 height 494
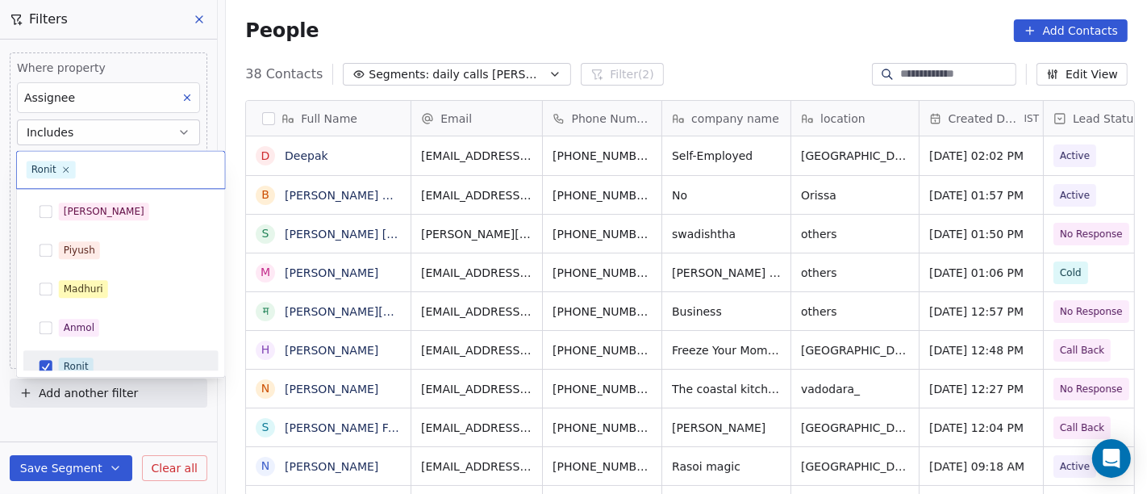
scroll to position [11, 0]
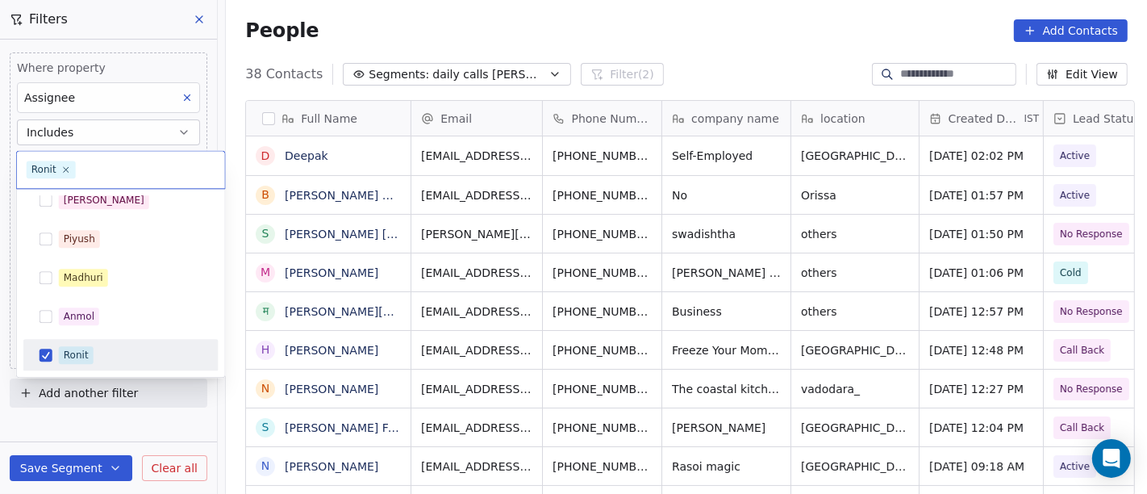
click at [64, 348] on div "Ronit" at bounding box center [76, 355] width 25 height 15
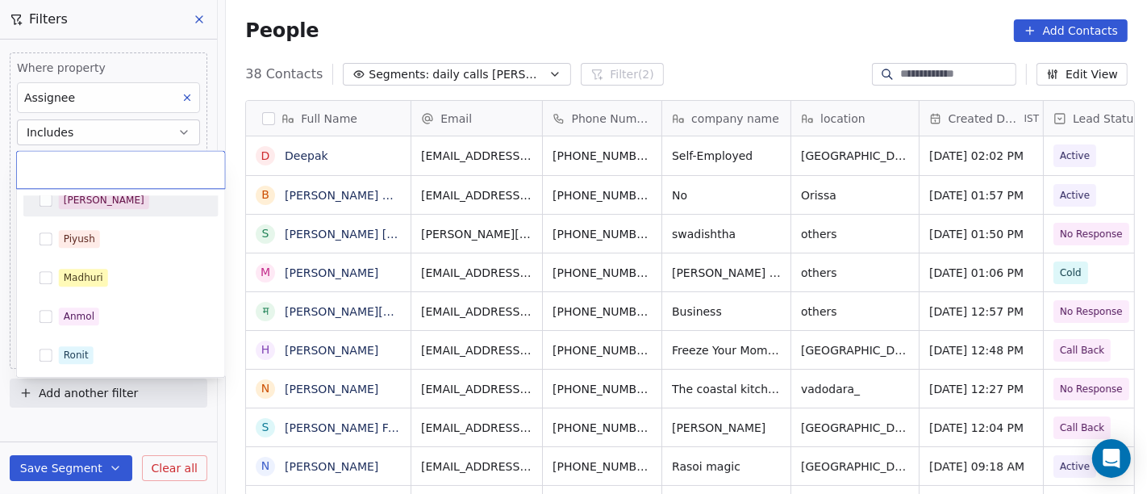
click at [90, 206] on span "Salim" at bounding box center [104, 200] width 90 height 18
click at [517, 40] on html "On2Cook India Pvt. Ltd. Contacts People Marketing Workflows Campaigns Sales Pip…" at bounding box center [573, 247] width 1147 height 494
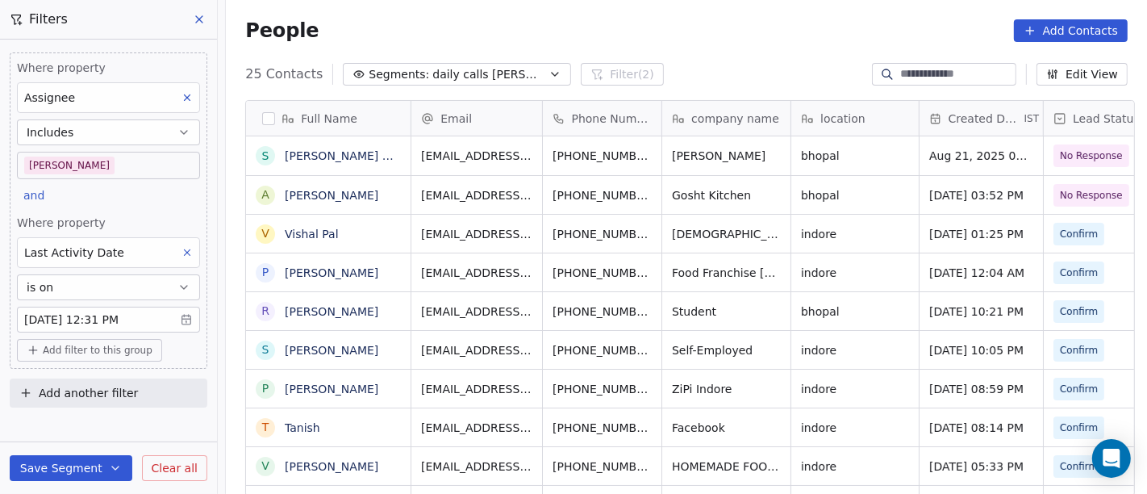
click at [679, 27] on div "People Add Contacts" at bounding box center [686, 30] width 882 height 23
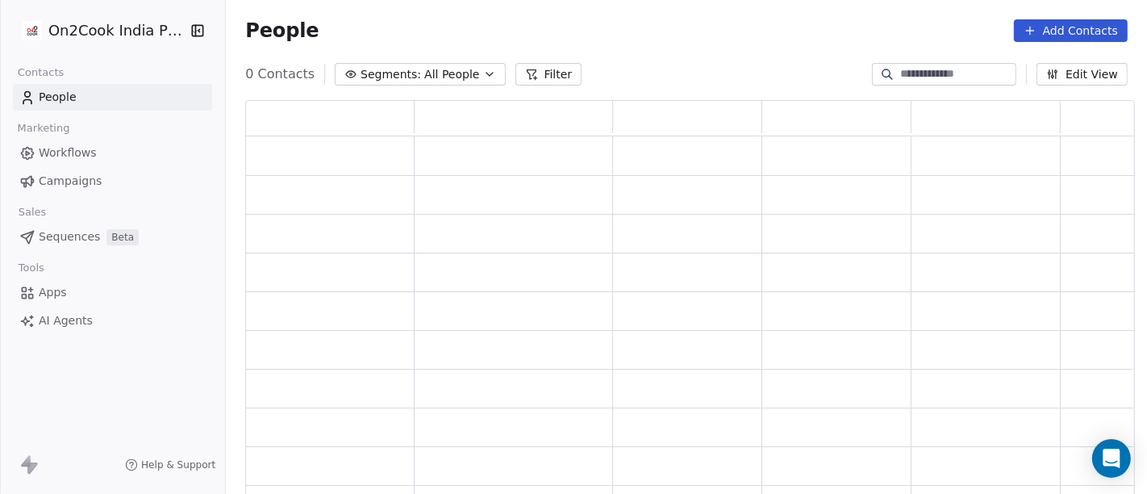
scroll to position [382, 876]
click at [524, 73] on button "Filter" at bounding box center [548, 74] width 67 height 23
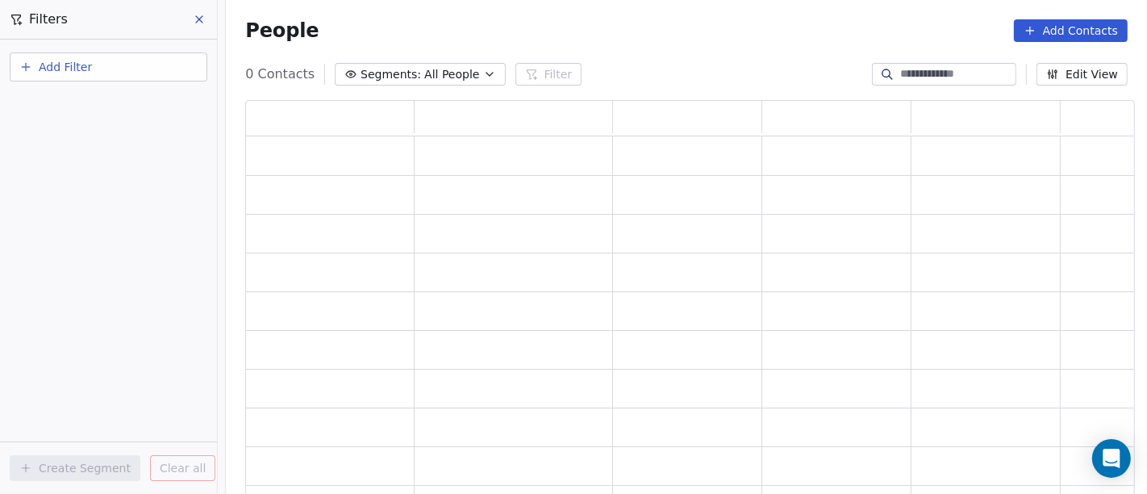
click at [50, 74] on span "Add Filter" at bounding box center [65, 67] width 53 height 17
click at [81, 111] on span "Contact properties" at bounding box center [79, 105] width 105 height 17
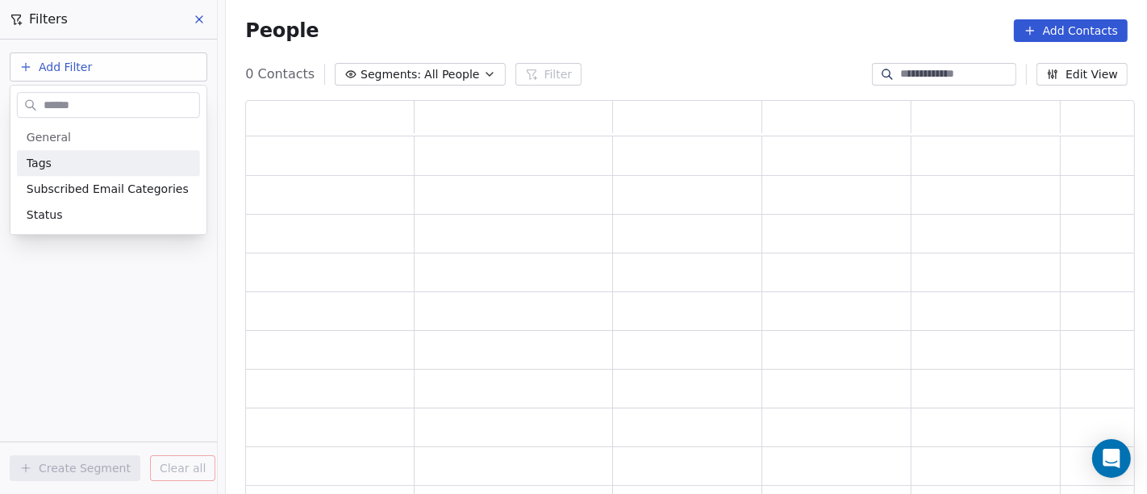
click at [85, 100] on input "text" at bounding box center [119, 105] width 159 height 23
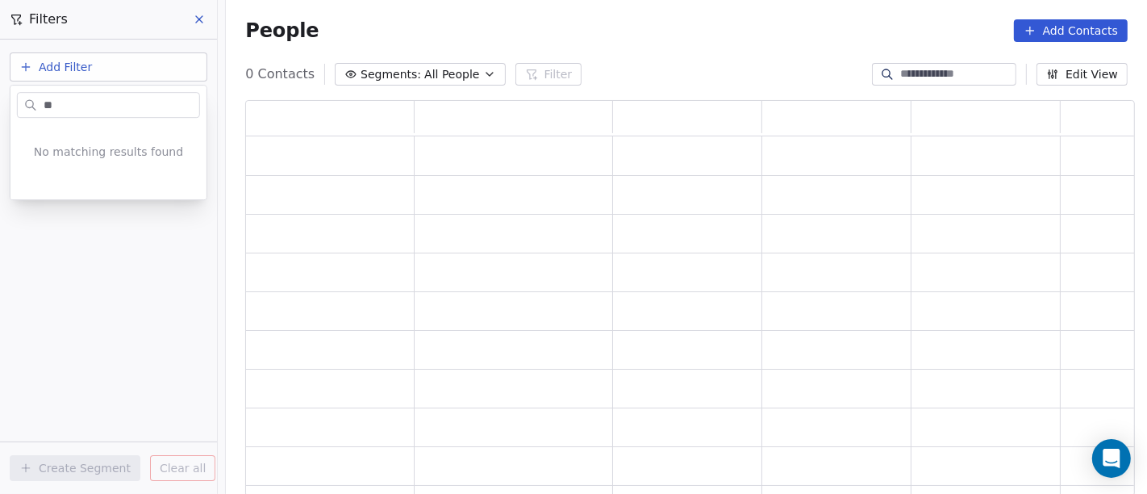
type input "***"
click at [55, 68] on html "On2Cook India Pvt. Ltd. Contacts People Marketing Workflows Campaigns Sales Pip…" at bounding box center [573, 247] width 1147 height 494
click at [189, 17] on button at bounding box center [200, 19] width 24 height 23
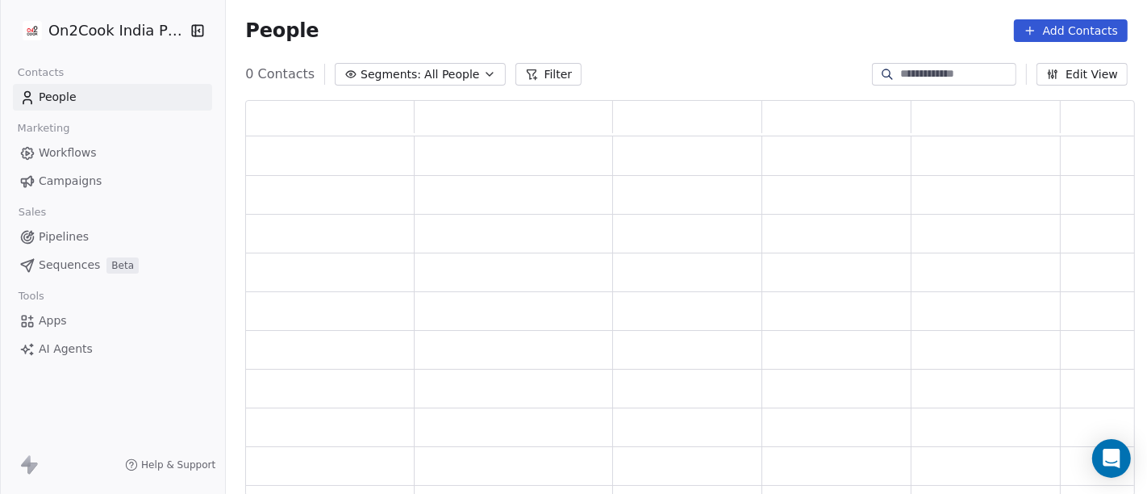
click at [531, 71] on button "Filter" at bounding box center [548, 74] width 67 height 23
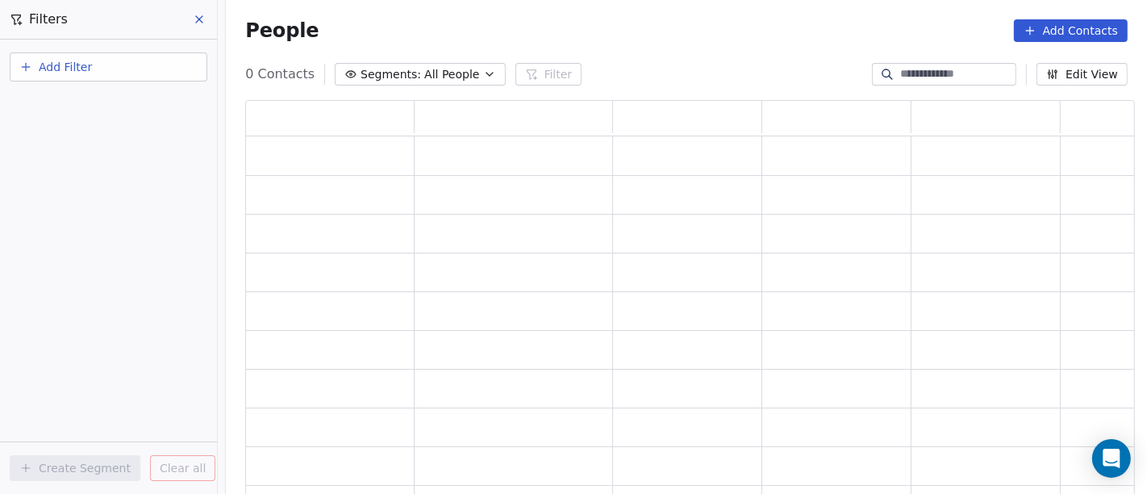
click at [111, 72] on button "Add Filter" at bounding box center [109, 66] width 198 height 29
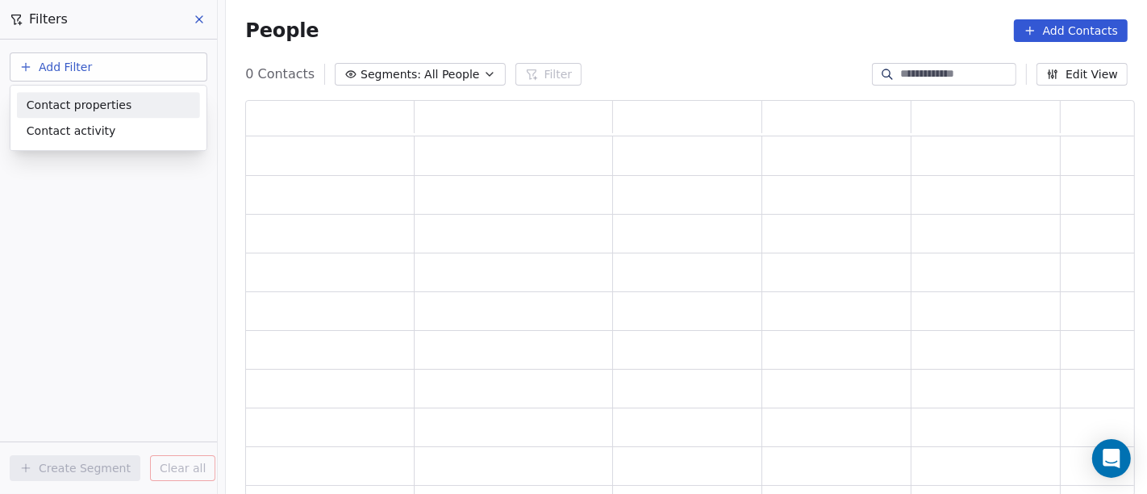
click at [100, 97] on span "Contact properties" at bounding box center [79, 105] width 105 height 17
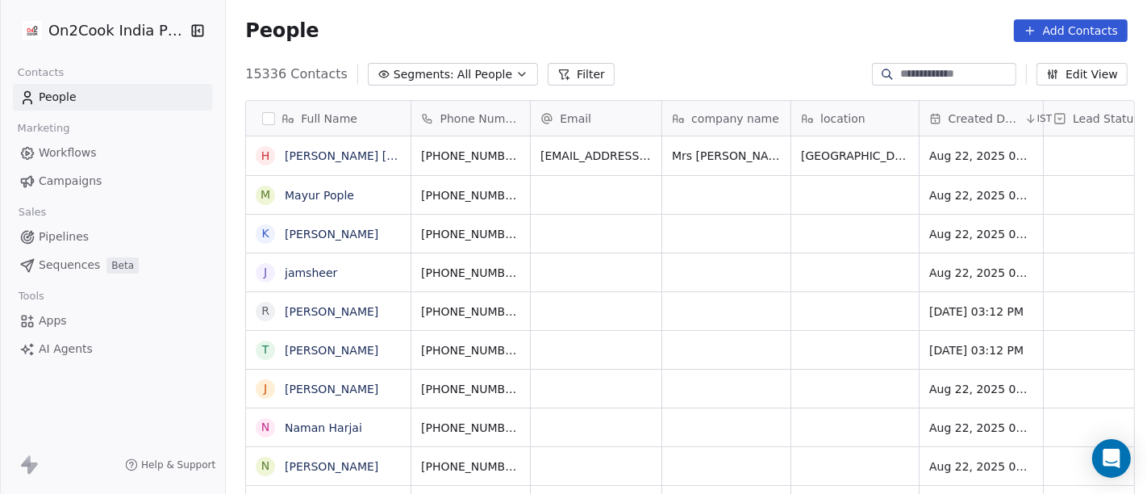
scroll to position [421, 915]
click at [553, 80] on button "Filter" at bounding box center [581, 74] width 67 height 23
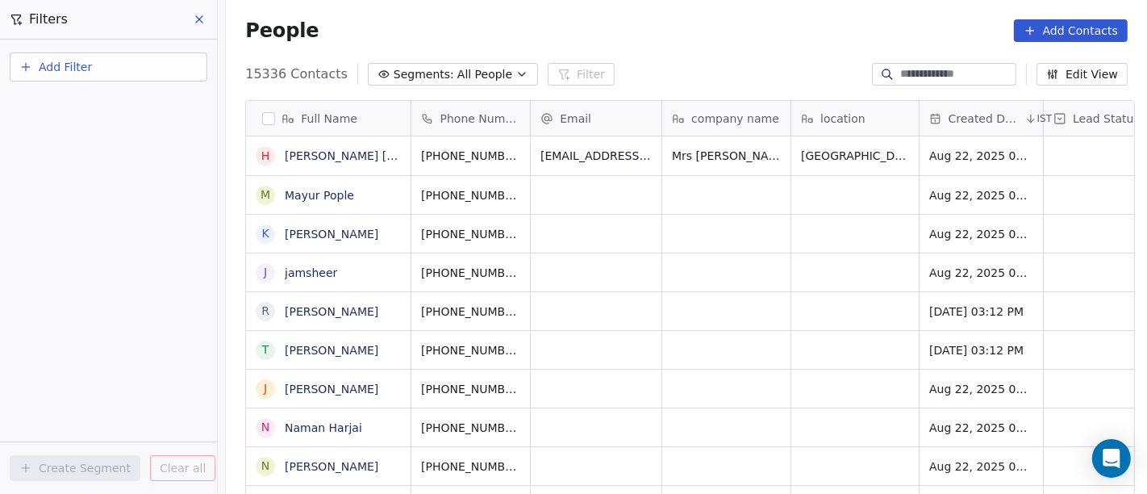
click at [69, 45] on div "Add Filter" at bounding box center [108, 64] width 217 height 48
click at [78, 53] on button "Add Filter" at bounding box center [109, 66] width 198 height 29
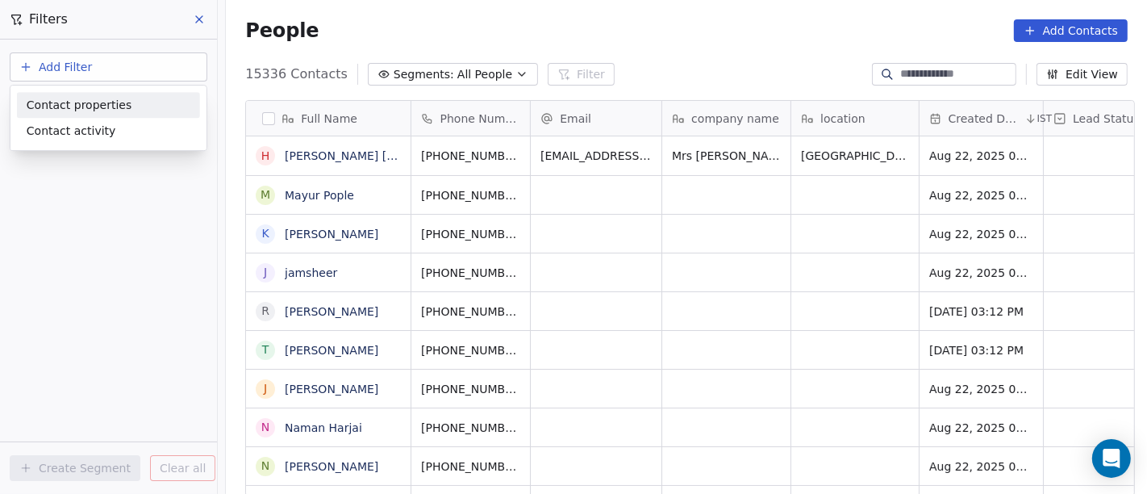
click at [103, 103] on span "Contact properties" at bounding box center [79, 105] width 105 height 17
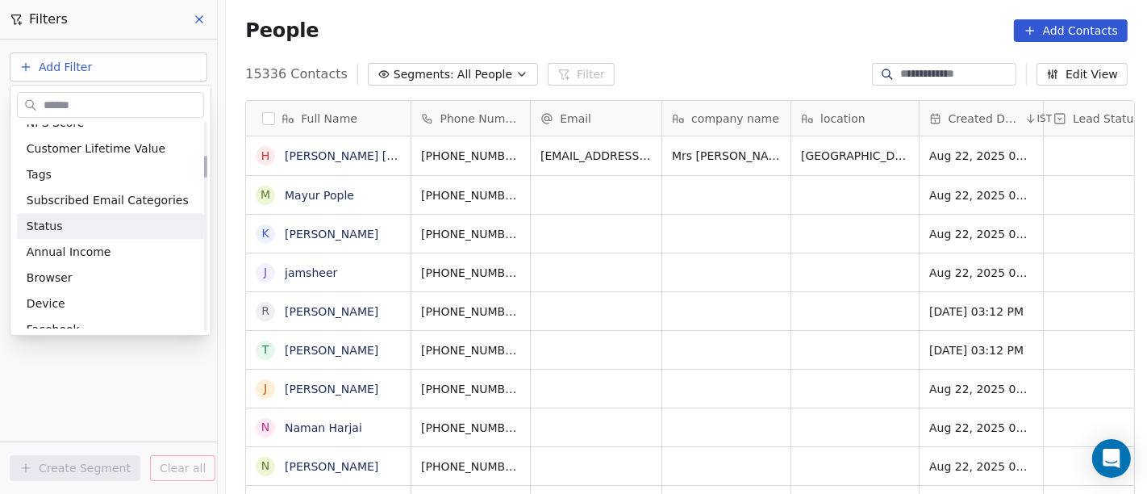
scroll to position [0, 0]
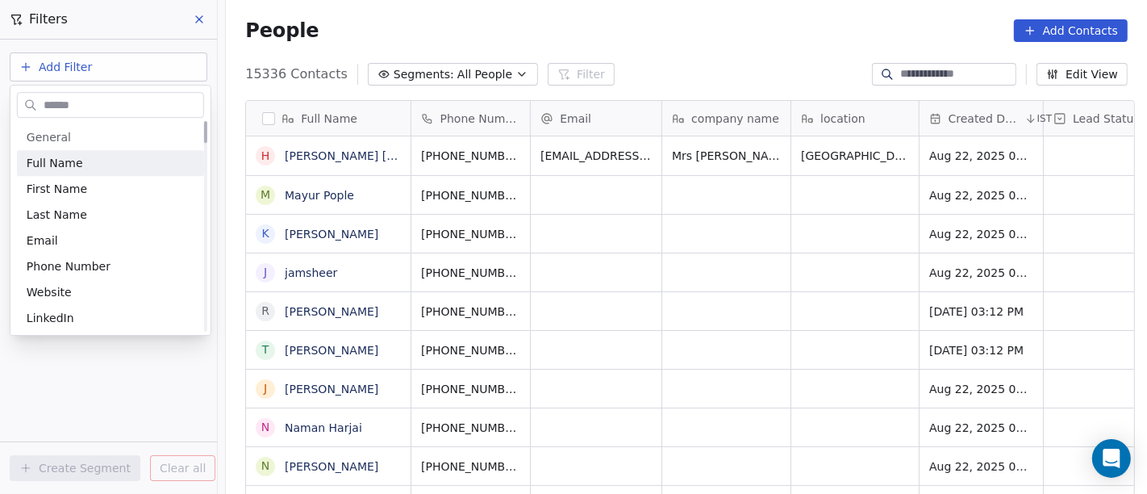
click at [82, 107] on input "text" at bounding box center [121, 105] width 163 height 23
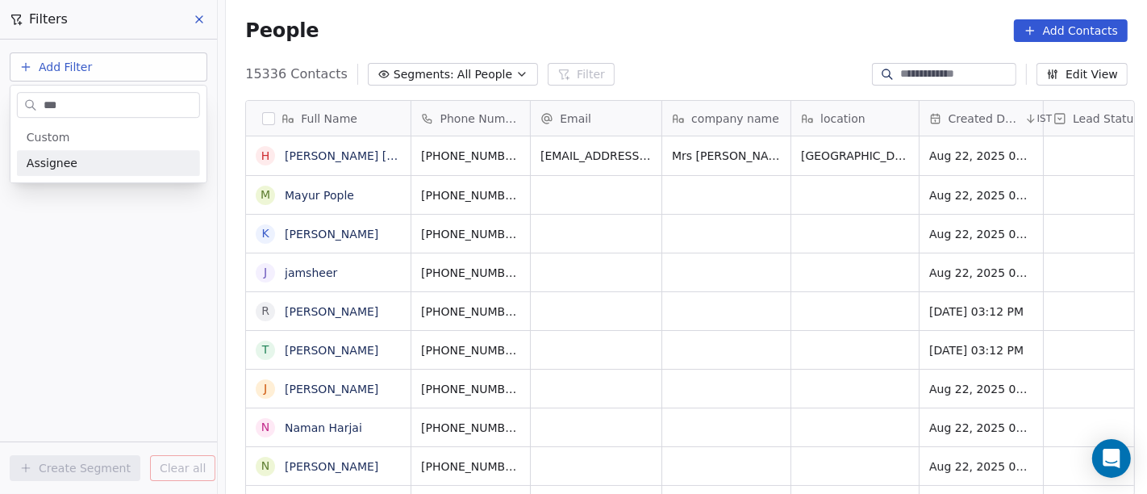
type input "***"
click at [81, 167] on div "Assignee" at bounding box center [109, 163] width 164 height 16
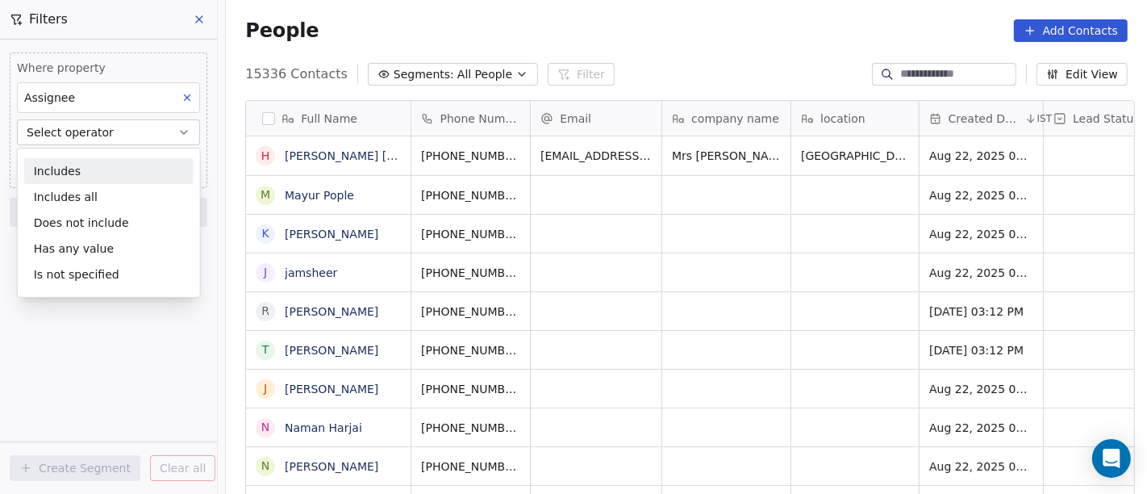
click at [90, 167] on div "Includes" at bounding box center [108, 171] width 169 height 26
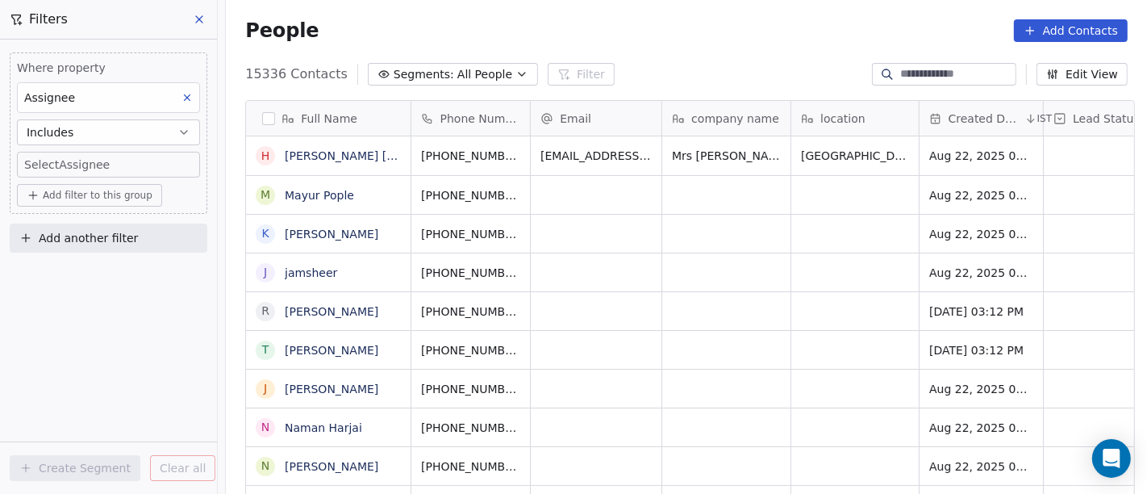
click at [104, 156] on body "On2Cook India Pvt. Ltd. Contacts People Marketing Workflows Campaigns Sales Pip…" at bounding box center [573, 247] width 1147 height 494
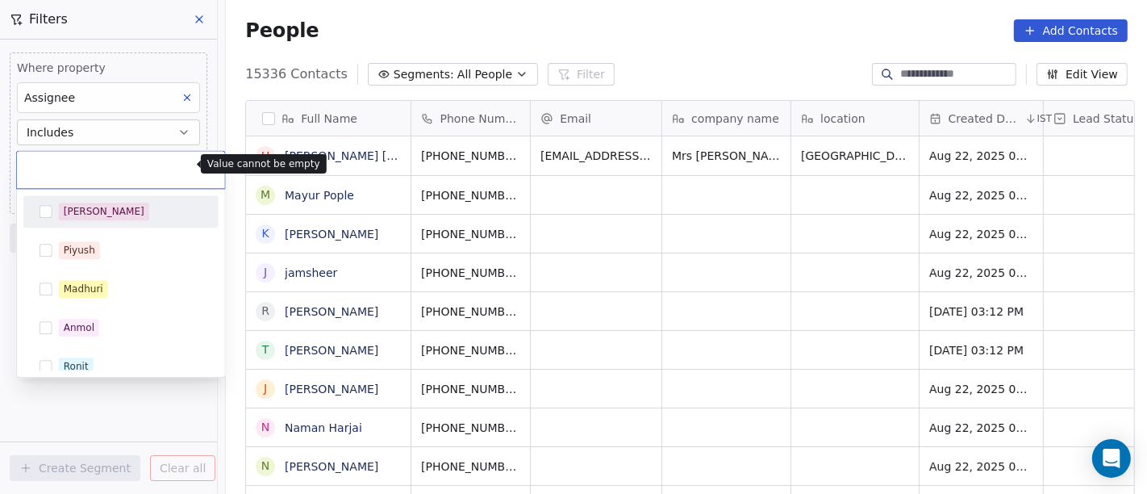
click at [78, 131] on html "On2Cook India Pvt. Ltd. Contacts People Marketing Workflows Campaigns Sales Pip…" at bounding box center [573, 247] width 1147 height 494
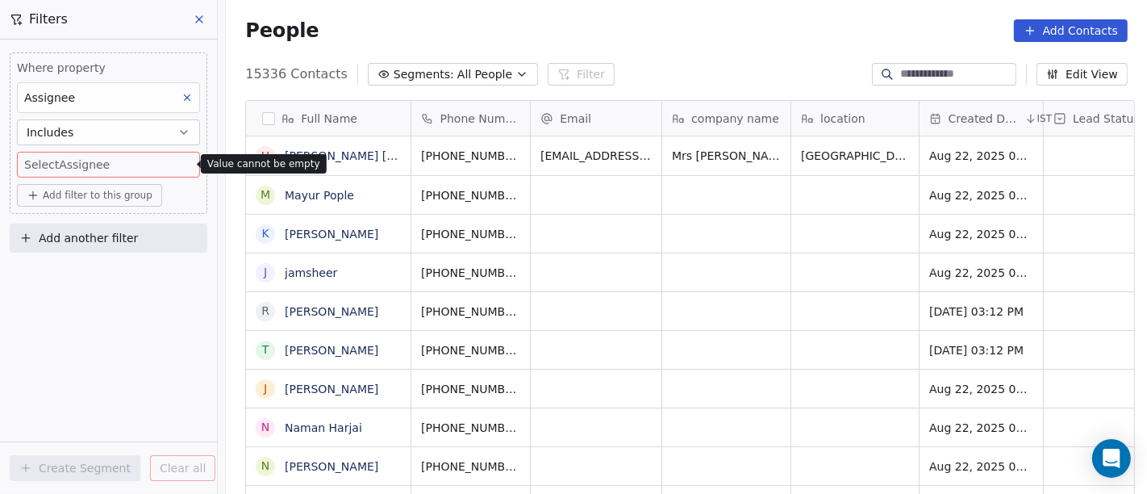
click at [127, 161] on body "On2Cook India Pvt. Ltd. Contacts People Marketing Workflows Campaigns Sales Pip…" at bounding box center [573, 247] width 1147 height 494
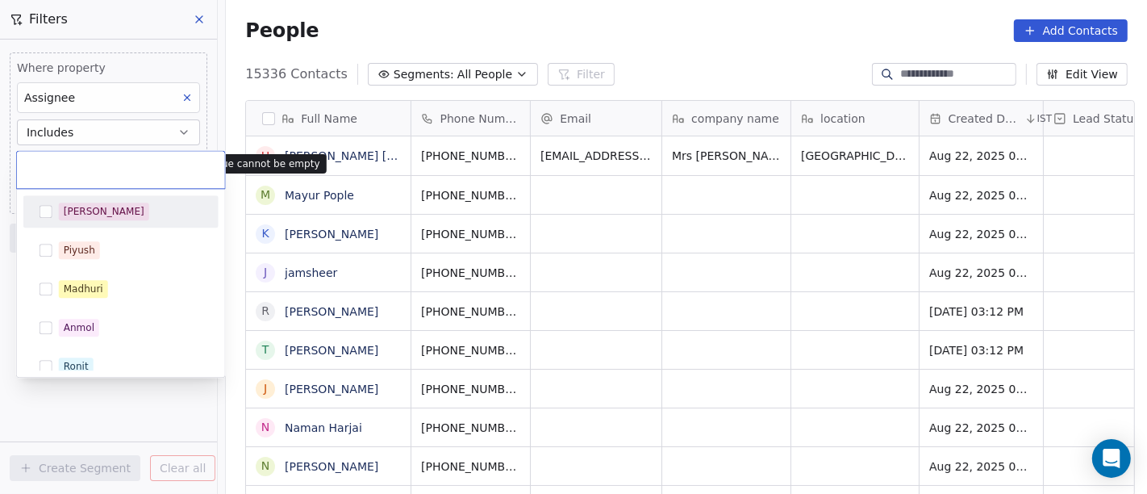
click at [45, 207] on button "Suggestions" at bounding box center [46, 211] width 13 height 13
click at [70, 199] on div "[PERSON_NAME]" at bounding box center [121, 211] width 182 height 26
click at [536, 31] on html "On2Cook India Pvt. Ltd. Contacts People Marketing Workflows Campaigns Sales Pip…" at bounding box center [573, 247] width 1147 height 494
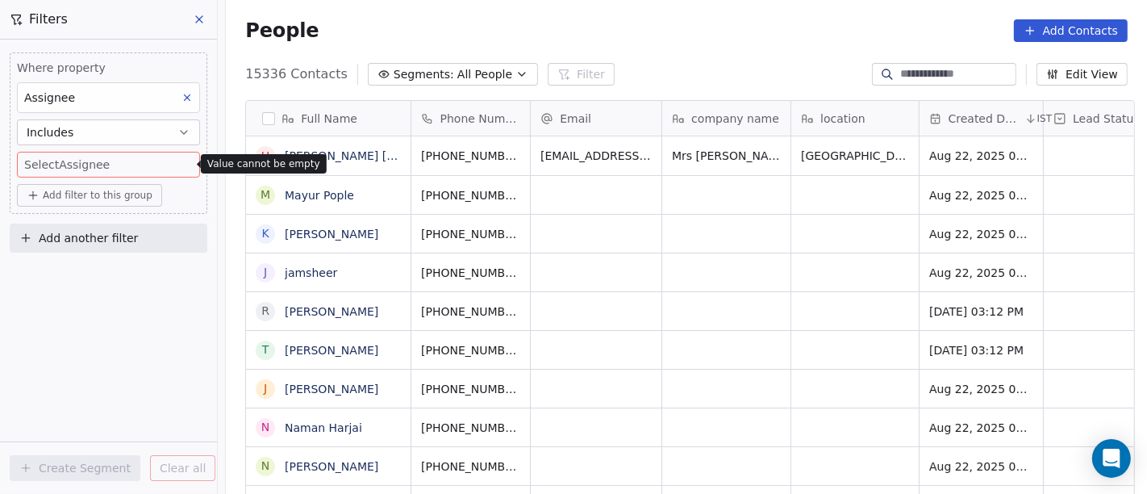
click at [105, 133] on button "Includes" at bounding box center [108, 132] width 183 height 26
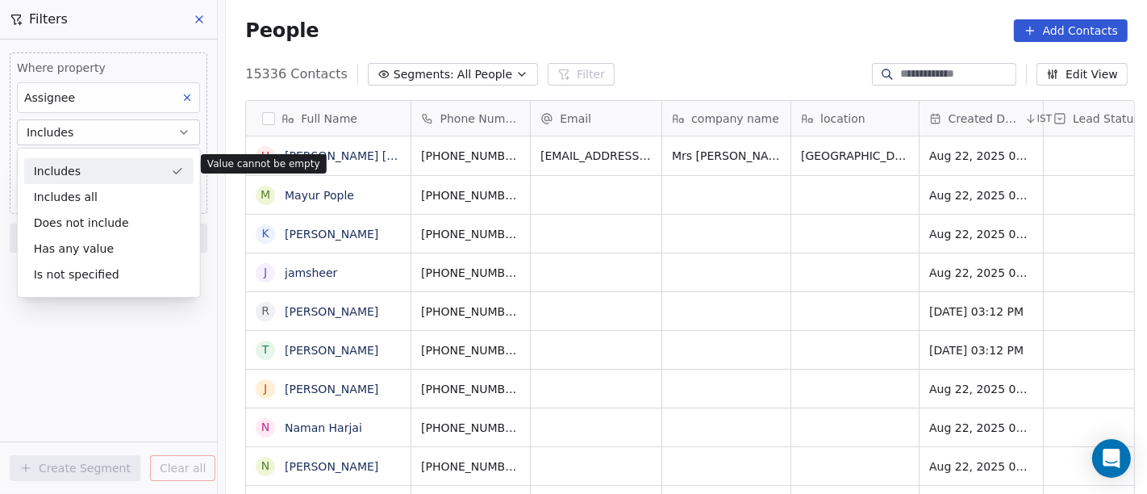
click at [106, 169] on div "Includes" at bounding box center [108, 171] width 169 height 26
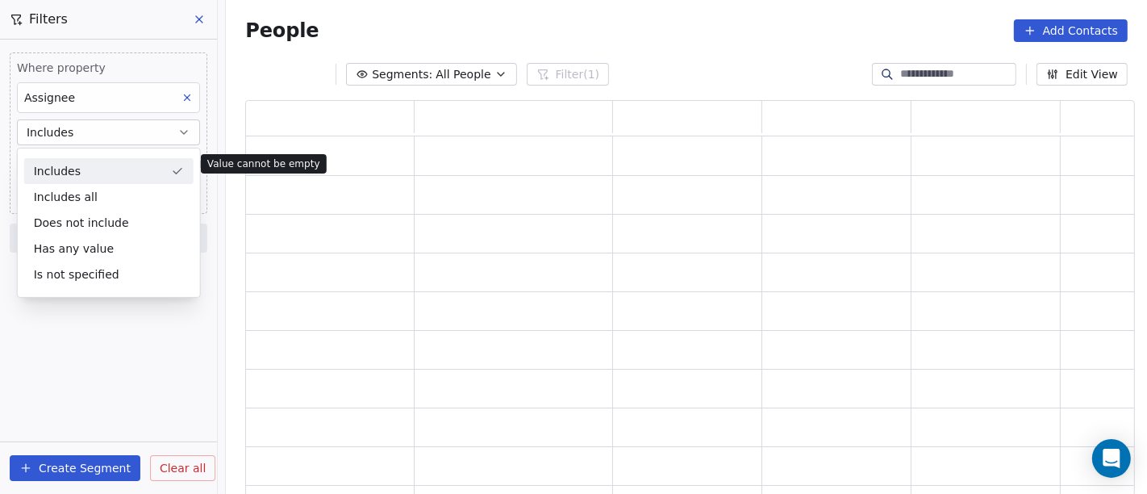
scroll to position [382, 876]
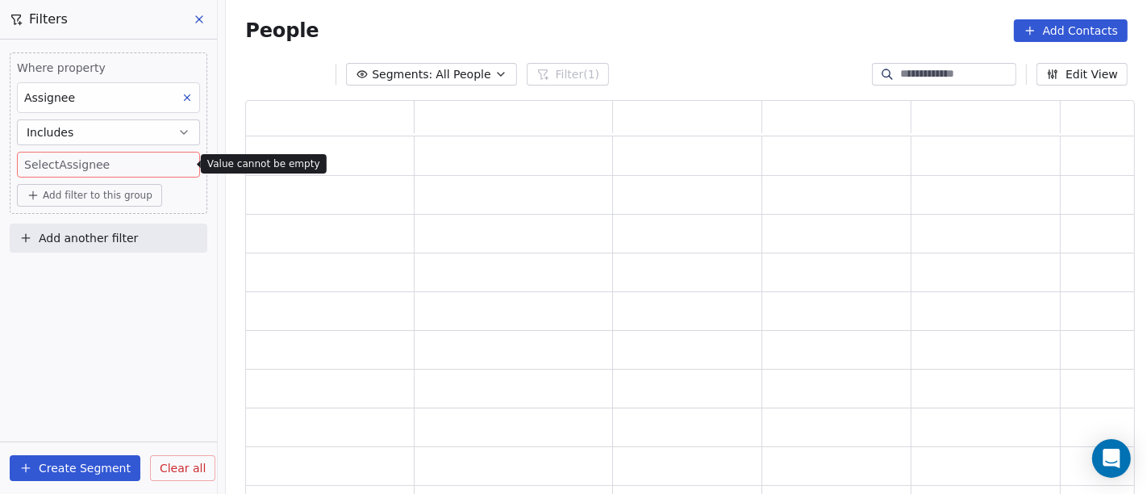
click at [99, 162] on body "On2Cook India Pvt. Ltd. Contacts People Marketing Workflows Campaigns Sales Pip…" at bounding box center [573, 247] width 1147 height 494
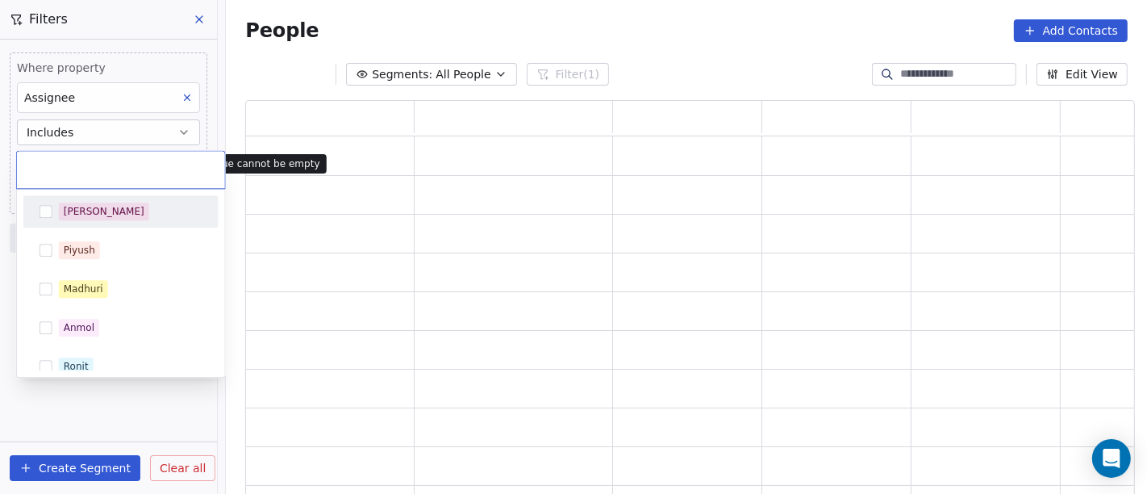
click at [55, 202] on div "[PERSON_NAME]" at bounding box center [121, 211] width 182 height 26
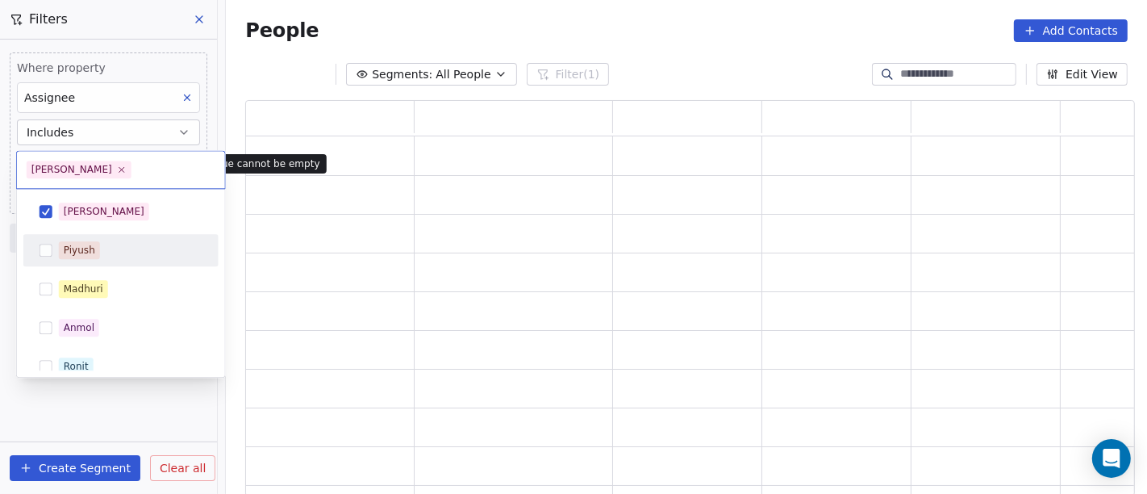
click at [92, 248] on div "Piyush" at bounding box center [79, 250] width 31 height 15
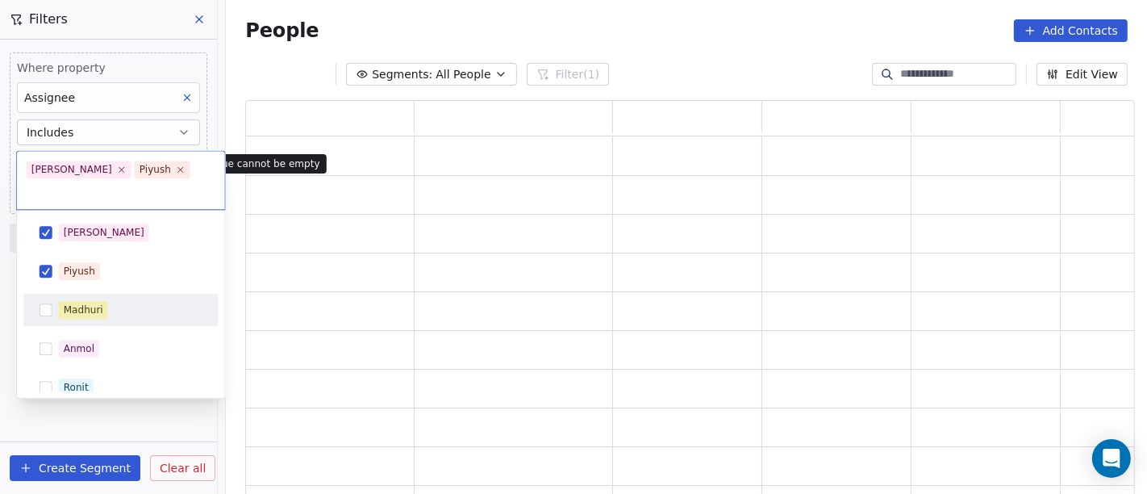
click at [106, 301] on span "Madhuri" at bounding box center [83, 310] width 49 height 18
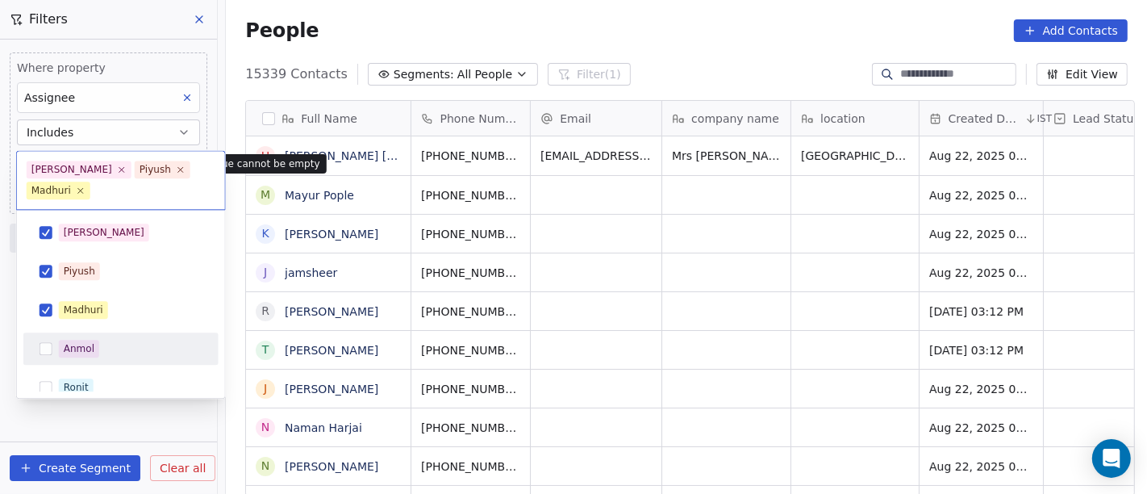
scroll to position [421, 915]
click at [101, 347] on div "Anmol" at bounding box center [131, 349] width 144 height 18
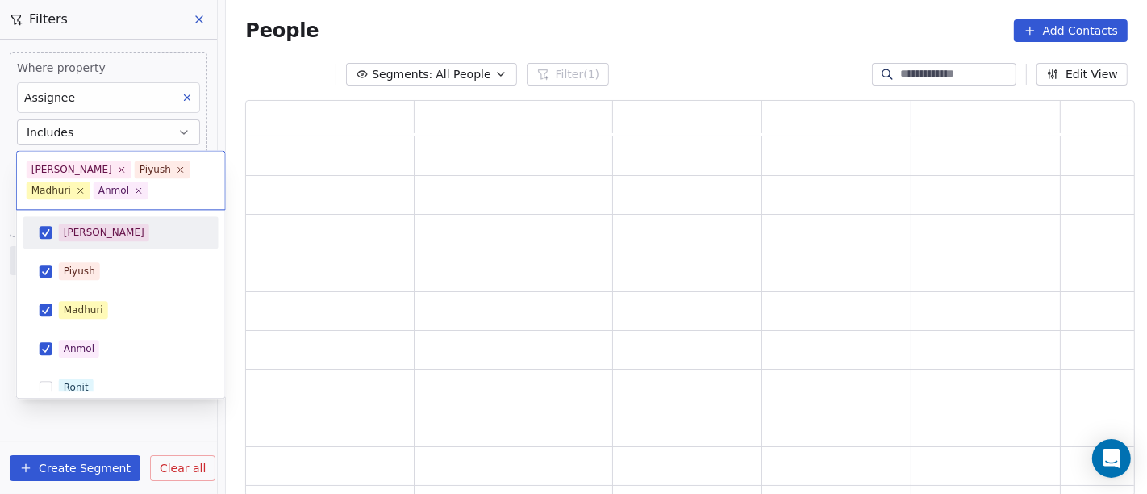
click at [167, 130] on html "On2Cook India Pvt. Ltd. Contacts People Marketing Workflows Campaigns Sales Pip…" at bounding box center [573, 247] width 1147 height 494
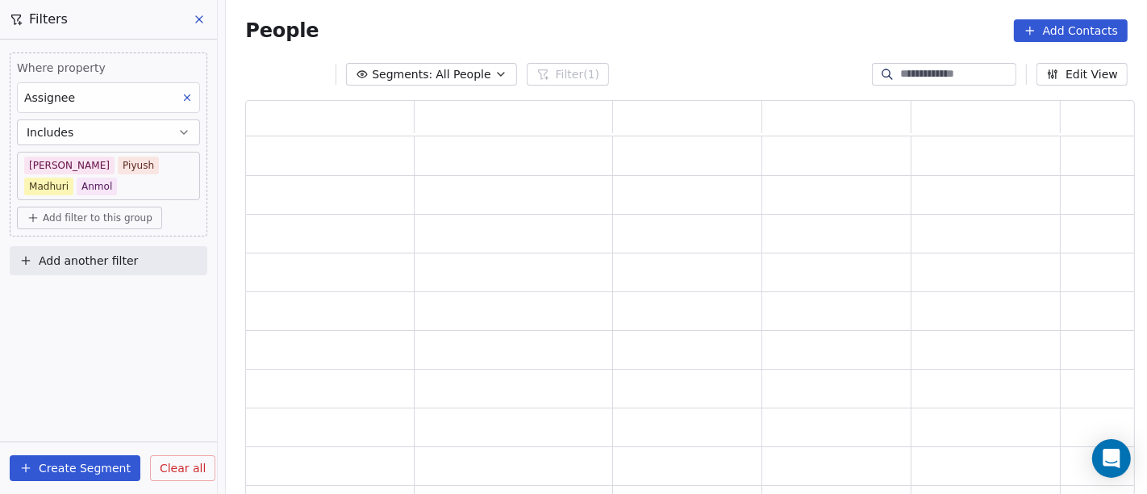
click at [106, 125] on button "Includes" at bounding box center [108, 132] width 183 height 26
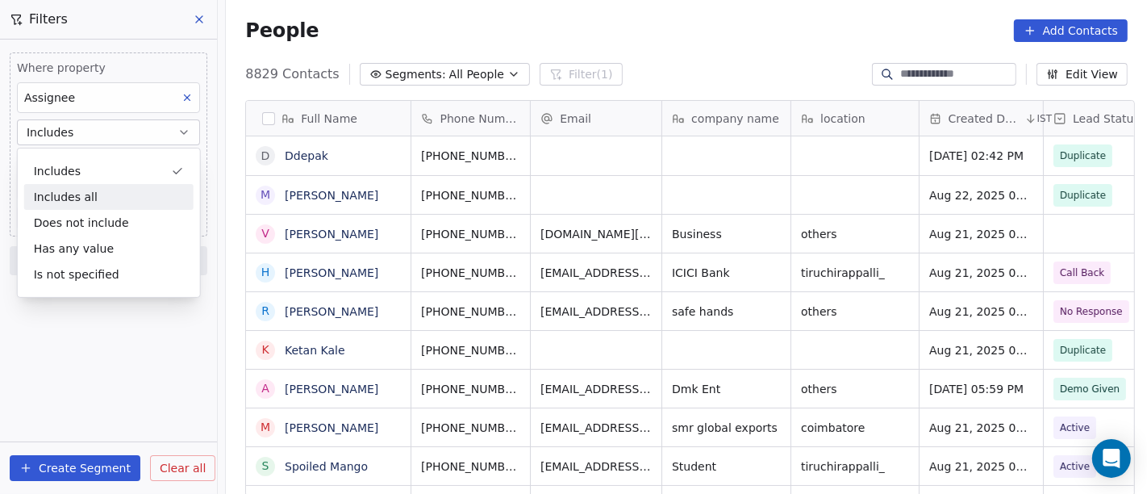
scroll to position [421, 915]
click at [94, 194] on div "Includes all" at bounding box center [108, 197] width 169 height 26
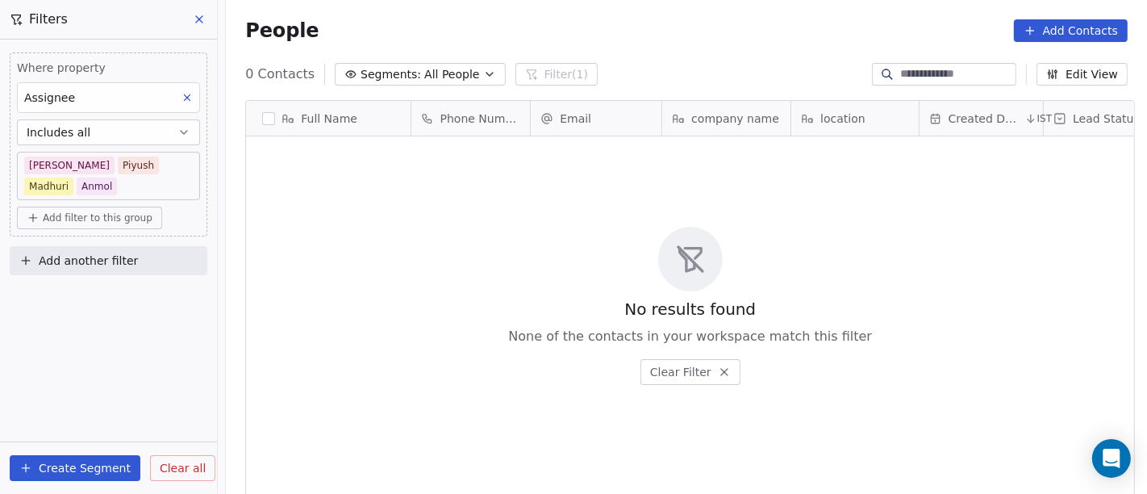
click at [103, 131] on button "Includes all" at bounding box center [108, 132] width 183 height 26
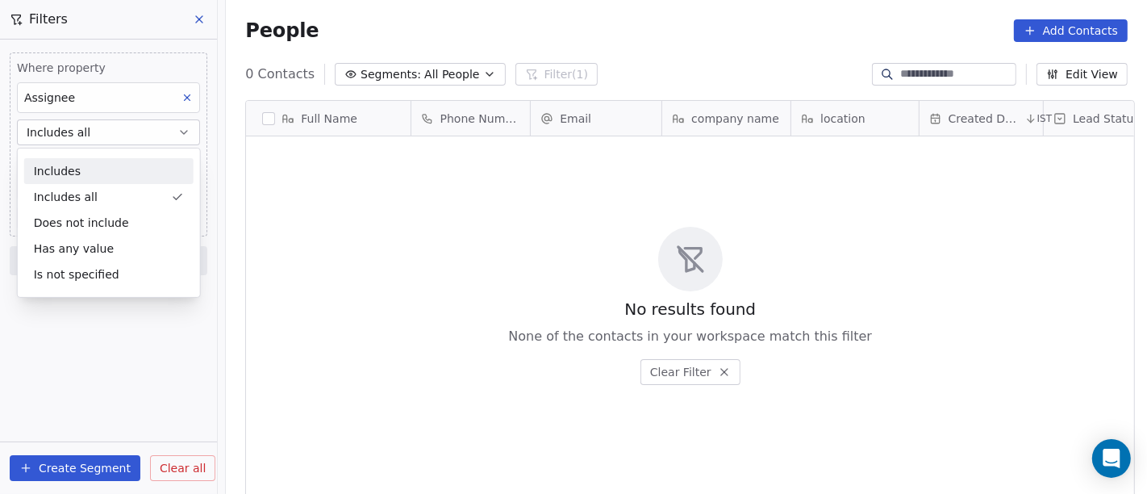
click at [209, 19] on button at bounding box center [200, 19] width 24 height 23
